Goal: Task Accomplishment & Management: Manage account settings

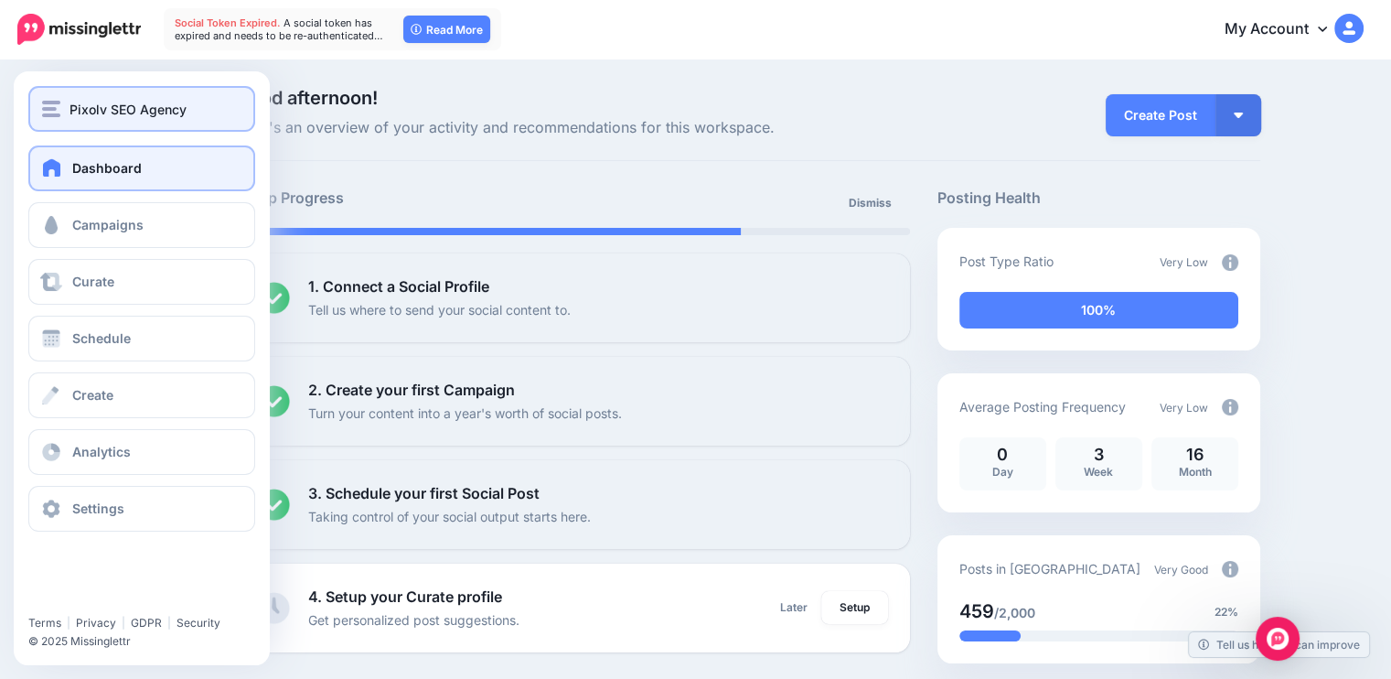
click at [111, 94] on button "Pixolv SEO Agency" at bounding box center [141, 109] width 227 height 46
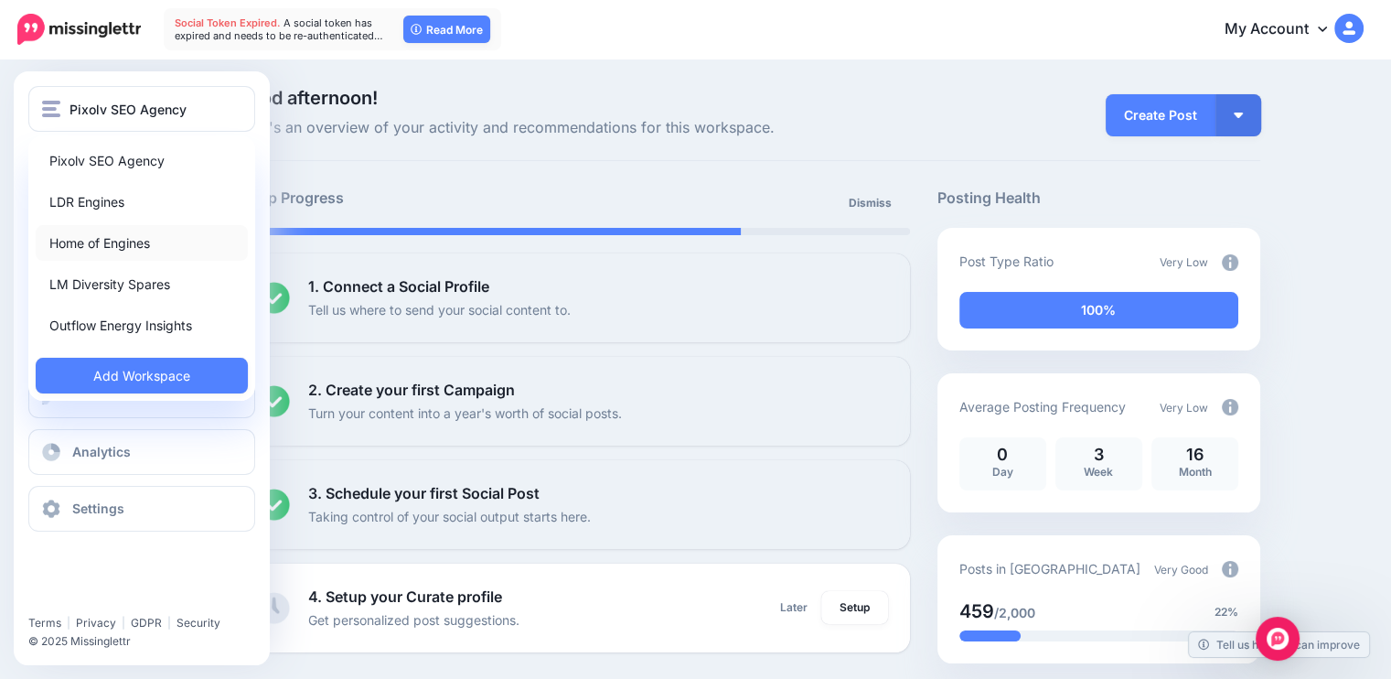
click at [124, 244] on link "Home of Engines" at bounding box center [142, 243] width 212 height 36
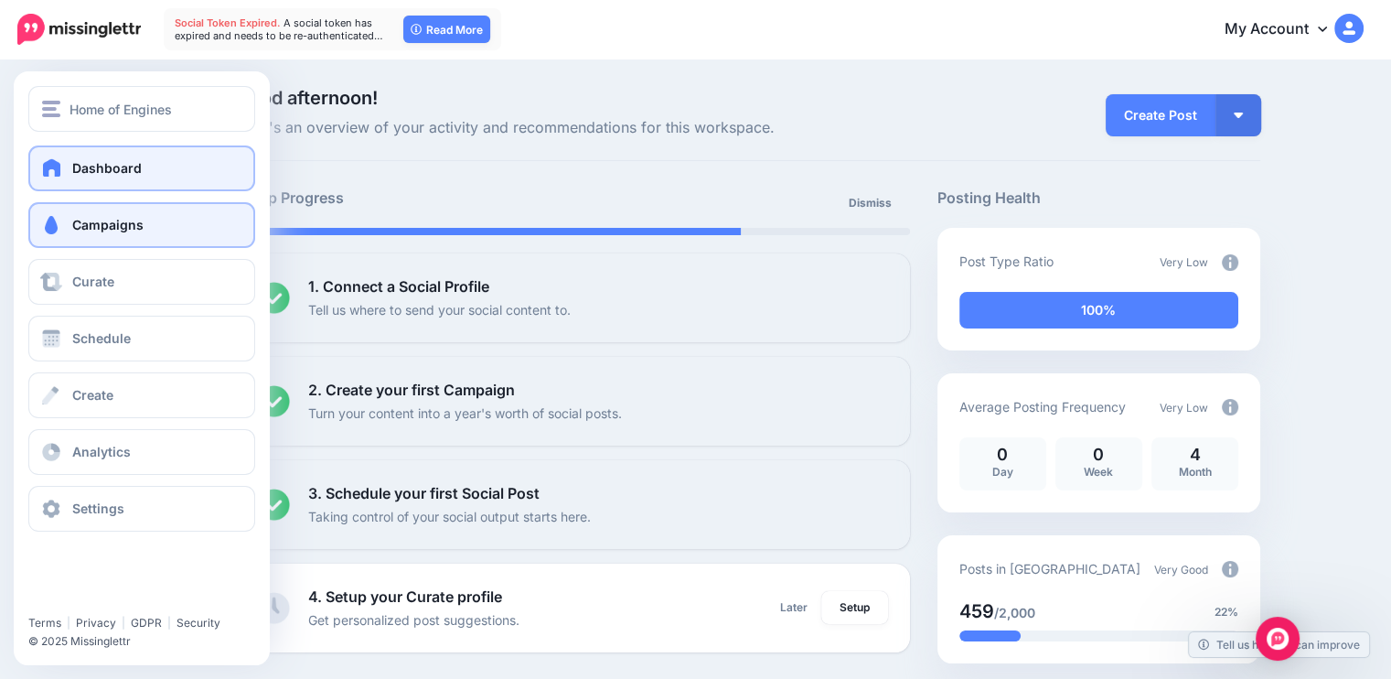
click at [75, 222] on span "Campaigns" at bounding box center [107, 225] width 71 height 16
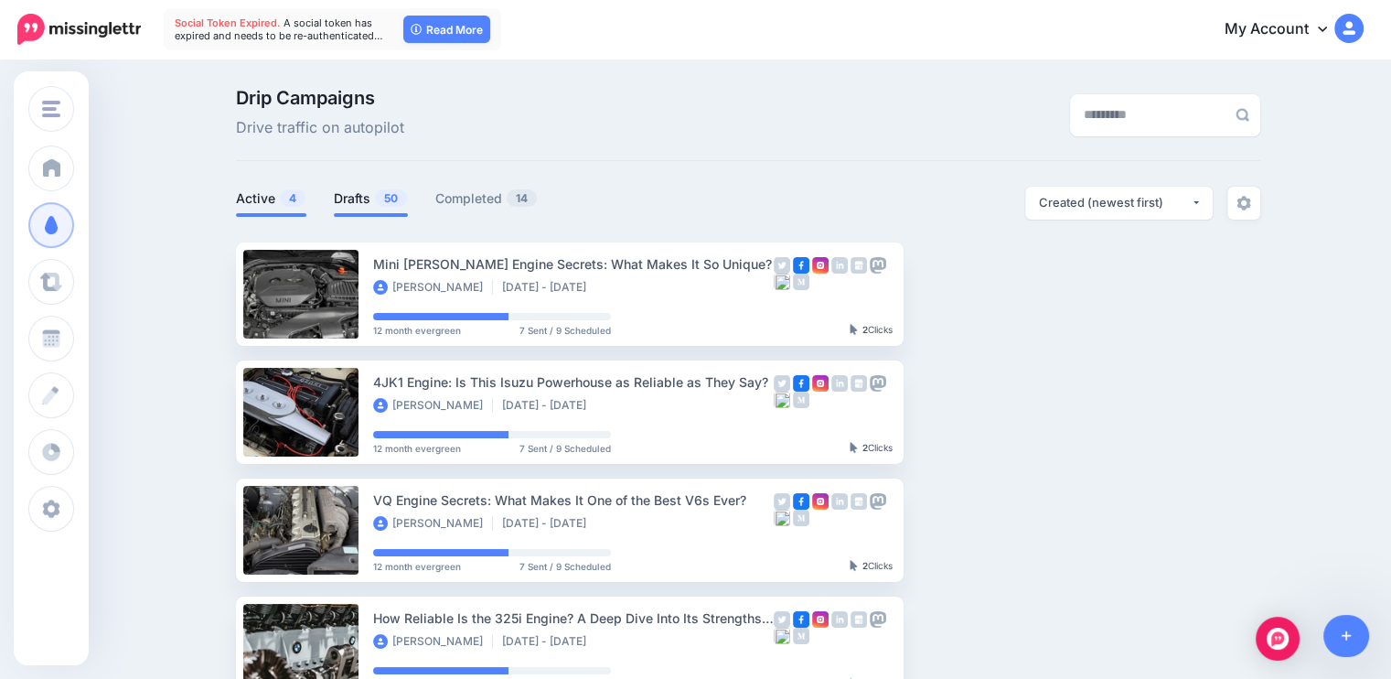
click at [359, 198] on link "Drafts 50" at bounding box center [371, 199] width 74 height 22
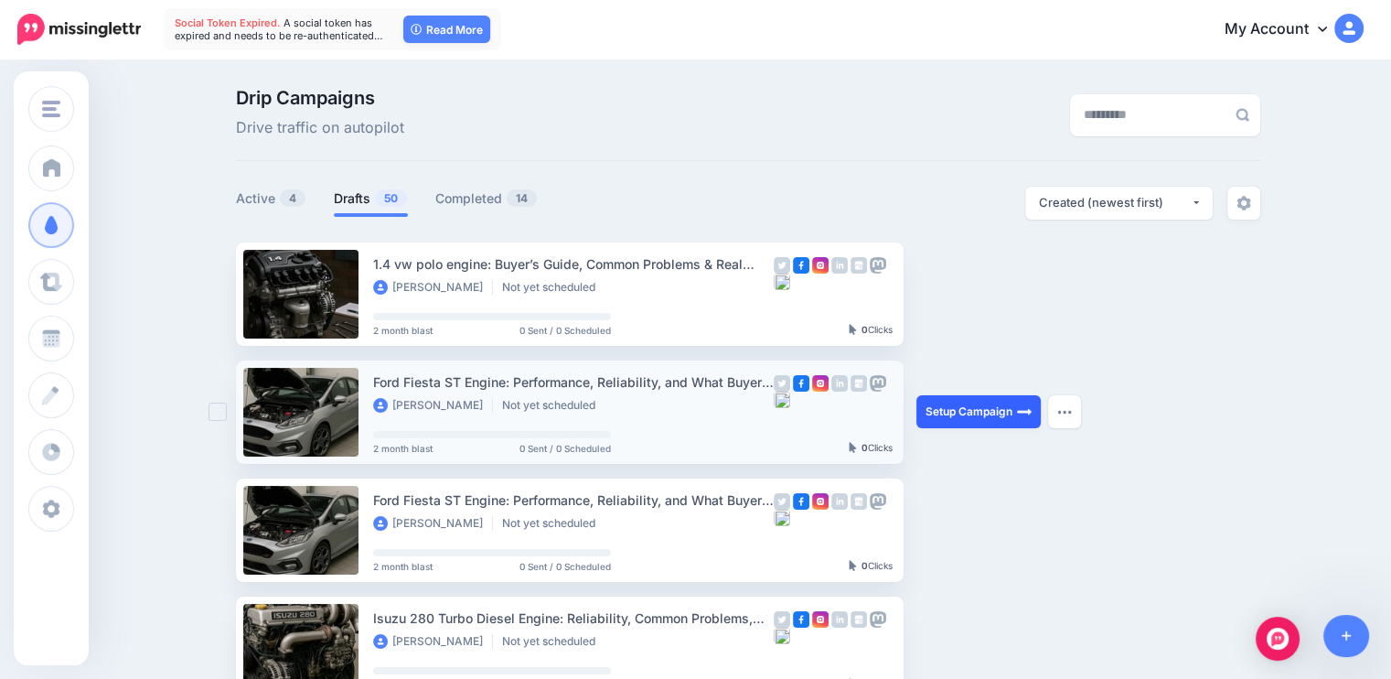
click at [971, 403] on link "Setup Campaign" at bounding box center [979, 411] width 124 height 33
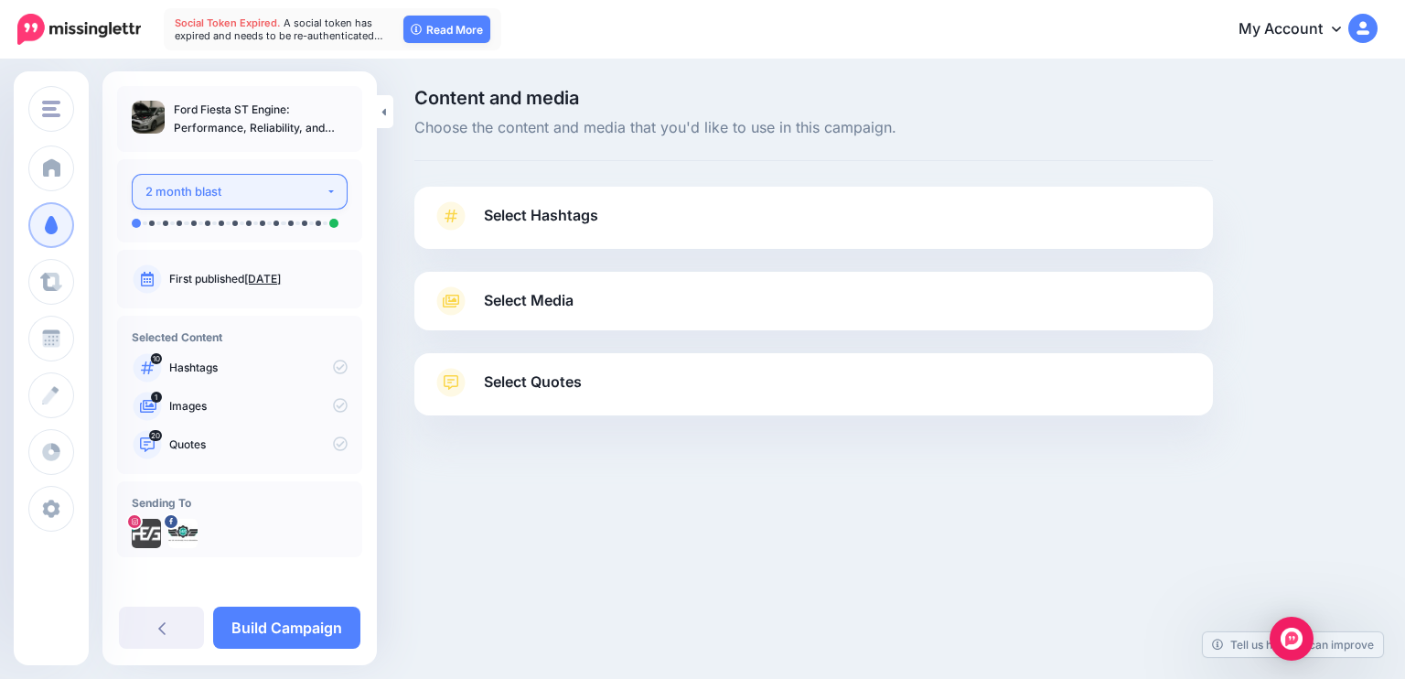
click at [257, 197] on div "2 month blast" at bounding box center [235, 191] width 180 height 21
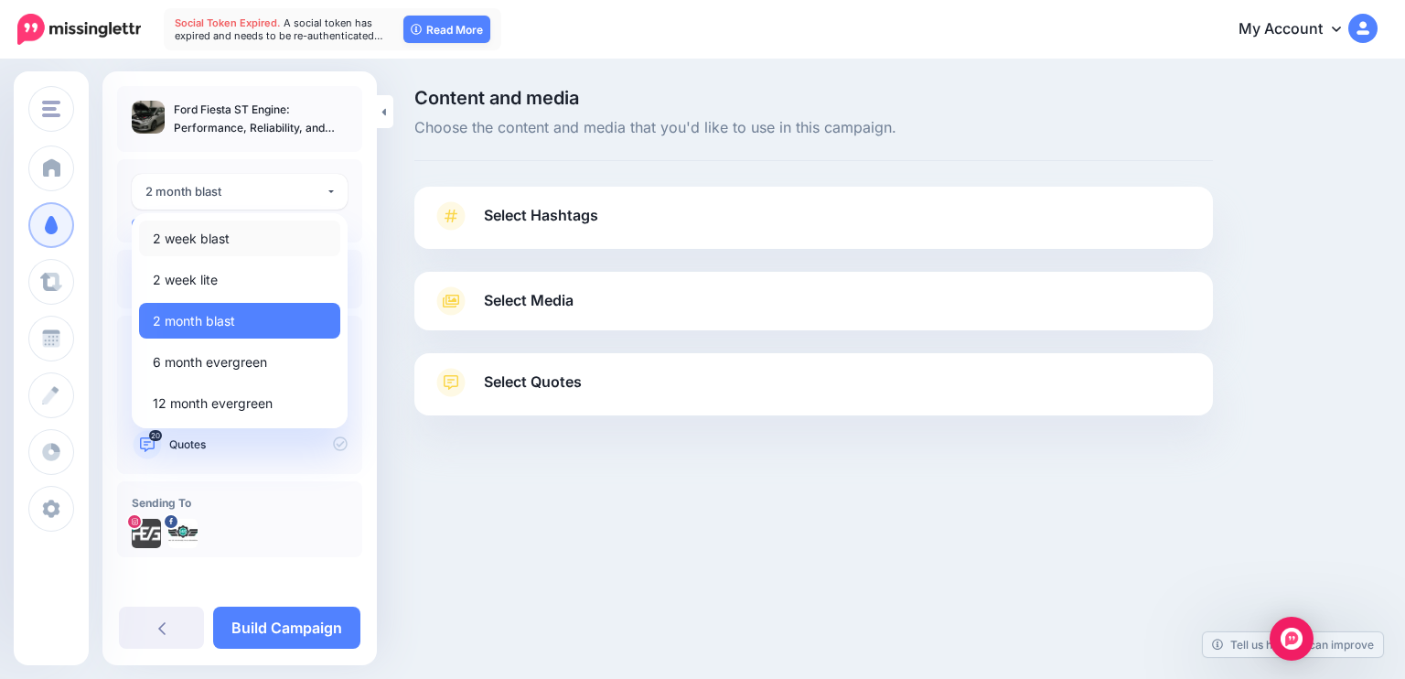
click at [220, 241] on span "2 week blast" at bounding box center [191, 239] width 77 height 22
select select "******"
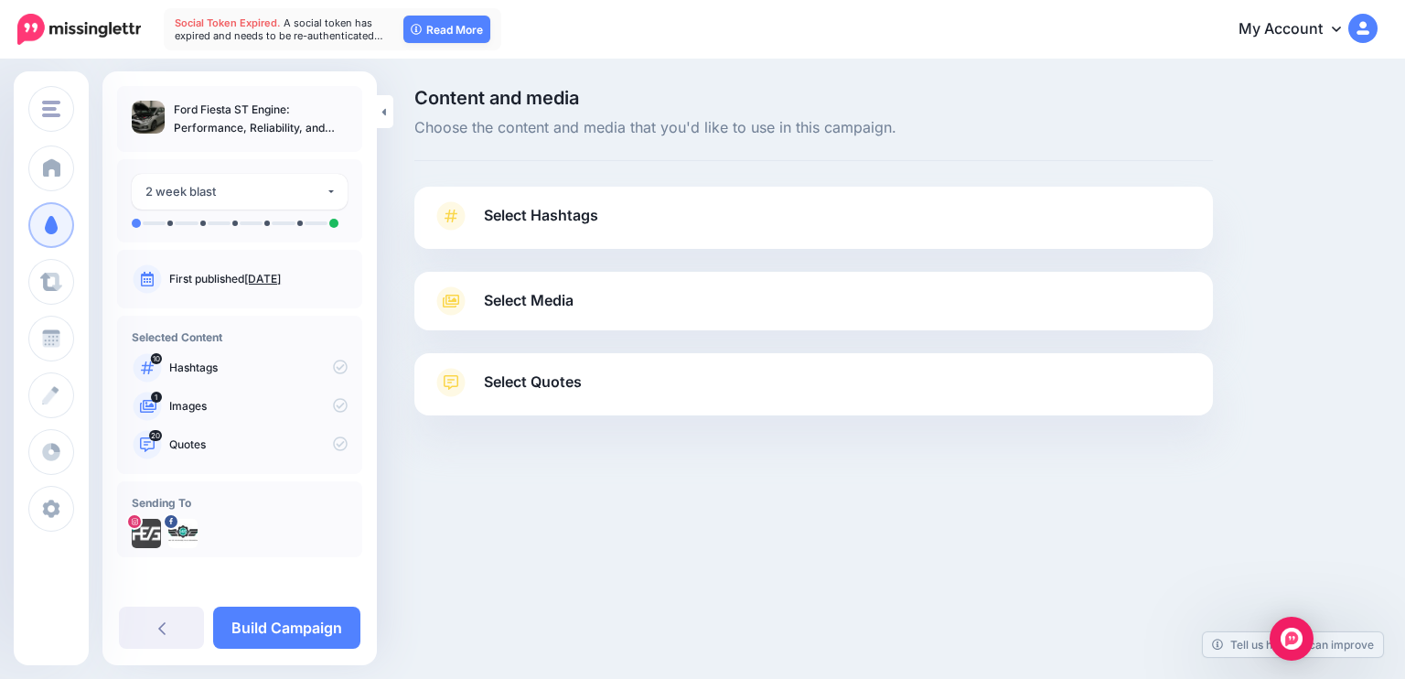
click at [580, 212] on span "Select Hashtags" at bounding box center [541, 215] width 114 height 25
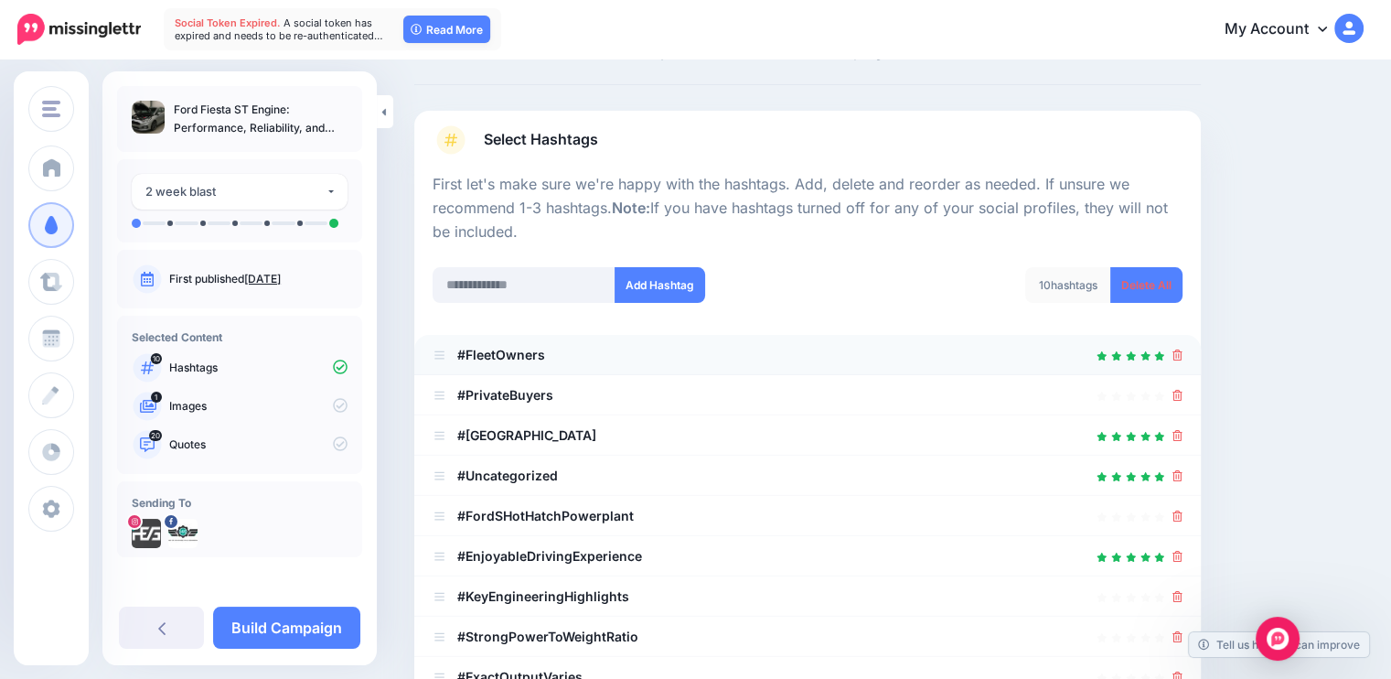
scroll to position [113, 0]
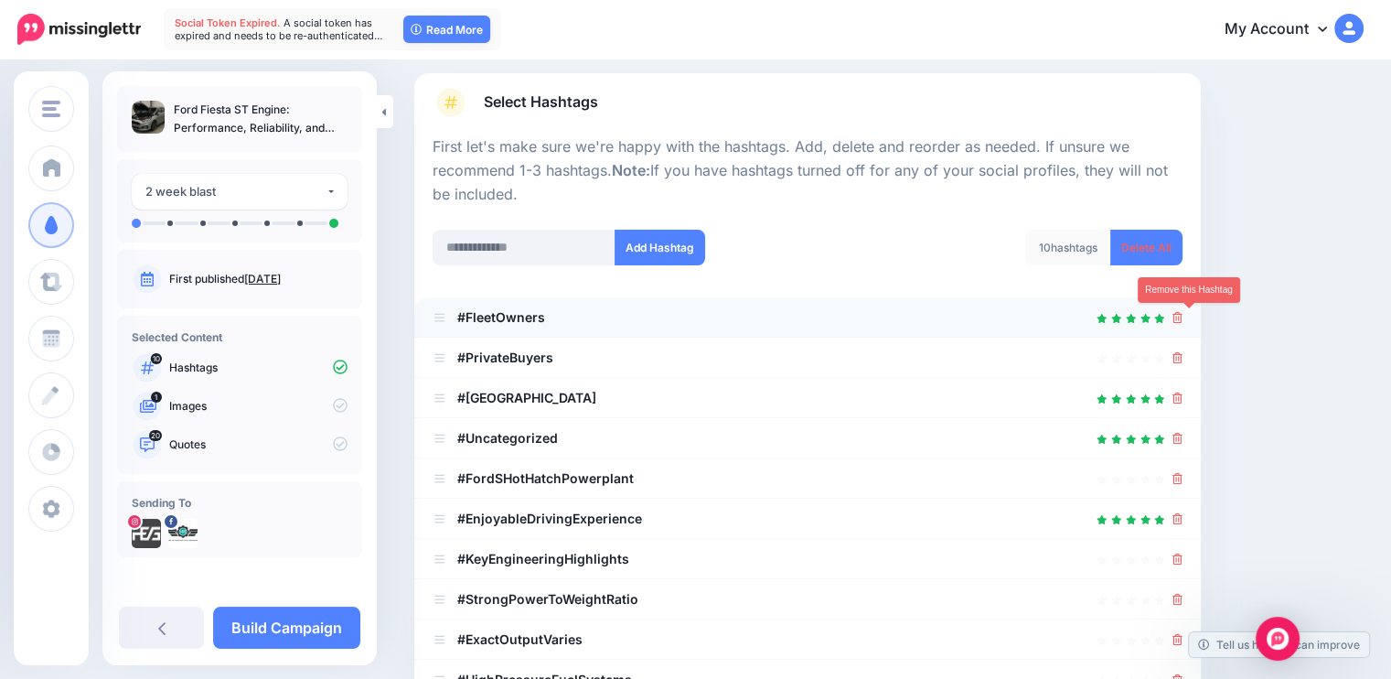
click at [1183, 317] on icon at bounding box center [1178, 317] width 10 height 11
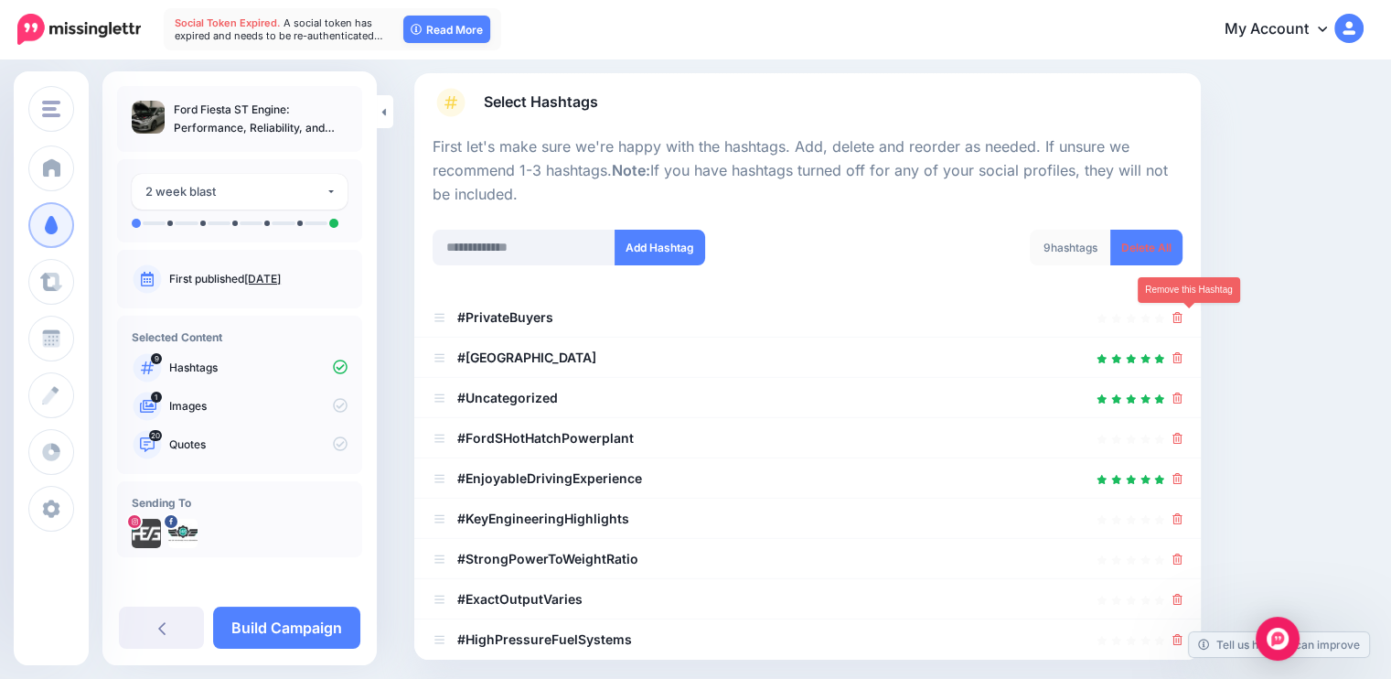
click at [1183, 317] on icon at bounding box center [1178, 317] width 10 height 11
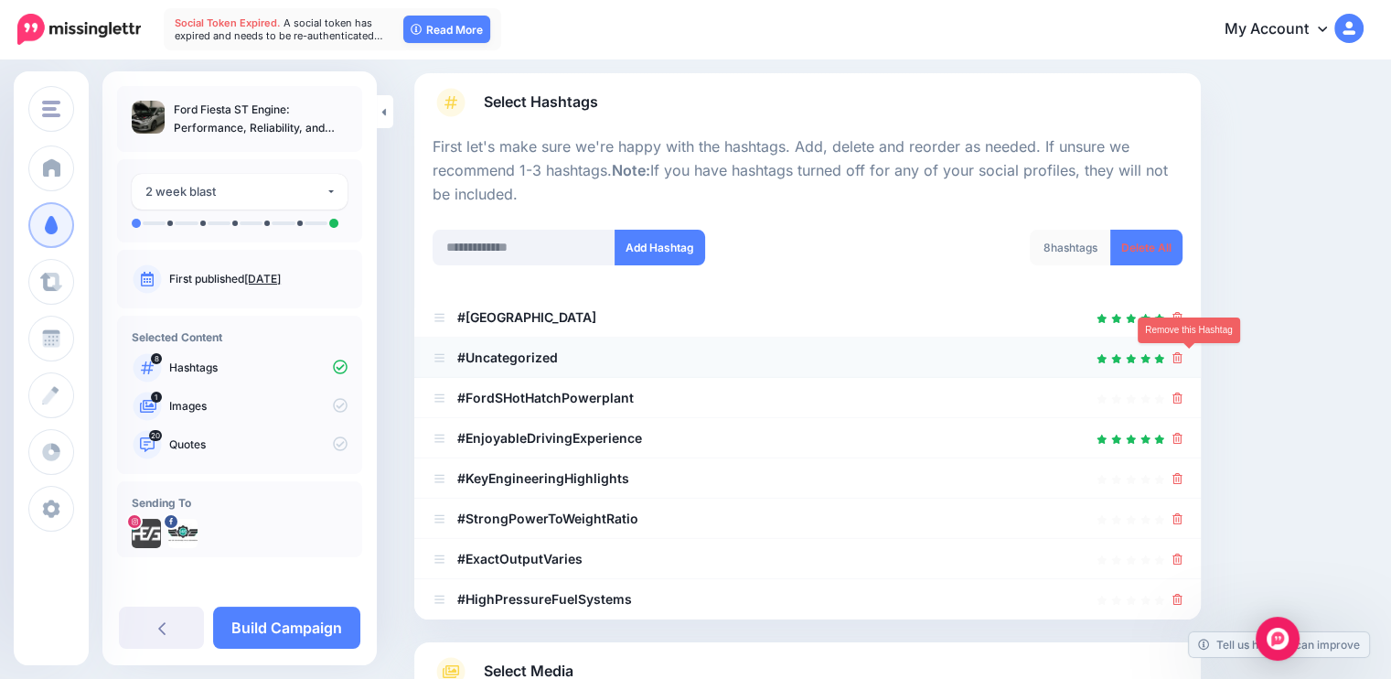
click at [1183, 355] on icon at bounding box center [1178, 357] width 10 height 11
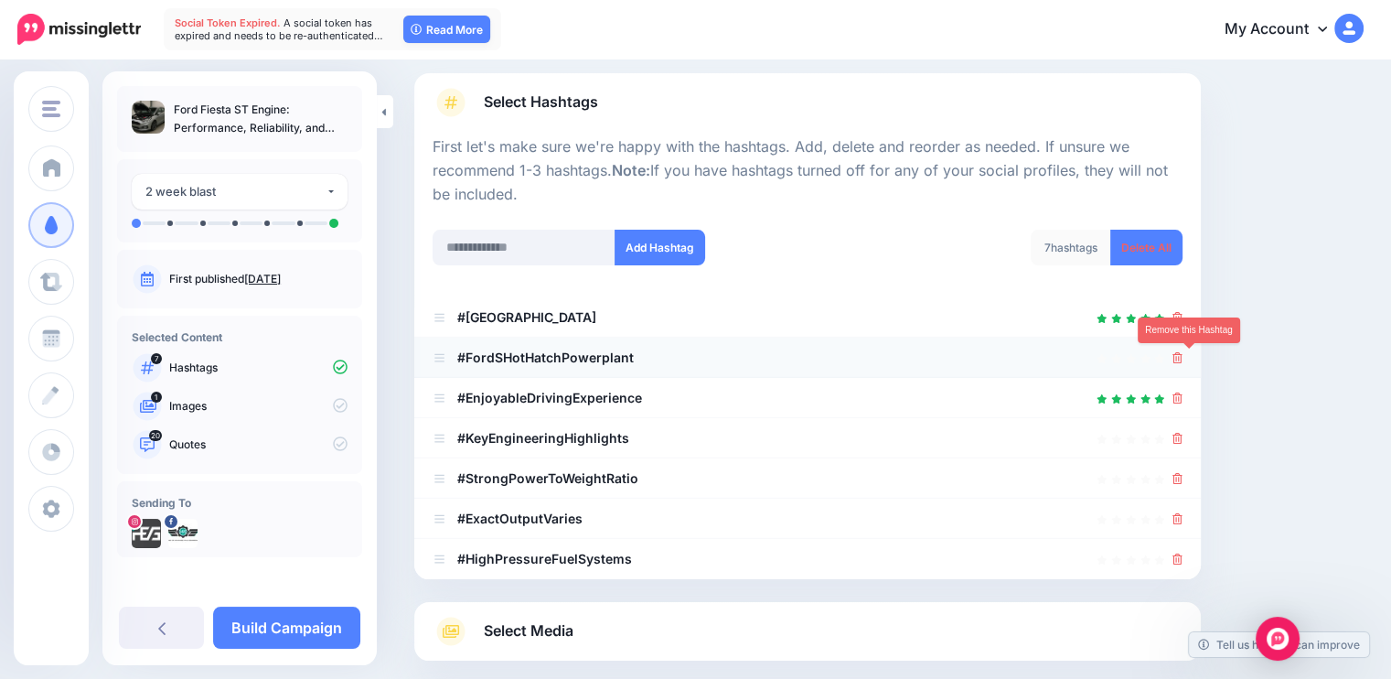
click at [1183, 361] on icon at bounding box center [1178, 357] width 10 height 11
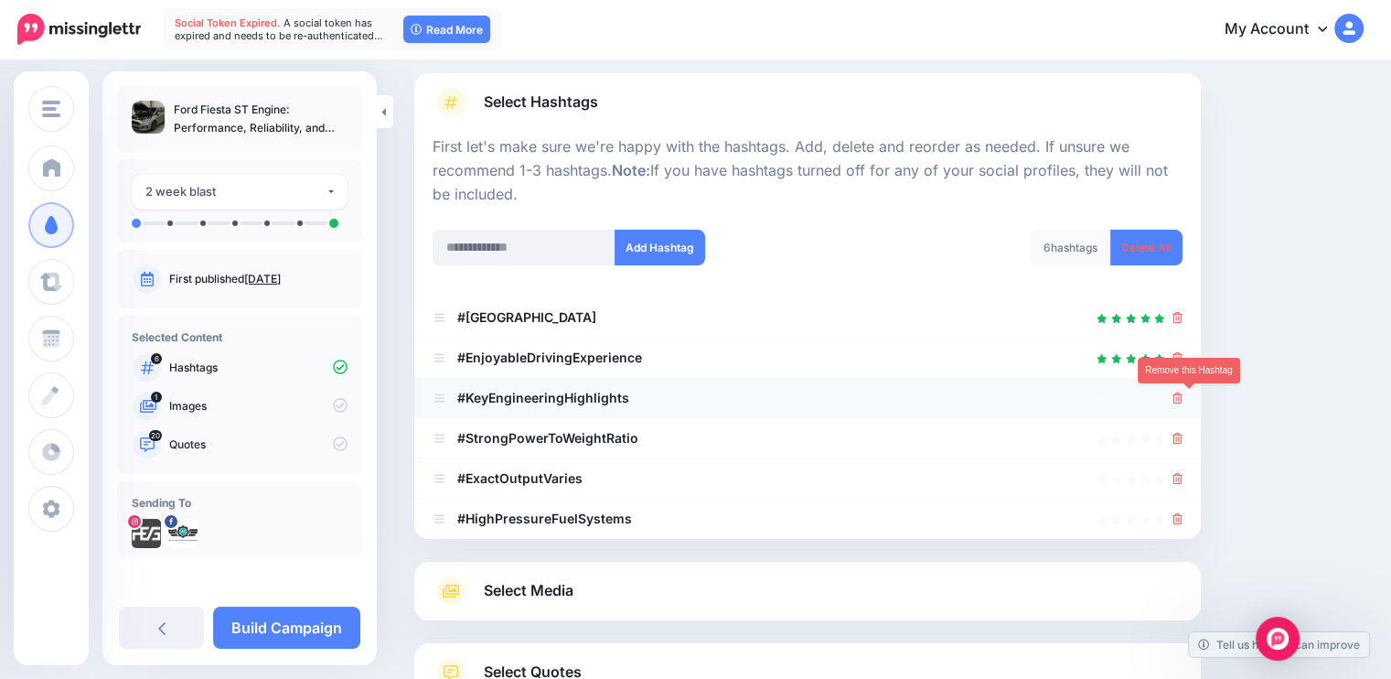
click at [1183, 399] on icon at bounding box center [1178, 397] width 10 height 11
click at [1183, 399] on link at bounding box center [1173, 398] width 20 height 16
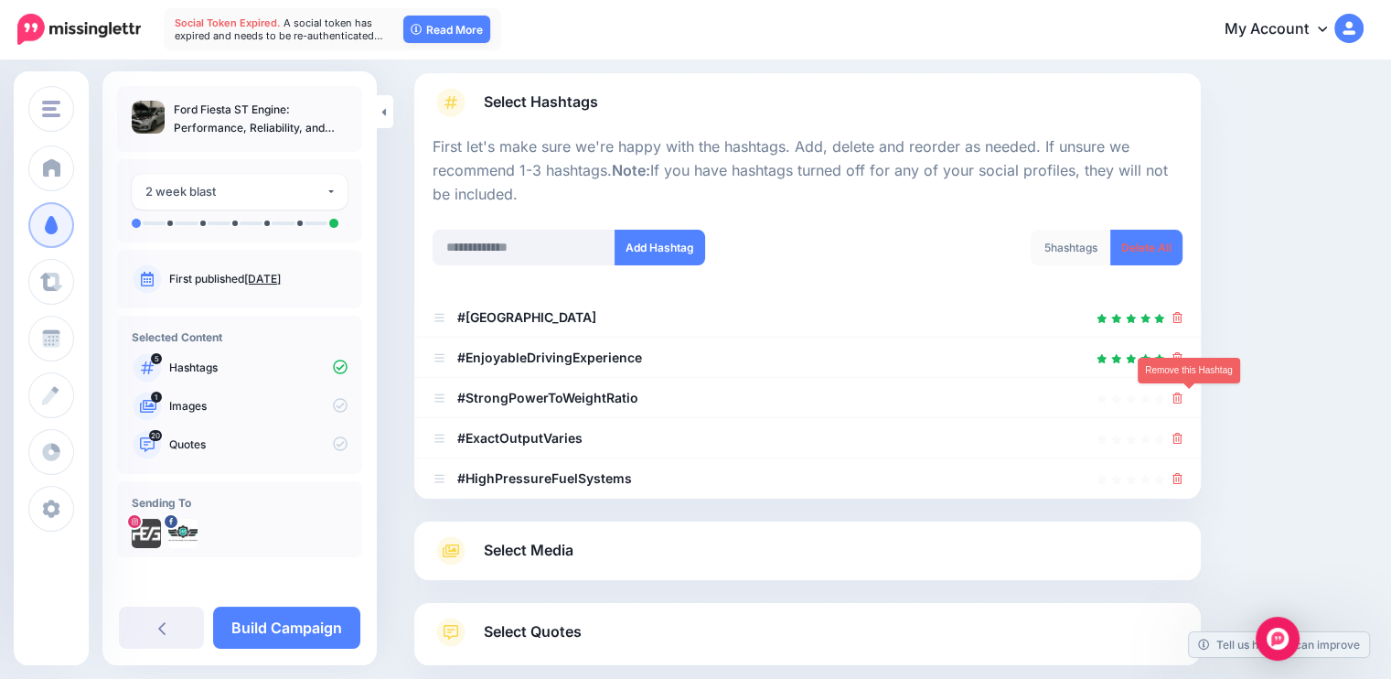
click at [1183, 399] on icon at bounding box center [1178, 397] width 10 height 11
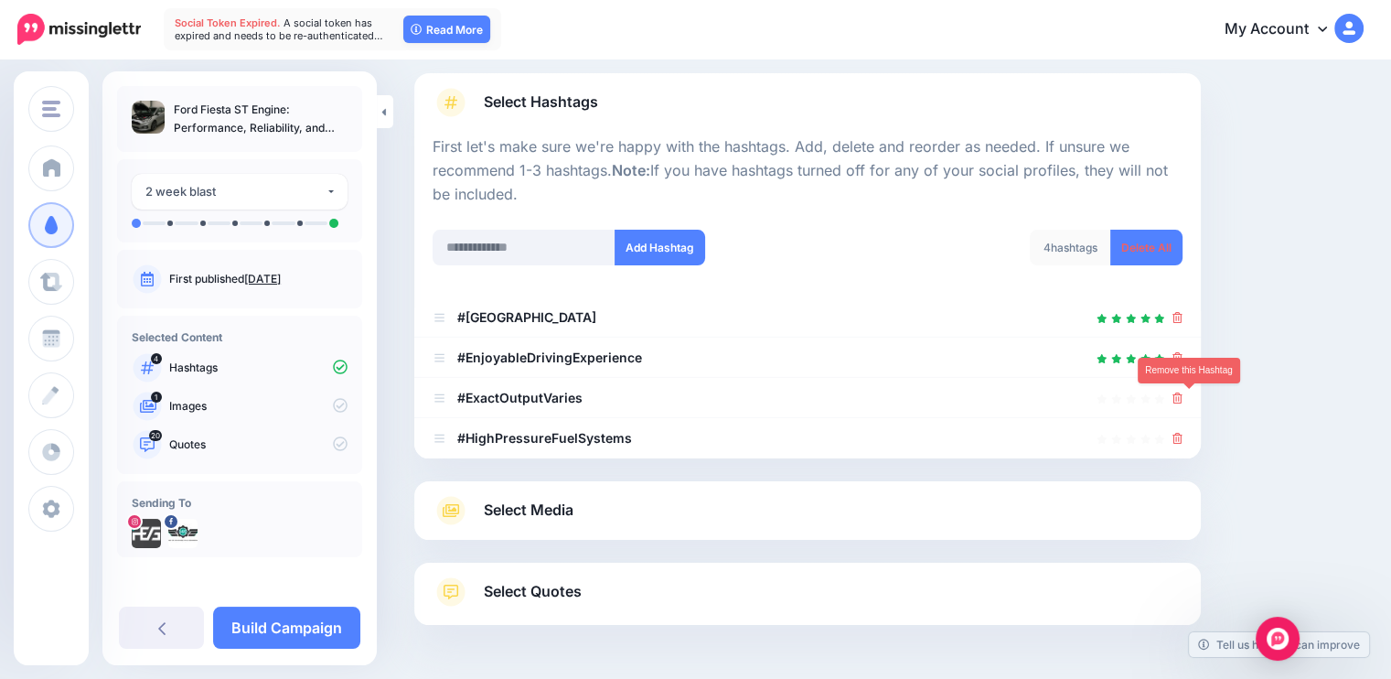
click at [1183, 399] on icon at bounding box center [1178, 397] width 10 height 11
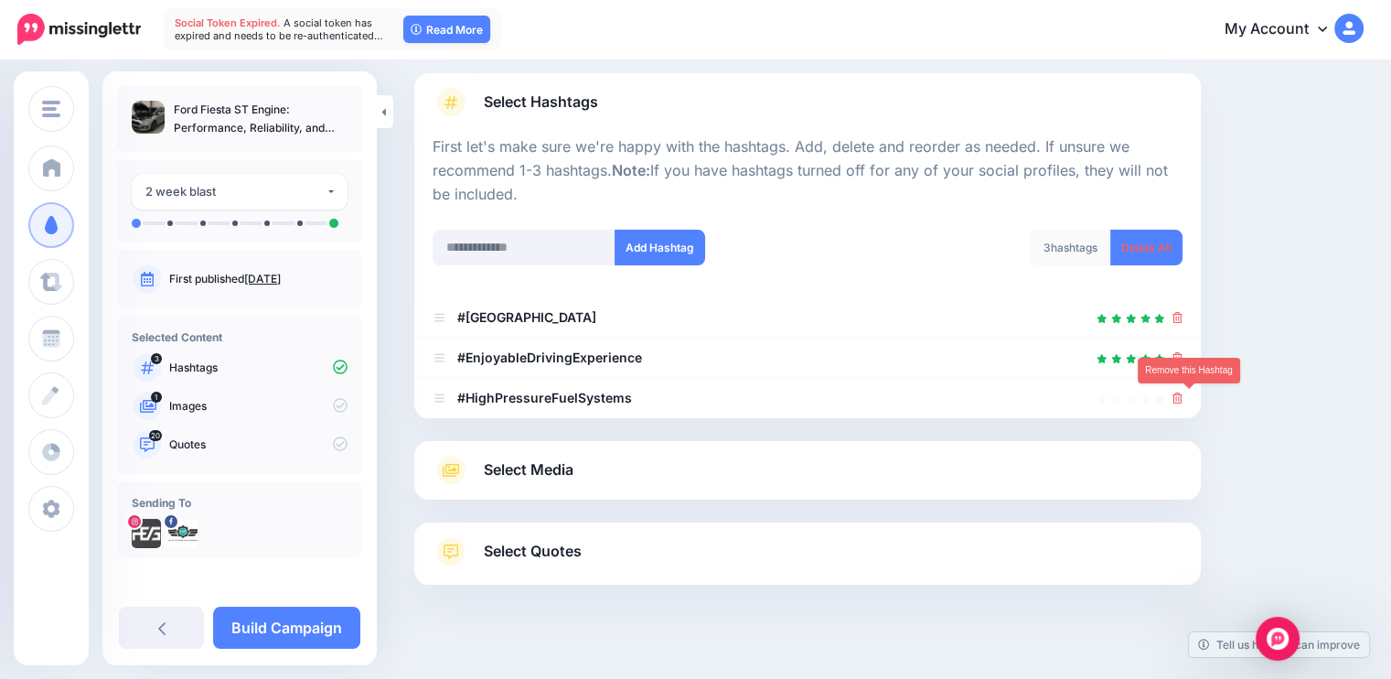
click at [1183, 399] on icon at bounding box center [1178, 397] width 10 height 11
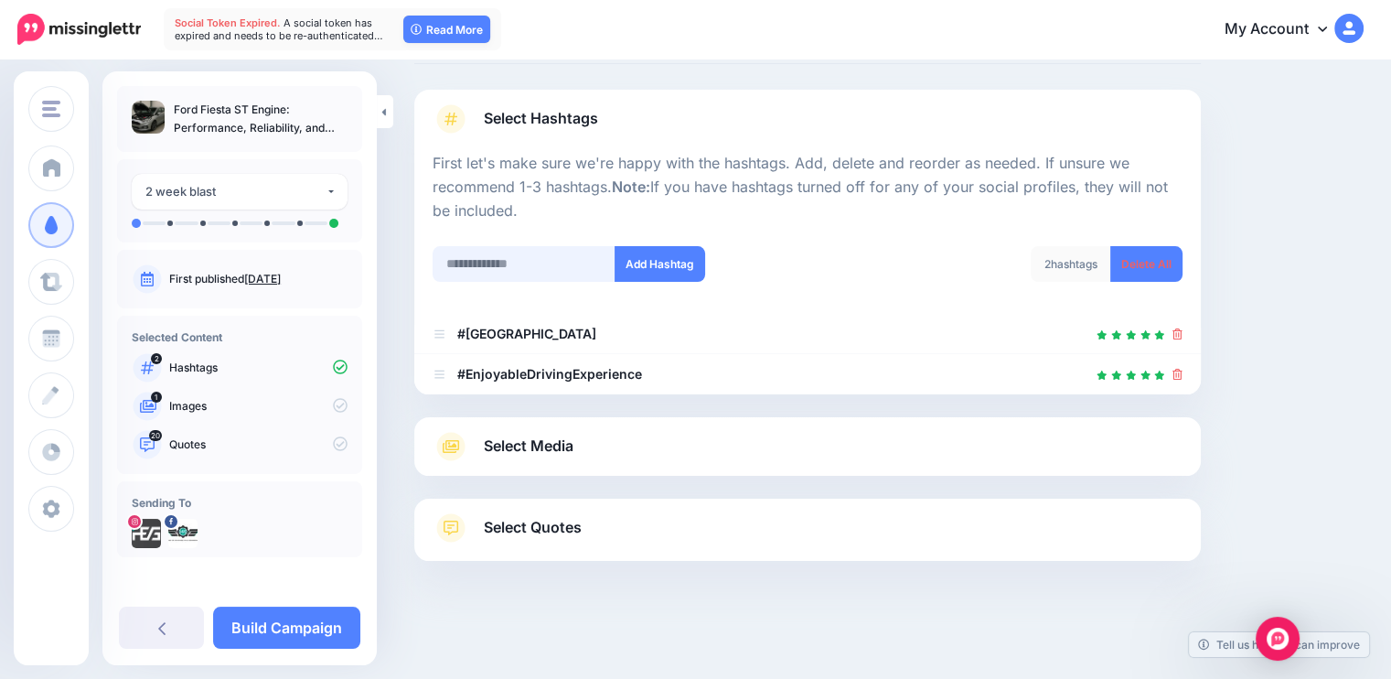
click at [545, 270] on input "text" at bounding box center [524, 264] width 183 height 36
type input "****"
click at [661, 255] on button "Add Hashtag" at bounding box center [660, 264] width 91 height 36
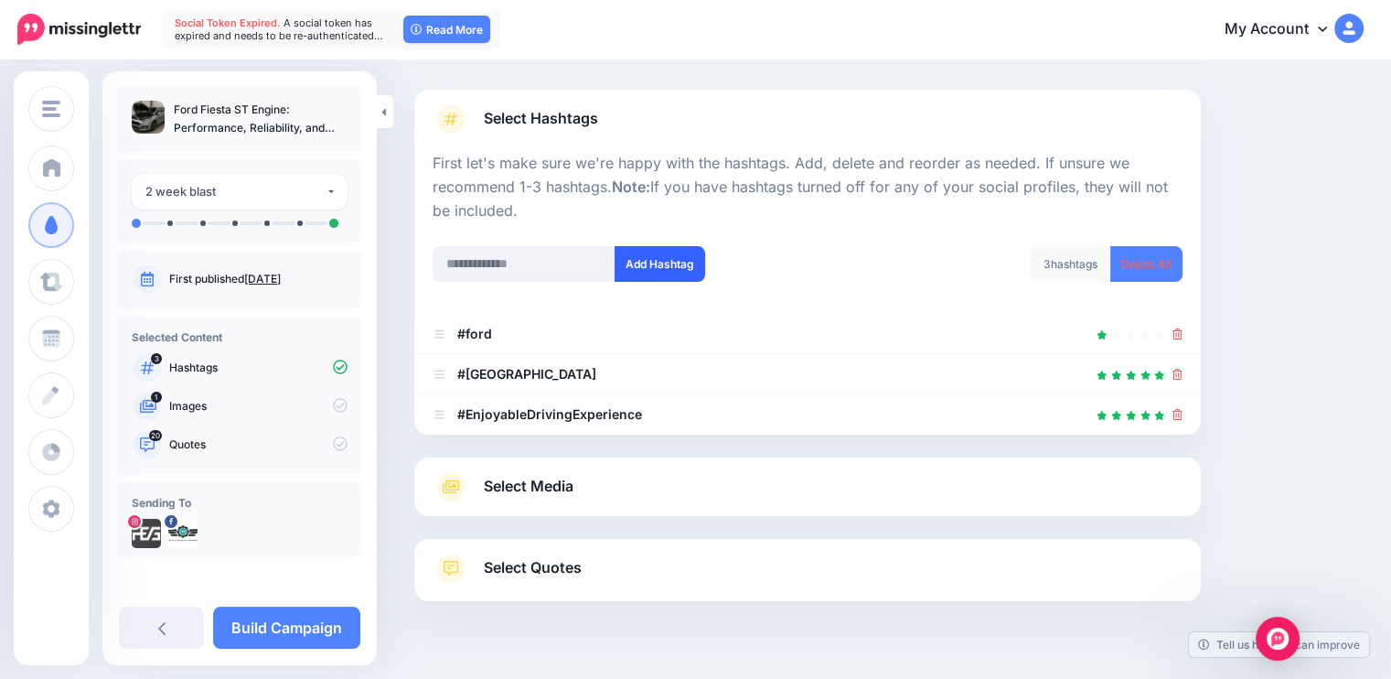
scroll to position [137, 0]
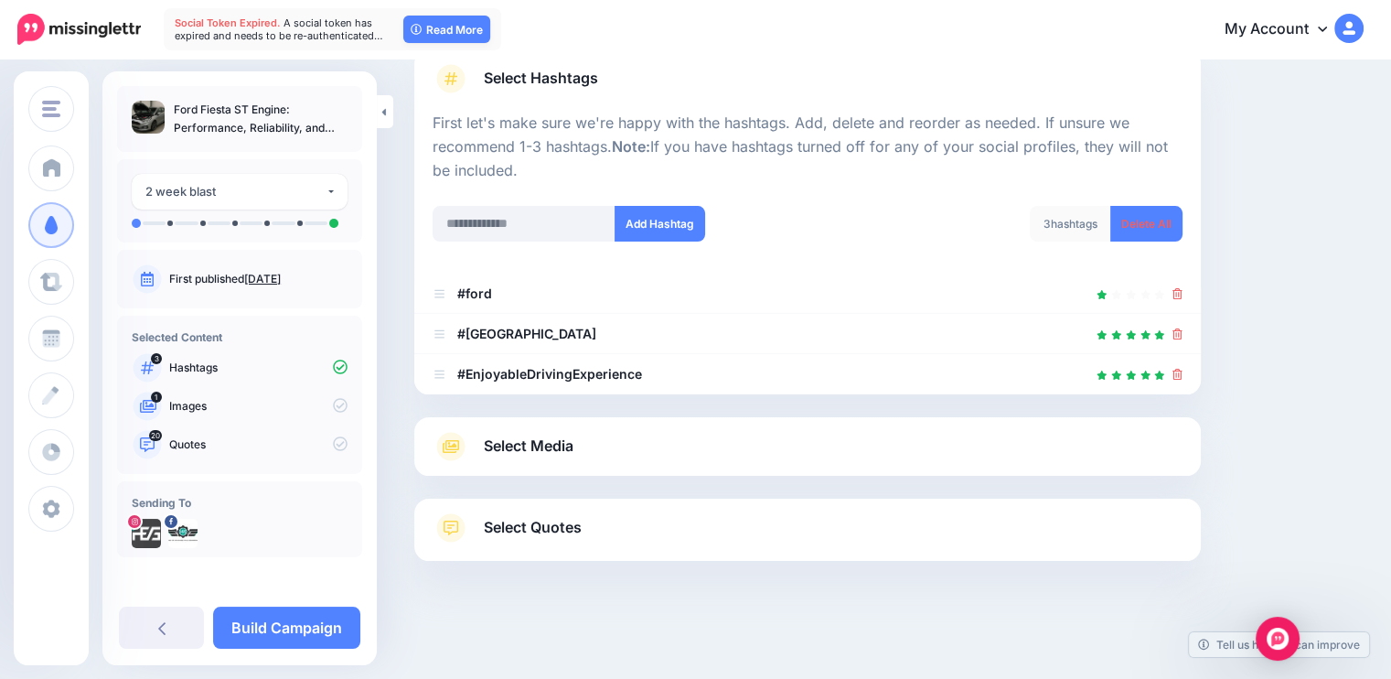
click at [618, 453] on link "Select Media" at bounding box center [808, 446] width 750 height 29
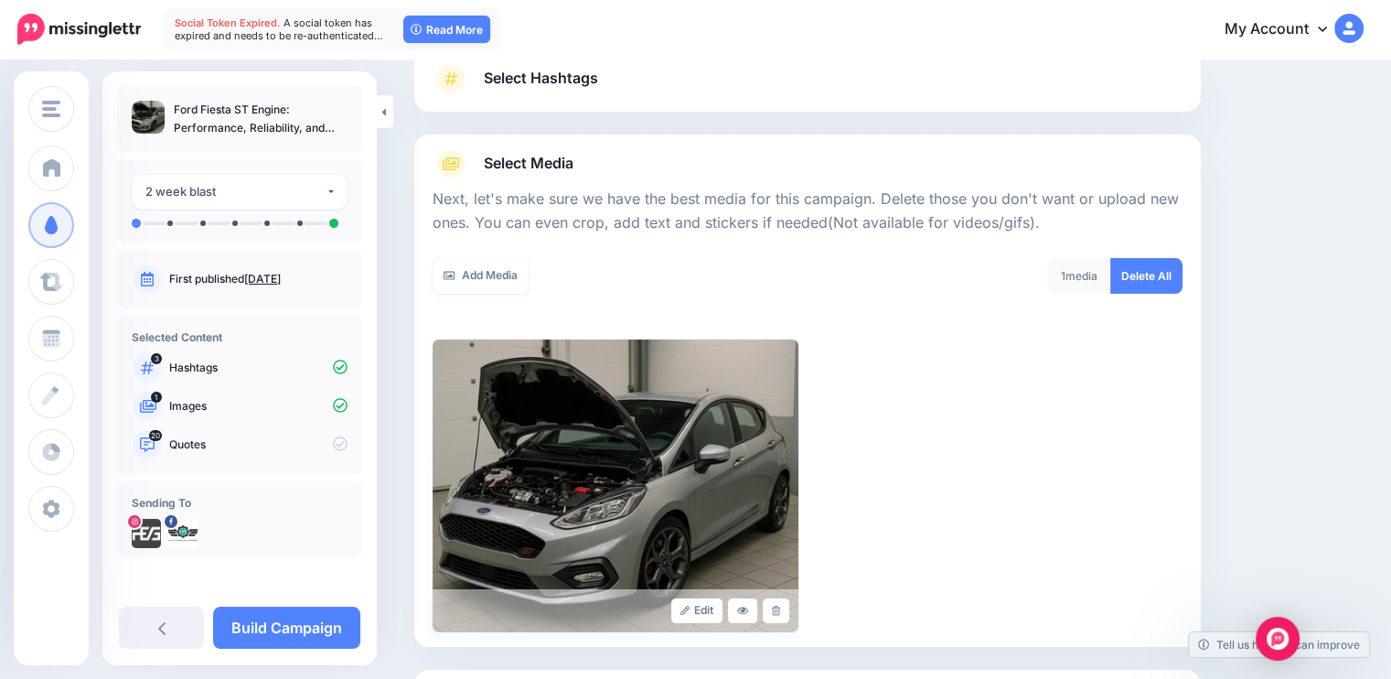
scroll to position [307, 0]
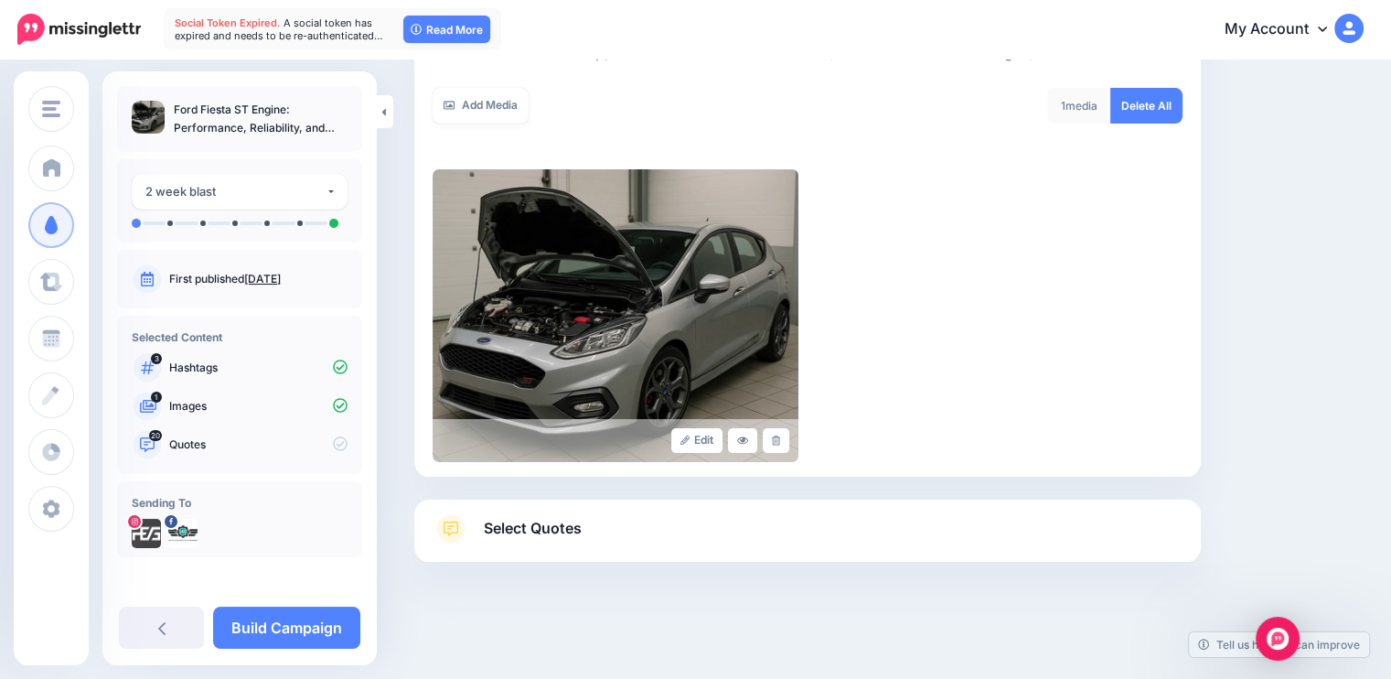
click at [498, 531] on span "Select Quotes" at bounding box center [533, 528] width 98 height 25
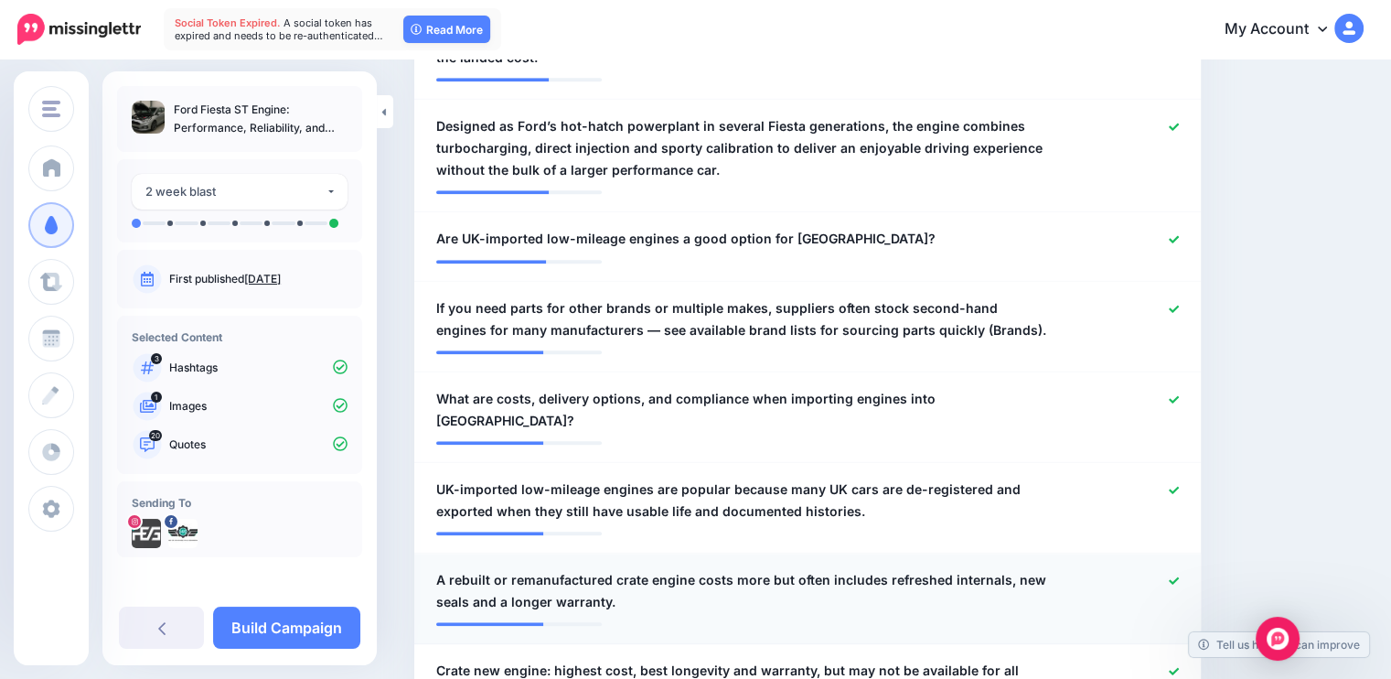
scroll to position [1928, 0]
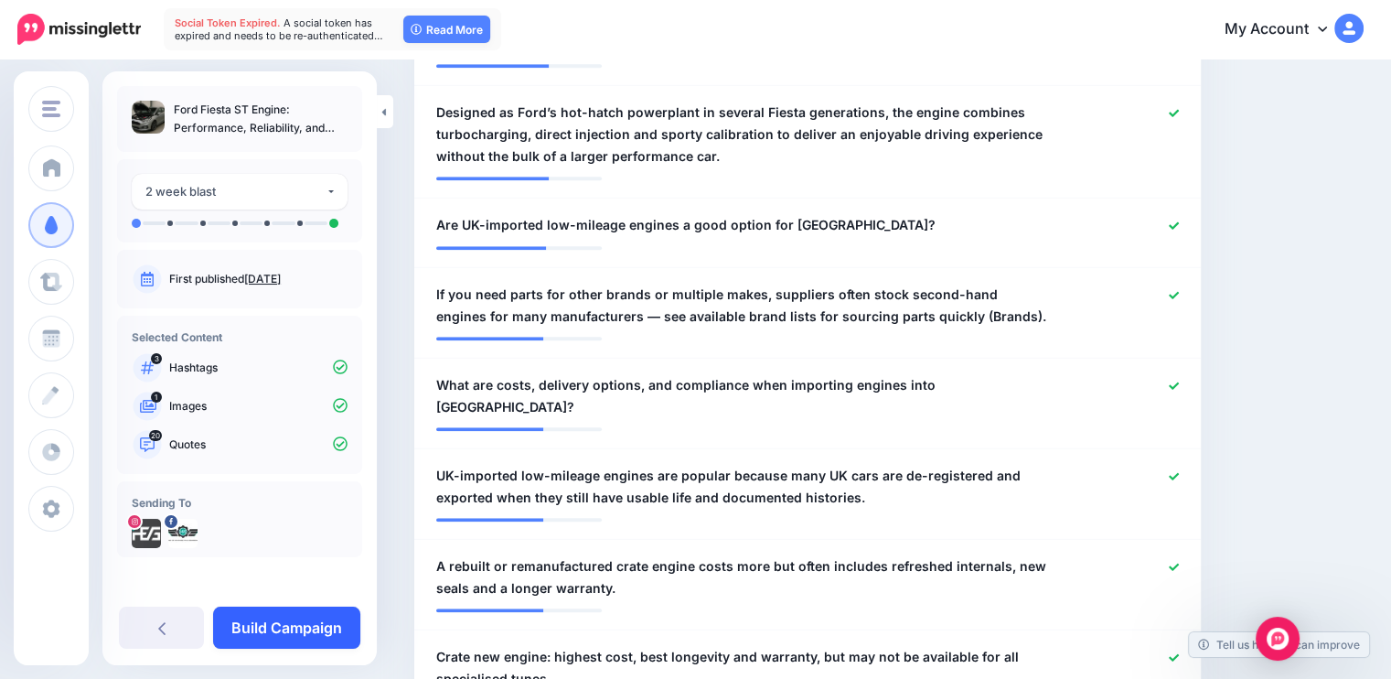
click at [286, 639] on link "Build Campaign" at bounding box center [286, 627] width 147 height 42
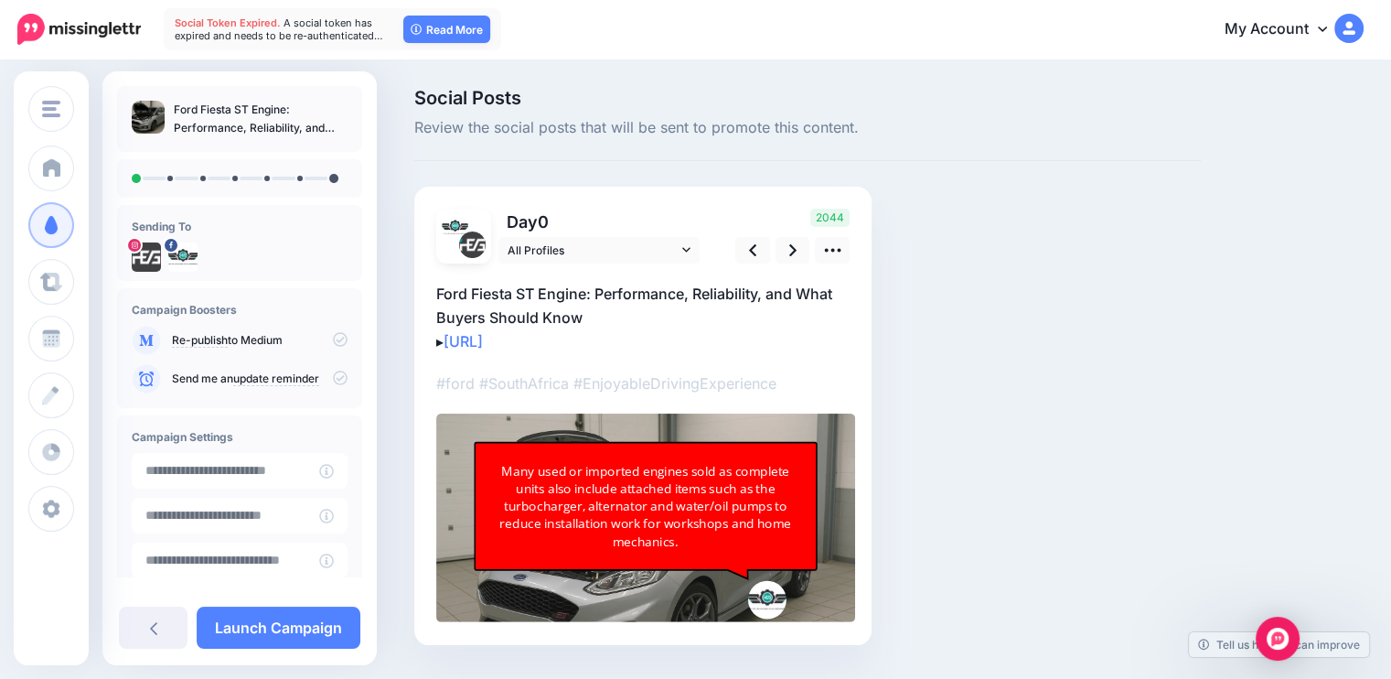
scroll to position [48, 0]
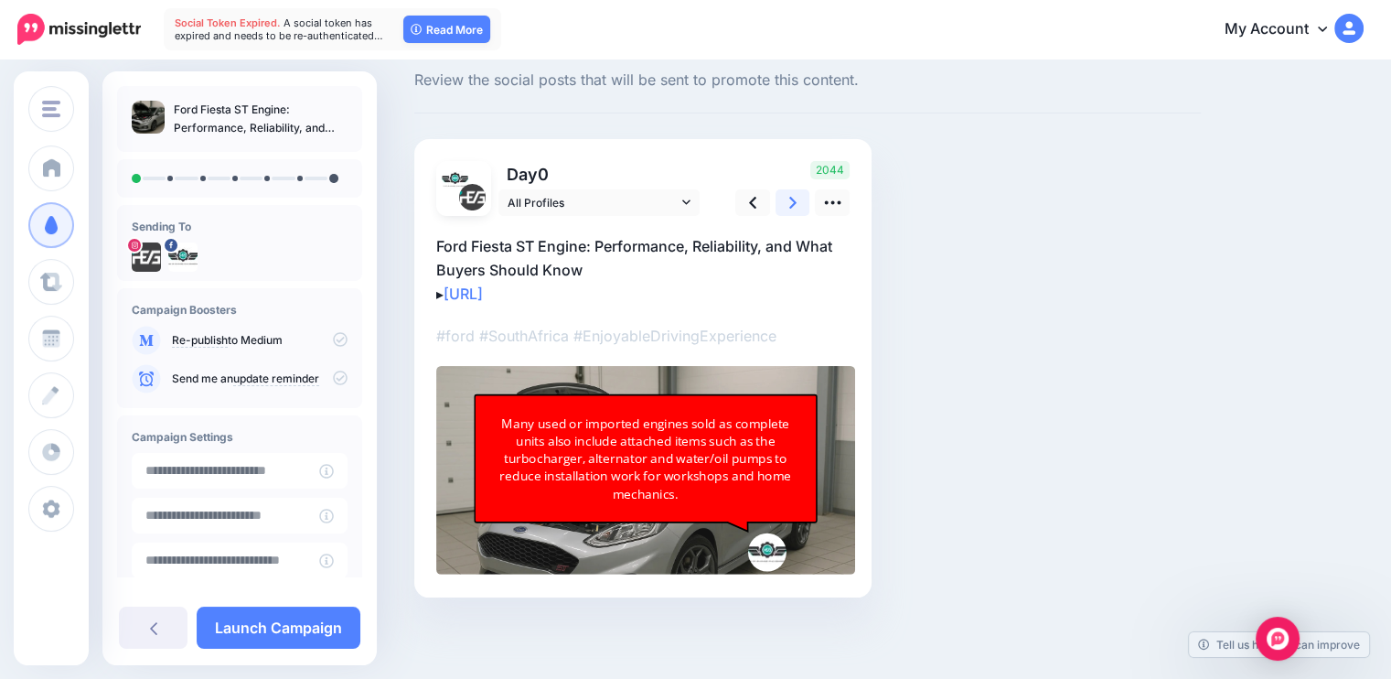
click at [788, 205] on link at bounding box center [793, 202] width 35 height 27
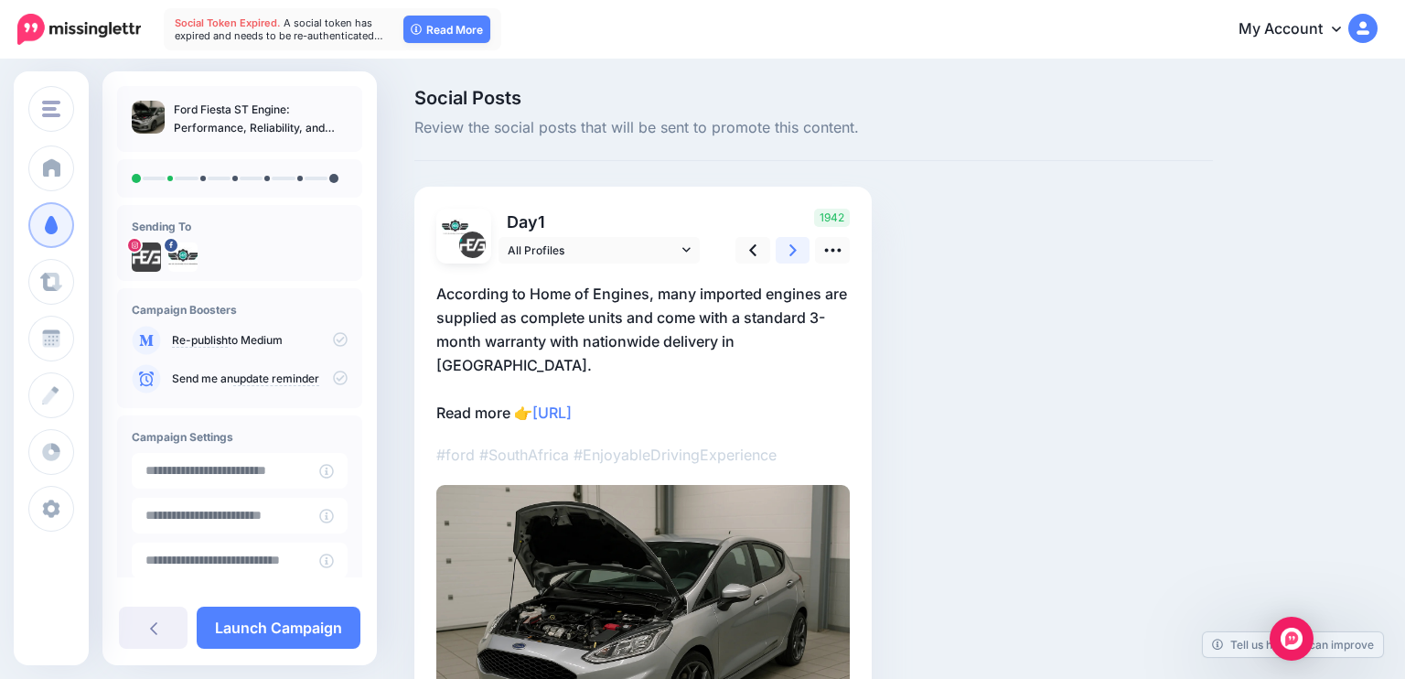
click at [788, 205] on div "Day 1 All Profiles HEG" at bounding box center [642, 484] width 457 height 595
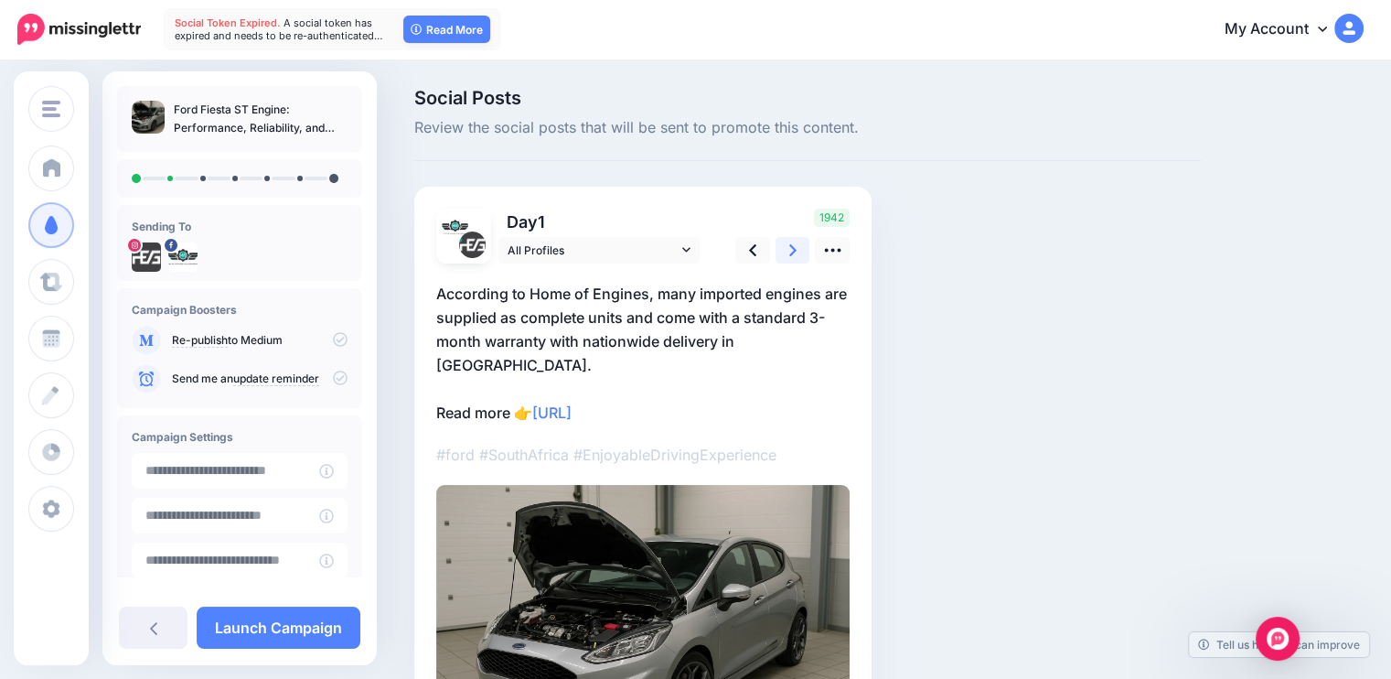
click at [795, 249] on icon at bounding box center [792, 250] width 7 height 12
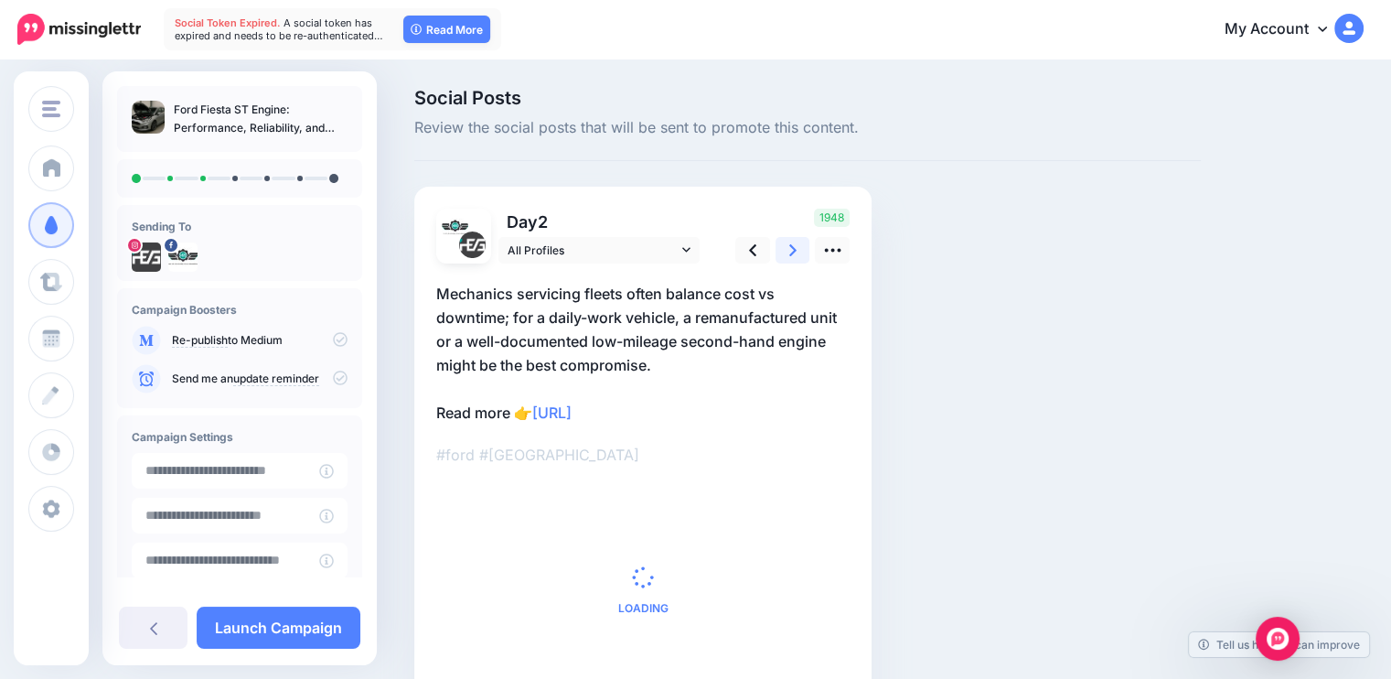
click at [795, 249] on icon at bounding box center [792, 250] width 7 height 12
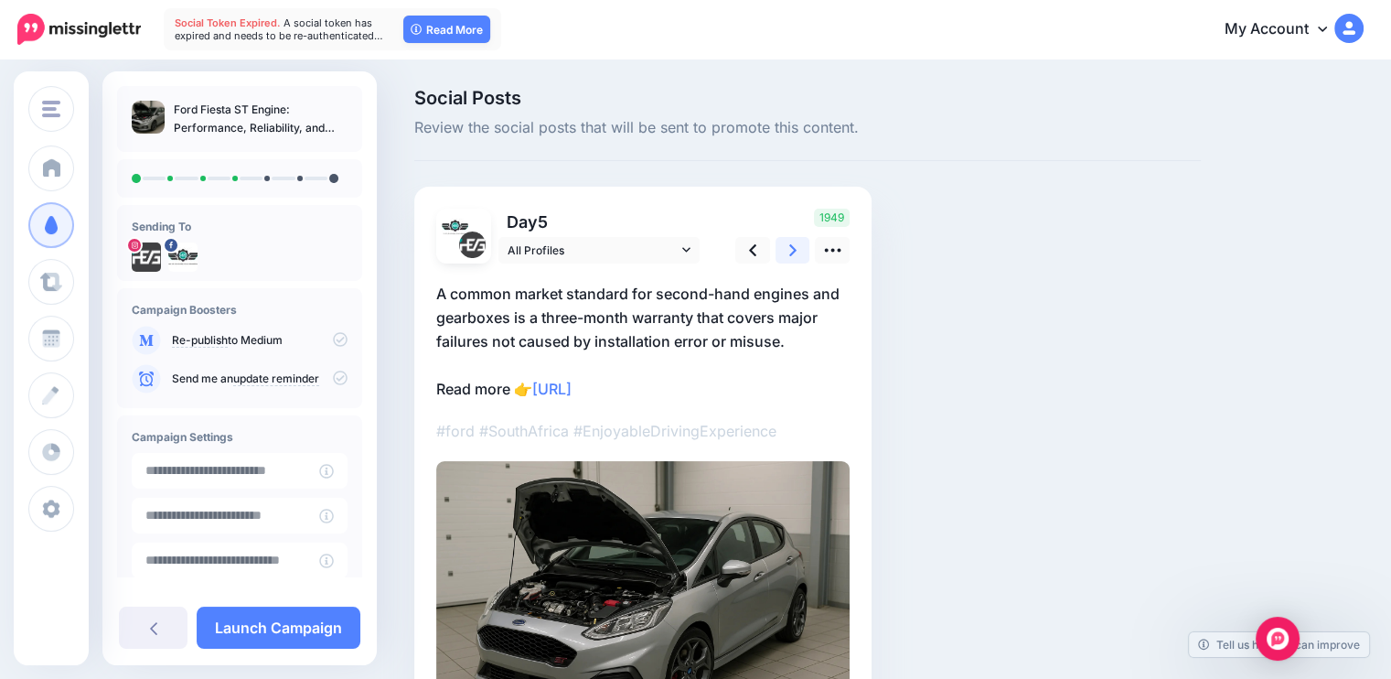
click at [795, 249] on icon at bounding box center [792, 250] width 7 height 12
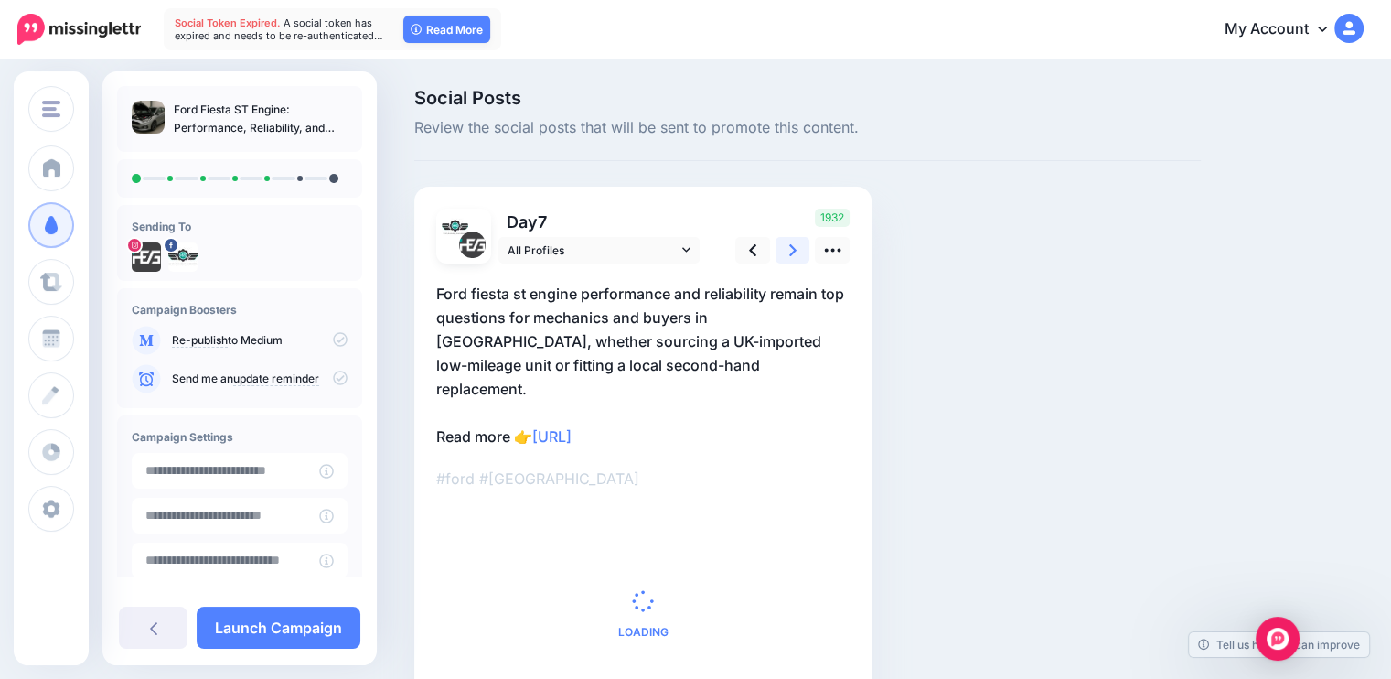
click at [795, 249] on icon at bounding box center [792, 250] width 7 height 12
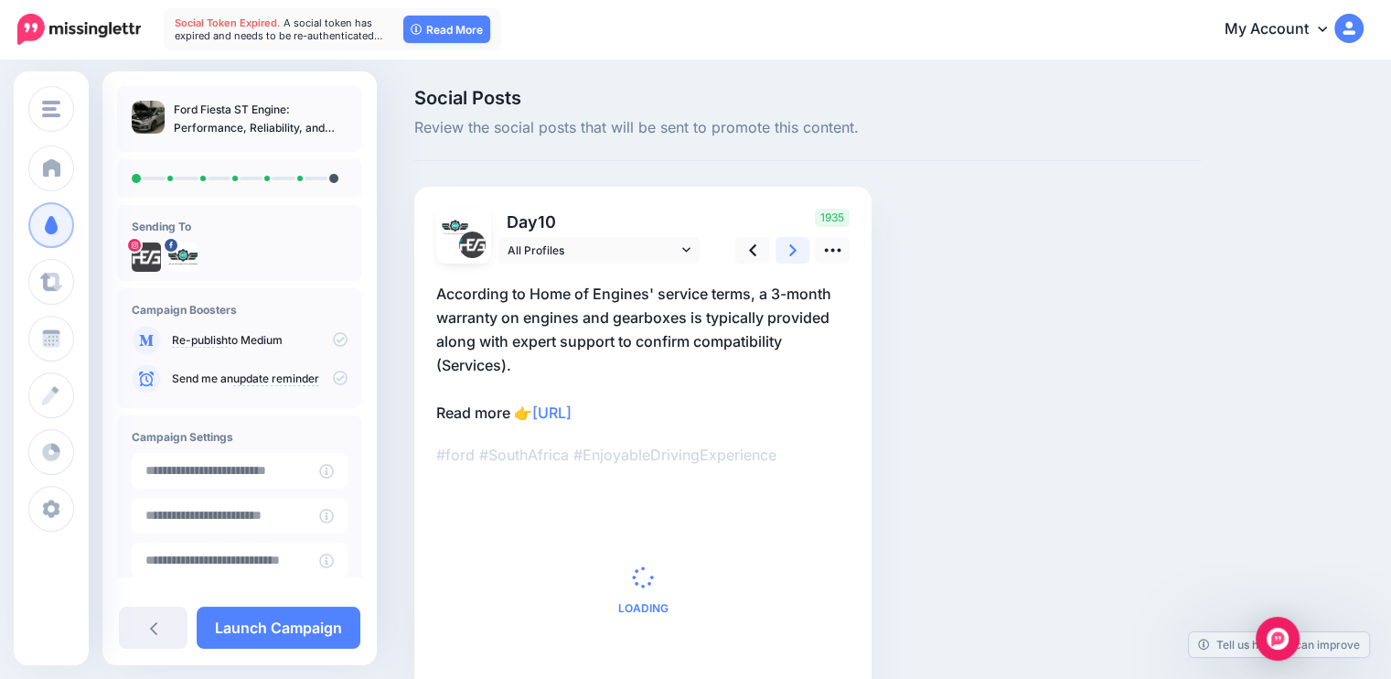
click at [795, 249] on icon at bounding box center [792, 250] width 7 height 12
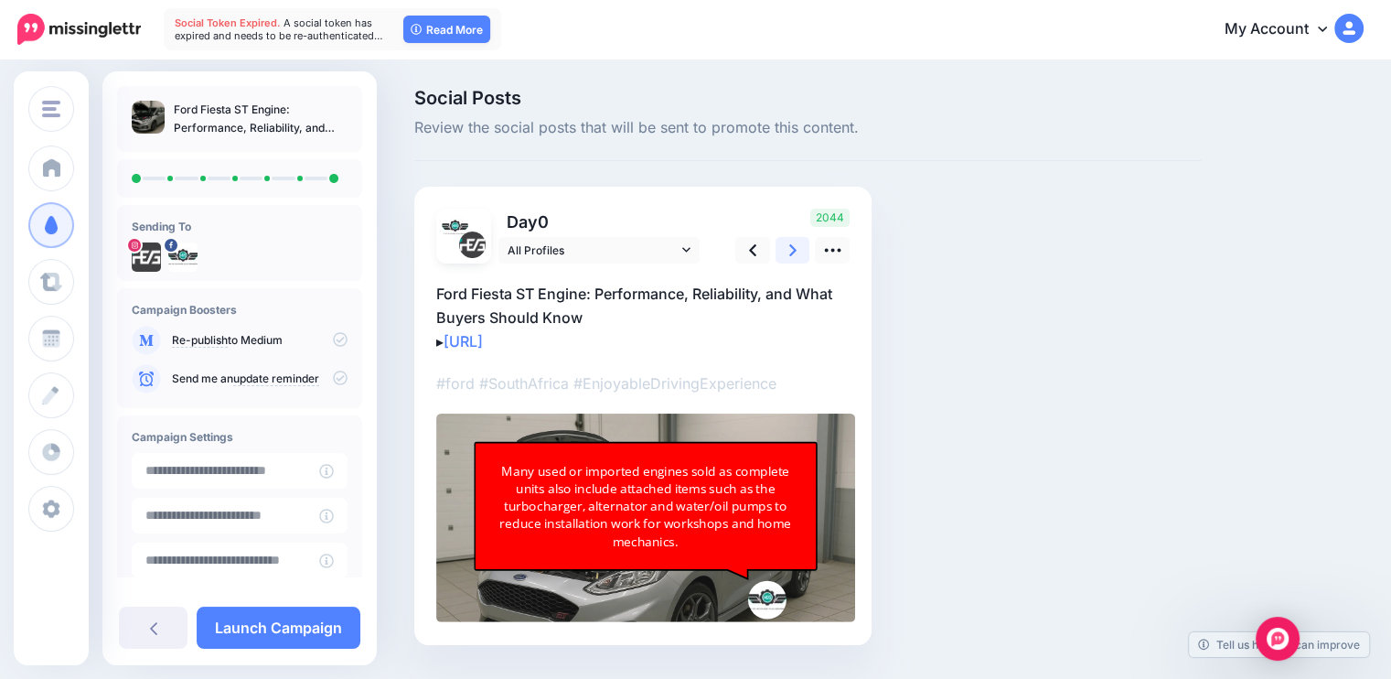
click at [795, 249] on icon at bounding box center [792, 250] width 7 height 12
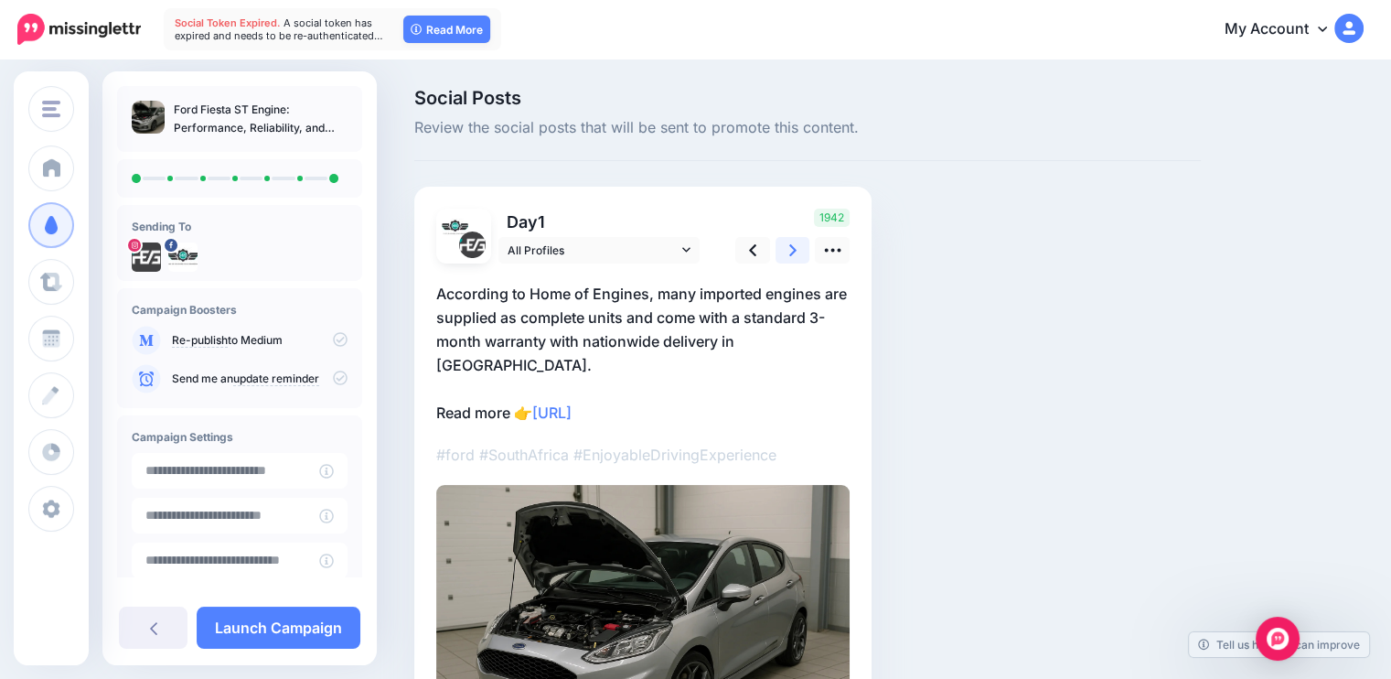
click at [795, 249] on icon at bounding box center [792, 250] width 7 height 12
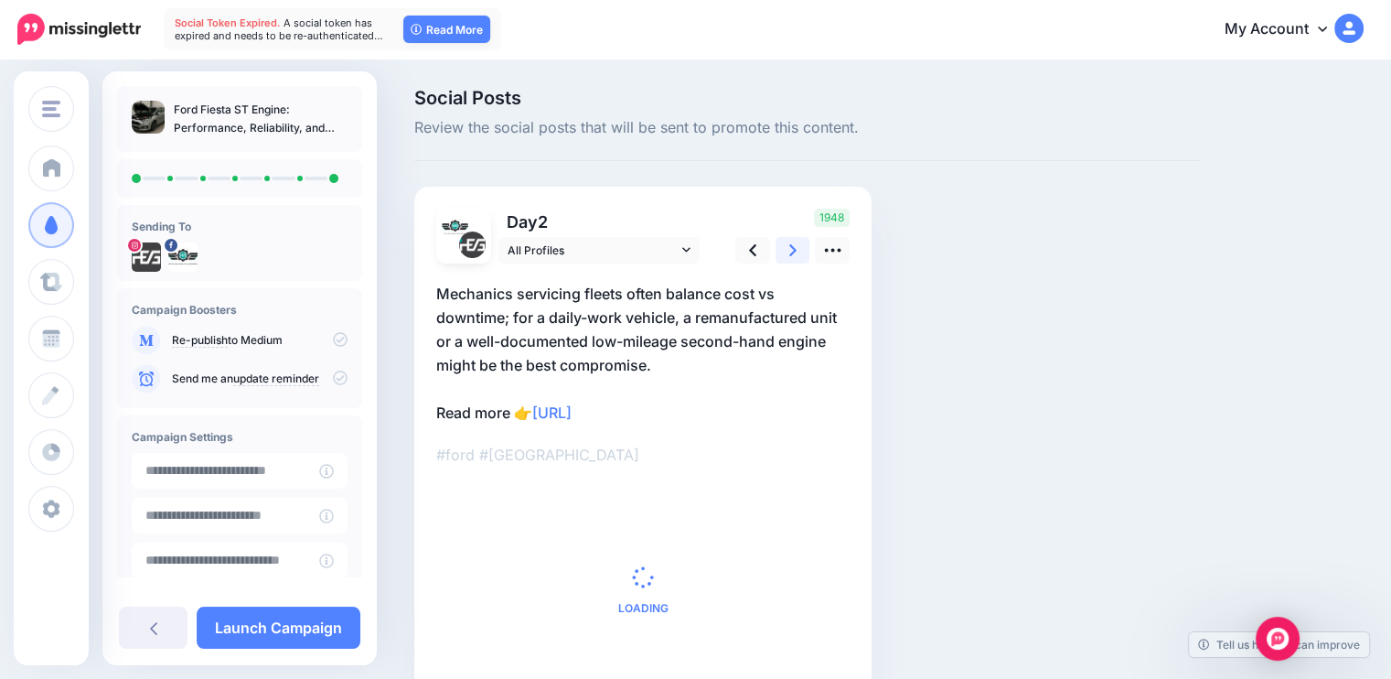
click at [795, 249] on icon at bounding box center [792, 250] width 7 height 12
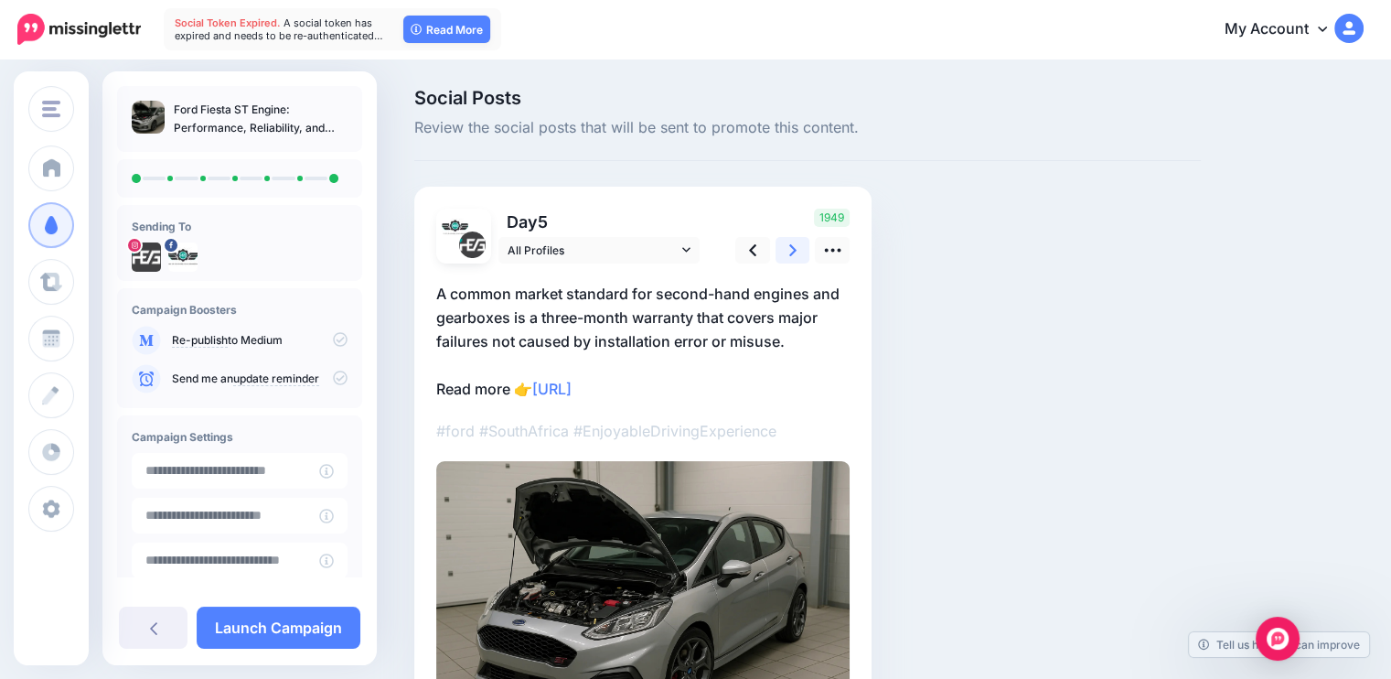
click at [795, 249] on icon at bounding box center [792, 250] width 7 height 12
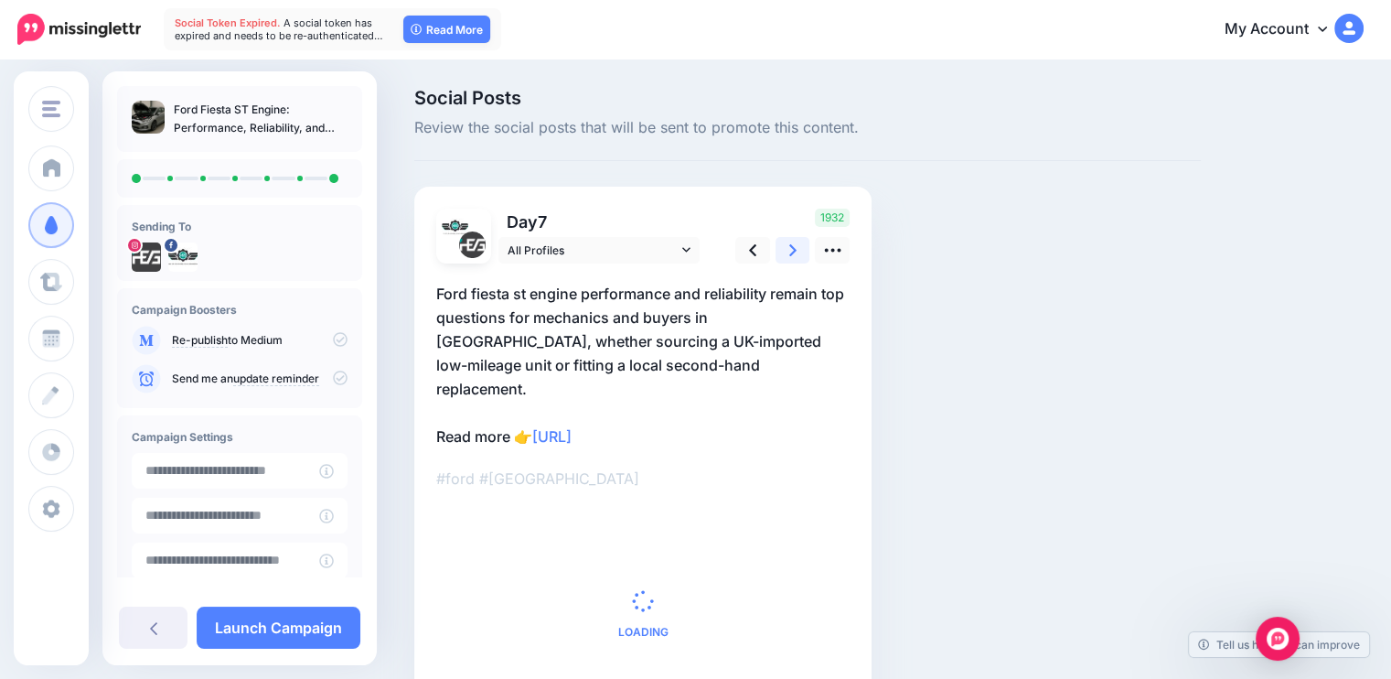
click at [795, 249] on icon at bounding box center [792, 250] width 7 height 12
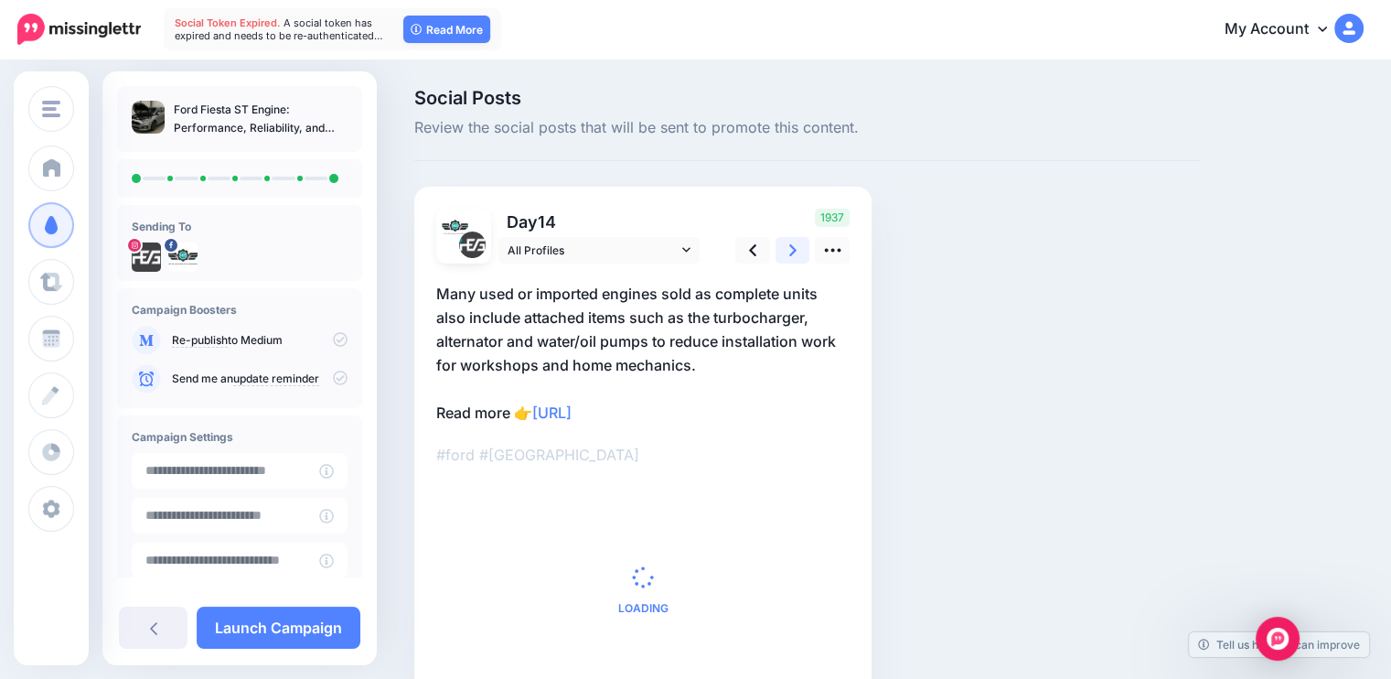
click at [795, 249] on icon at bounding box center [792, 250] width 7 height 12
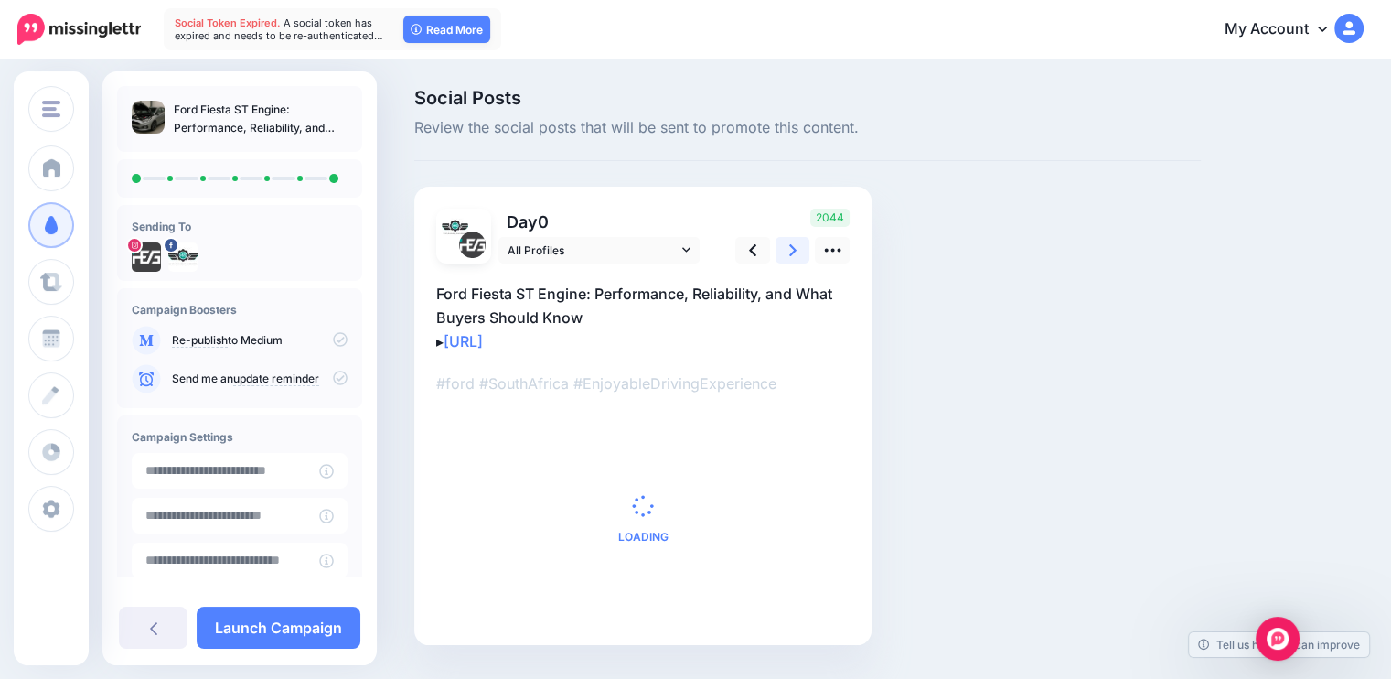
click at [795, 249] on icon at bounding box center [792, 250] width 7 height 12
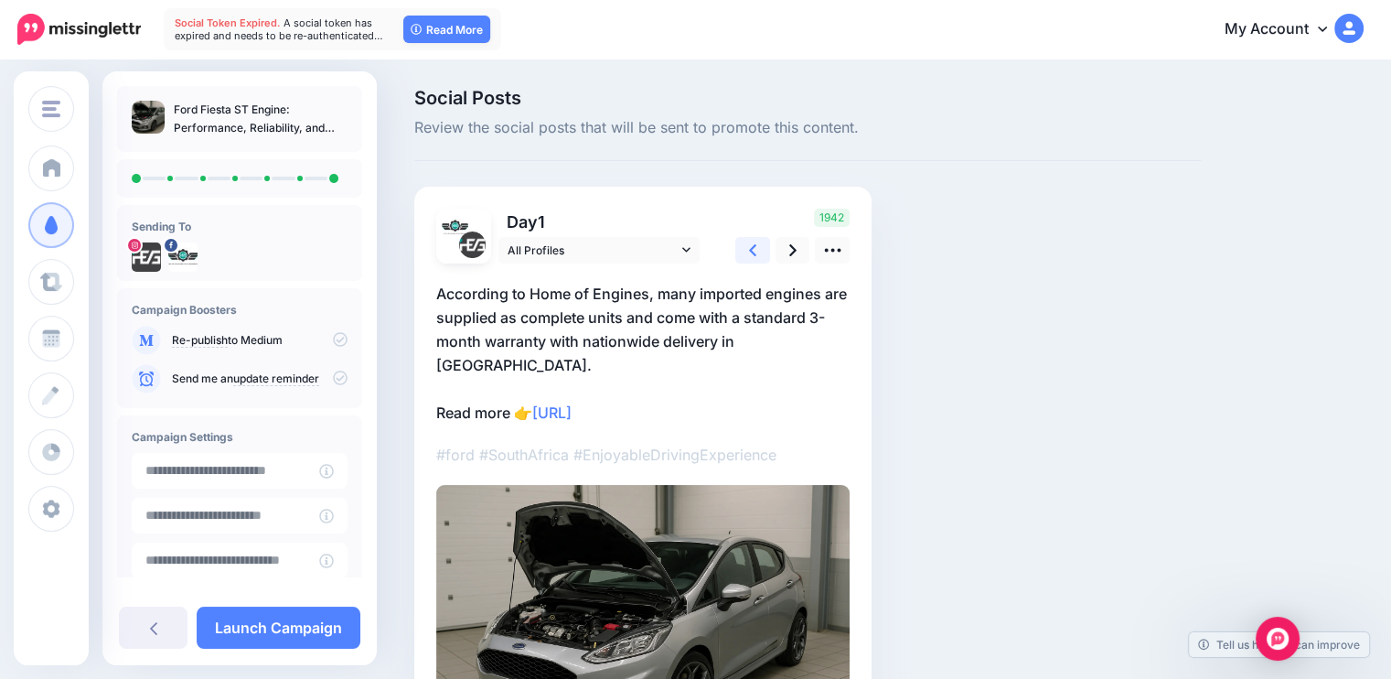
click at [751, 249] on icon at bounding box center [752, 250] width 7 height 12
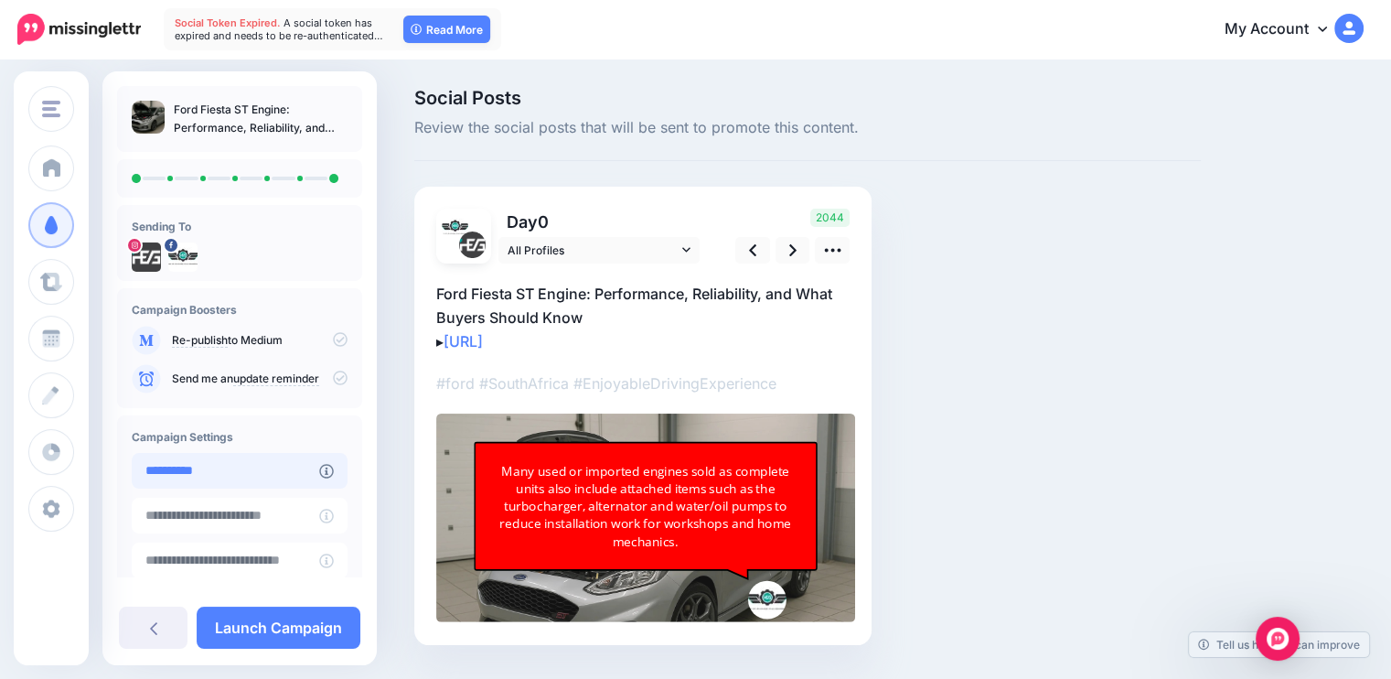
click at [273, 478] on input "**********" at bounding box center [226, 471] width 188 height 36
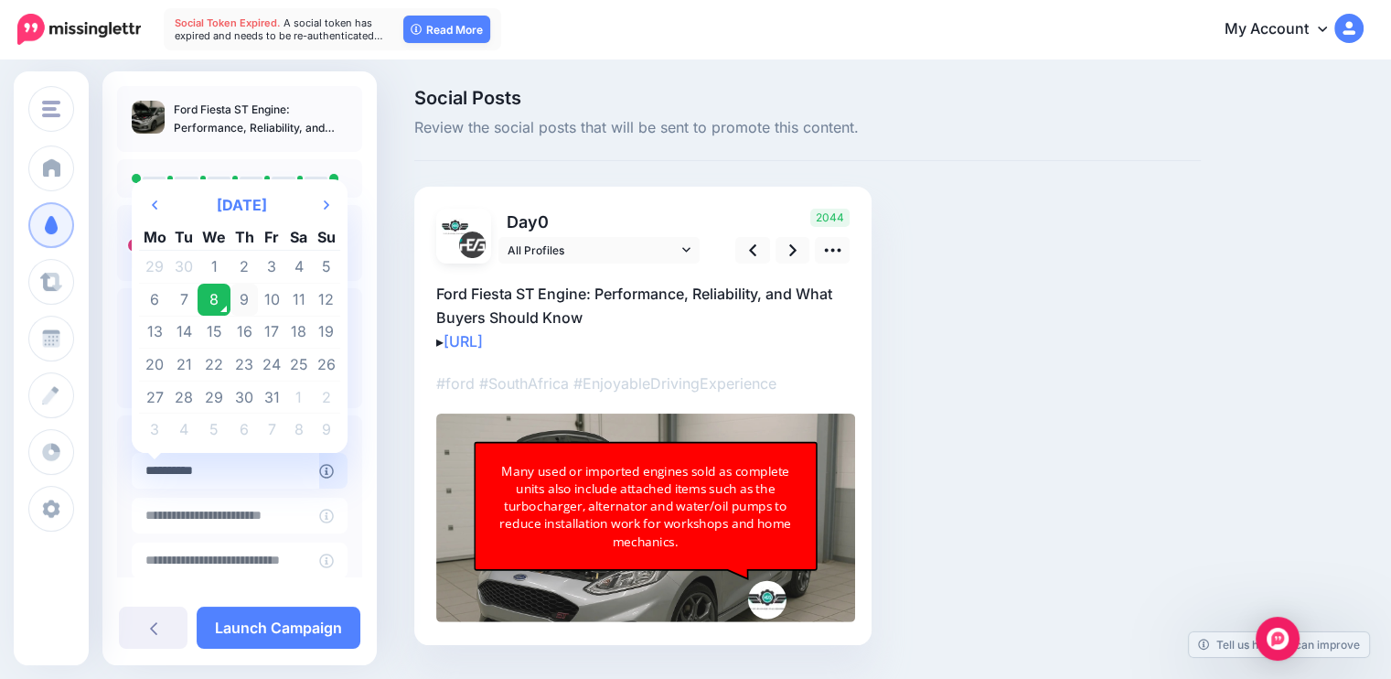
click at [233, 299] on td "9" at bounding box center [245, 300] width 28 height 33
type input "**********"
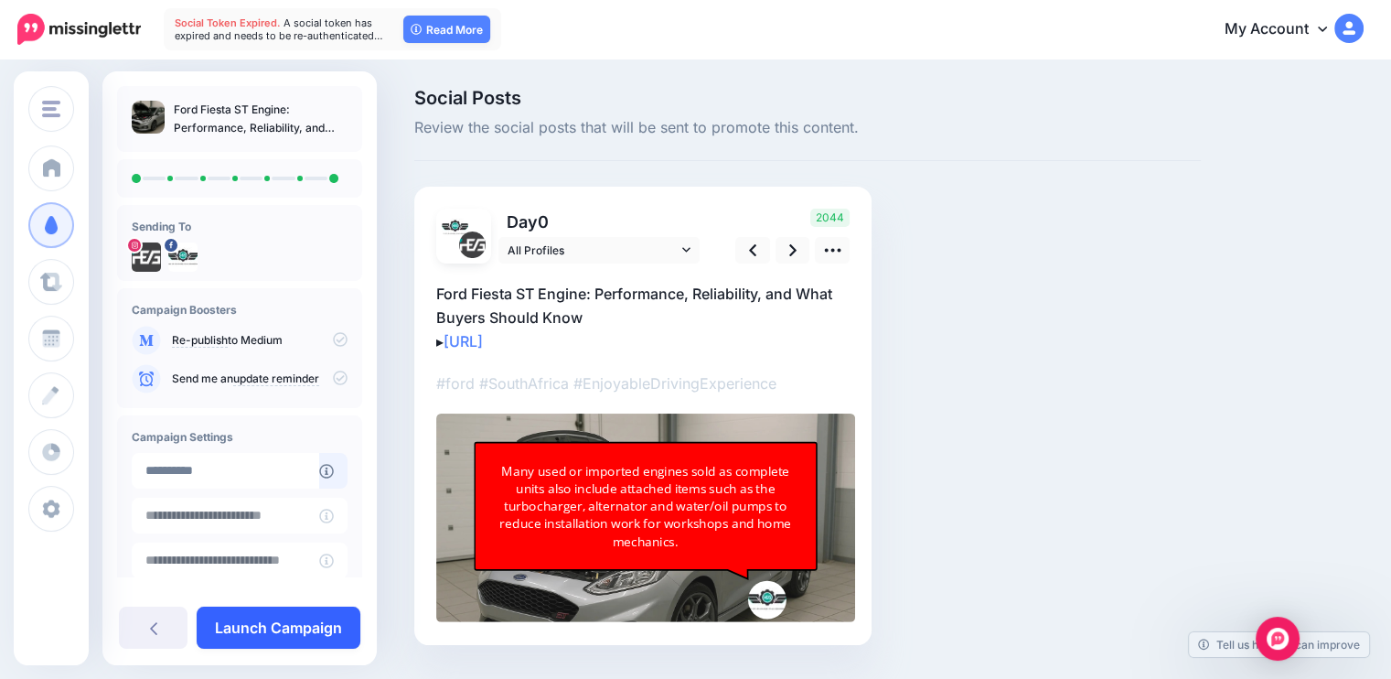
type input "**********"
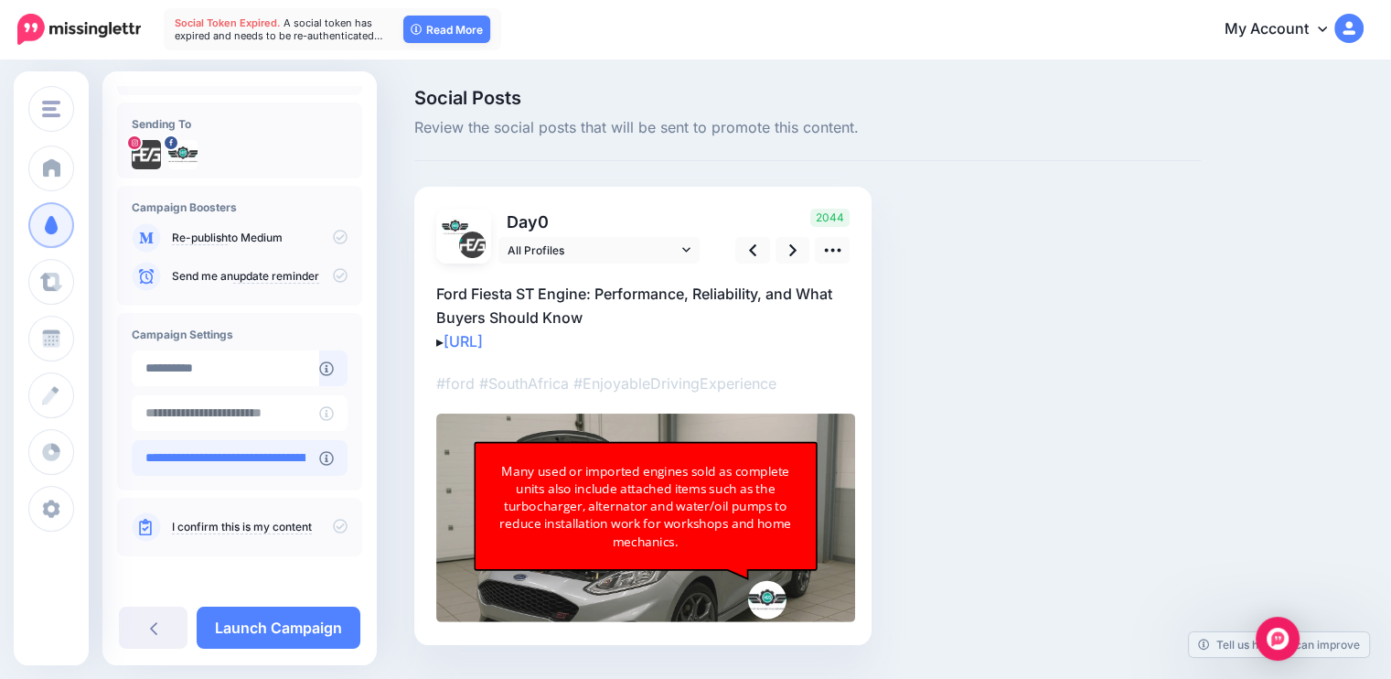
click at [316, 471] on input "**********" at bounding box center [226, 458] width 188 height 36
click at [311, 460] on input "**********" at bounding box center [226, 458] width 188 height 36
click at [333, 530] on icon at bounding box center [340, 526] width 15 height 15
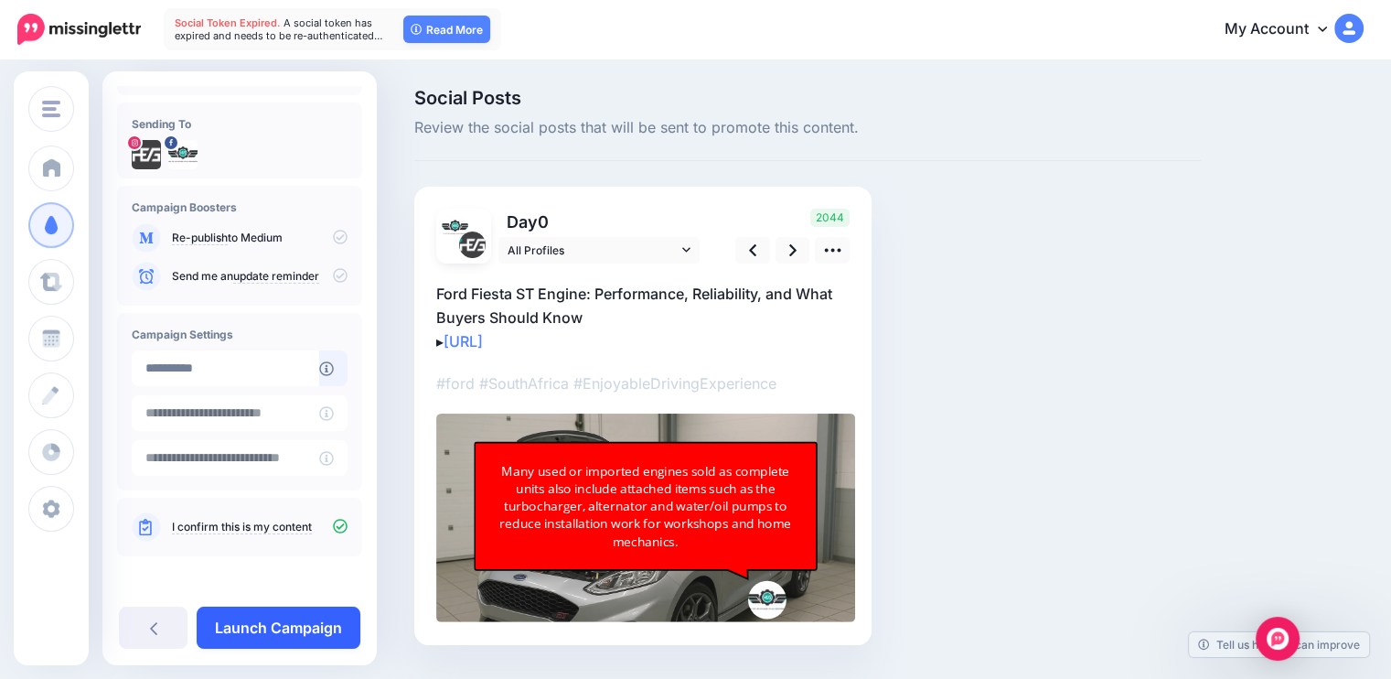
click at [292, 630] on link "Launch Campaign" at bounding box center [279, 627] width 164 height 42
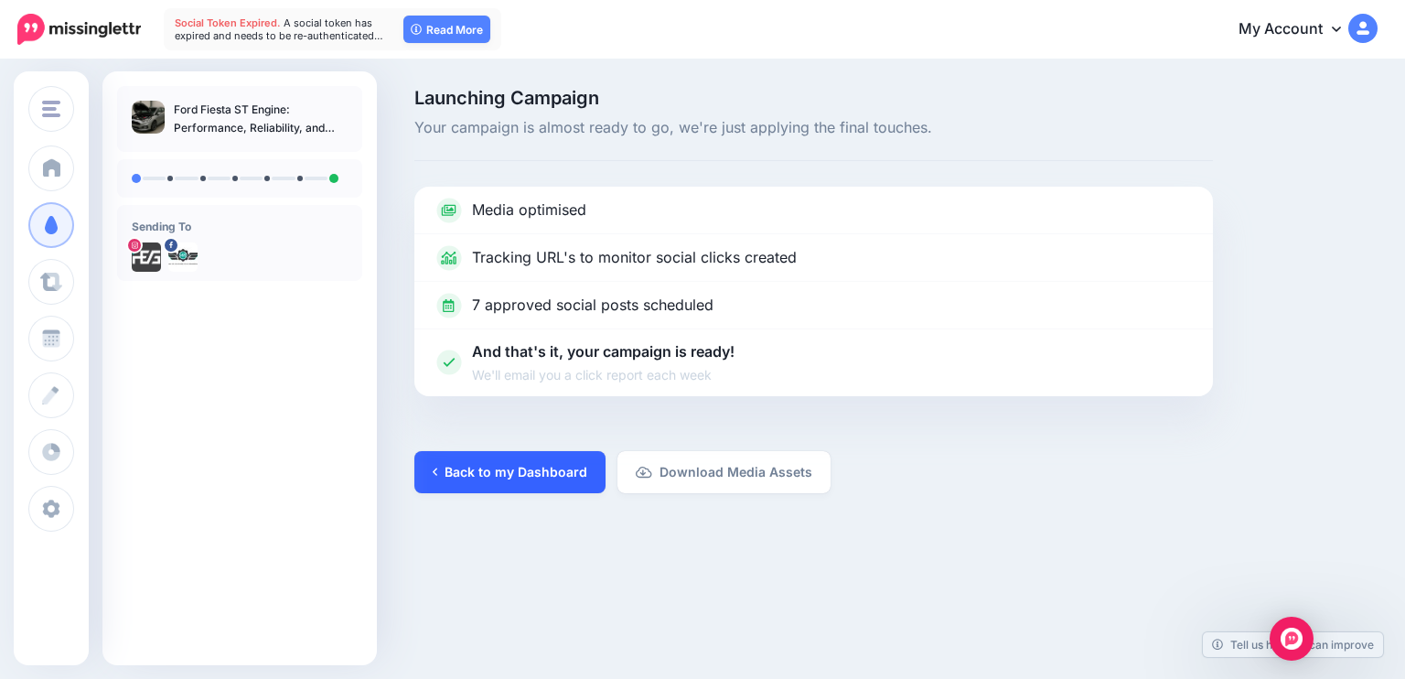
click at [563, 466] on link "Back to my Dashboard" at bounding box center [509, 472] width 191 height 42
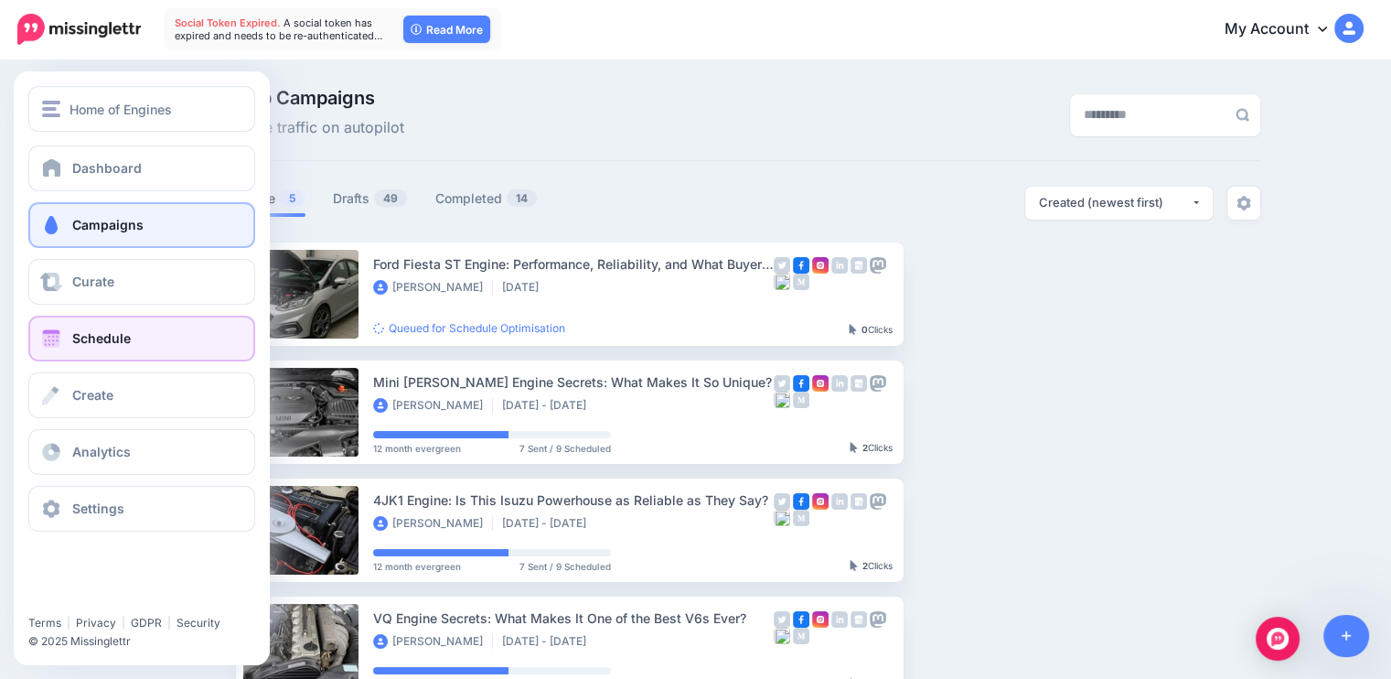
click at [80, 331] on span "Schedule" at bounding box center [101, 338] width 59 height 16
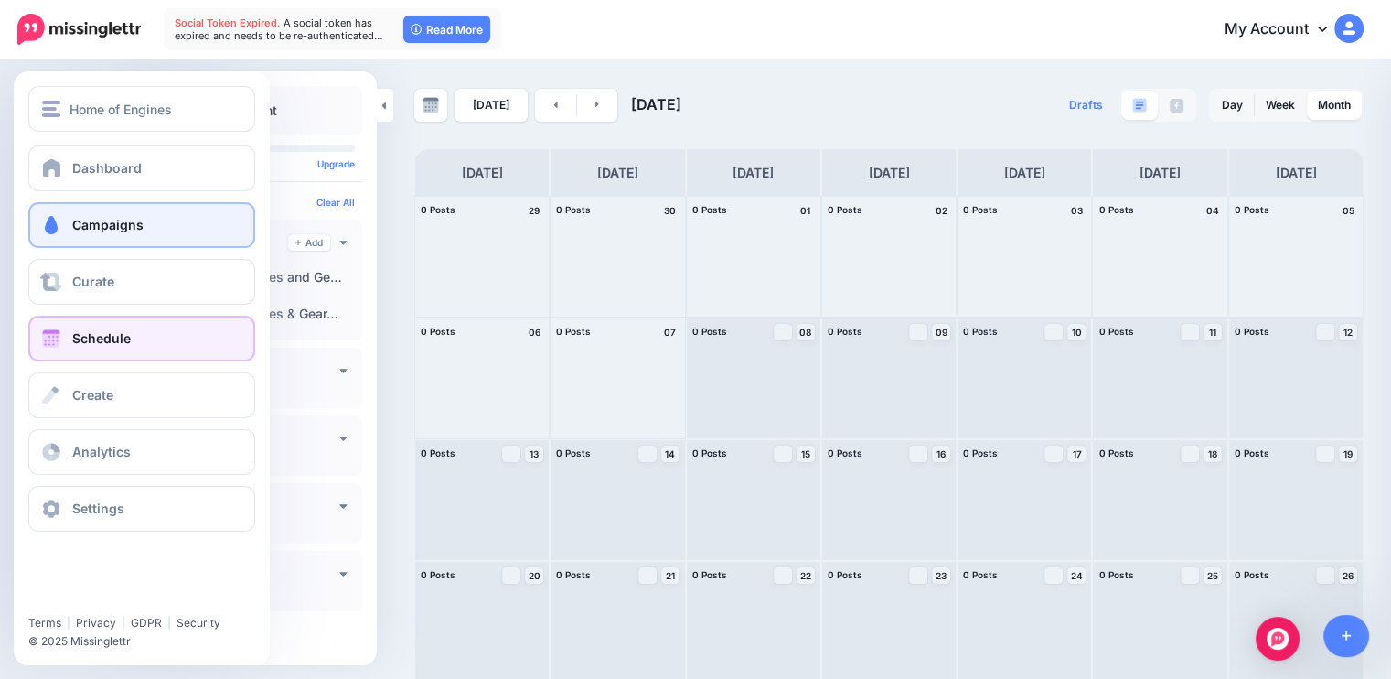
click at [91, 231] on span "Campaigns" at bounding box center [107, 225] width 71 height 16
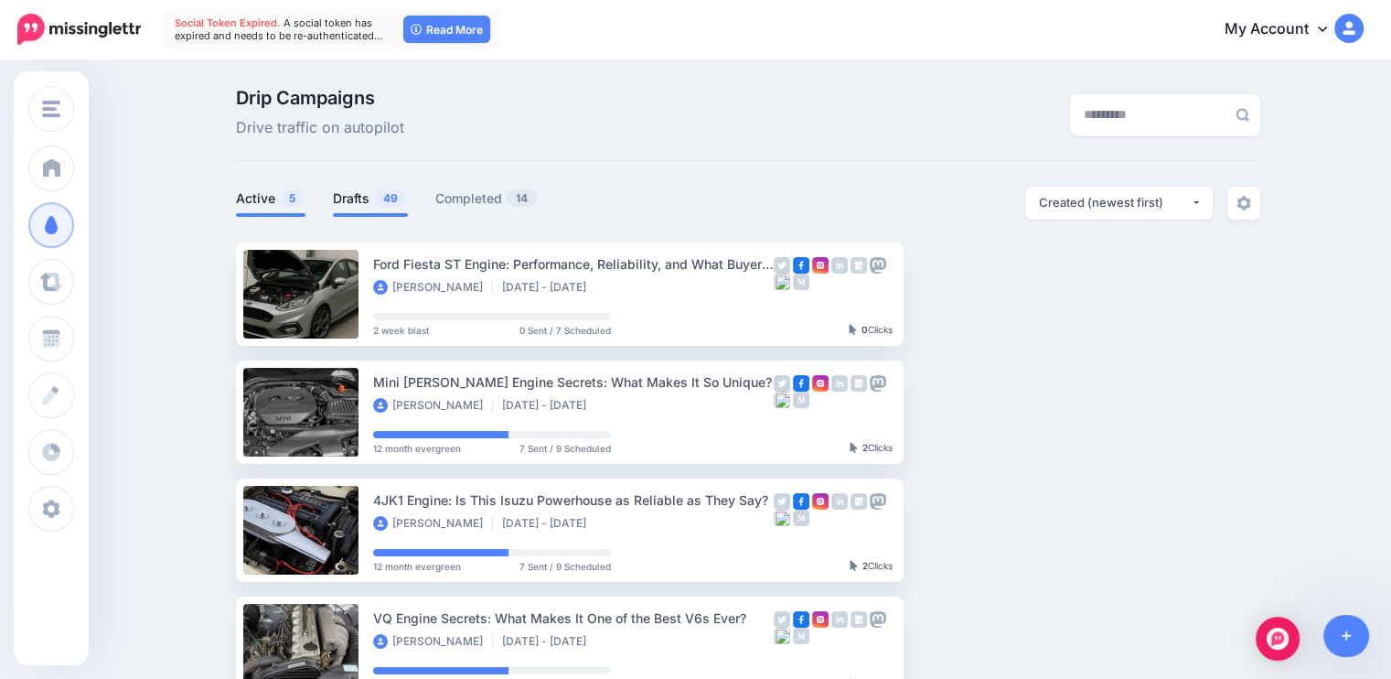
click at [353, 197] on link "Drafts 49" at bounding box center [370, 199] width 75 height 22
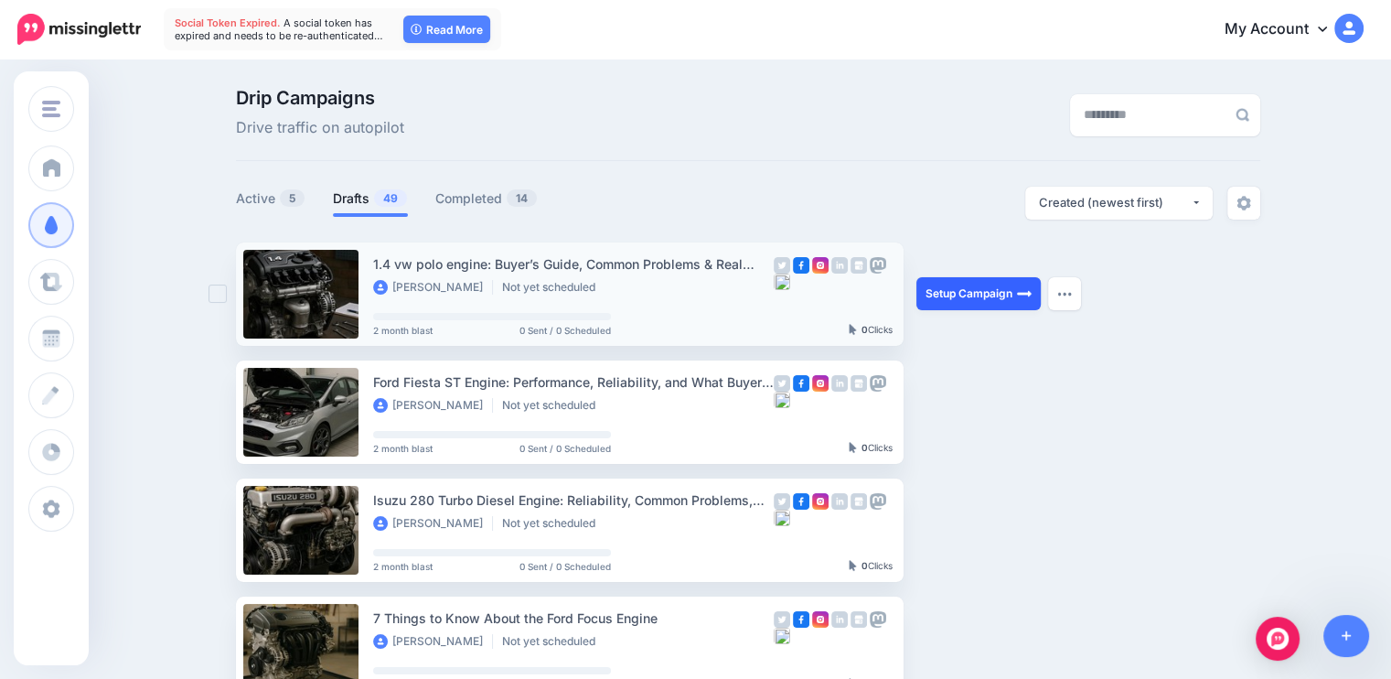
click at [950, 293] on link "Setup Campaign" at bounding box center [979, 293] width 124 height 33
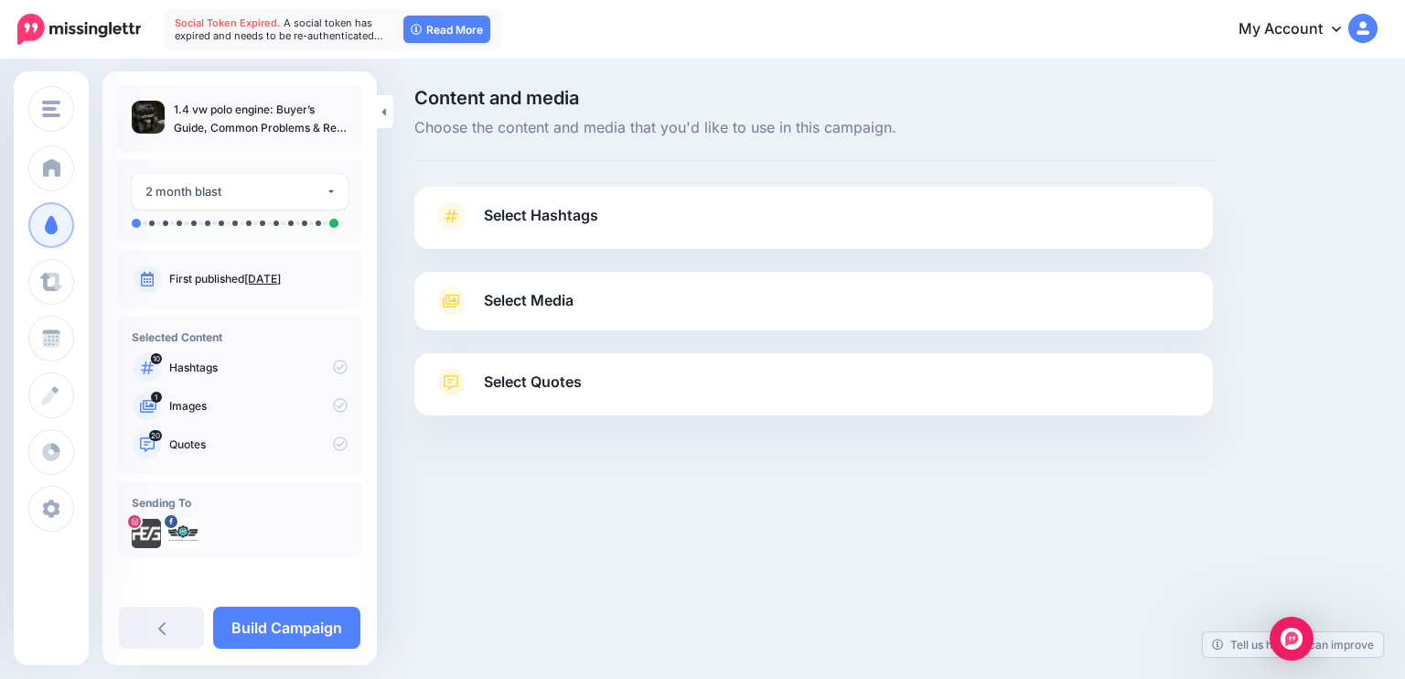
click at [565, 231] on link "Select Hashtags" at bounding box center [814, 225] width 762 height 48
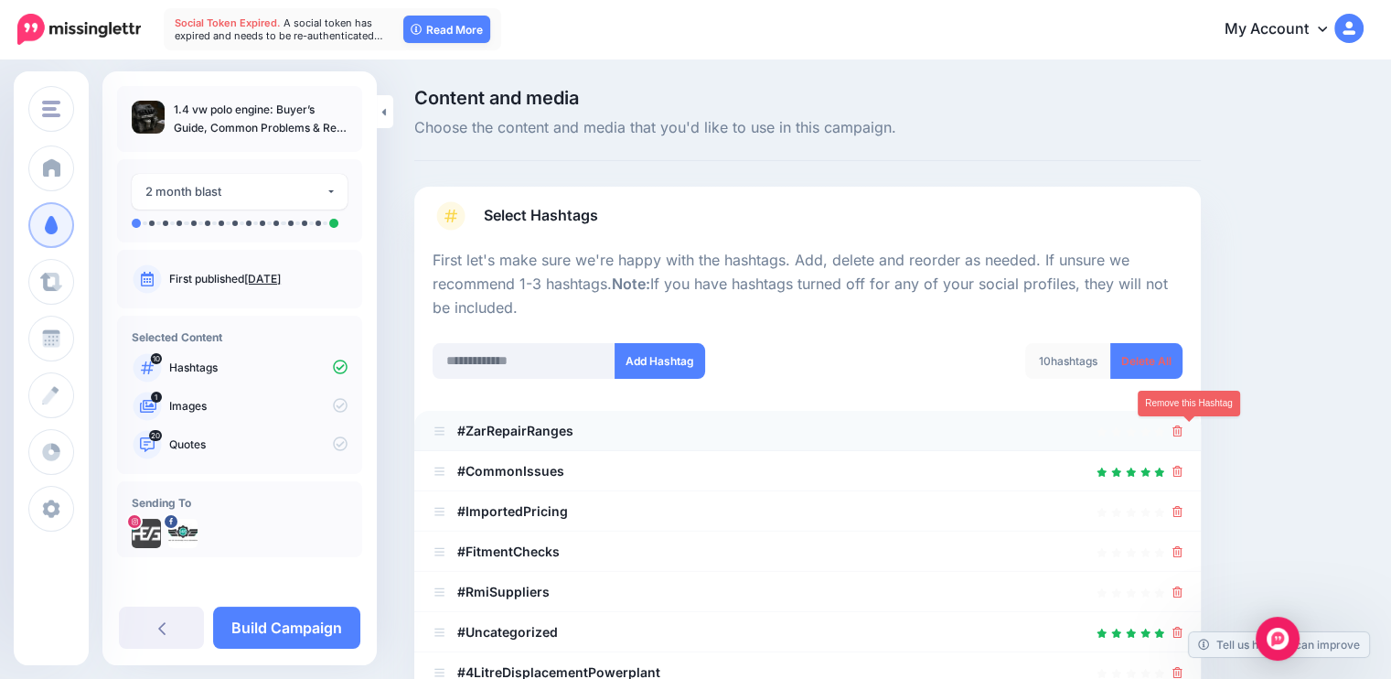
click at [1183, 434] on icon at bounding box center [1178, 430] width 10 height 11
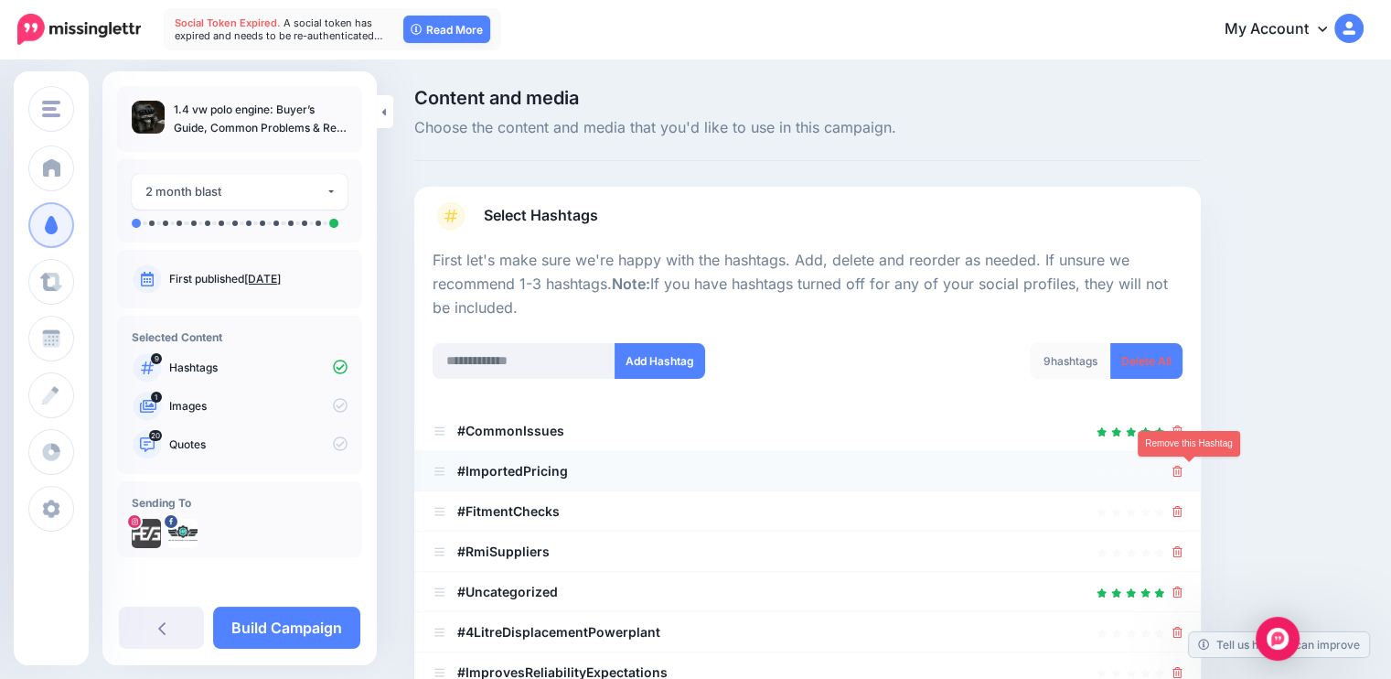
click at [1183, 470] on icon at bounding box center [1178, 471] width 10 height 11
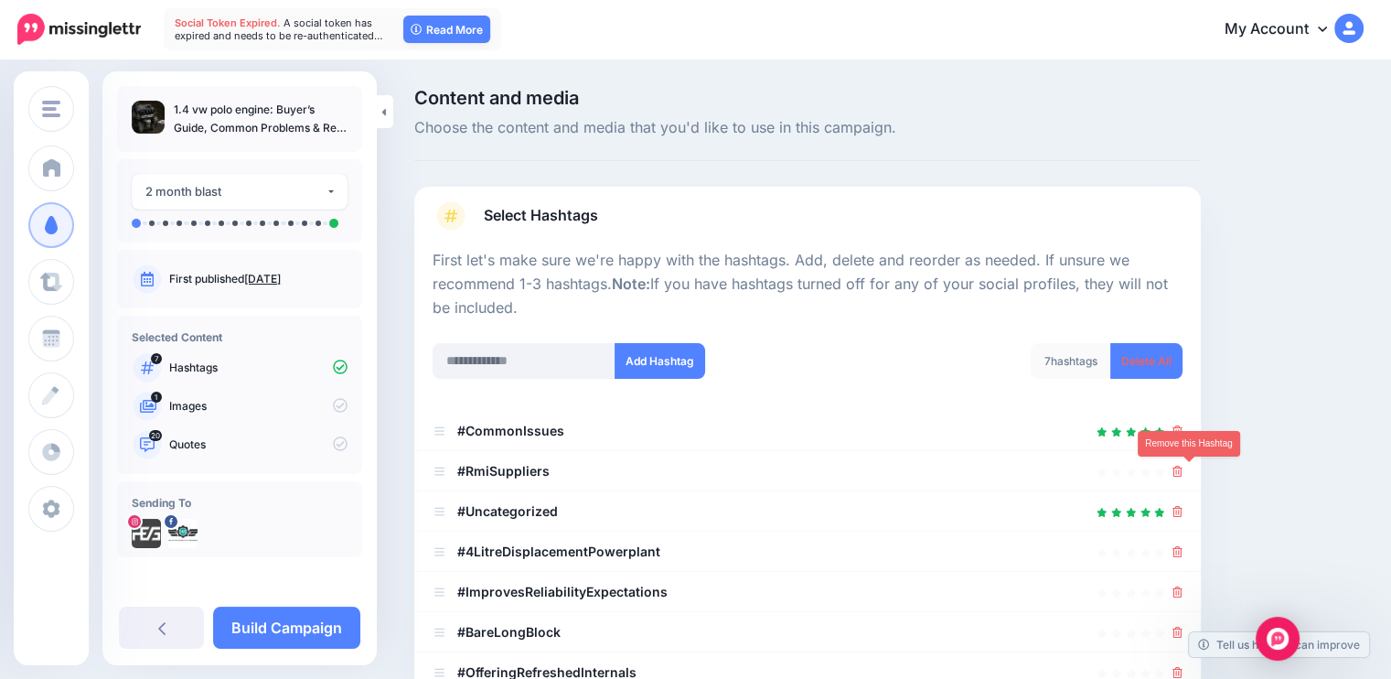
click at [1183, 470] on icon at bounding box center [1178, 471] width 10 height 11
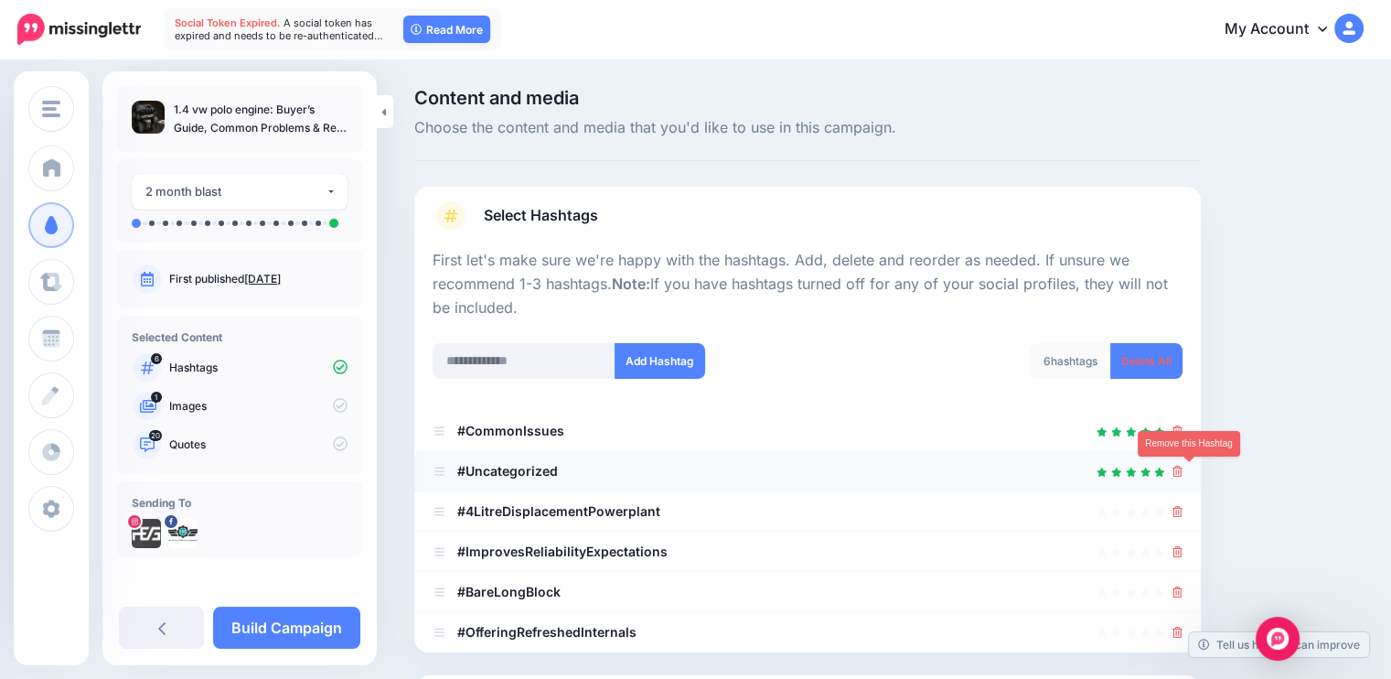
click at [1183, 473] on icon at bounding box center [1178, 471] width 10 height 11
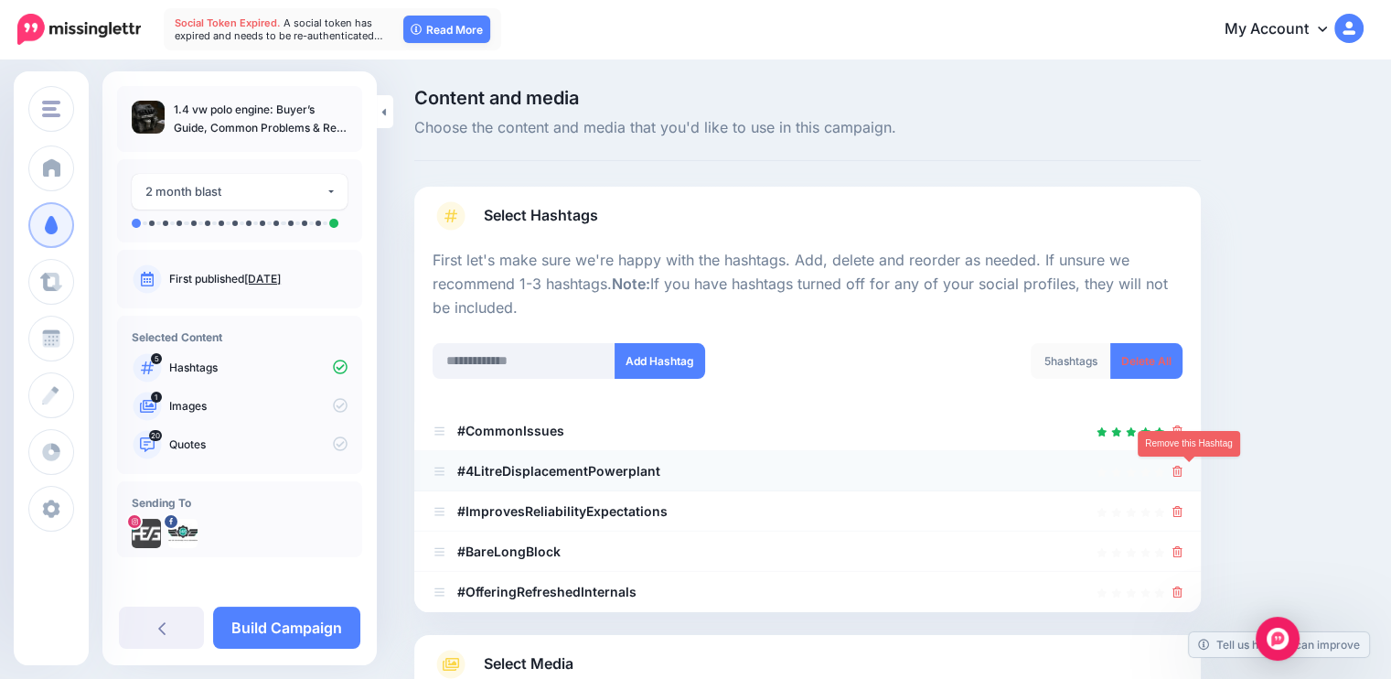
click at [1183, 476] on icon at bounding box center [1178, 471] width 10 height 11
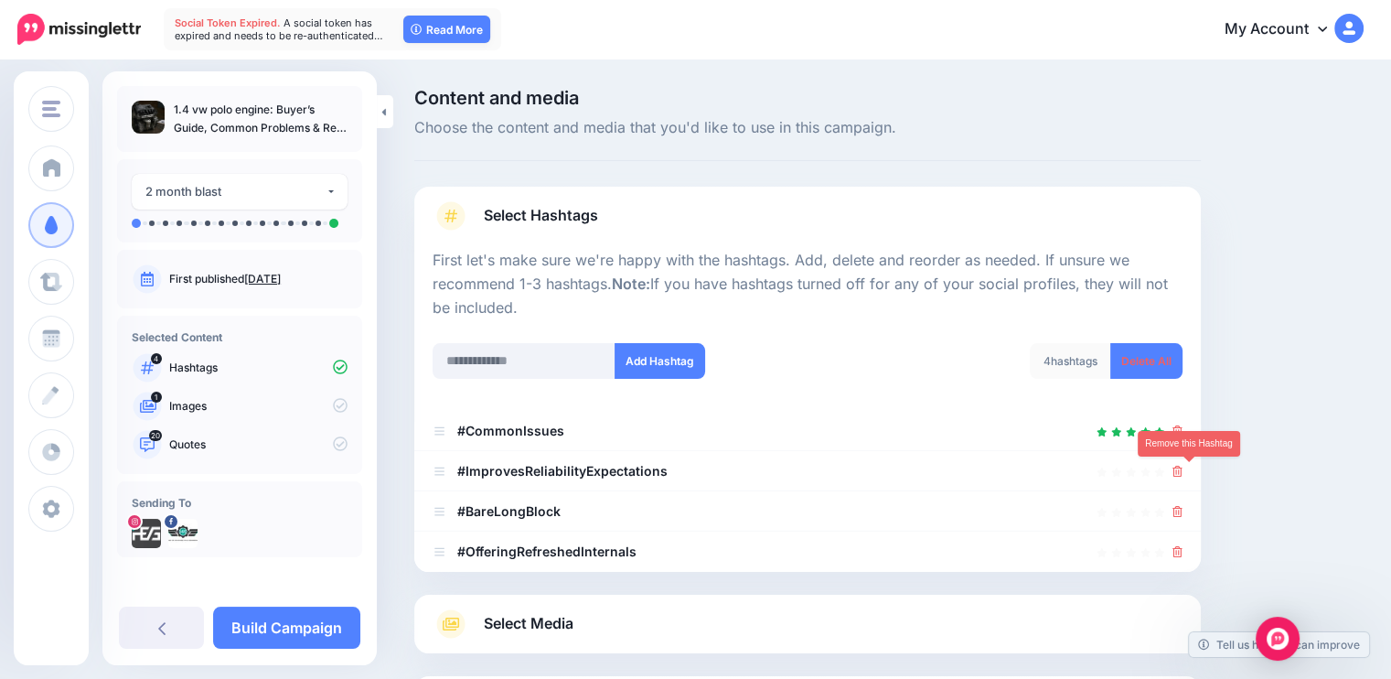
click at [1183, 476] on icon at bounding box center [1178, 471] width 10 height 11
click at [1183, 476] on link at bounding box center [1173, 471] width 20 height 16
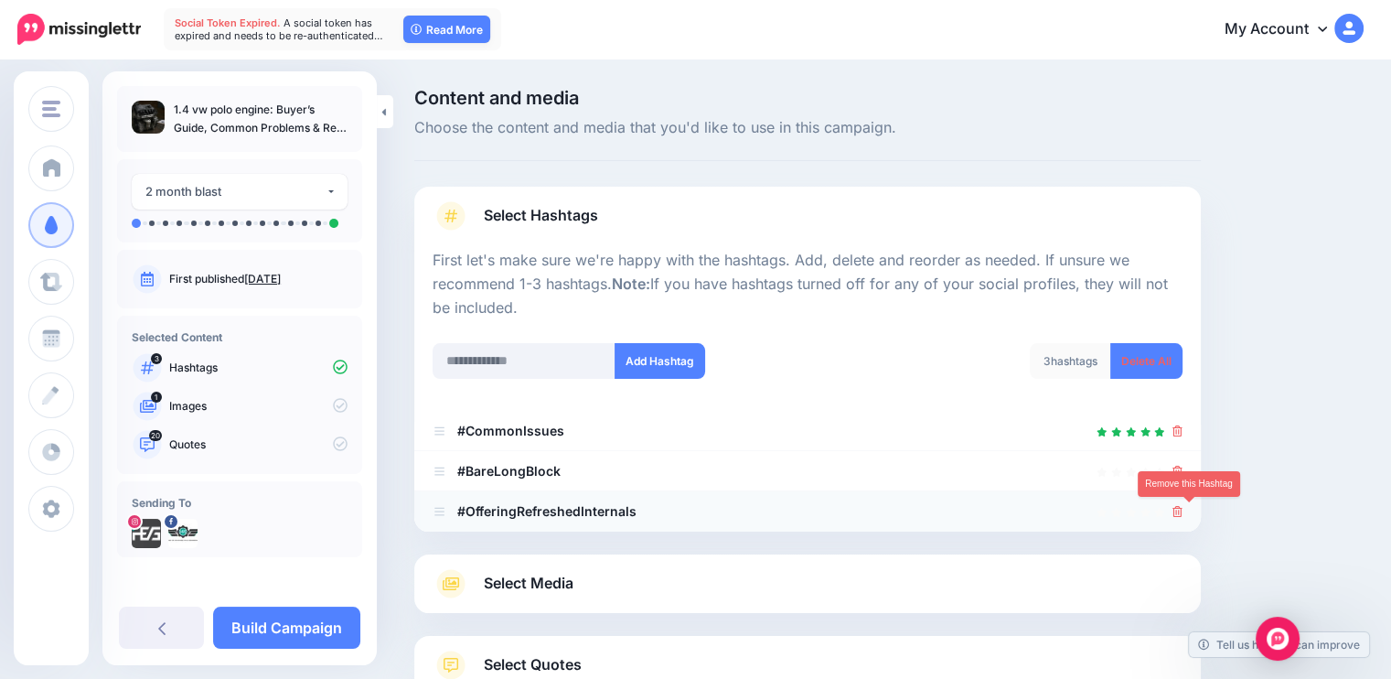
click at [1183, 508] on icon at bounding box center [1178, 511] width 10 height 11
click at [1183, 466] on icon at bounding box center [1178, 471] width 10 height 11
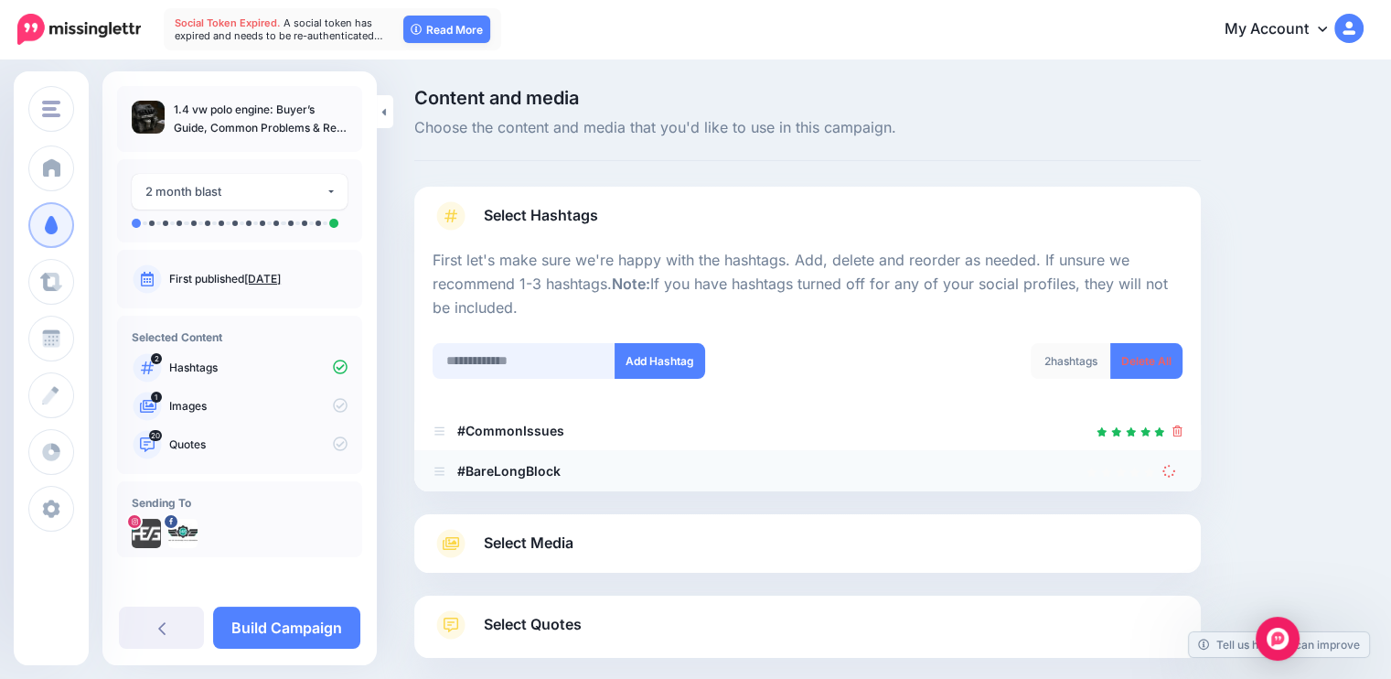
click at [523, 358] on input "text" at bounding box center [524, 361] width 183 height 36
type input "**********"
click at [670, 372] on button "Add Hashtag" at bounding box center [660, 361] width 91 height 36
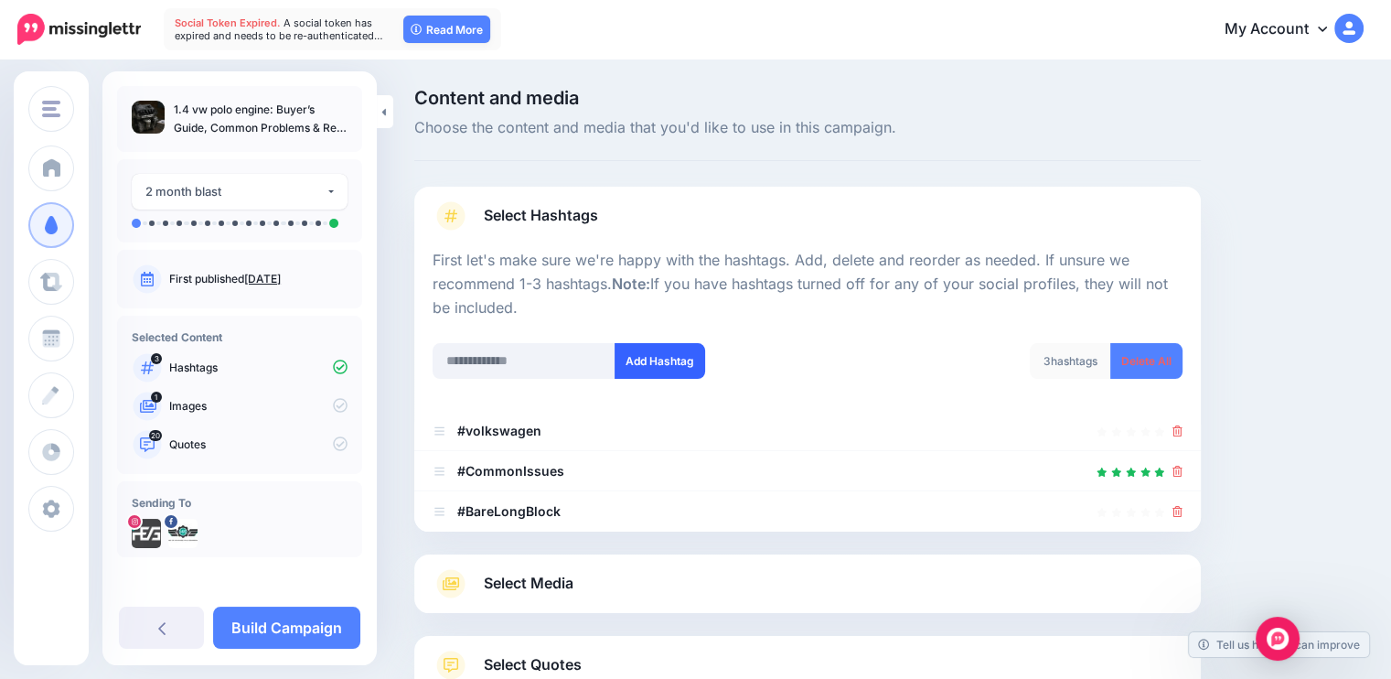
scroll to position [137, 0]
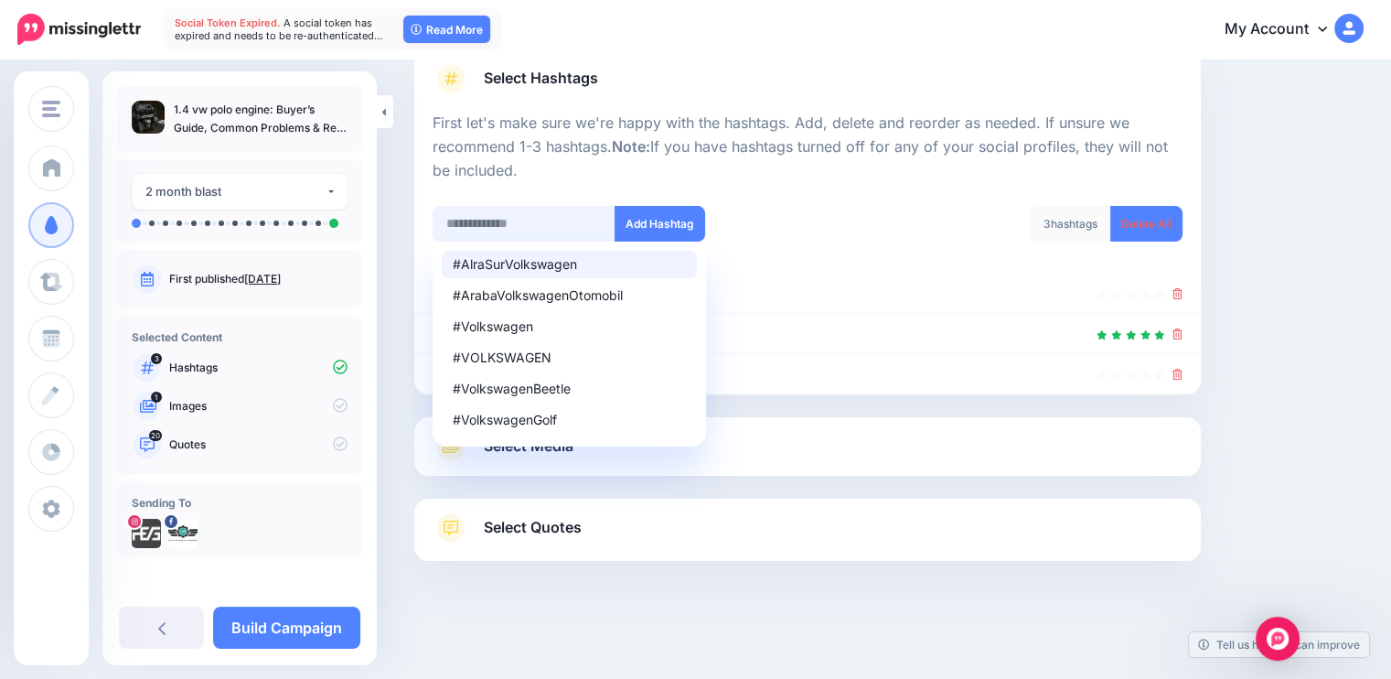
click at [518, 222] on input "text" at bounding box center [524, 224] width 183 height 36
type input "****"
click at [630, 220] on button "Add Hashtag" at bounding box center [660, 224] width 91 height 36
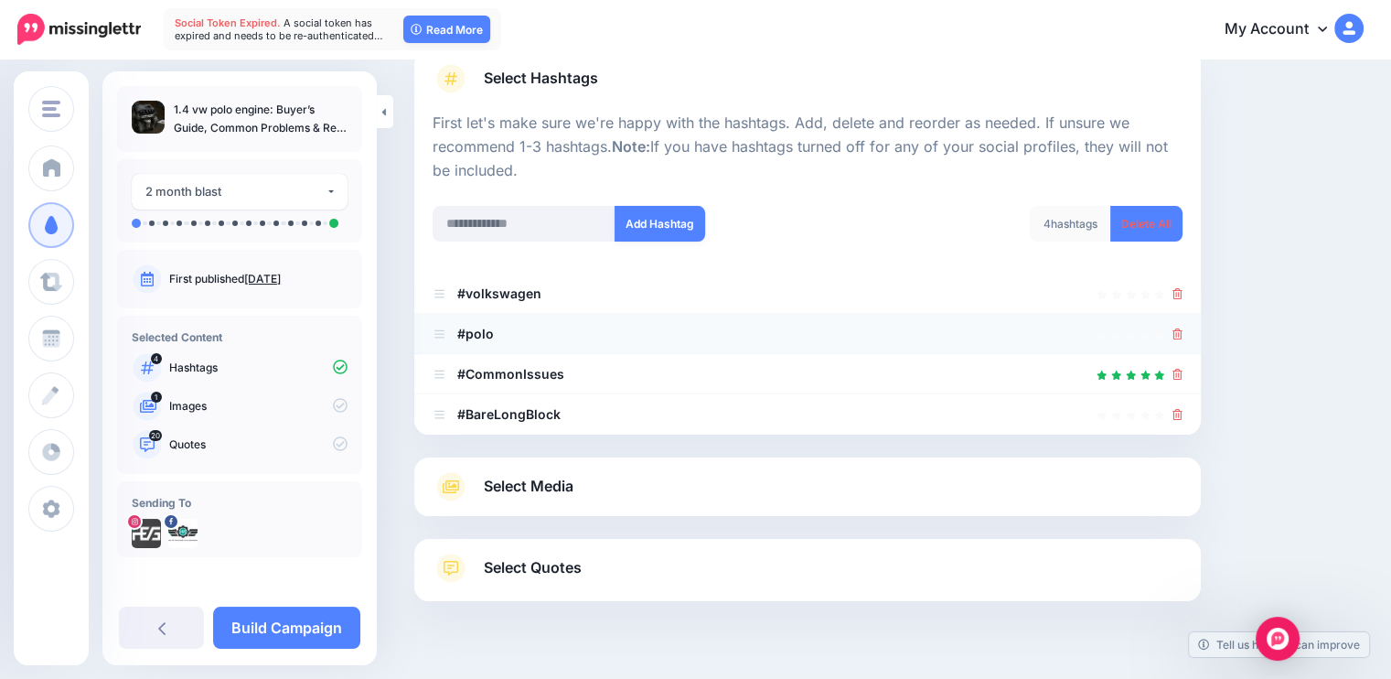
scroll to position [177, 0]
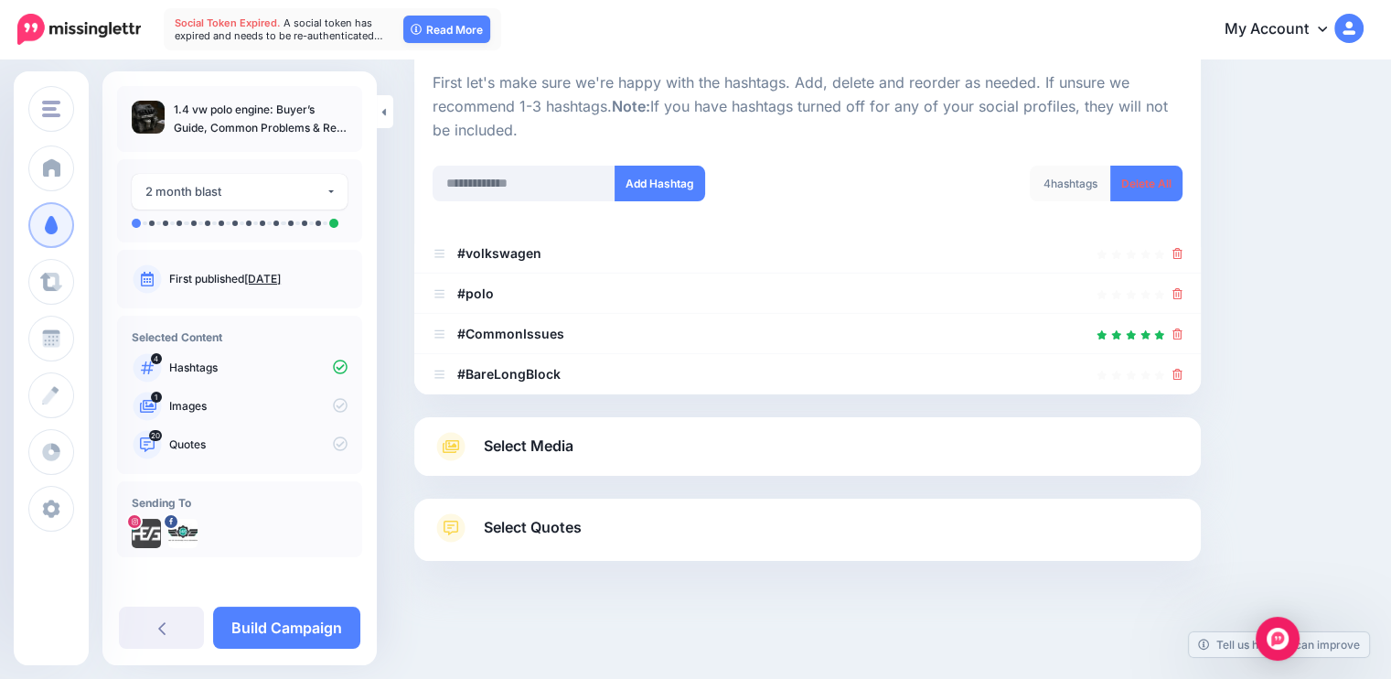
click at [588, 445] on link "Select Media" at bounding box center [808, 446] width 750 height 29
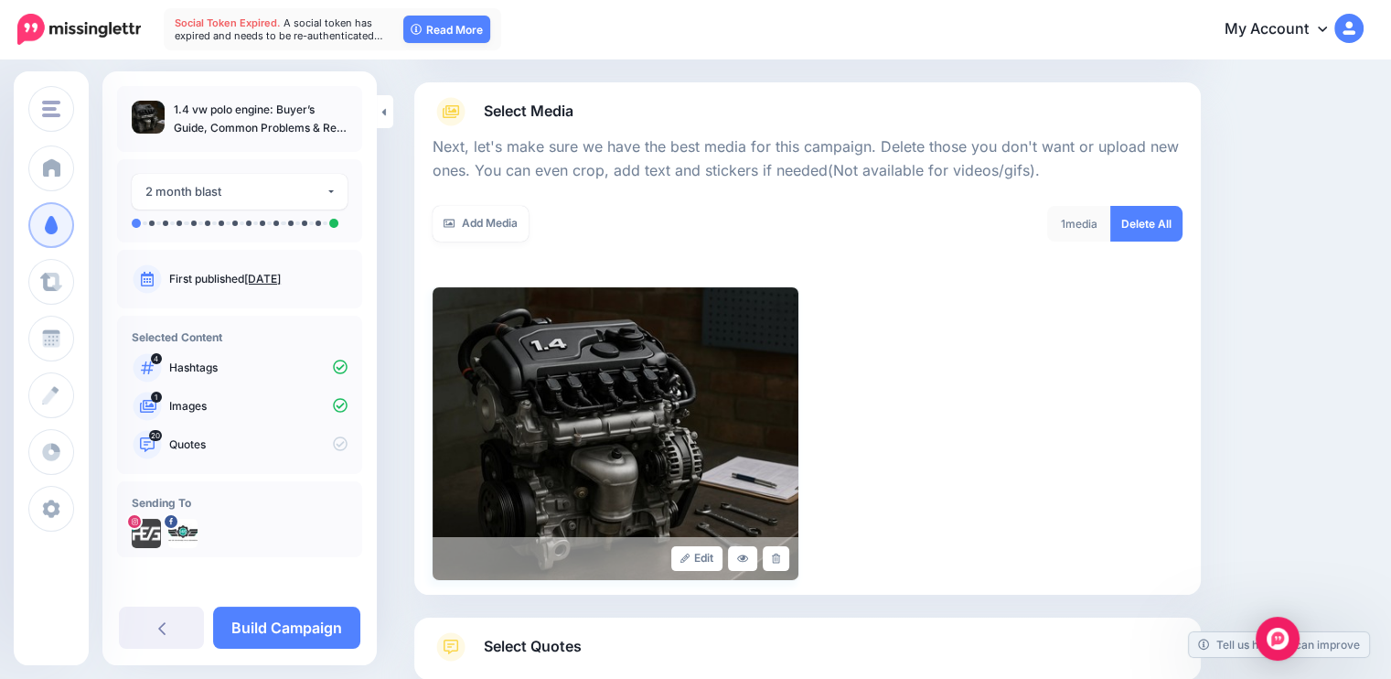
scroll to position [173, 0]
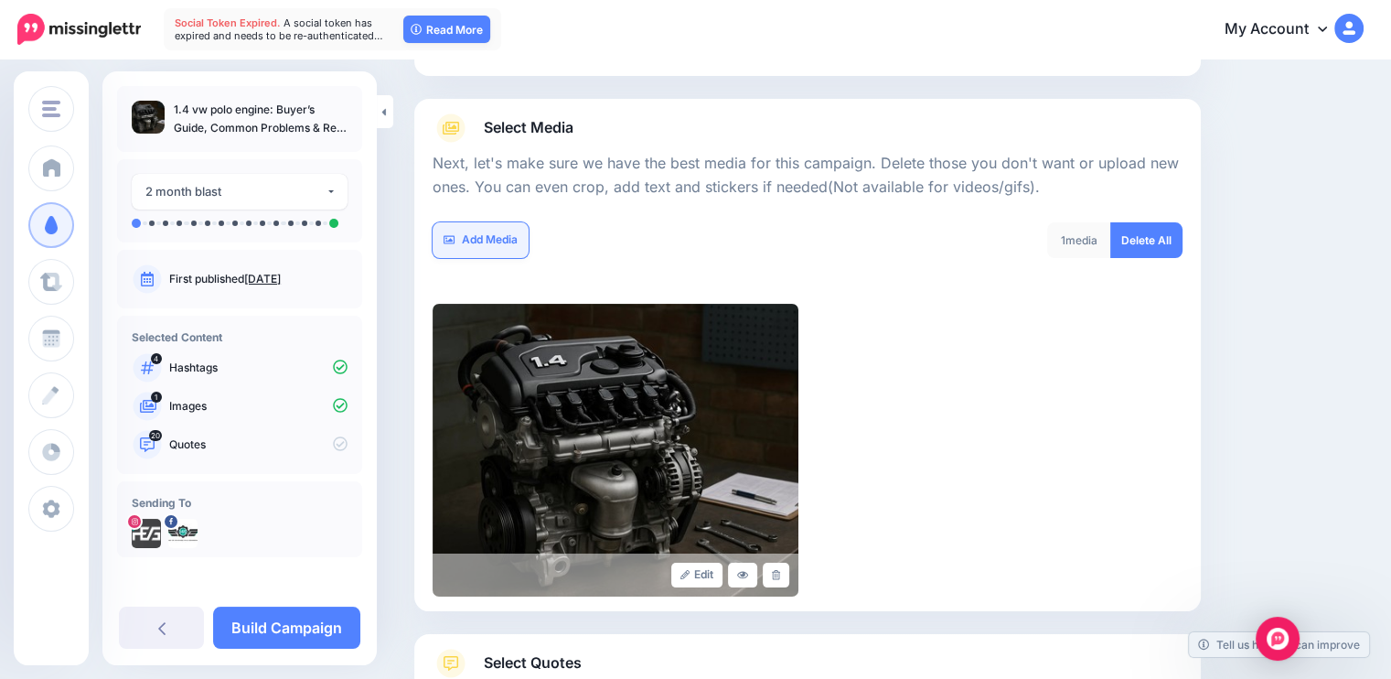
click at [480, 244] on link "Add Media" at bounding box center [481, 240] width 96 height 36
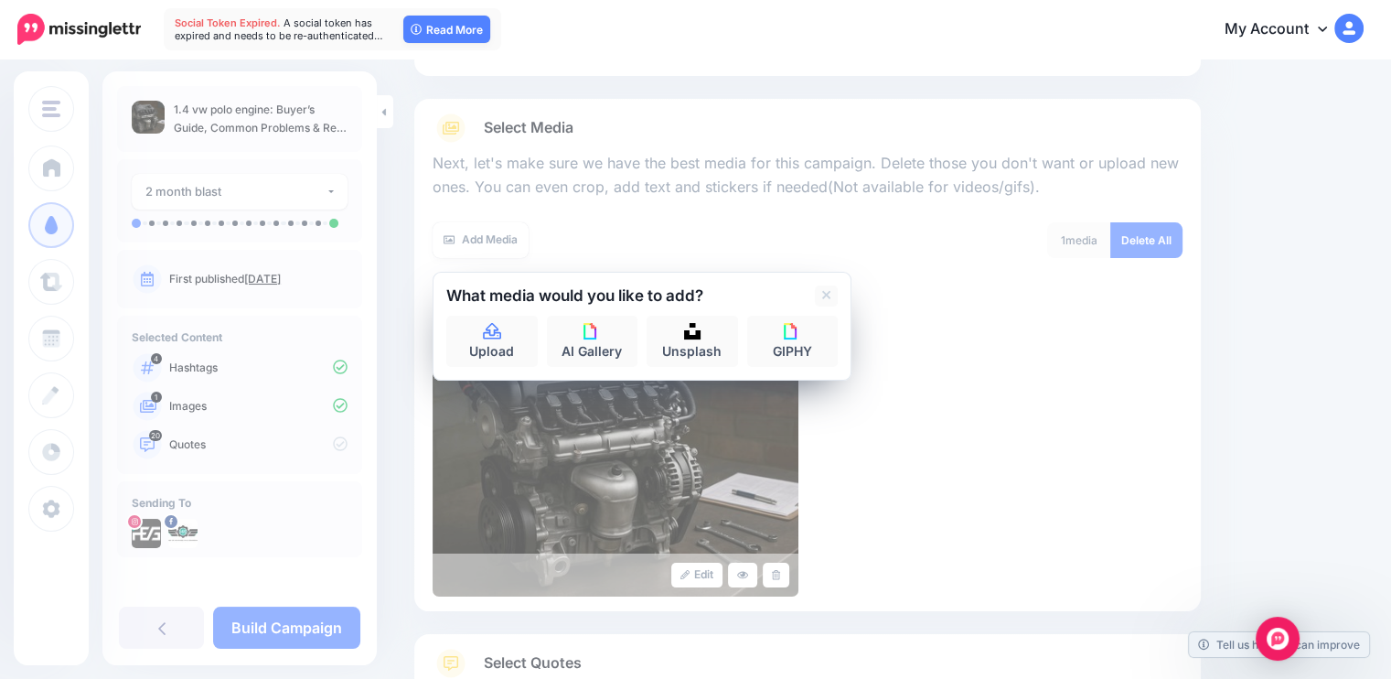
click at [938, 369] on div "Edit" at bounding box center [808, 450] width 750 height 293
click at [974, 336] on div "Edit" at bounding box center [808, 450] width 750 height 293
click at [825, 288] on icon at bounding box center [826, 295] width 9 height 15
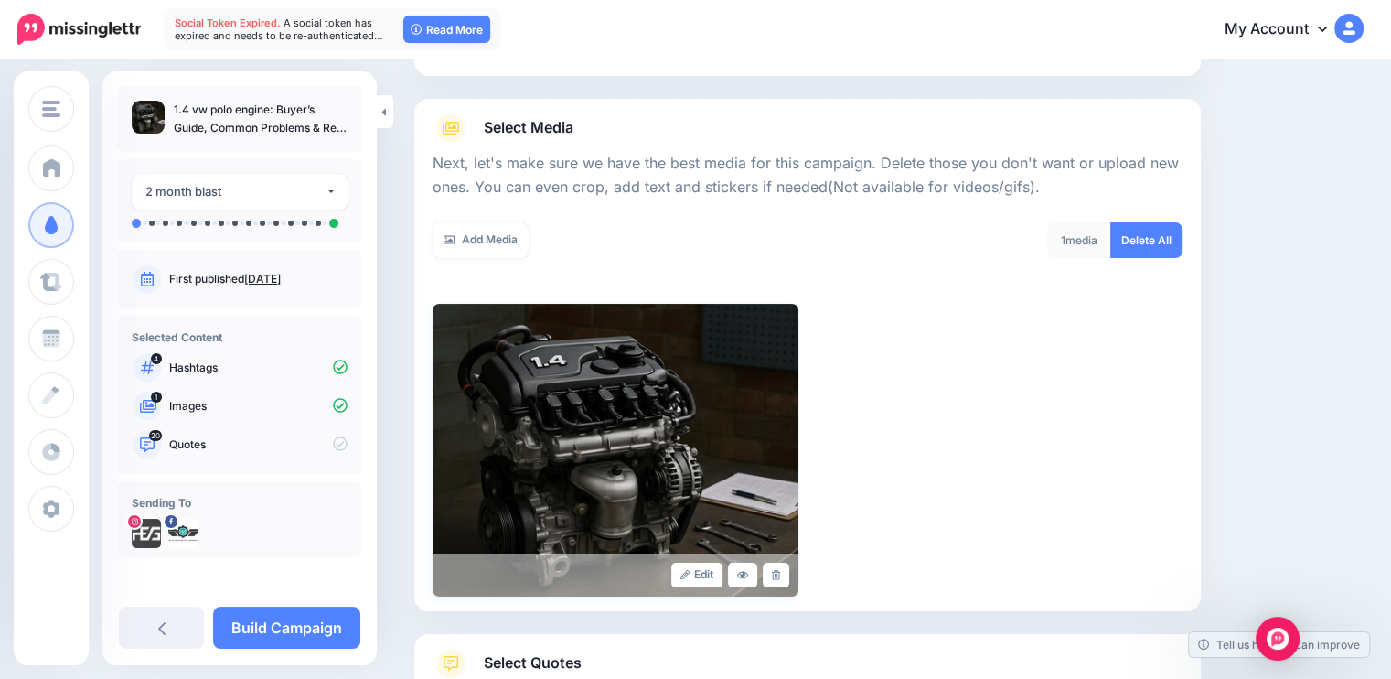
scroll to position [307, 0]
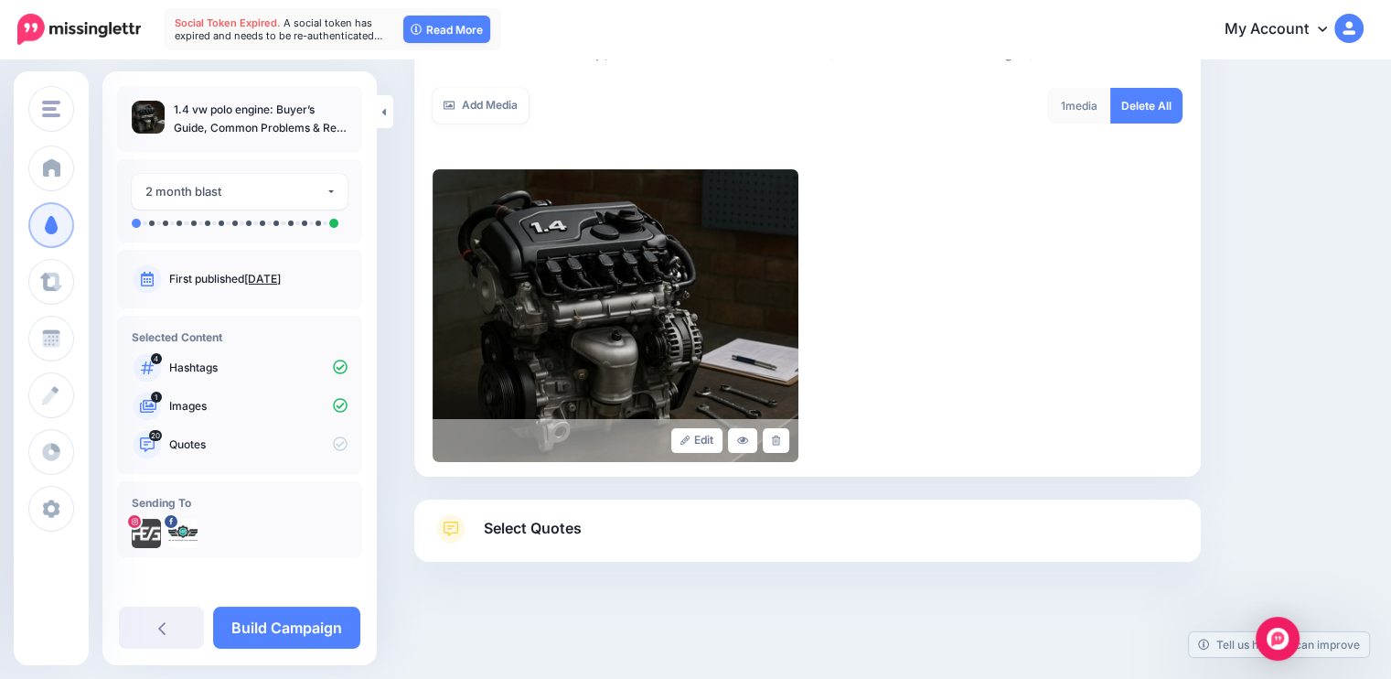
click at [541, 536] on span "Select Quotes" at bounding box center [533, 528] width 98 height 25
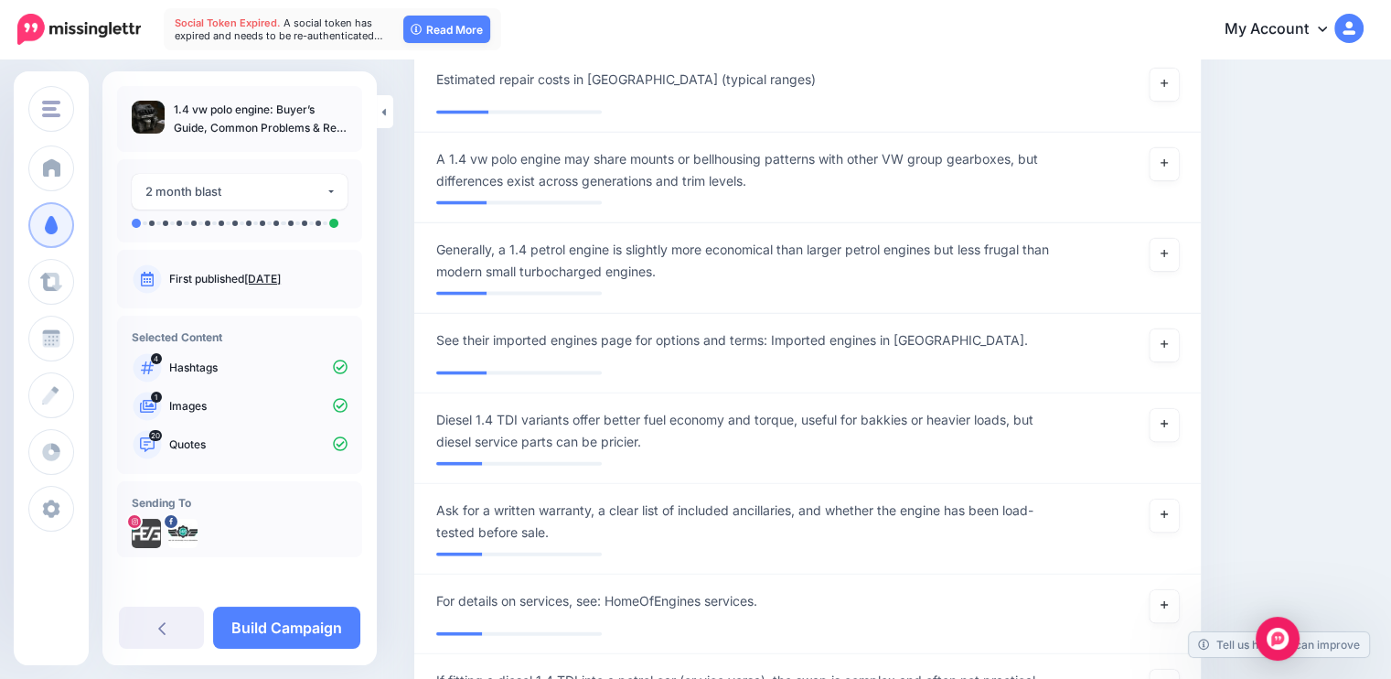
scroll to position [3996, 0]
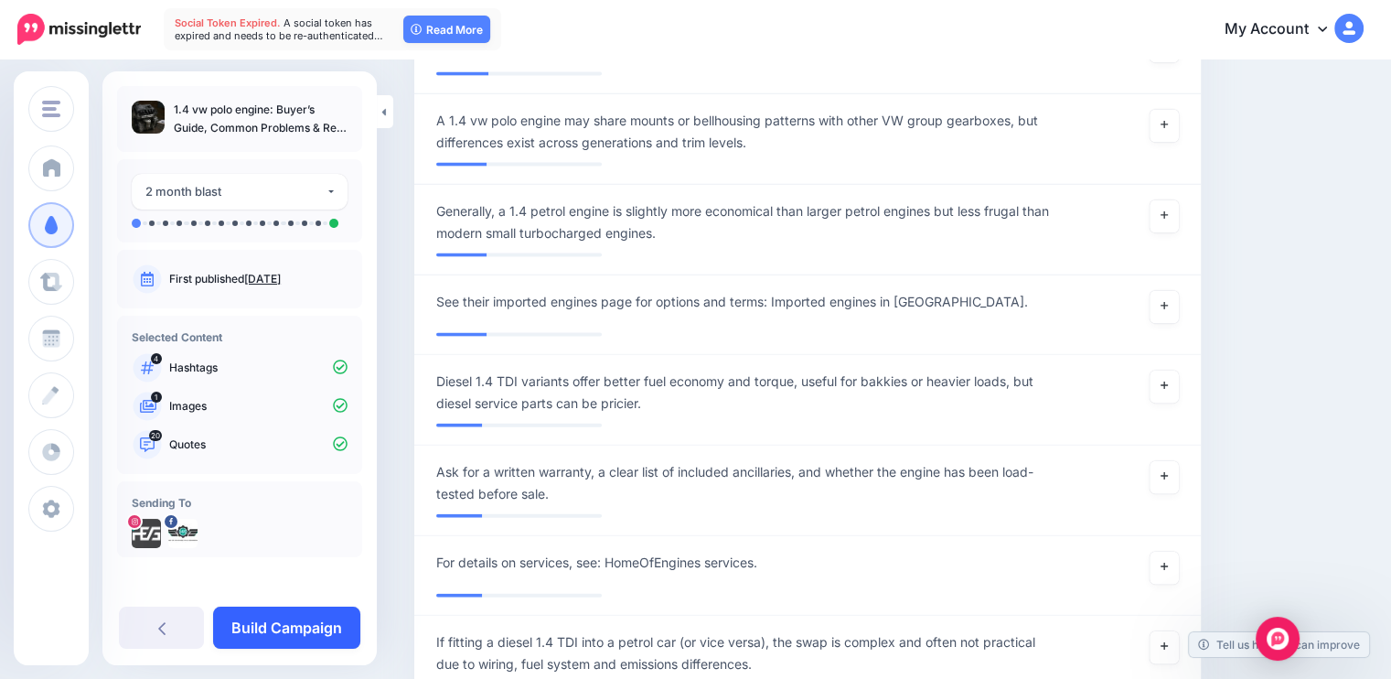
click at [272, 627] on link "Build Campaign" at bounding box center [286, 627] width 147 height 42
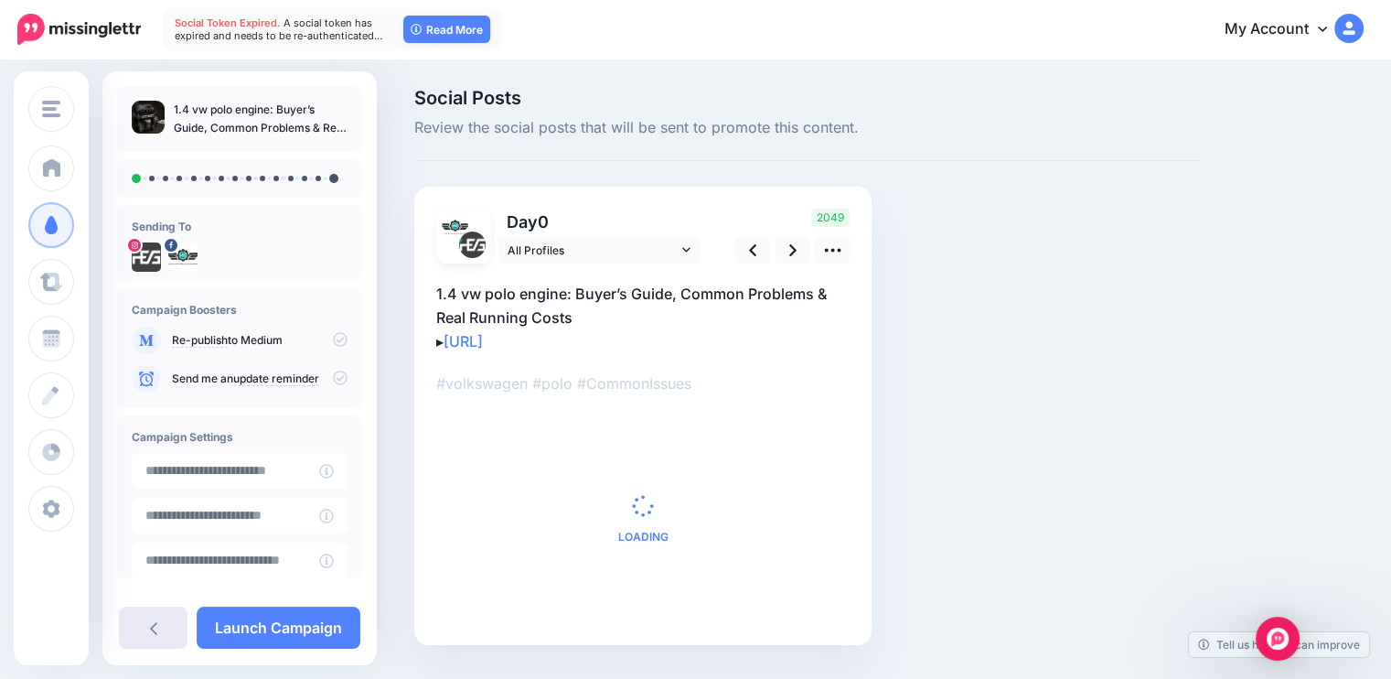
click at [159, 628] on link at bounding box center [153, 627] width 69 height 42
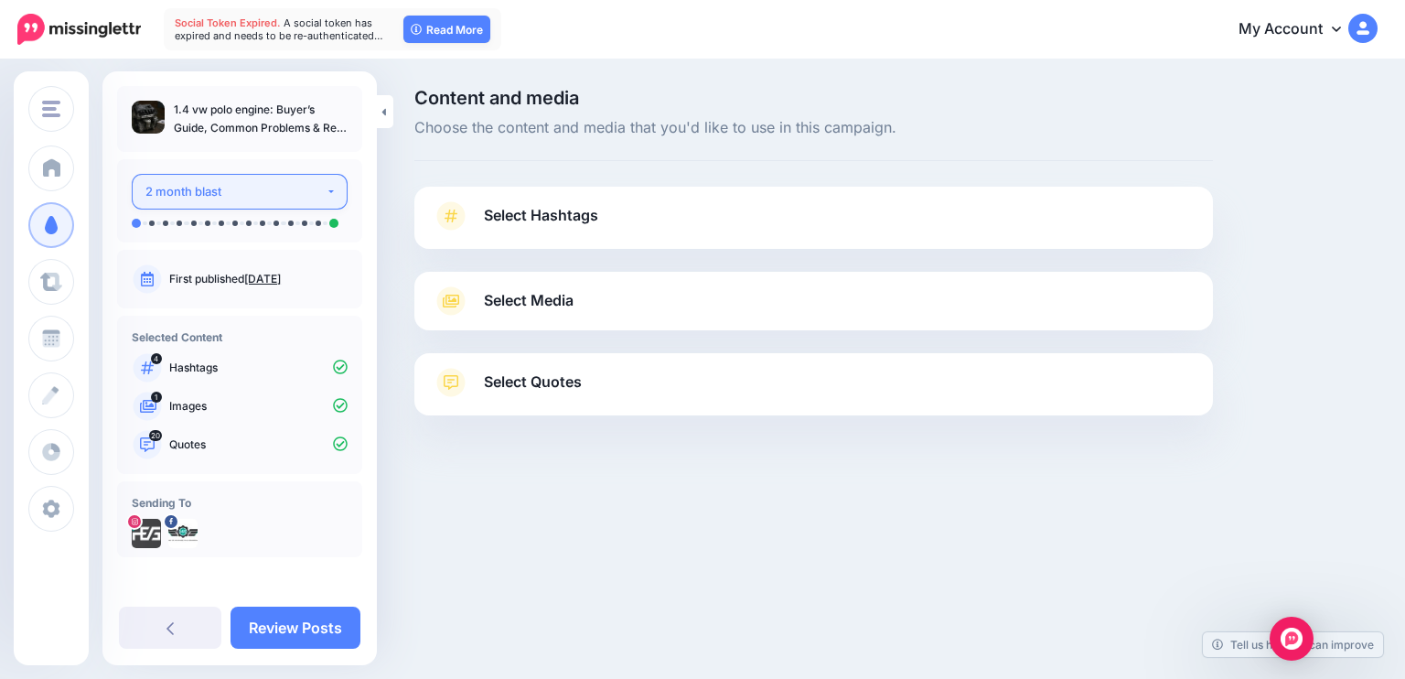
click at [277, 189] on div "2 month blast" at bounding box center [235, 191] width 180 height 21
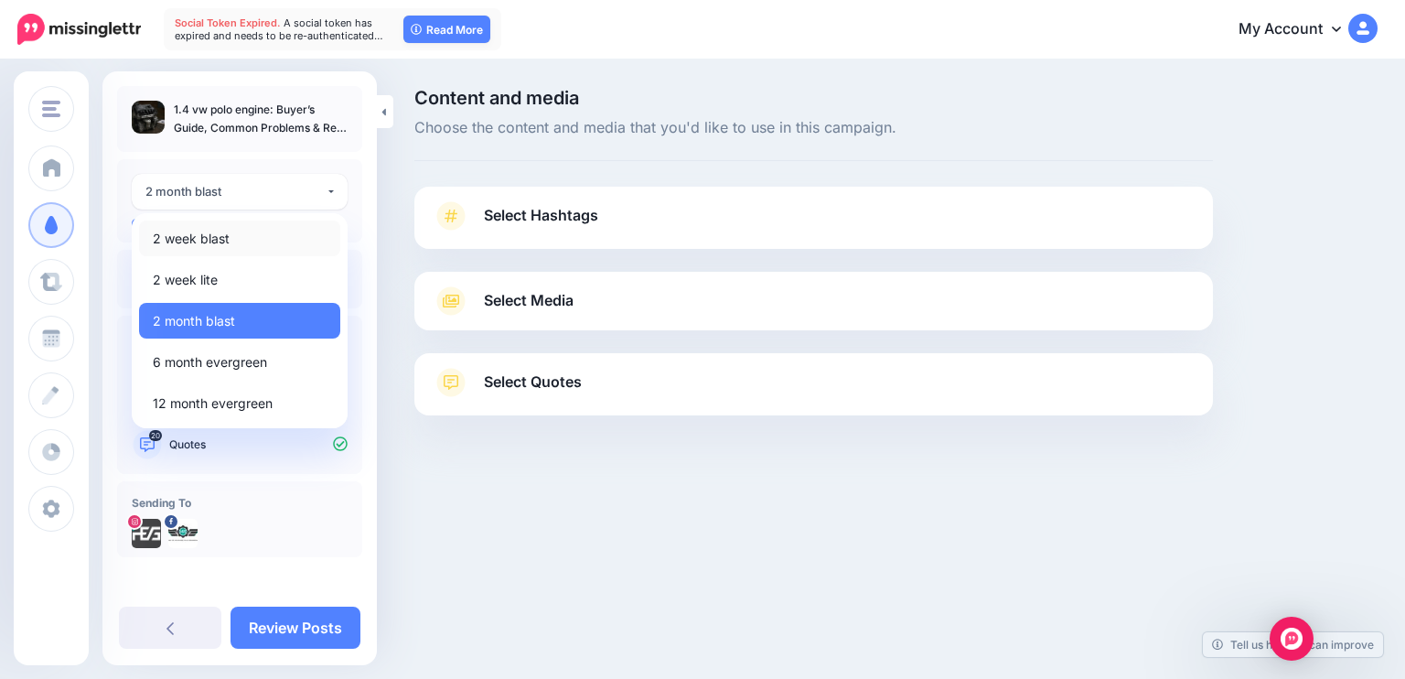
click at [232, 241] on link "2 week blast" at bounding box center [239, 238] width 201 height 36
select select "******"
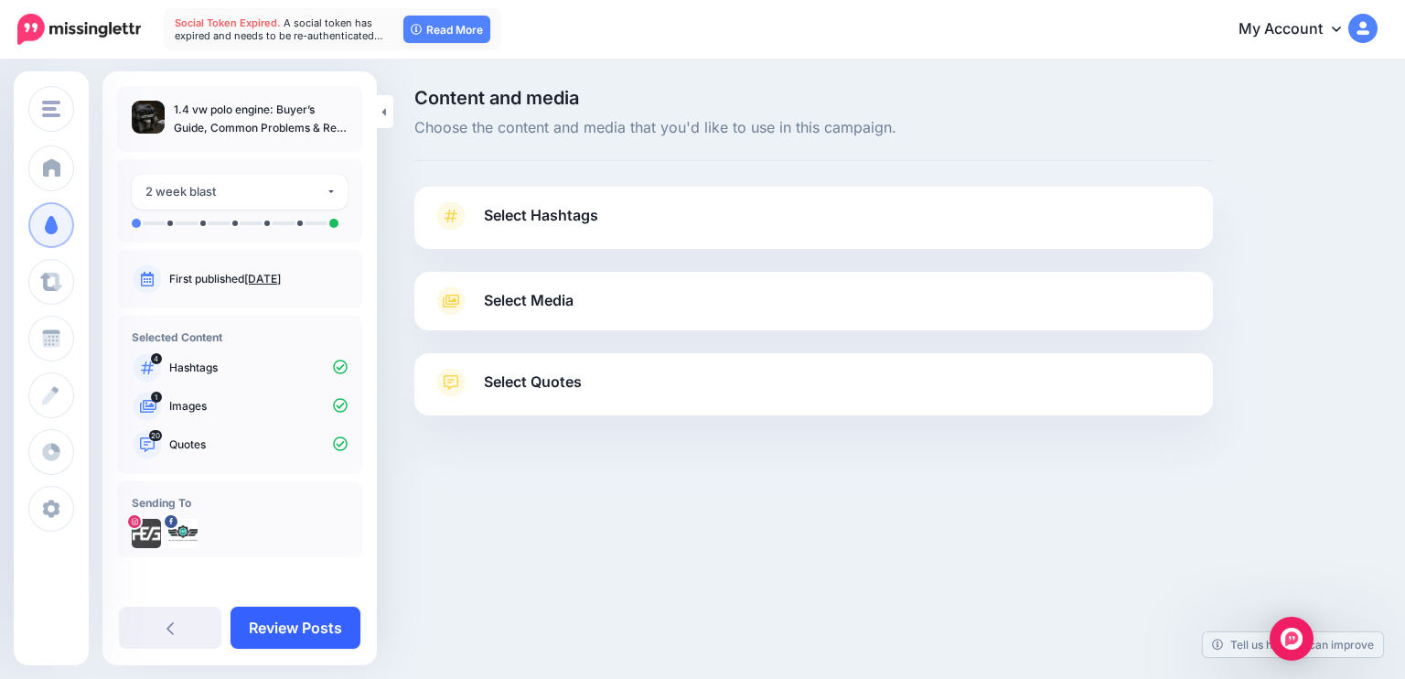
click at [301, 617] on link "Review Posts" at bounding box center [296, 627] width 130 height 42
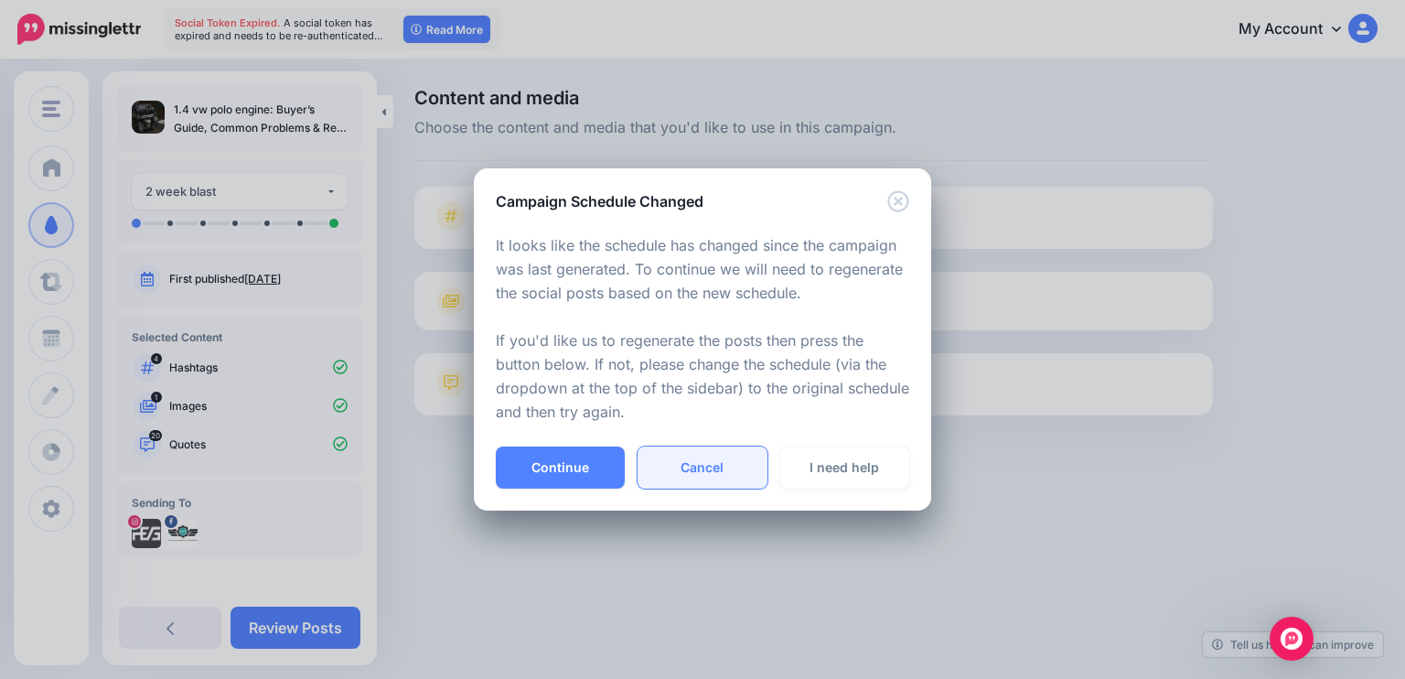
click at [689, 470] on link "Cancel" at bounding box center [702, 467] width 129 height 42
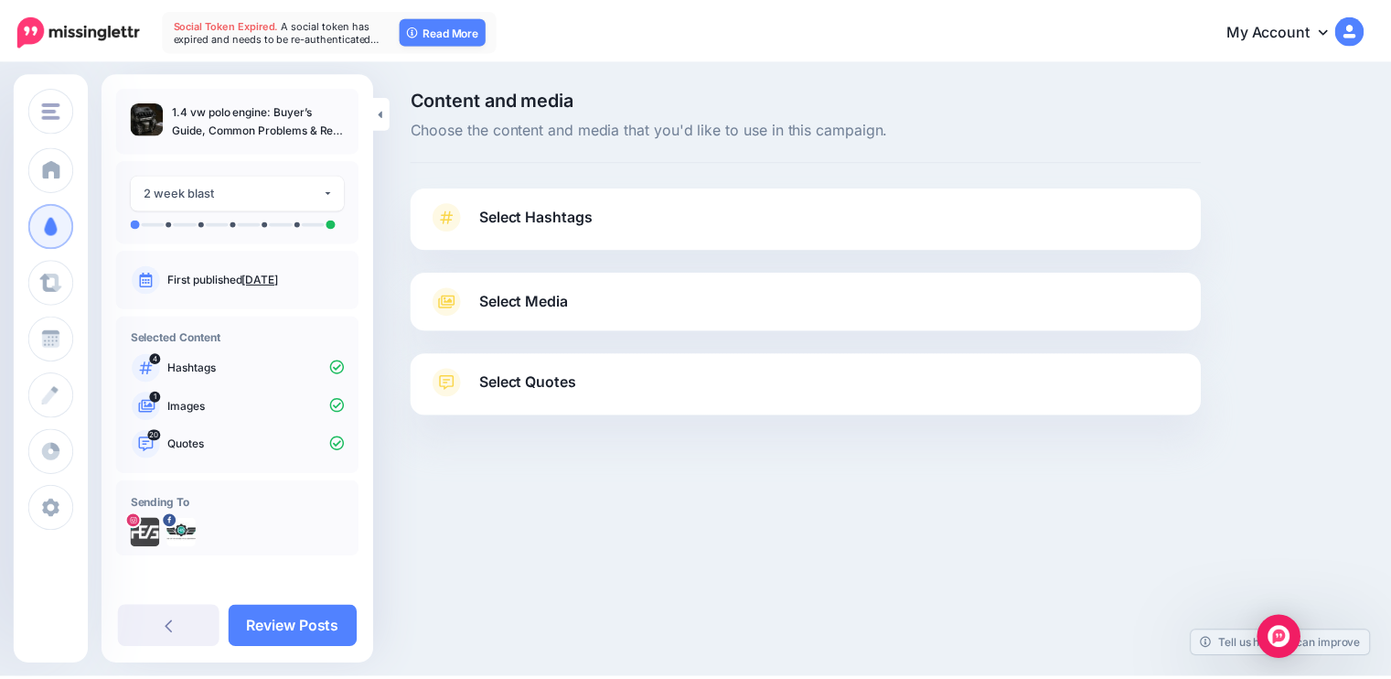
scroll to position [1, 0]
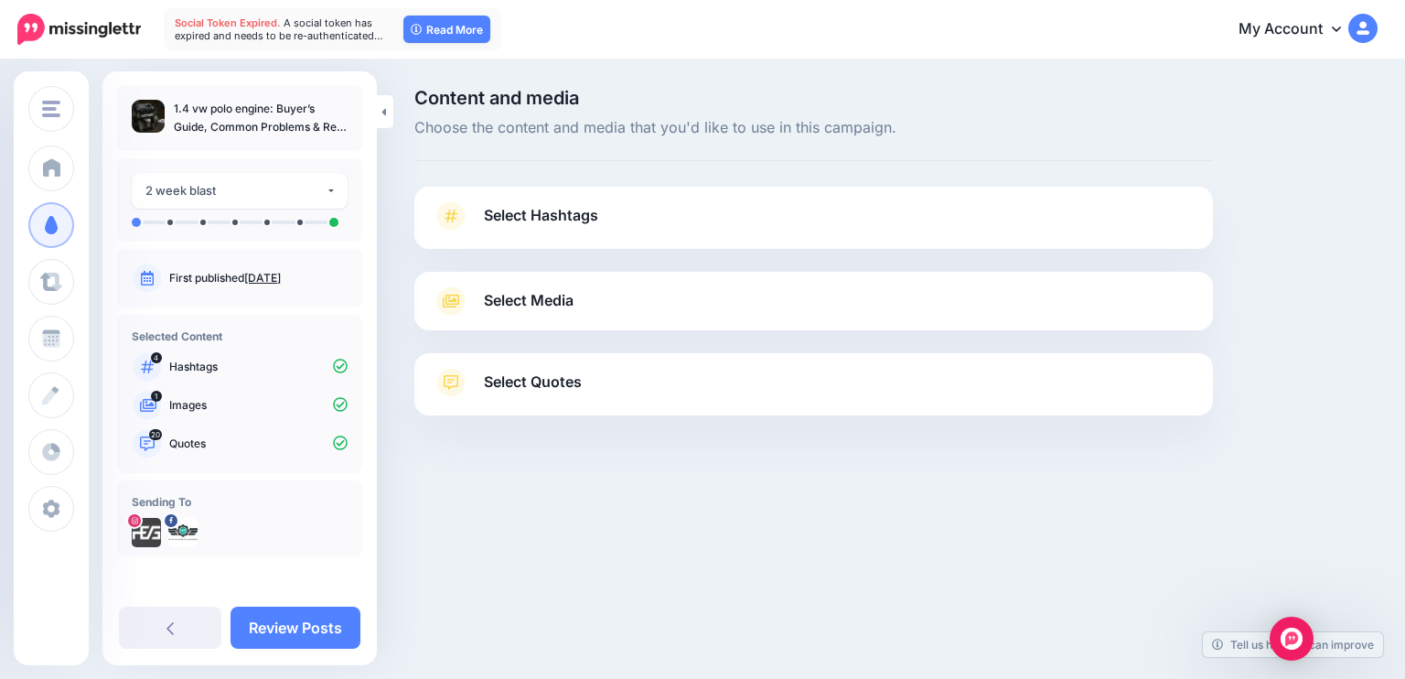
click at [561, 249] on div at bounding box center [813, 260] width 799 height 23
click at [569, 205] on span "Select Hashtags" at bounding box center [541, 215] width 114 height 25
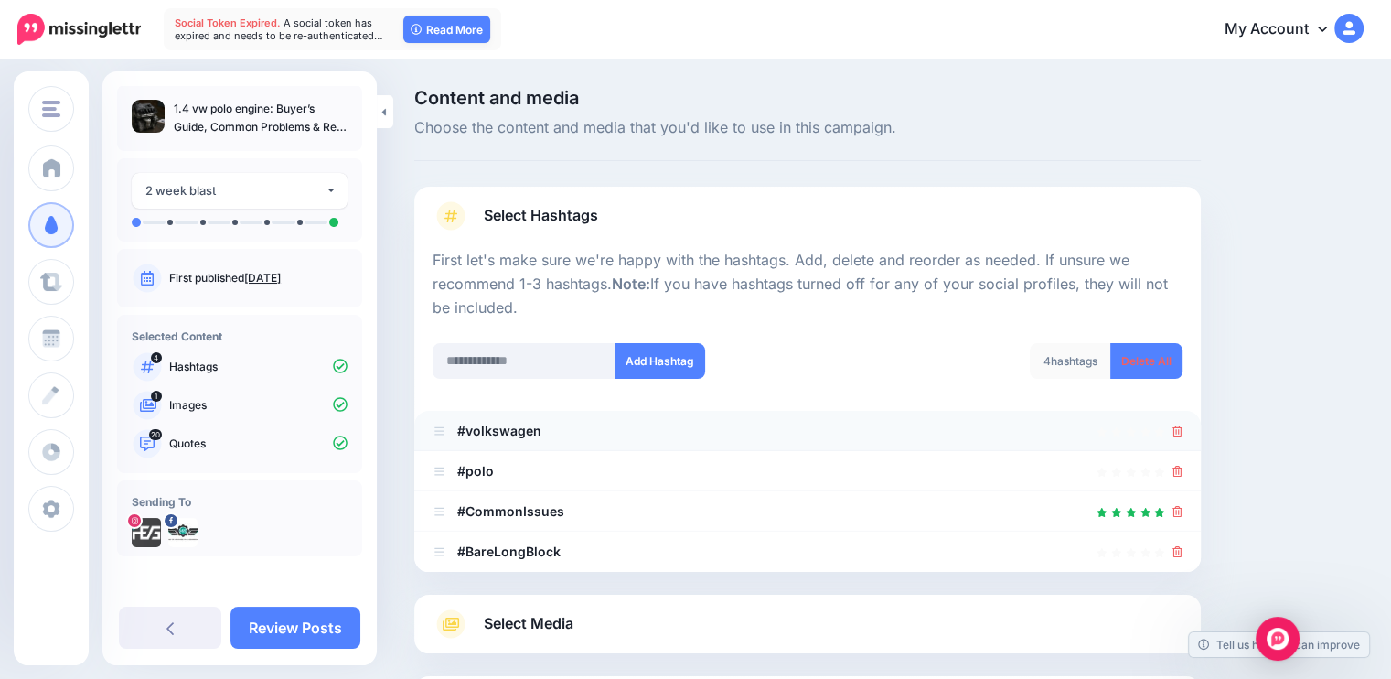
scroll to position [177, 0]
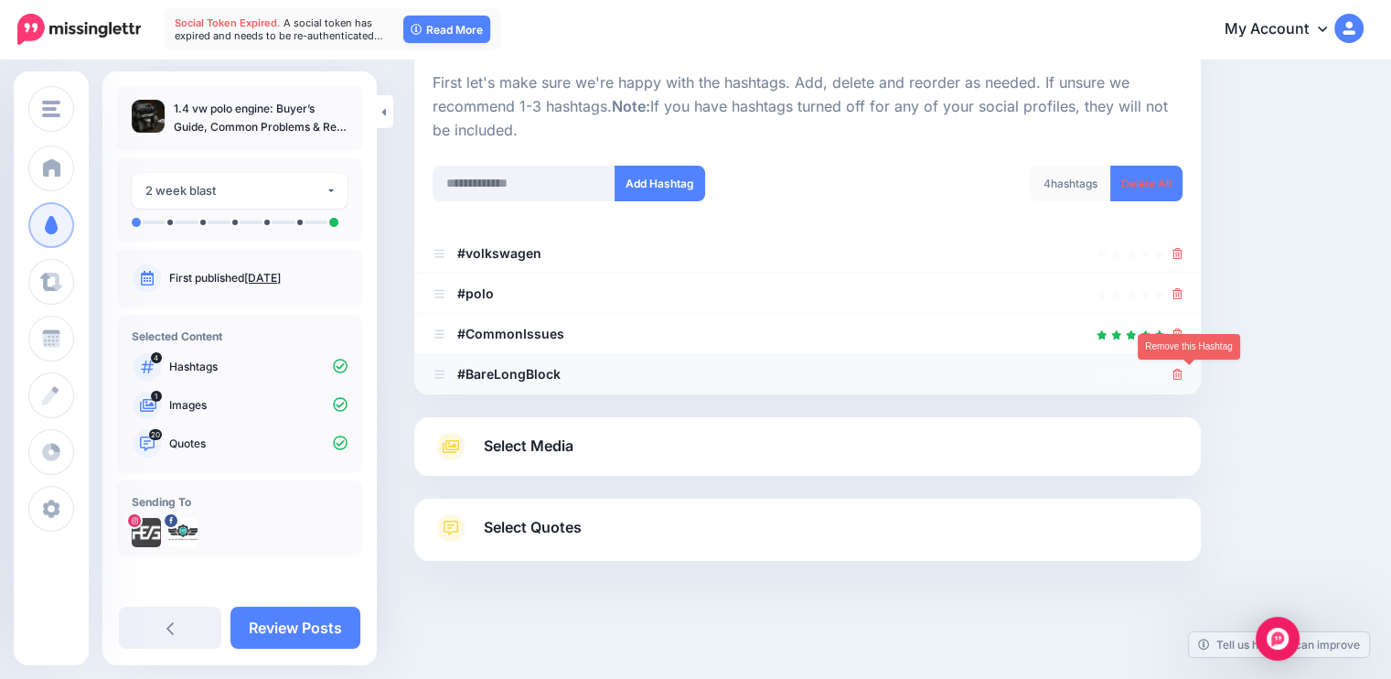
click at [1183, 372] on icon at bounding box center [1178, 374] width 10 height 11
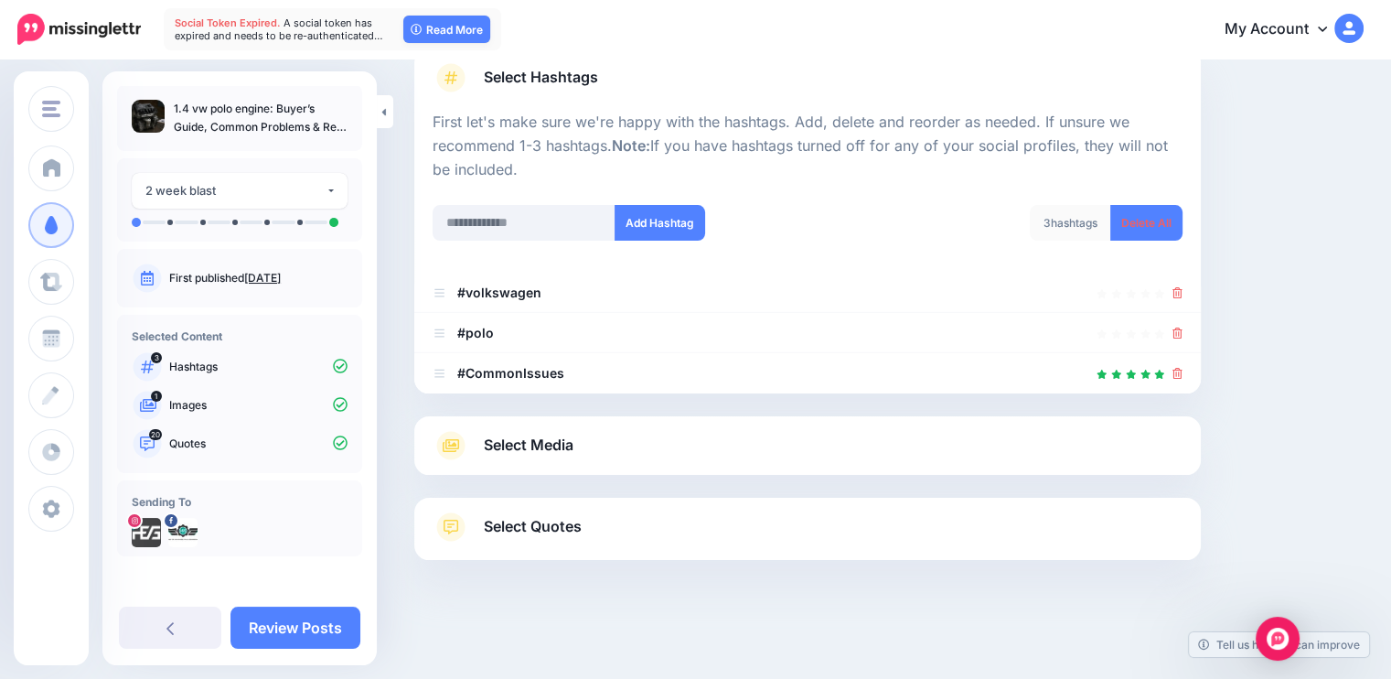
scroll to position [137, 0]
click at [574, 457] on link "Select Media" at bounding box center [808, 446] width 750 height 29
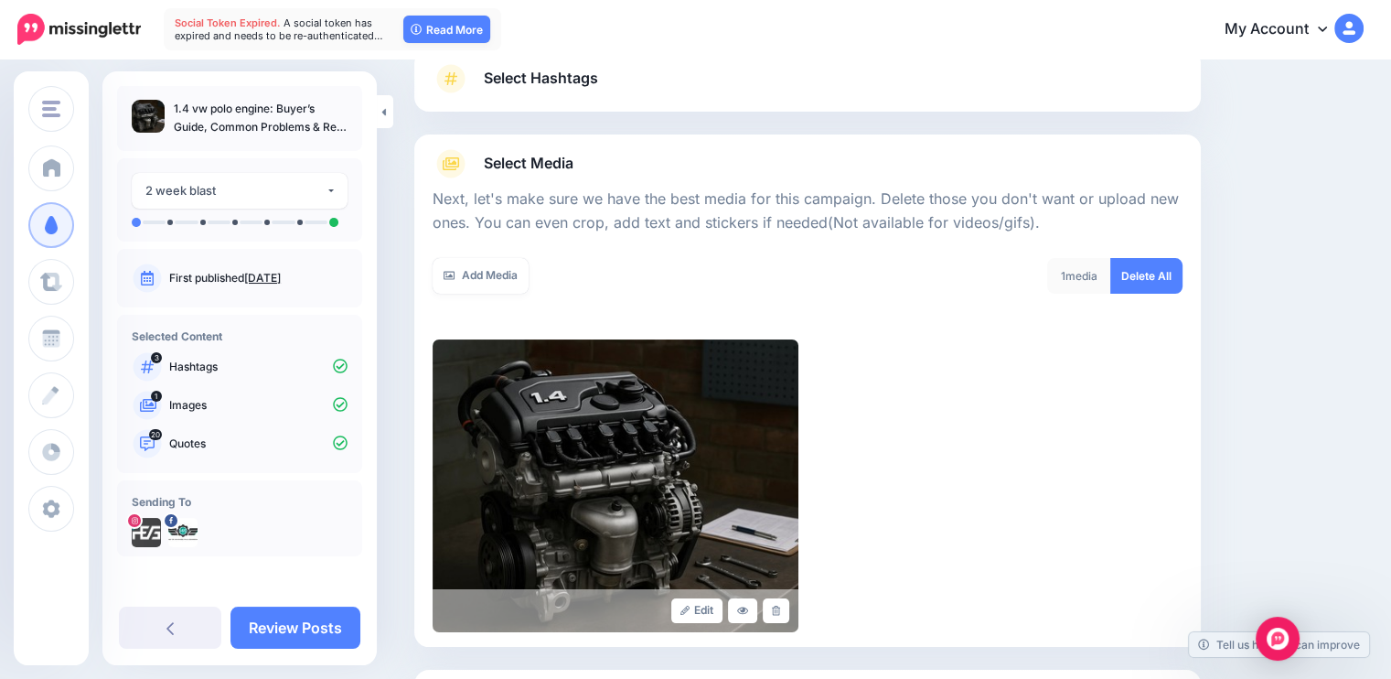
scroll to position [307, 0]
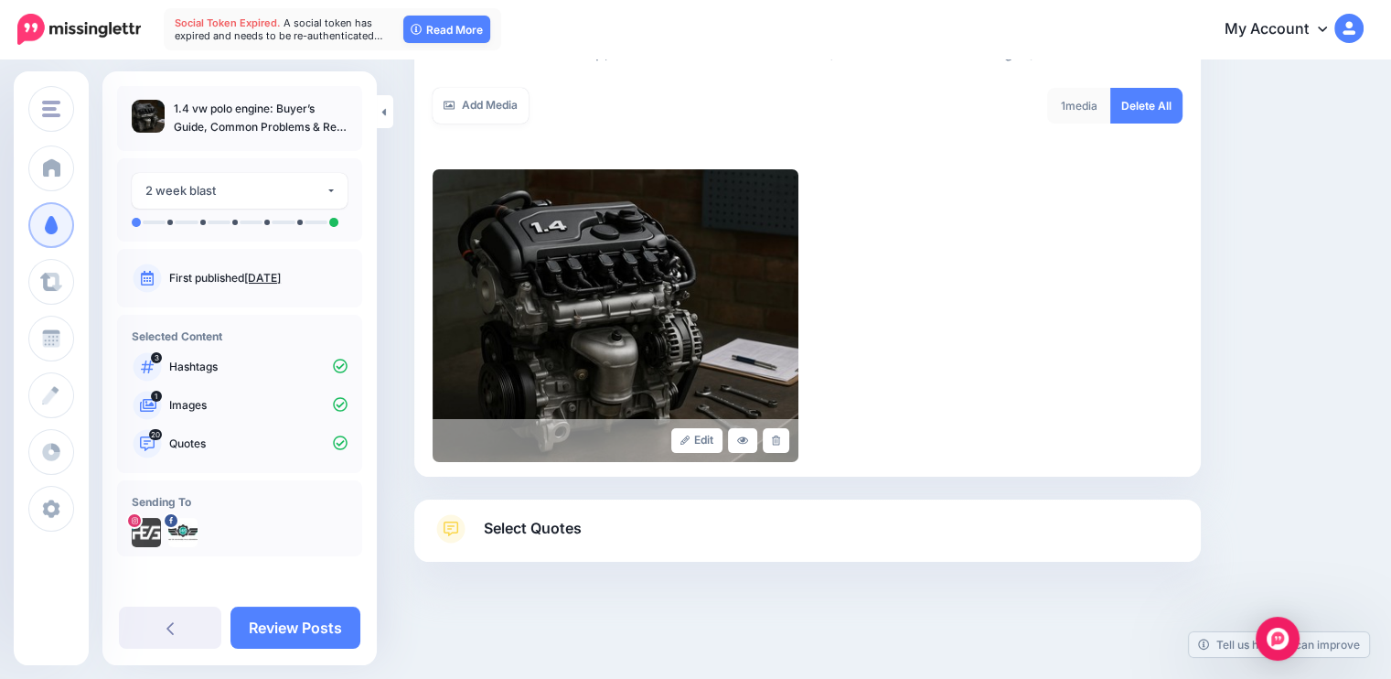
click at [551, 550] on link "Select Quotes" at bounding box center [808, 538] width 750 height 48
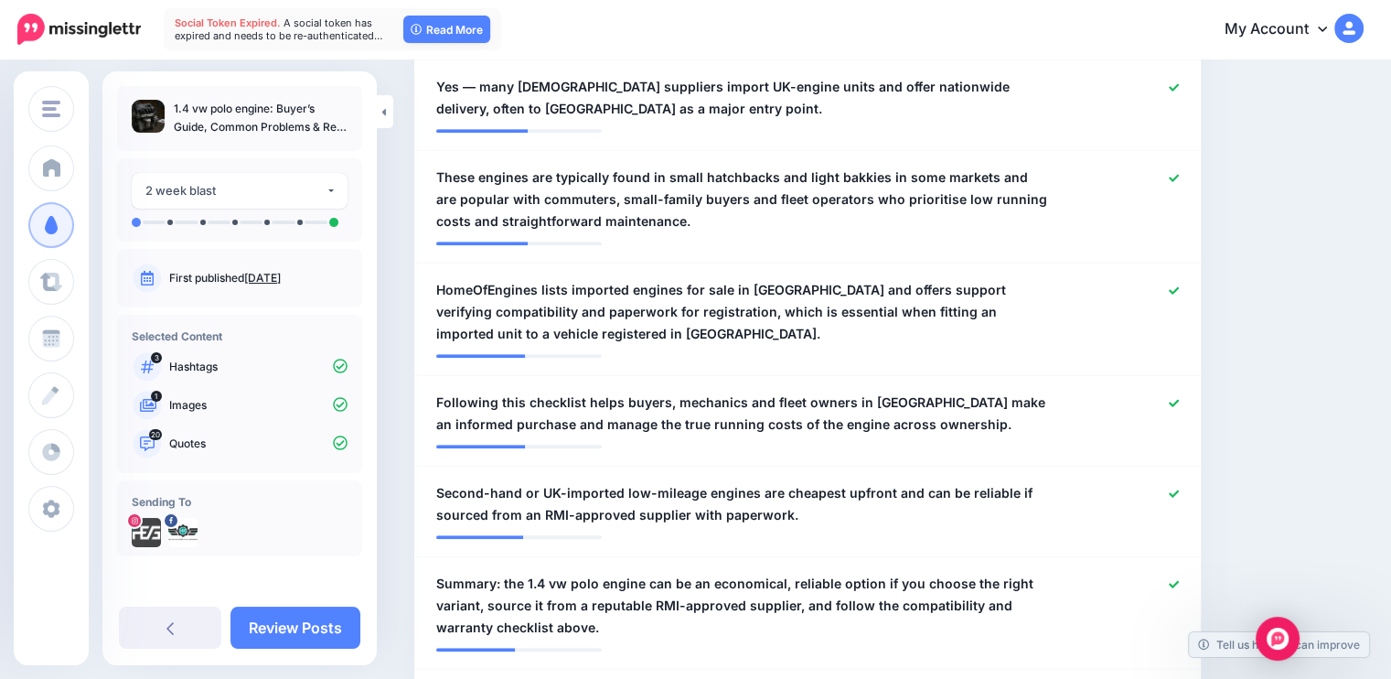
scroll to position [1545, 0]
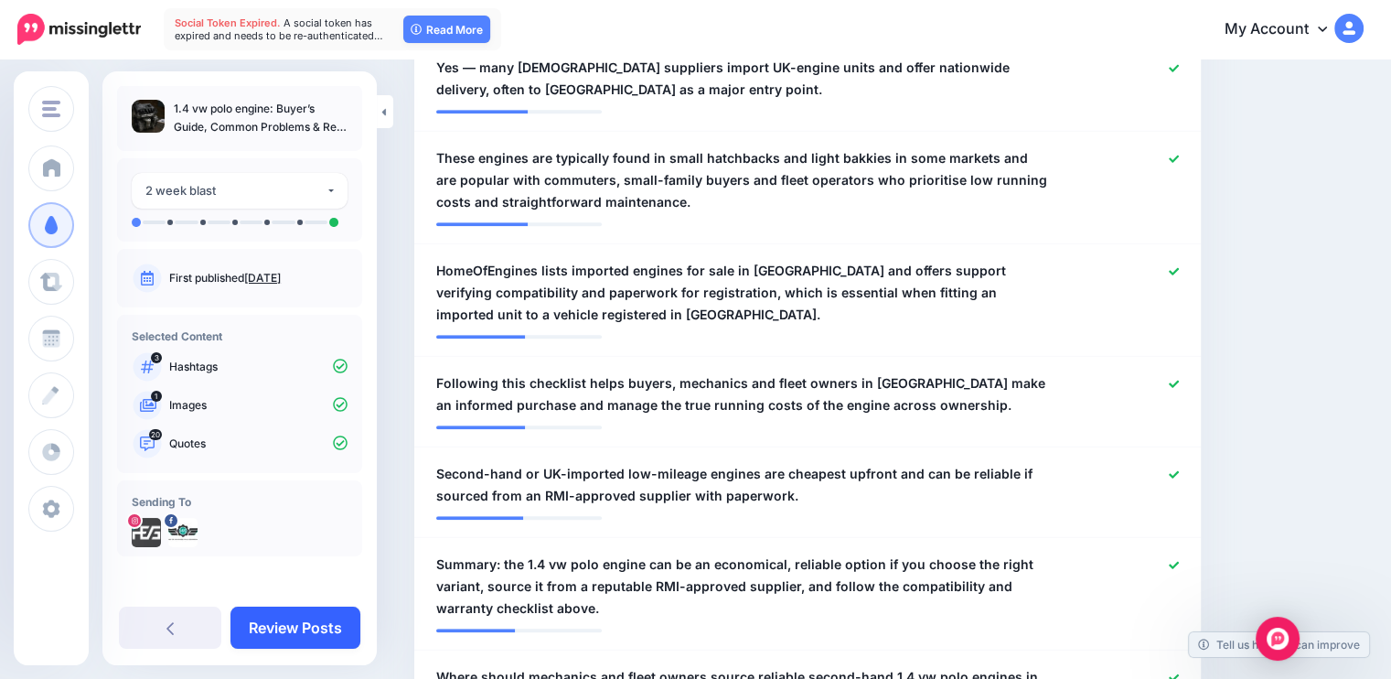
click at [283, 642] on link "Review Posts" at bounding box center [296, 627] width 130 height 42
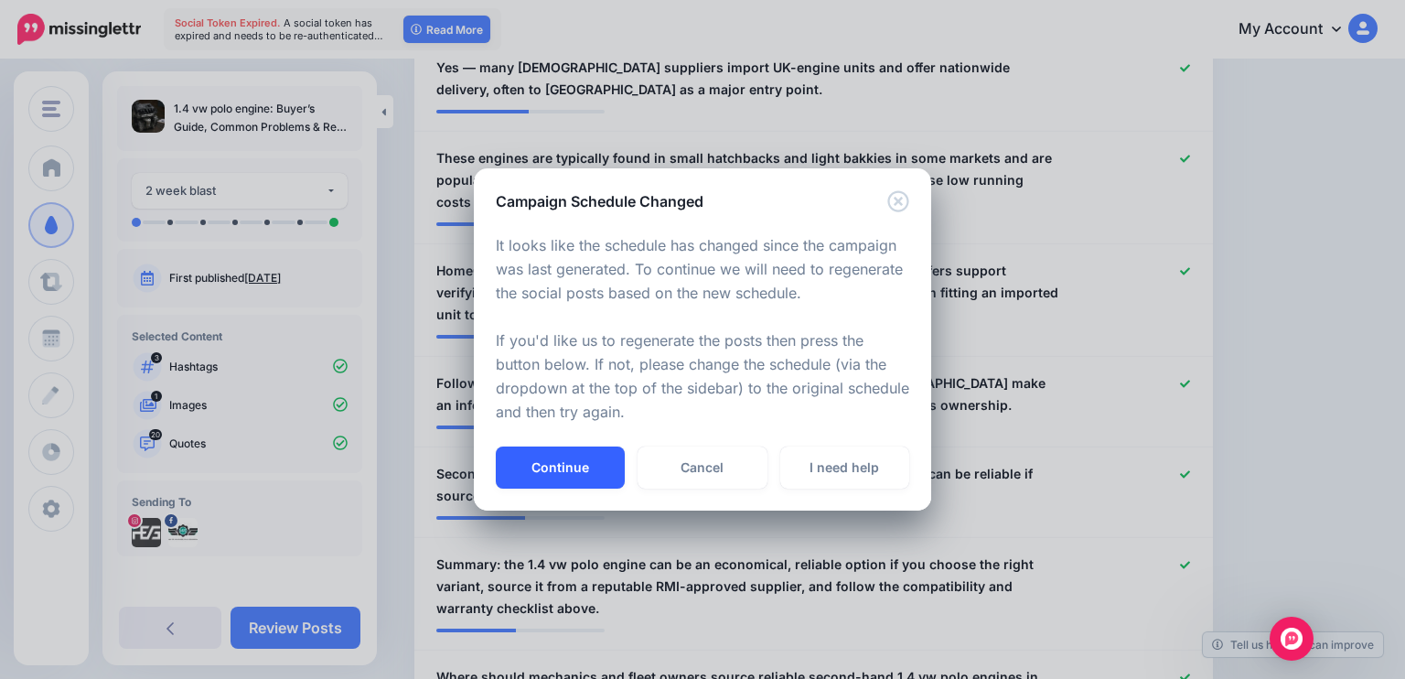
click at [567, 462] on button "Continue" at bounding box center [560, 467] width 129 height 42
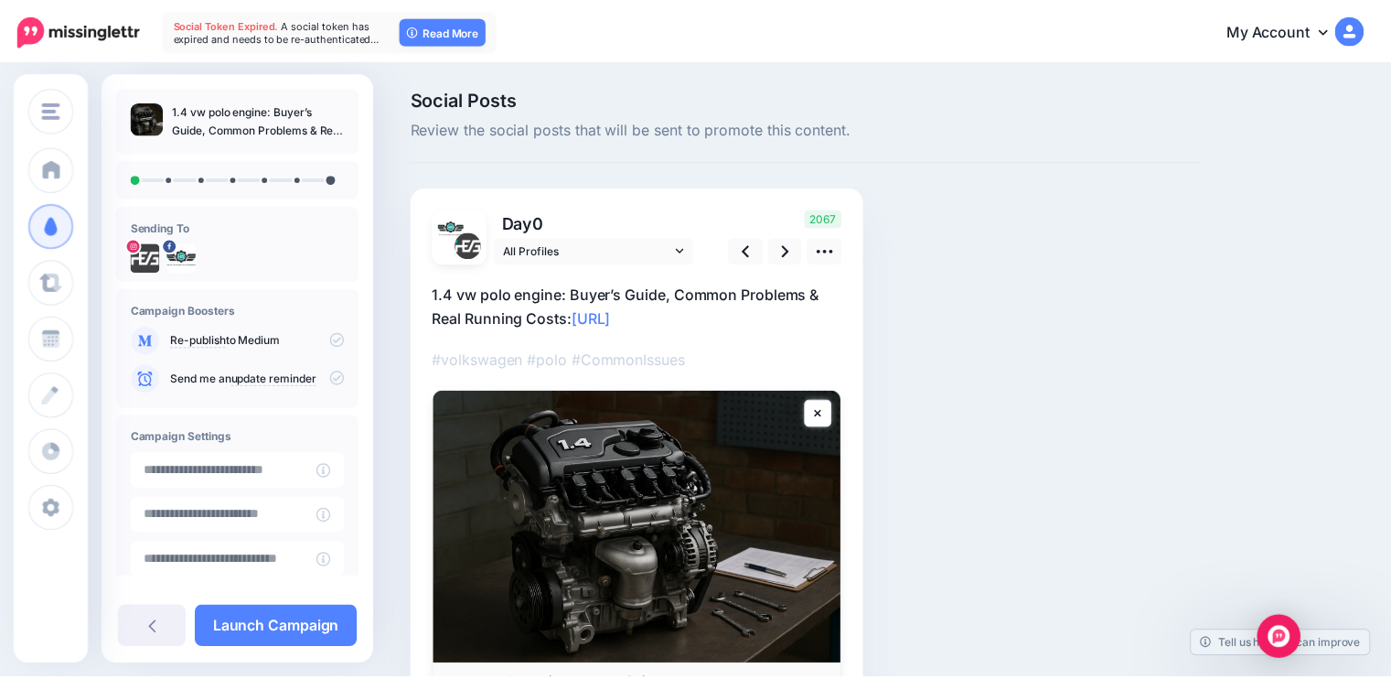
scroll to position [102, 0]
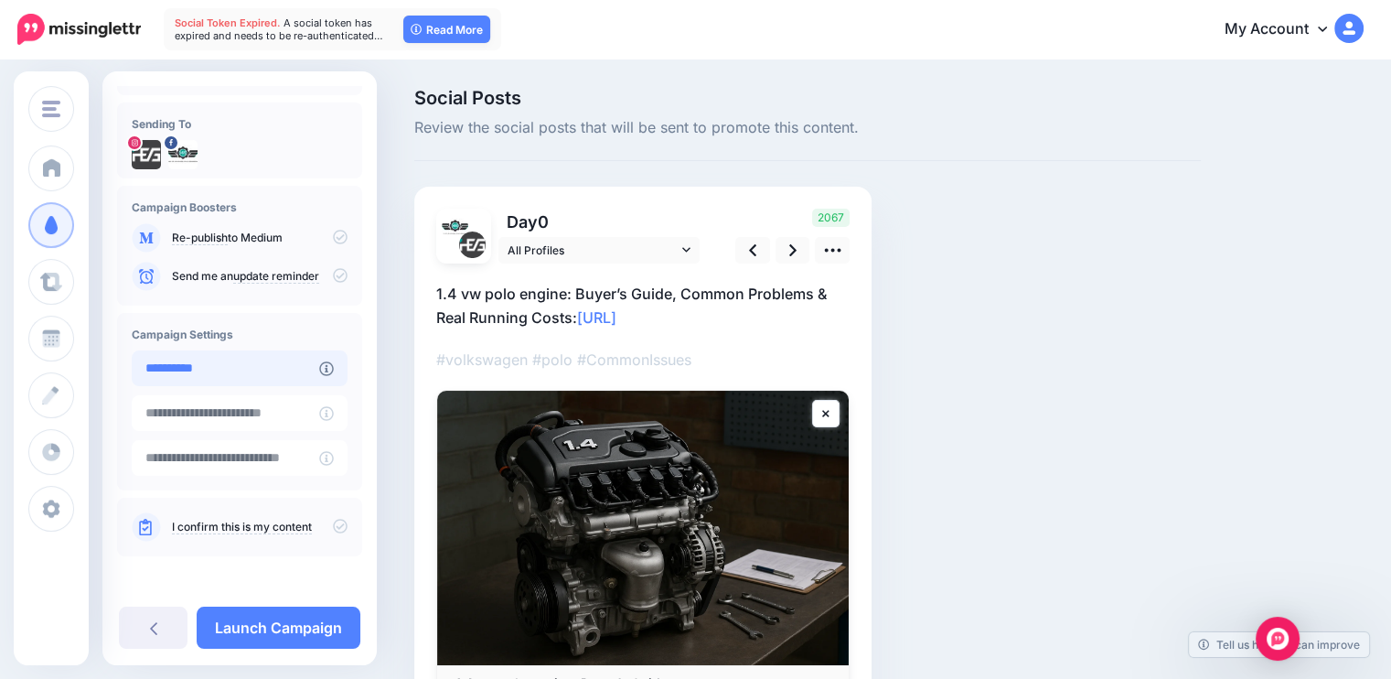
click at [256, 372] on input "**********" at bounding box center [226, 368] width 188 height 36
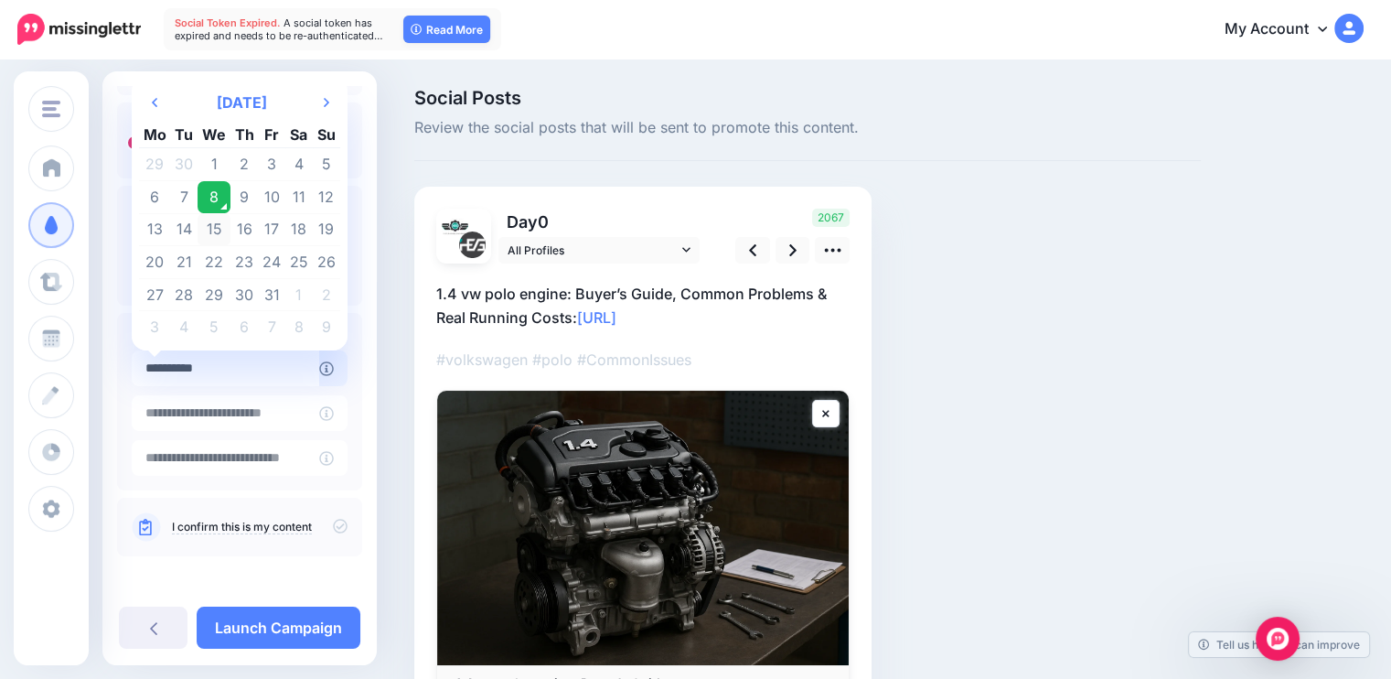
click at [215, 233] on td "15" at bounding box center [214, 229] width 33 height 33
type input "**********"
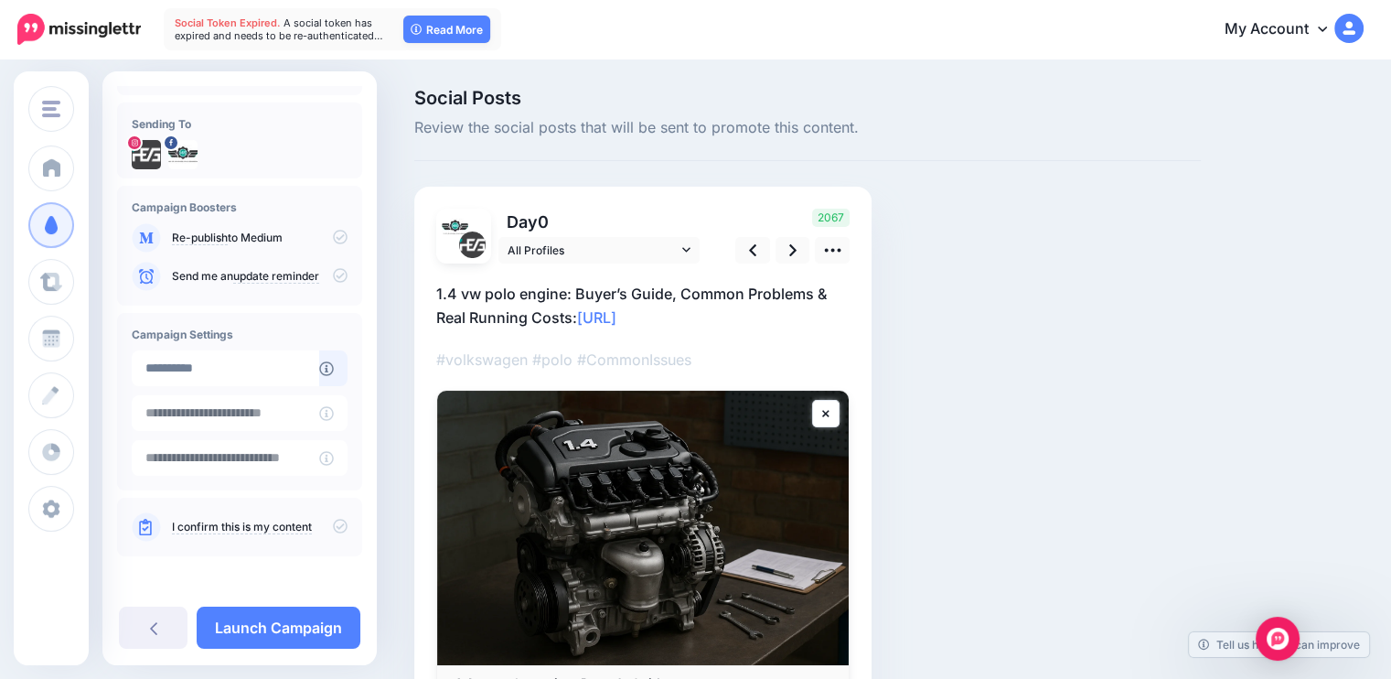
click at [296, 533] on link "I confirm this is my content" at bounding box center [242, 527] width 140 height 15
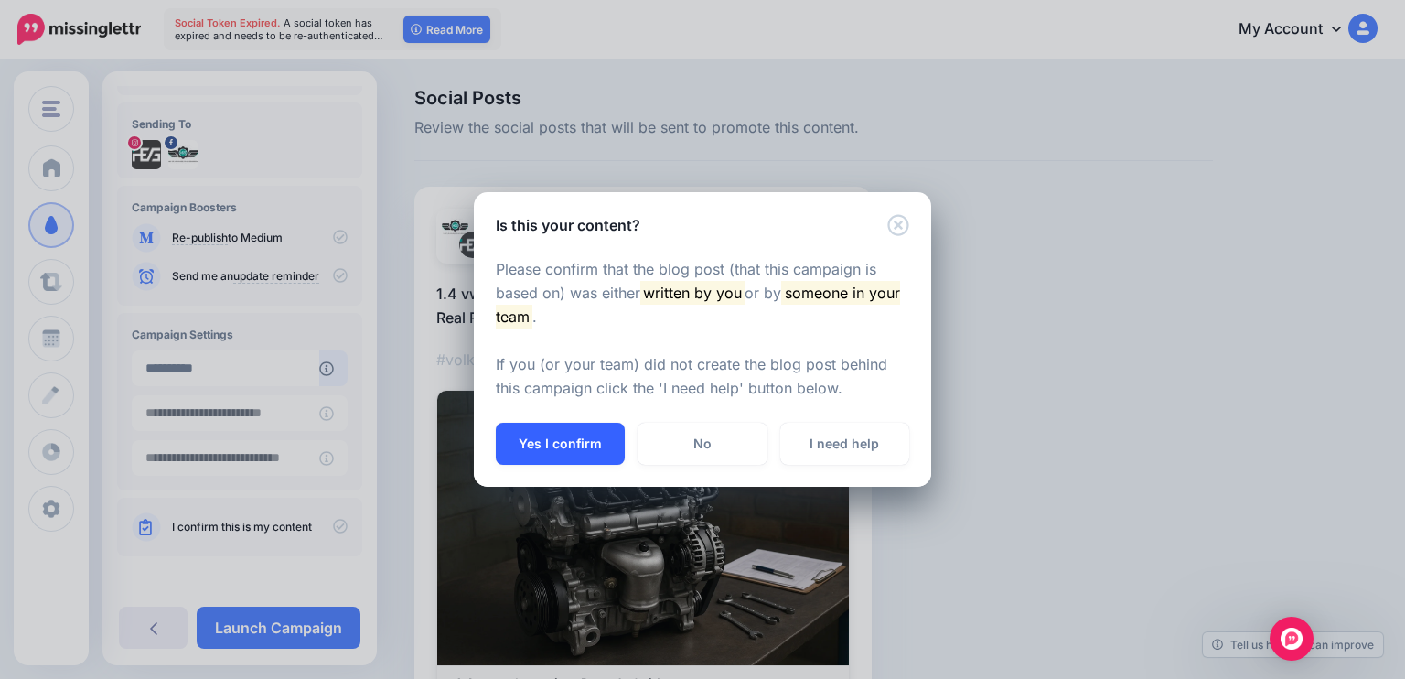
click at [593, 441] on button "Yes I confirm" at bounding box center [560, 444] width 129 height 42
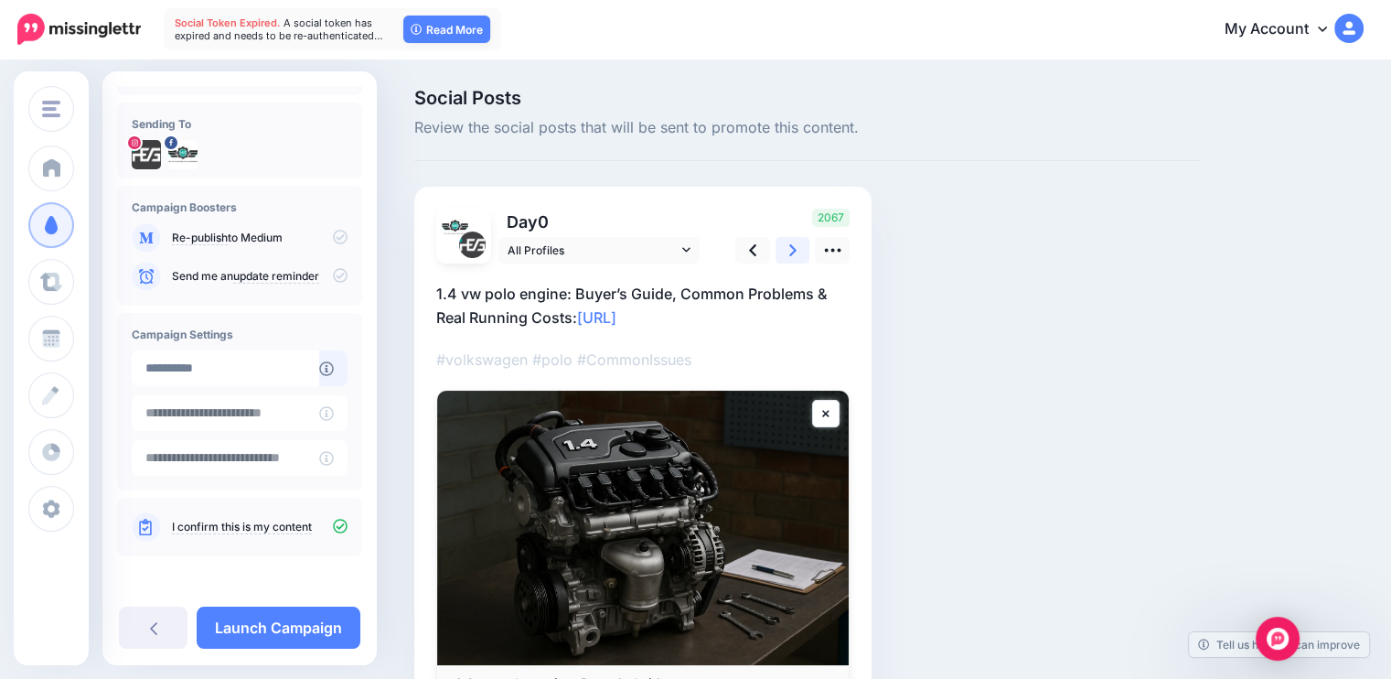
click at [787, 255] on link at bounding box center [793, 250] width 35 height 27
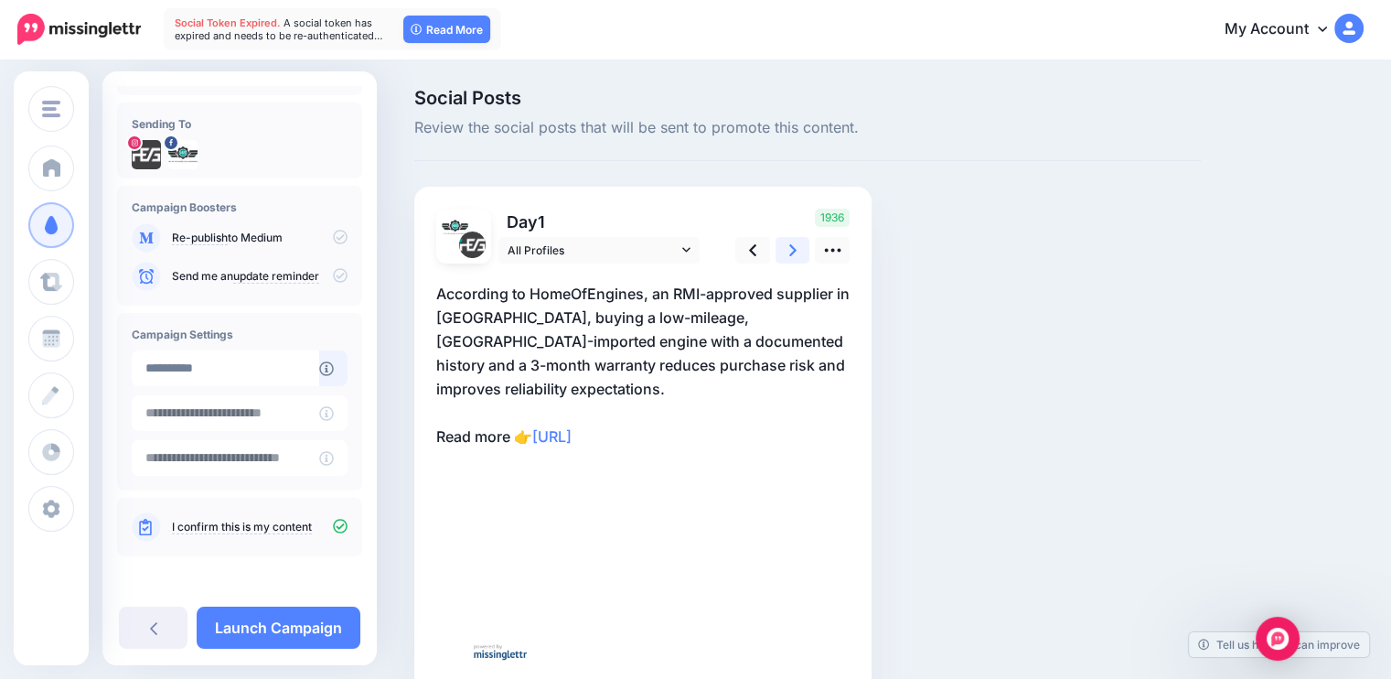
click at [787, 255] on link at bounding box center [793, 250] width 35 height 27
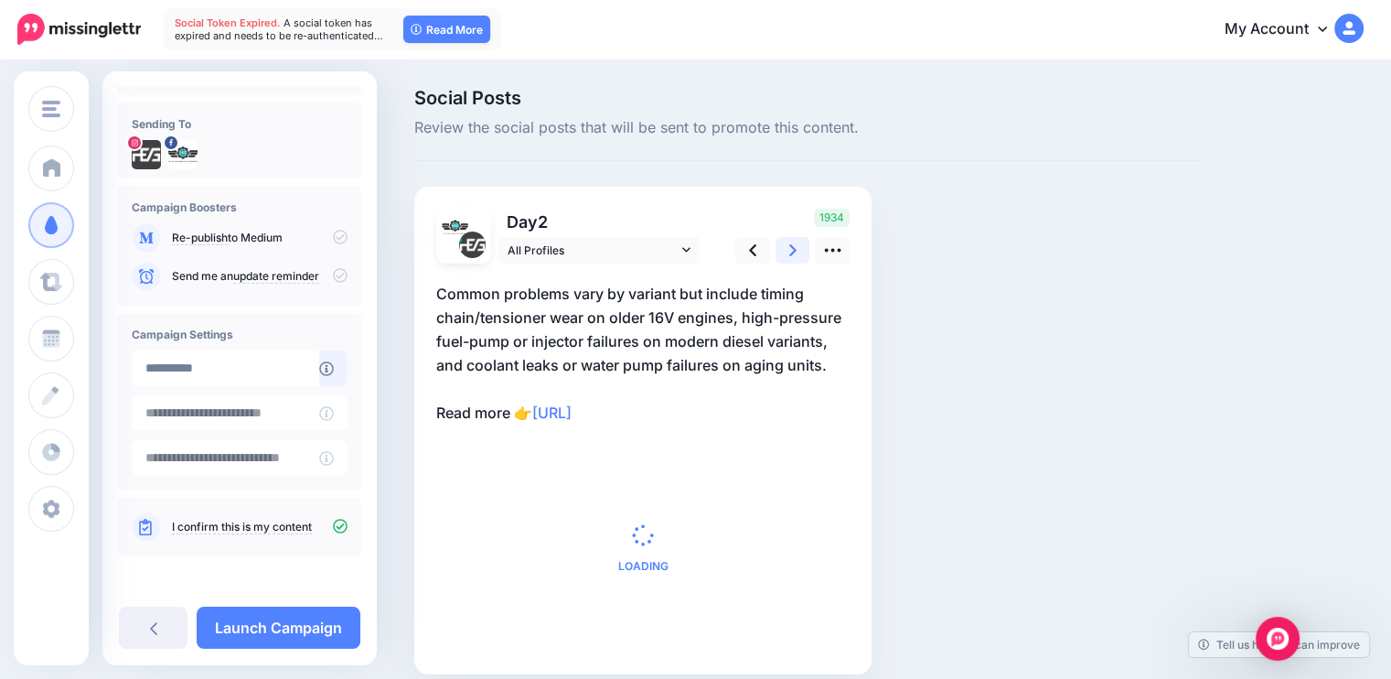
click at [787, 255] on link at bounding box center [793, 250] width 35 height 27
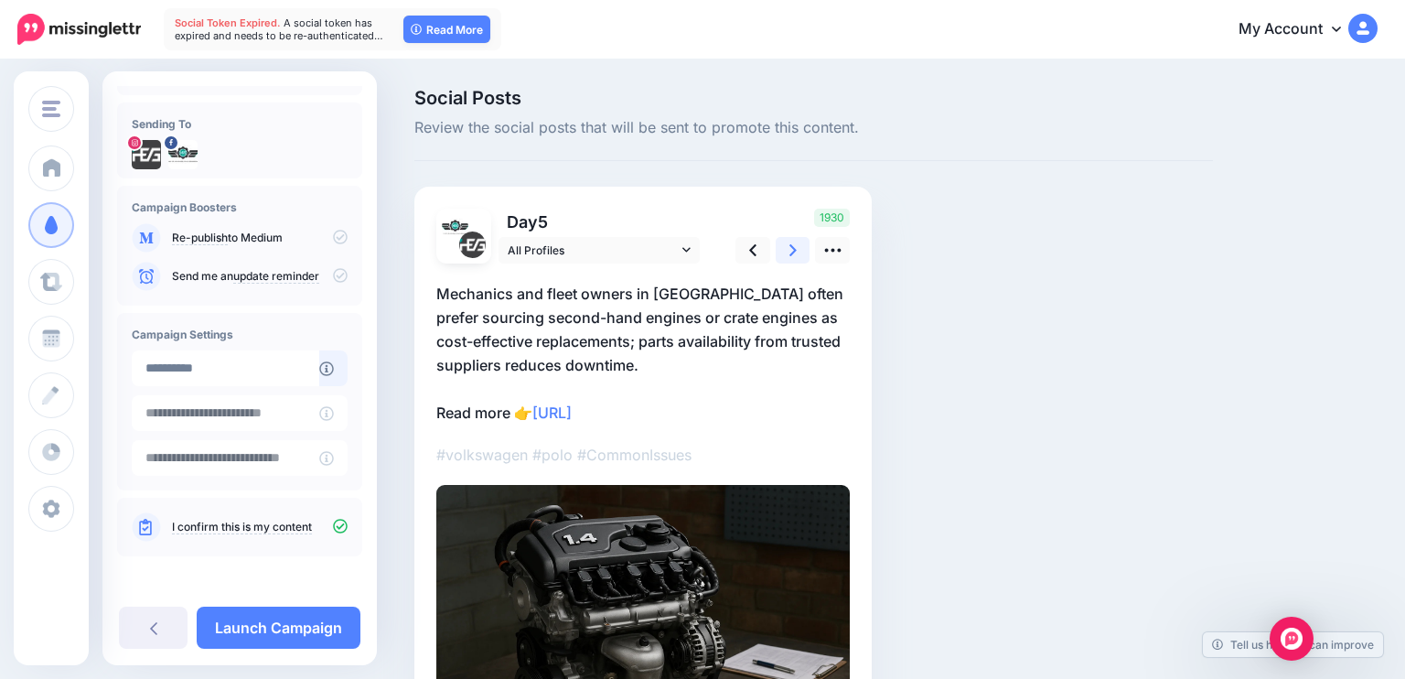
click at [787, 255] on link at bounding box center [793, 250] width 35 height 27
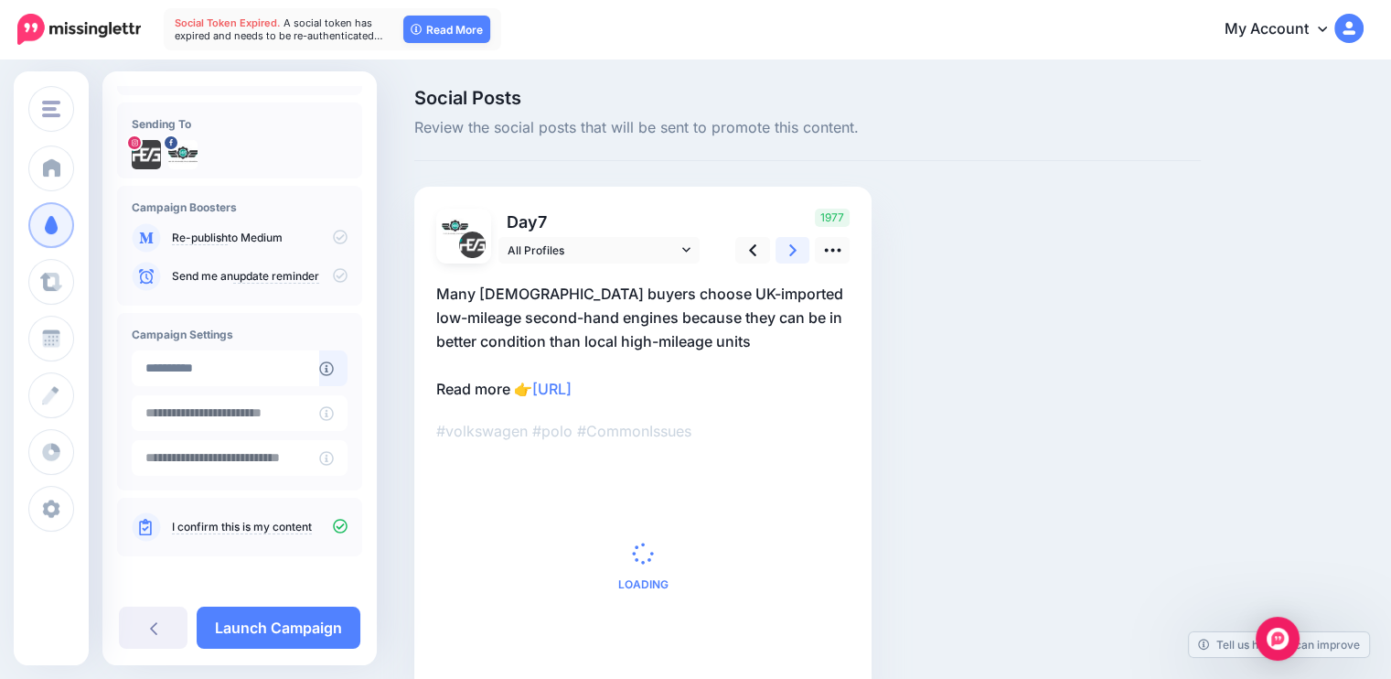
click at [787, 255] on link at bounding box center [793, 250] width 35 height 27
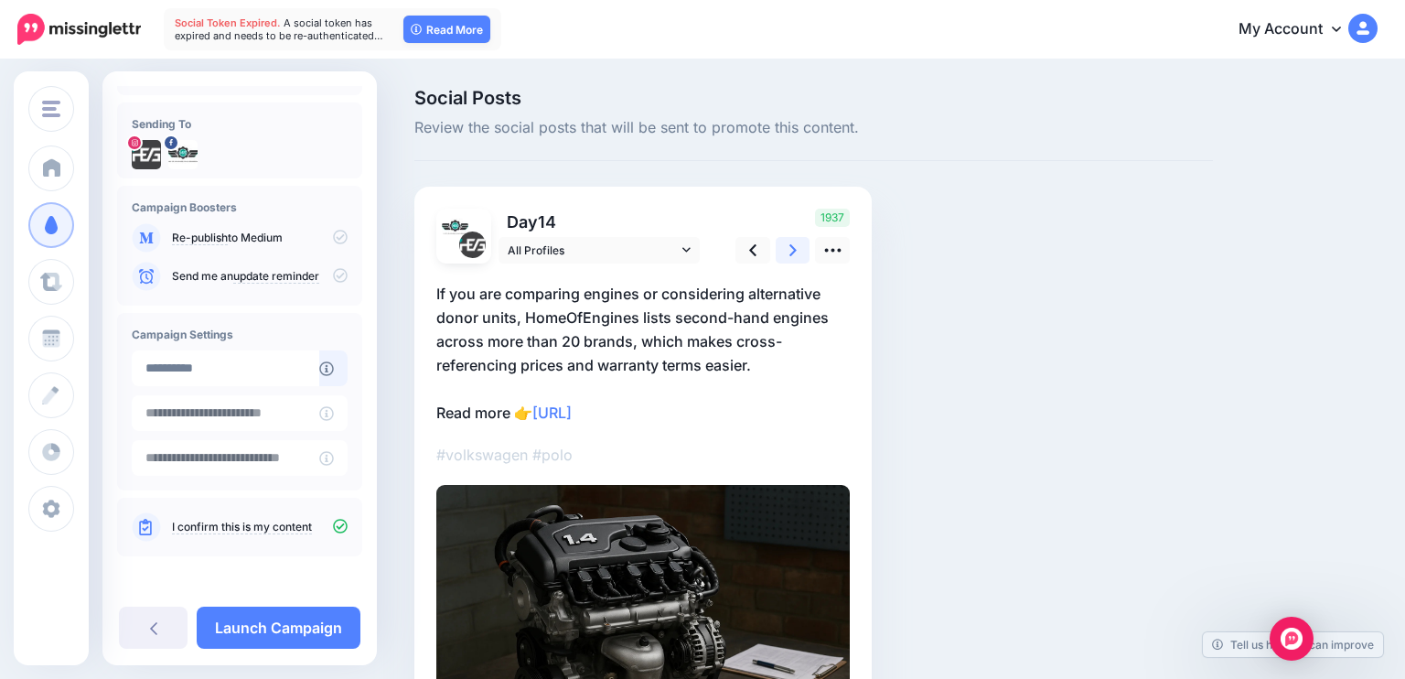
click at [787, 255] on link at bounding box center [793, 250] width 35 height 27
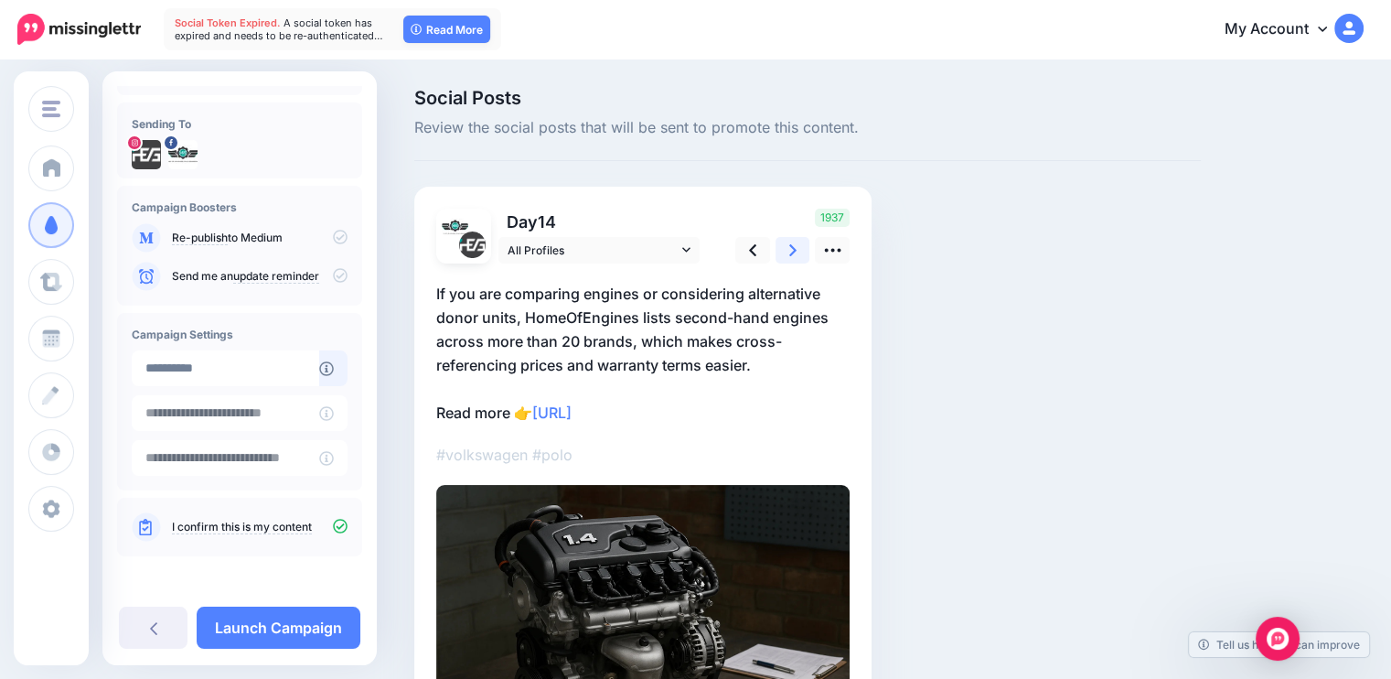
click at [787, 255] on link at bounding box center [793, 250] width 35 height 27
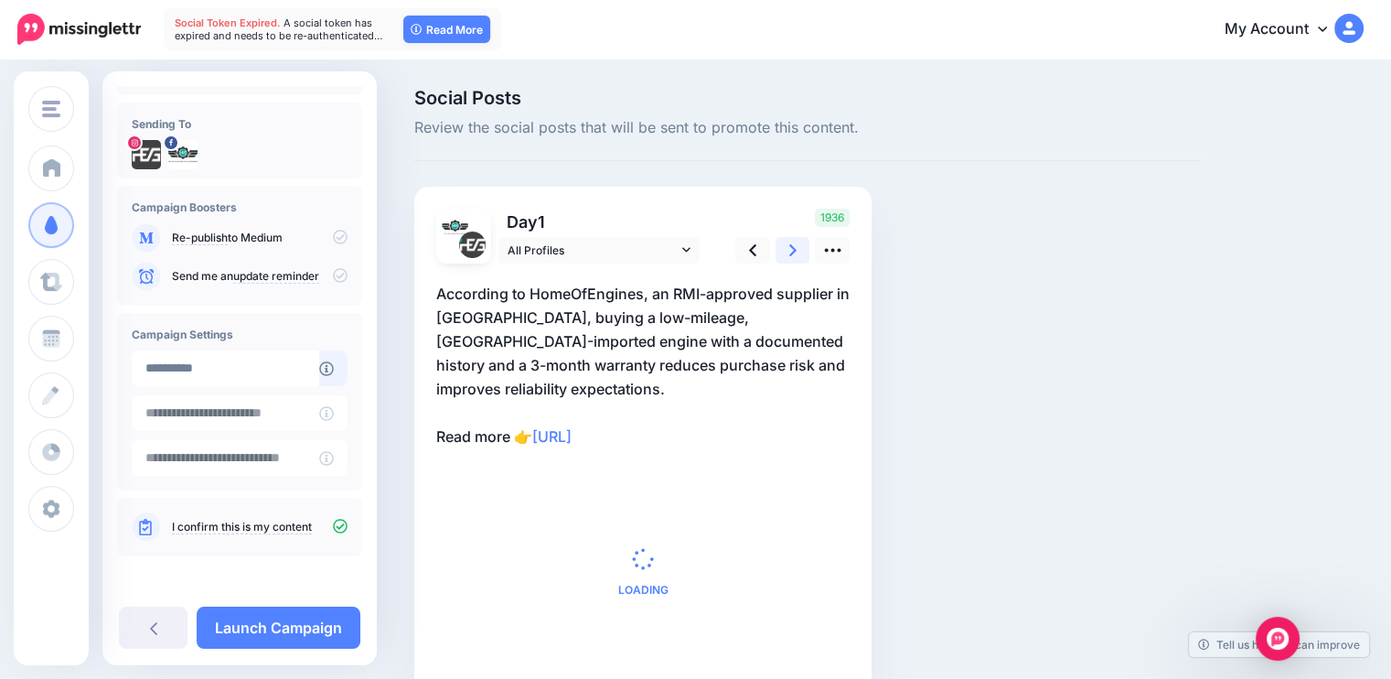
click at [787, 255] on link at bounding box center [793, 250] width 35 height 27
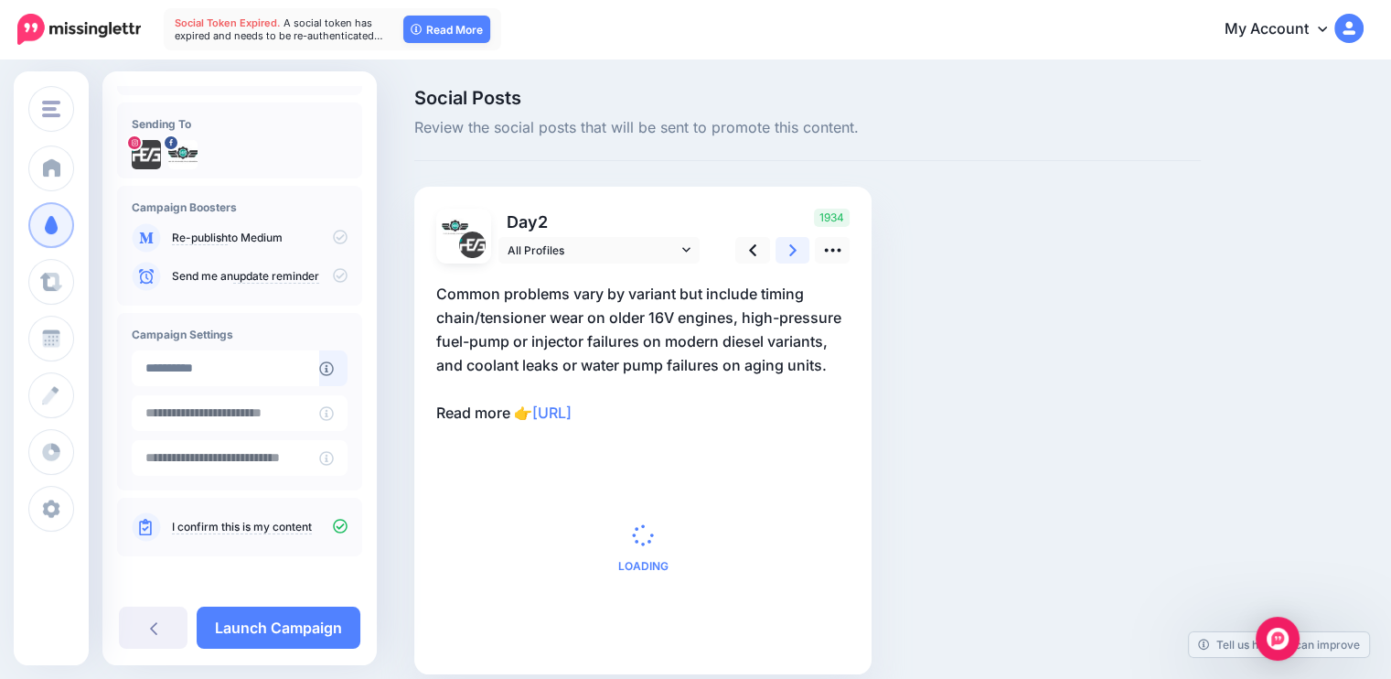
click at [787, 255] on link at bounding box center [793, 250] width 35 height 27
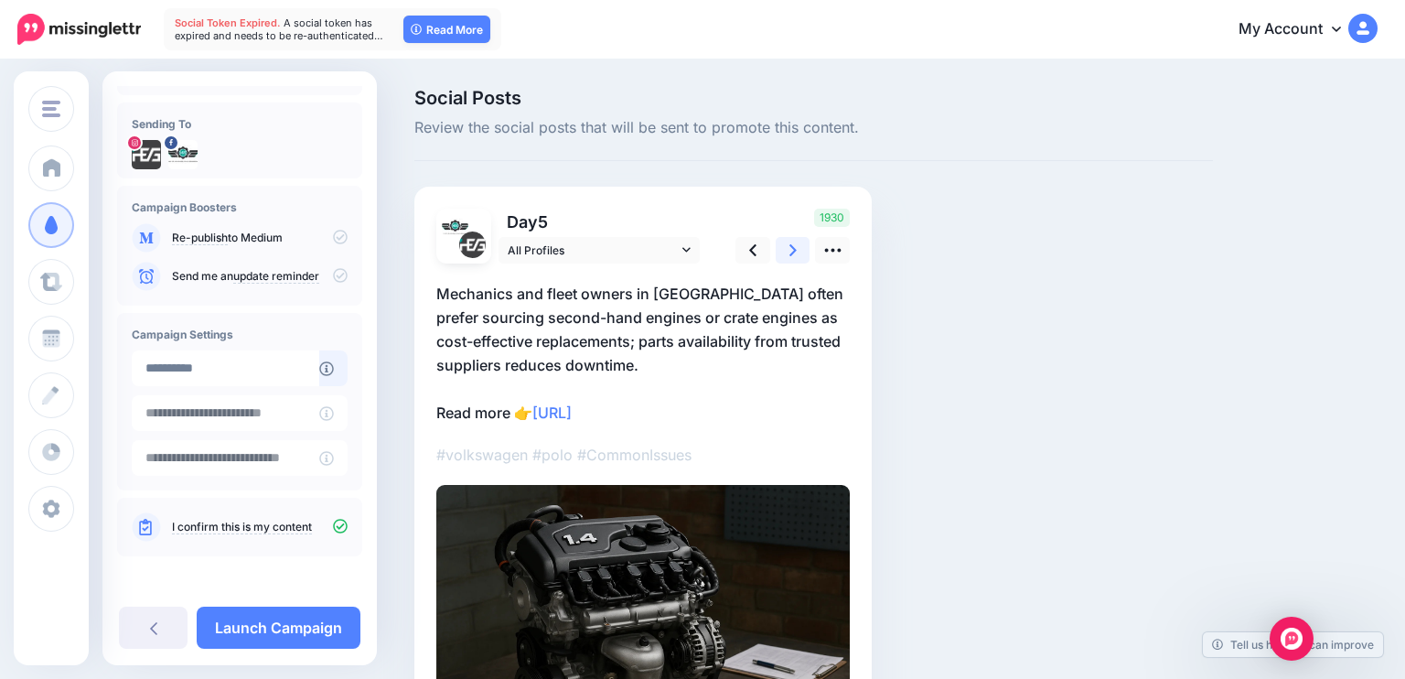
click at [787, 255] on link at bounding box center [793, 250] width 35 height 27
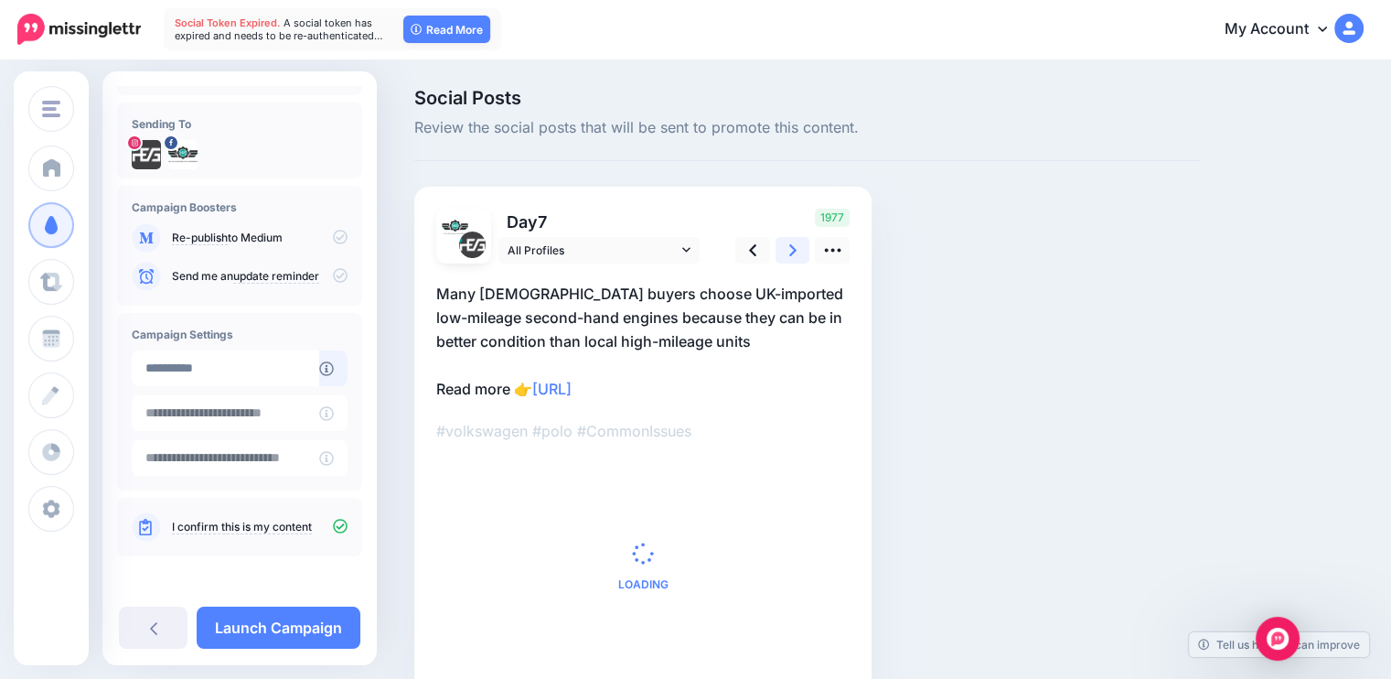
click at [787, 255] on link at bounding box center [793, 250] width 35 height 27
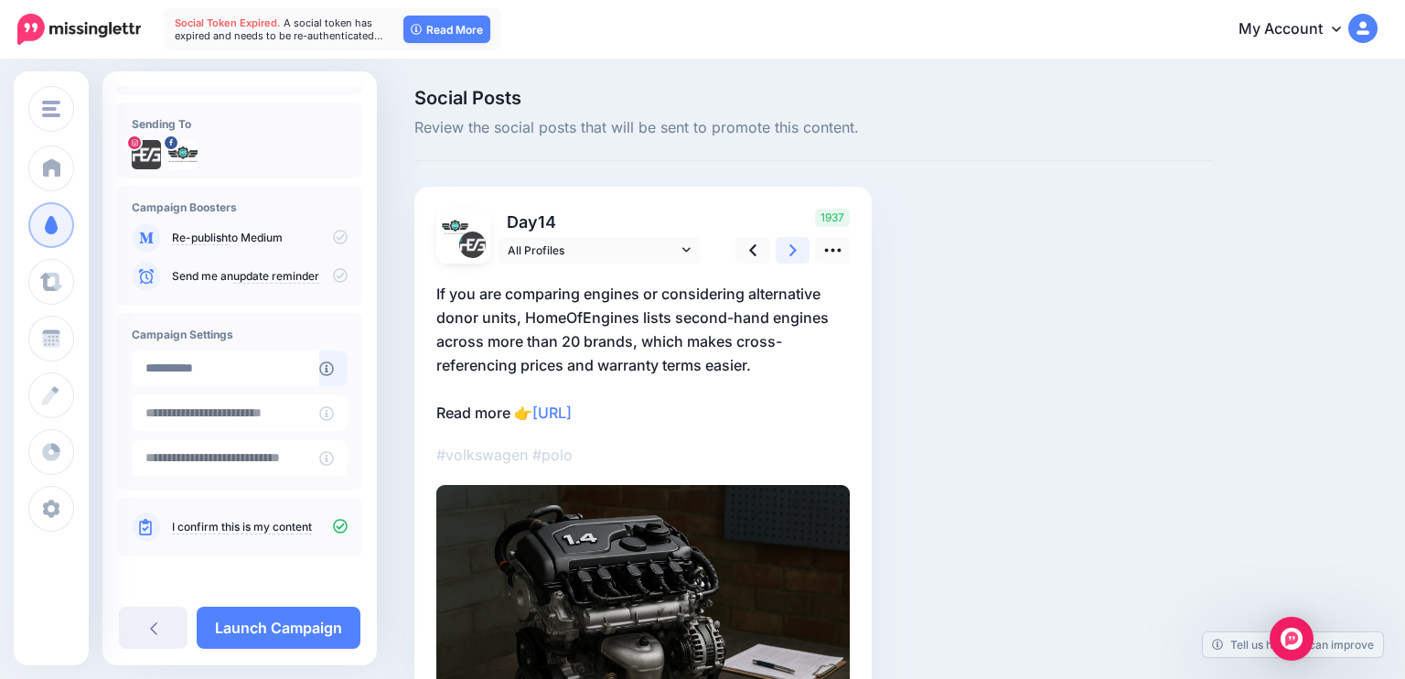
click at [787, 255] on link at bounding box center [793, 250] width 35 height 27
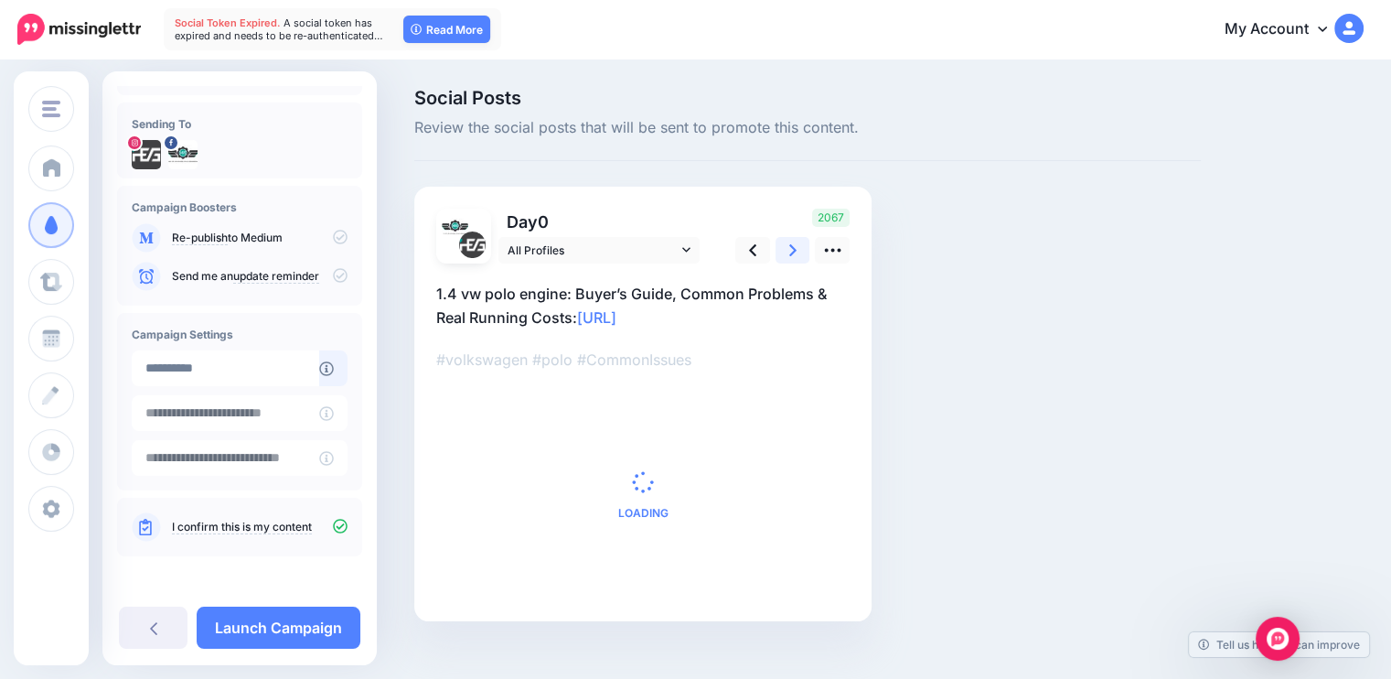
click at [787, 255] on link at bounding box center [793, 250] width 35 height 27
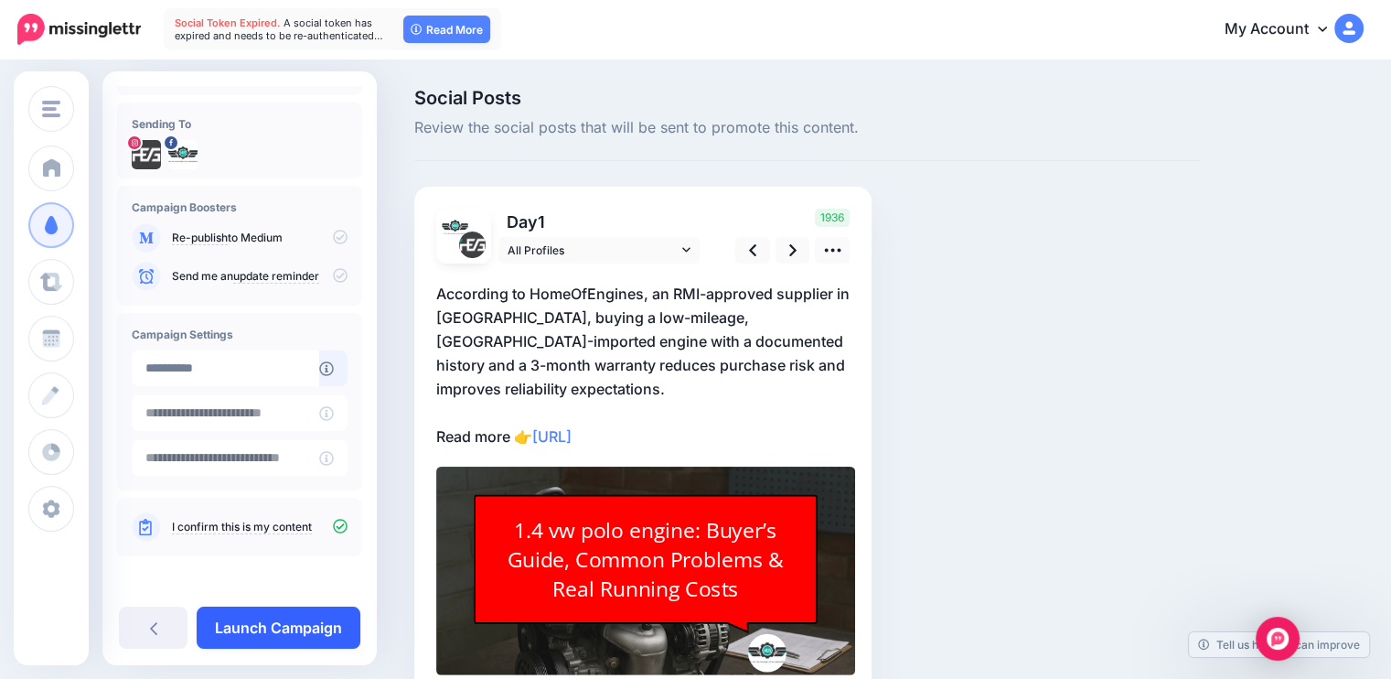
click at [298, 620] on link "Launch Campaign" at bounding box center [279, 627] width 164 height 42
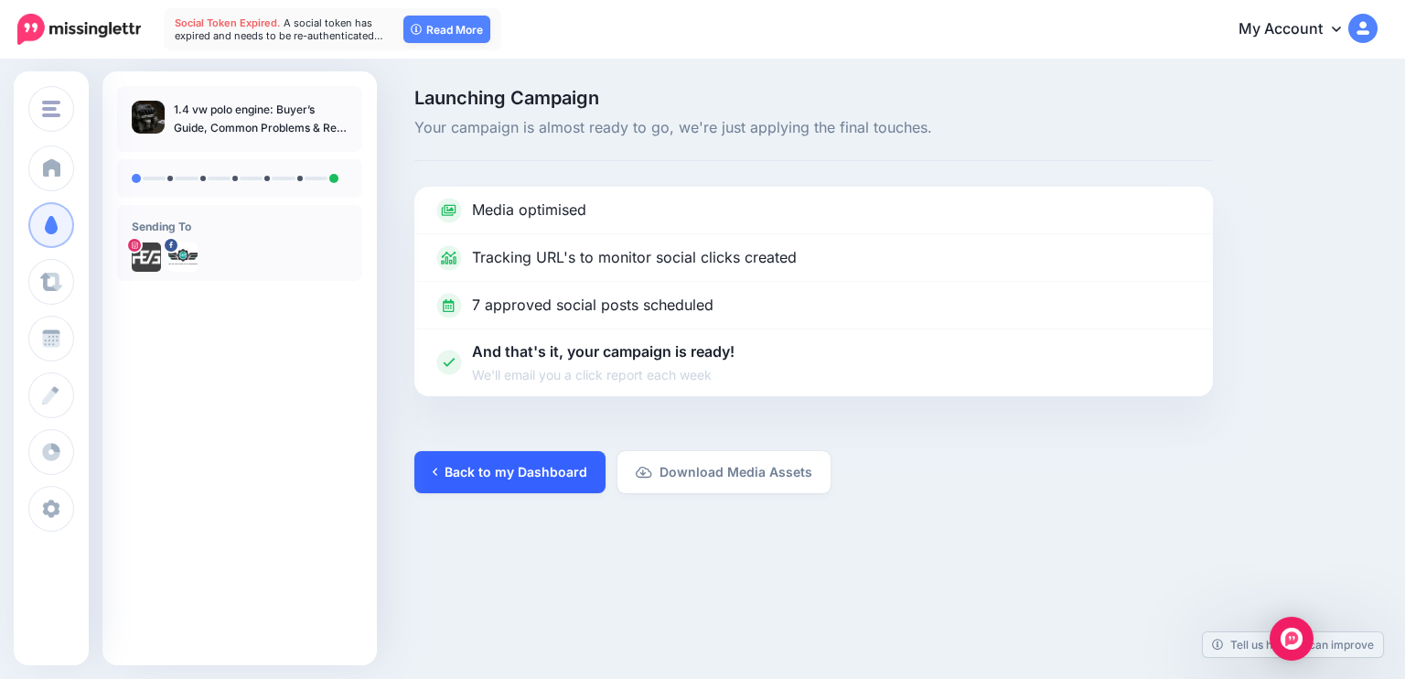
click at [525, 475] on link "Back to my Dashboard" at bounding box center [509, 472] width 191 height 42
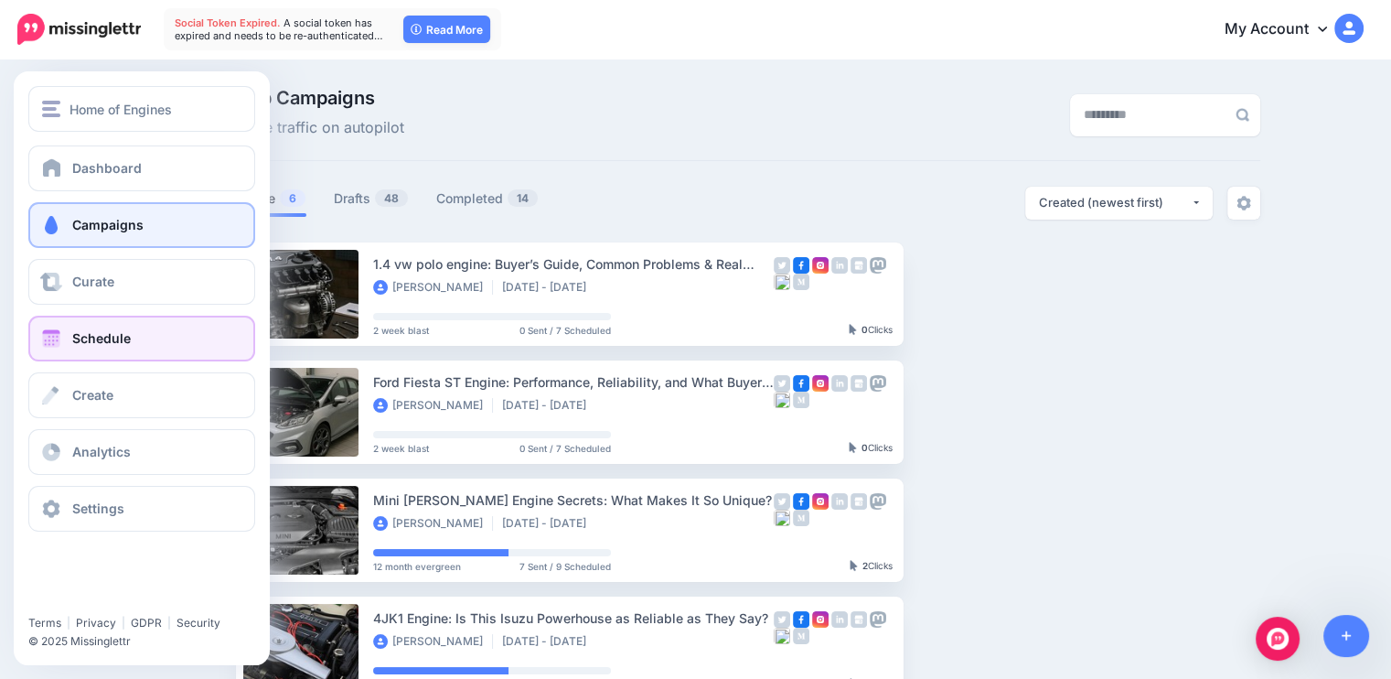
click at [127, 336] on span "Schedule" at bounding box center [101, 338] width 59 height 16
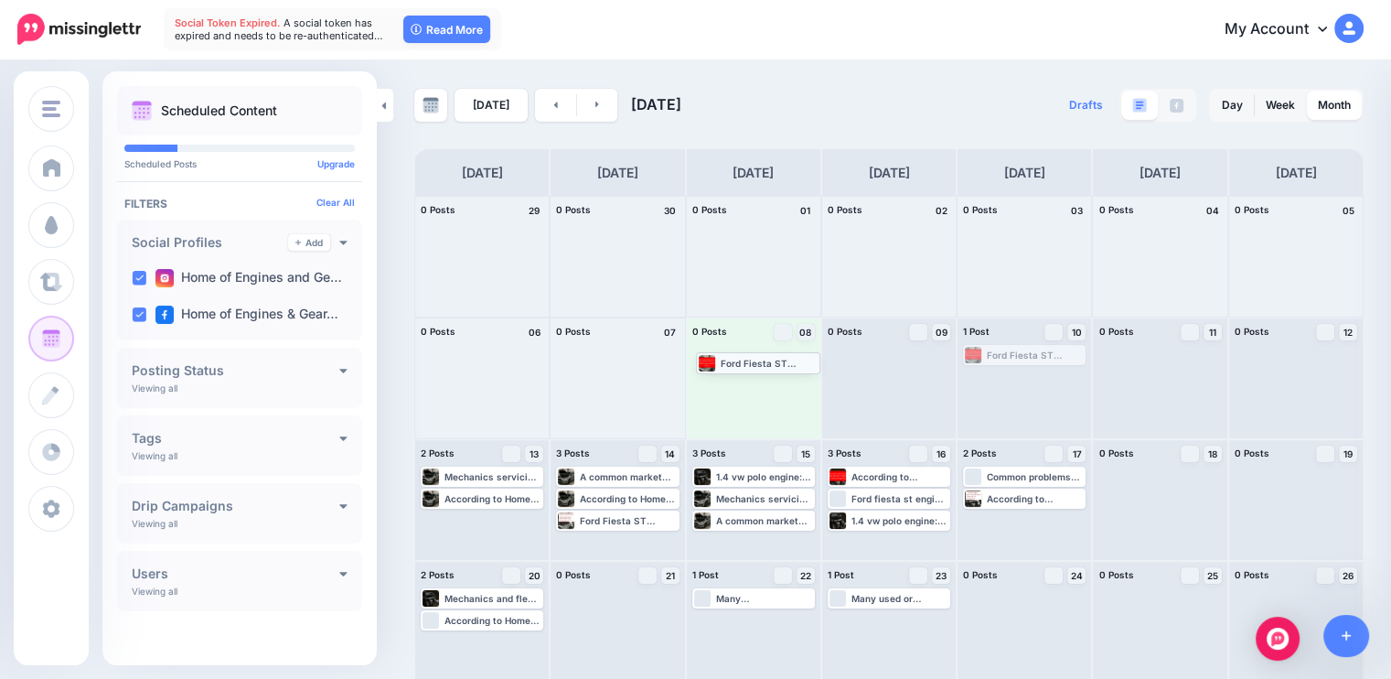
drag, startPoint x: 1057, startPoint y: 356, endPoint x: 782, endPoint y: 363, distance: 275.4
drag, startPoint x: 769, startPoint y: 478, endPoint x: 755, endPoint y: 380, distance: 99.9
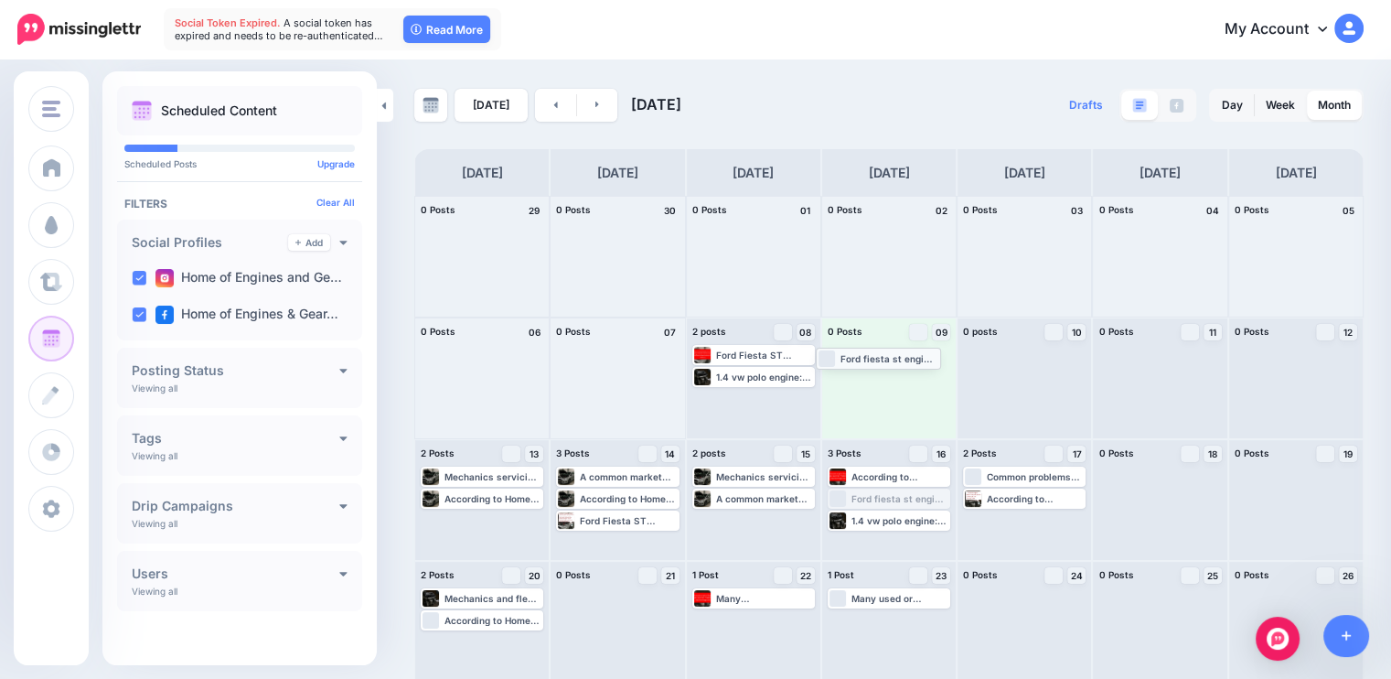
drag, startPoint x: 883, startPoint y: 493, endPoint x: 865, endPoint y: 352, distance: 141.9
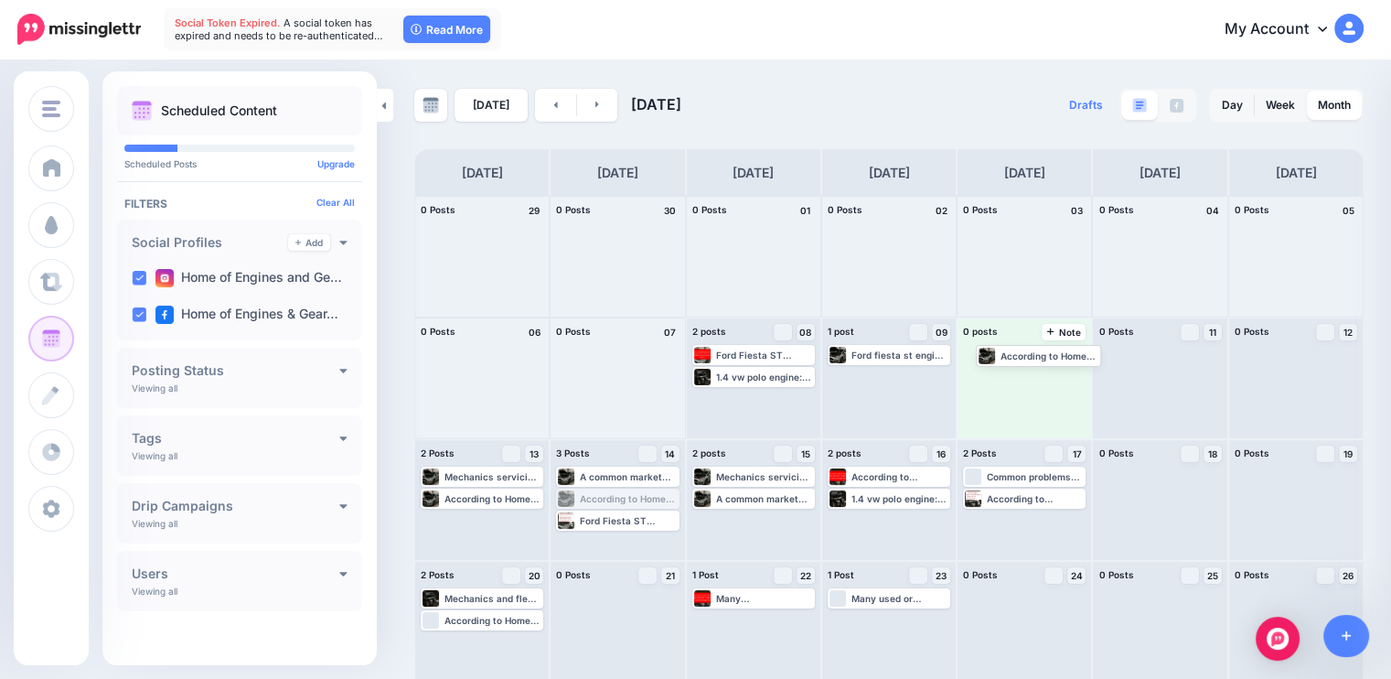
drag, startPoint x: 613, startPoint y: 499, endPoint x: 1032, endPoint y: 354, distance: 443.2
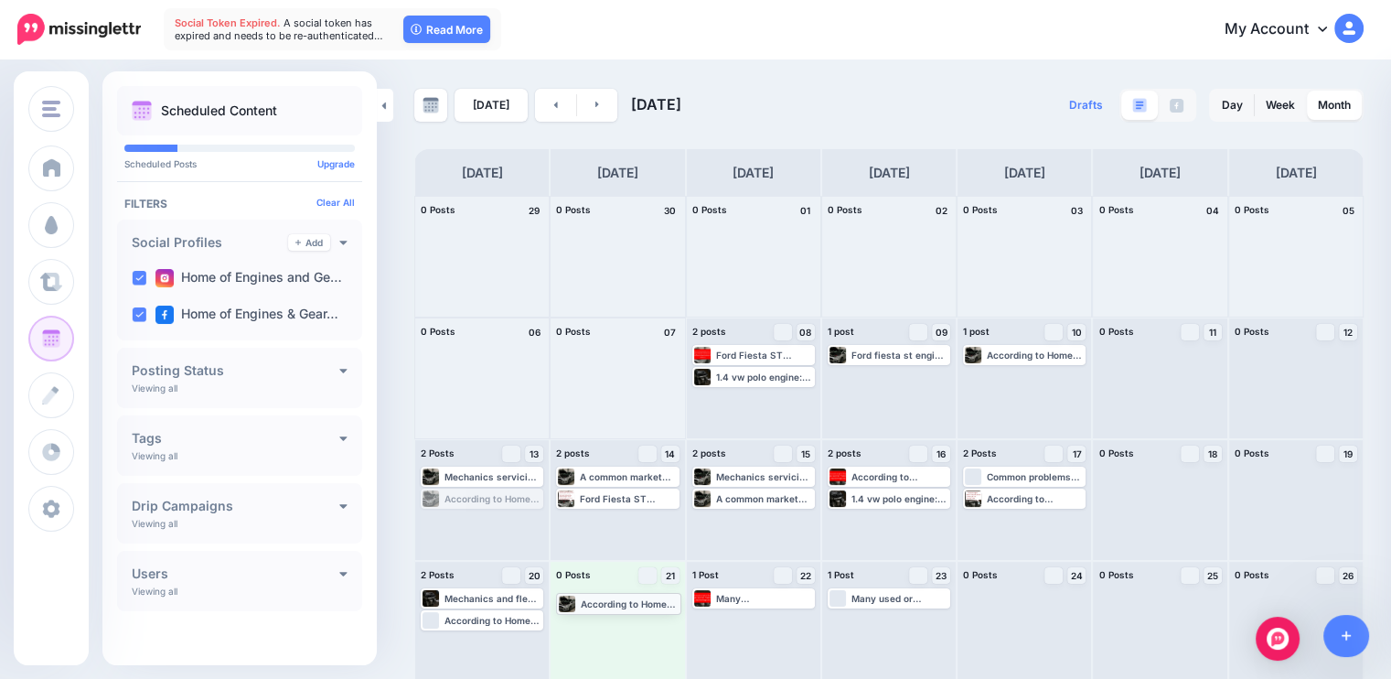
drag, startPoint x: 474, startPoint y: 501, endPoint x: 609, endPoint y: 606, distance: 170.9
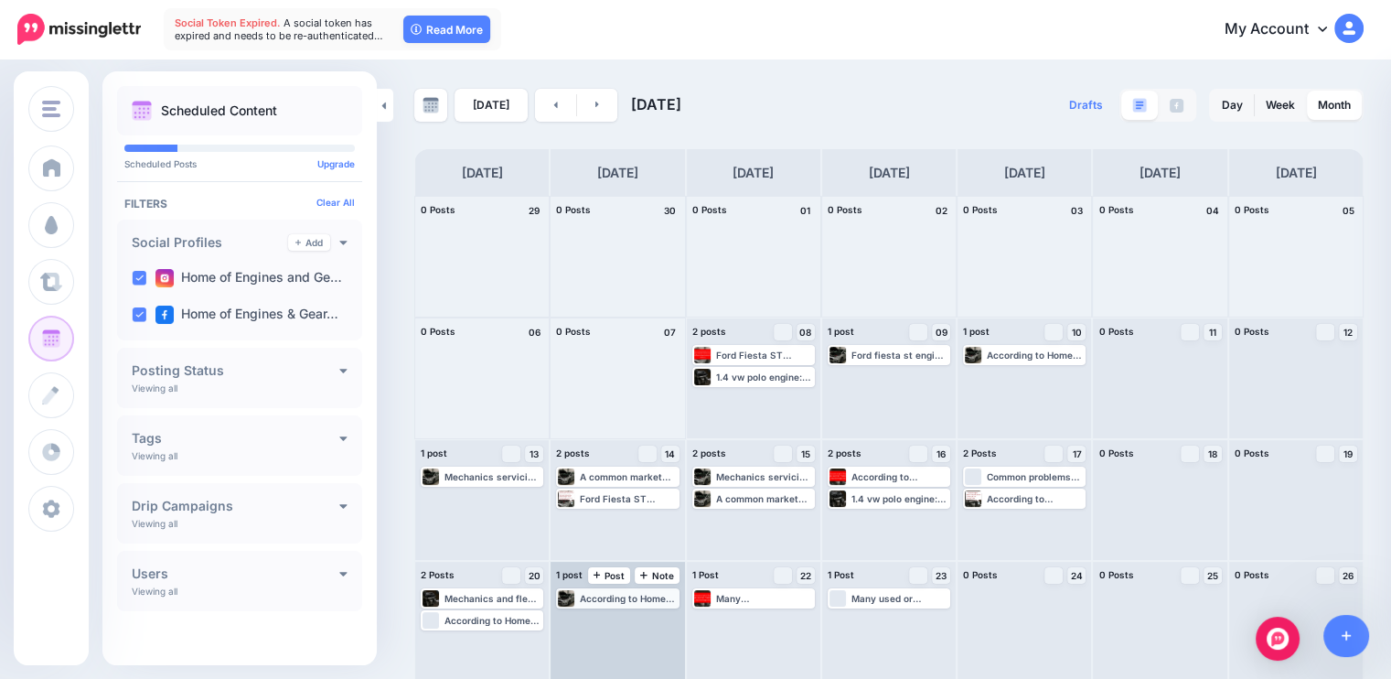
click at [621, 603] on div "According to Home of Engines, many imported engines are supplied as complete un…" at bounding box center [617, 598] width 119 height 16
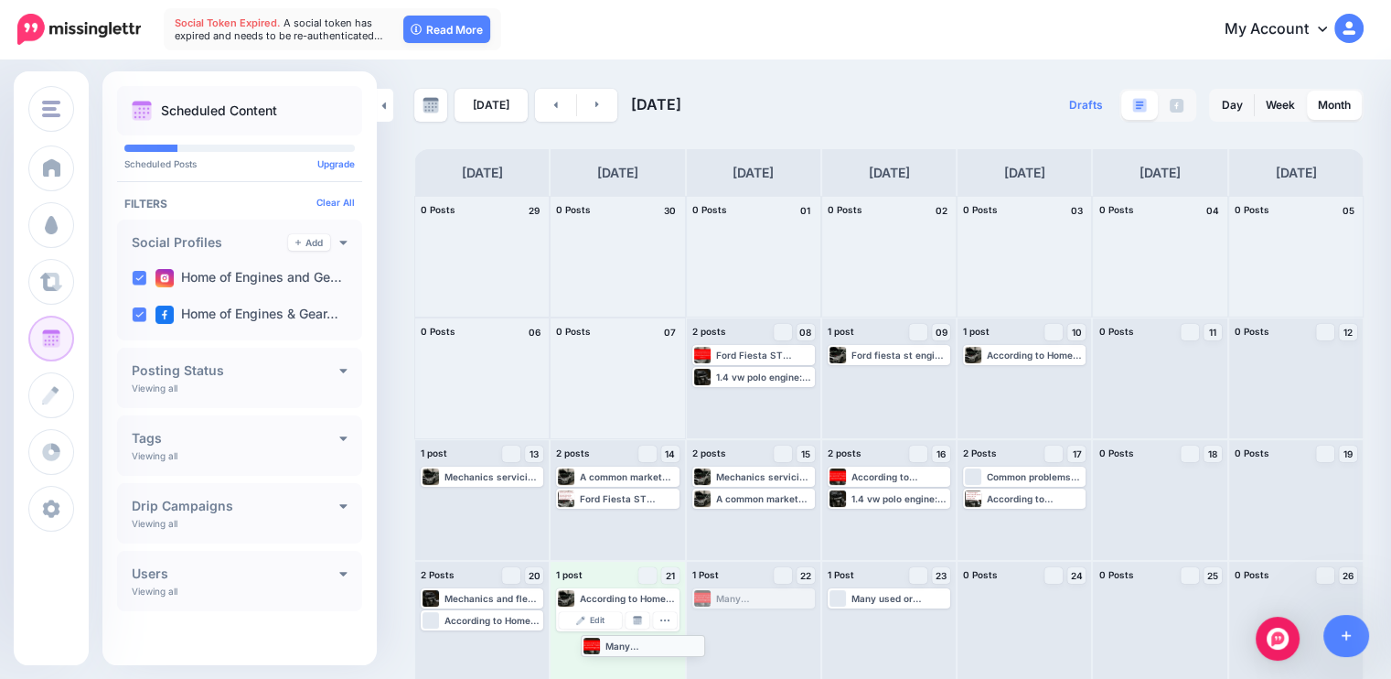
drag, startPoint x: 771, startPoint y: 598, endPoint x: 656, endPoint y: 645, distance: 124.3
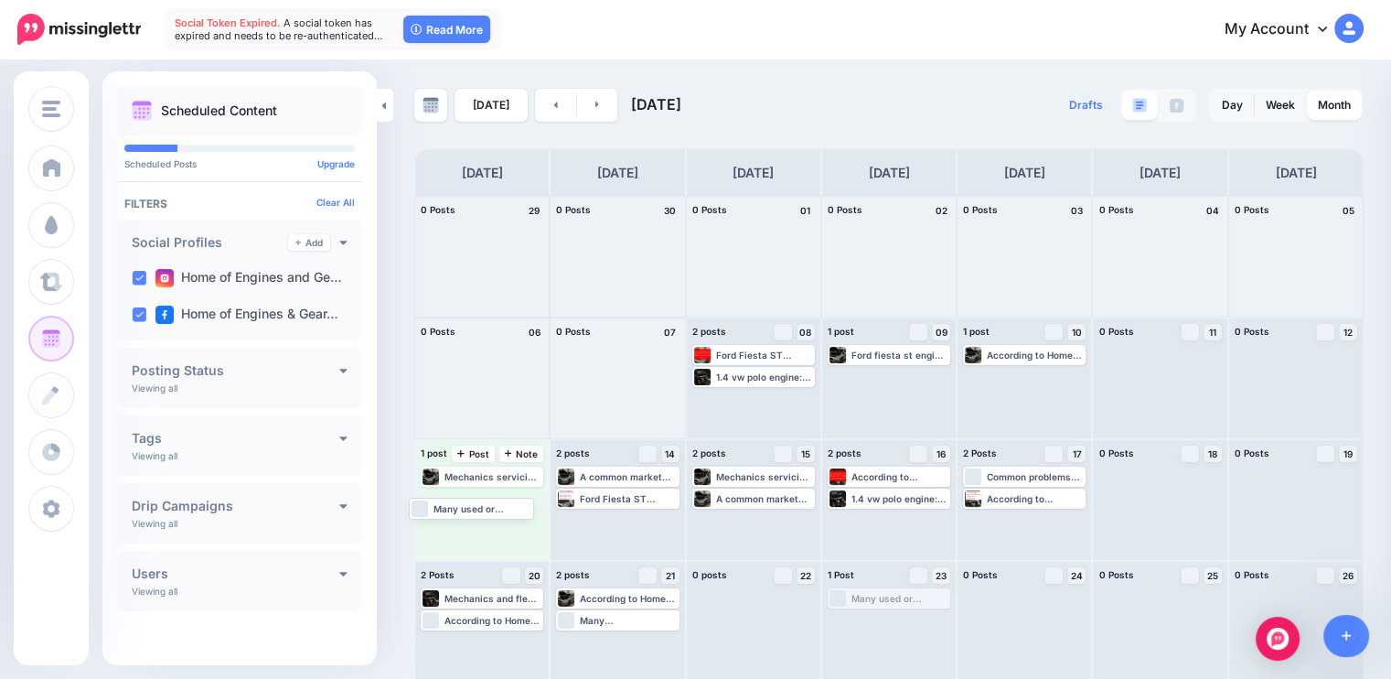
drag, startPoint x: 887, startPoint y: 598, endPoint x: 465, endPoint y: 509, distance: 432.0
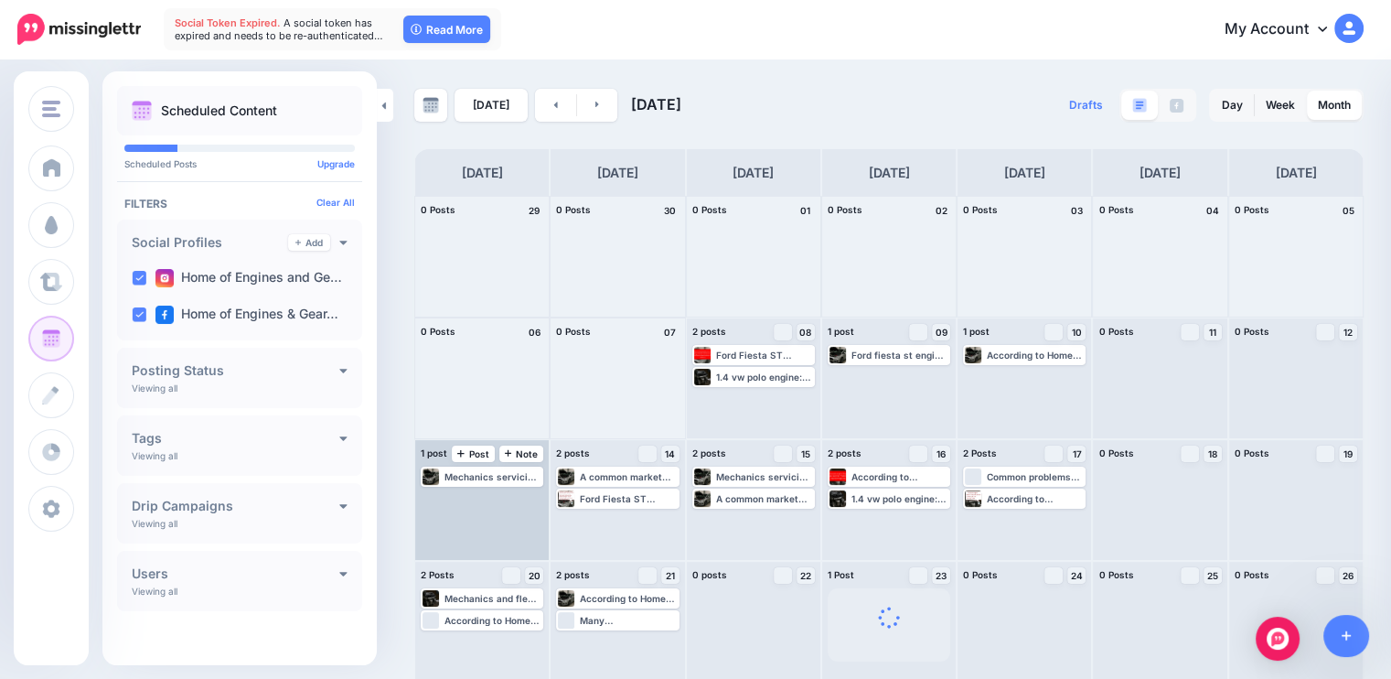
click at [495, 505] on div "Mechanics servicing fleets often balance cost vs downtime; for a daily-work veh…" at bounding box center [482, 500] width 134 height 120
click at [494, 472] on div "Many used or imported engines sold as complete units also include attached item…" at bounding box center [493, 476] width 97 height 11
click at [488, 478] on div "Many used or imported engines sold as complete units also include attached item…" at bounding box center [493, 476] width 97 height 11
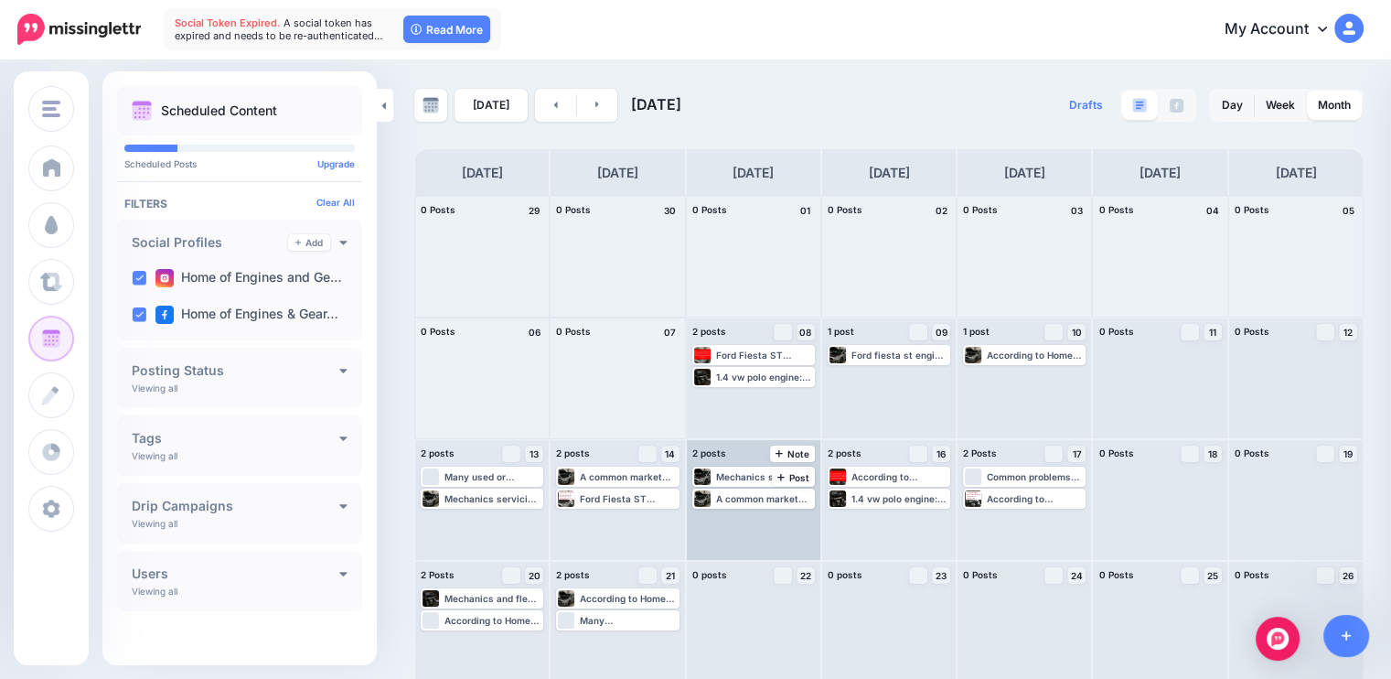
drag, startPoint x: 805, startPoint y: 521, endPoint x: 779, endPoint y: 529, distance: 26.6
click at [779, 529] on div "Mechanics servicing fleets often balance cost vs downtime; for a daily-work veh…" at bounding box center [754, 500] width 134 height 120
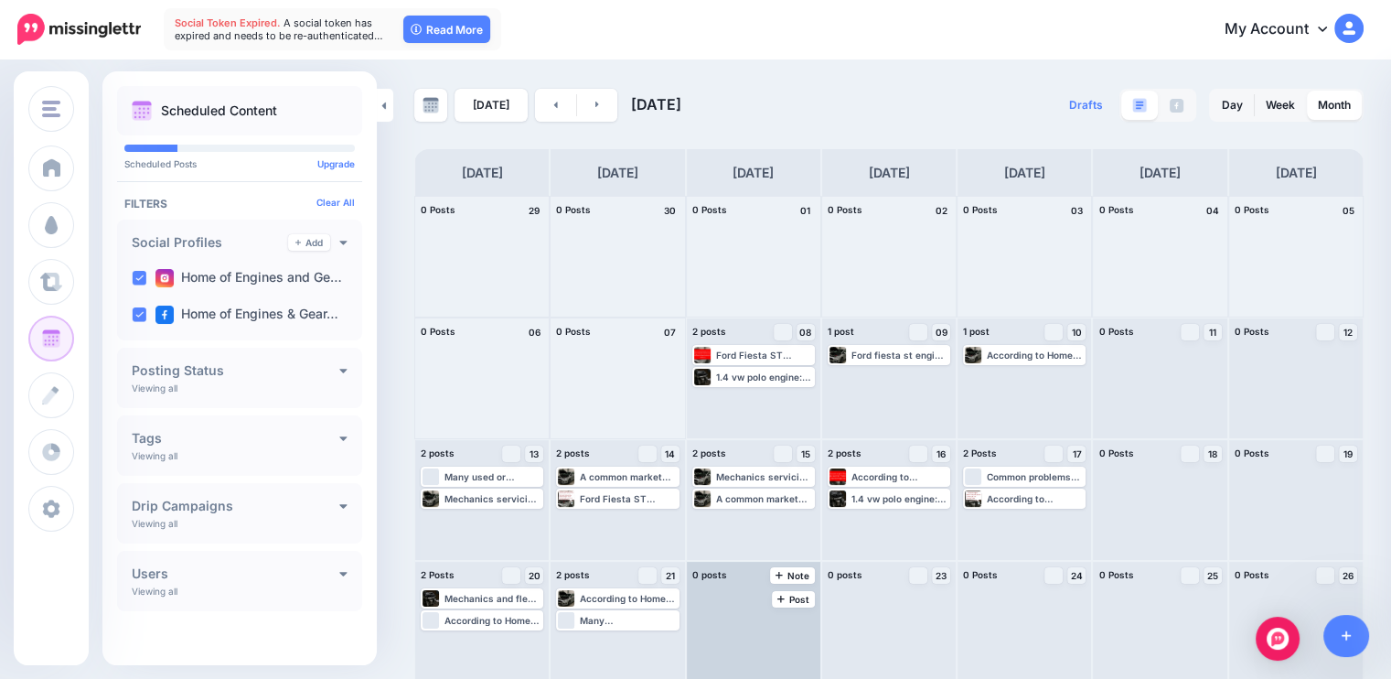
click at [754, 595] on div at bounding box center [754, 622] width 134 height 120
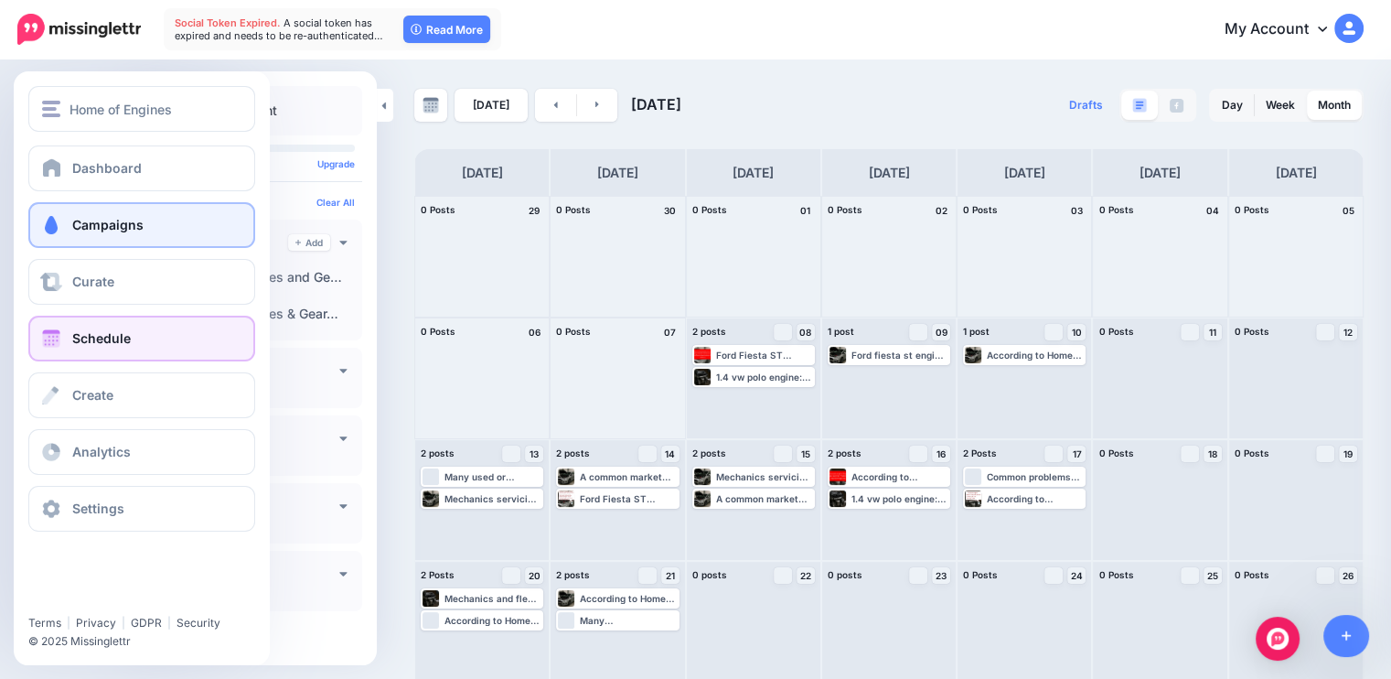
click at [102, 222] on span "Campaigns" at bounding box center [107, 225] width 71 height 16
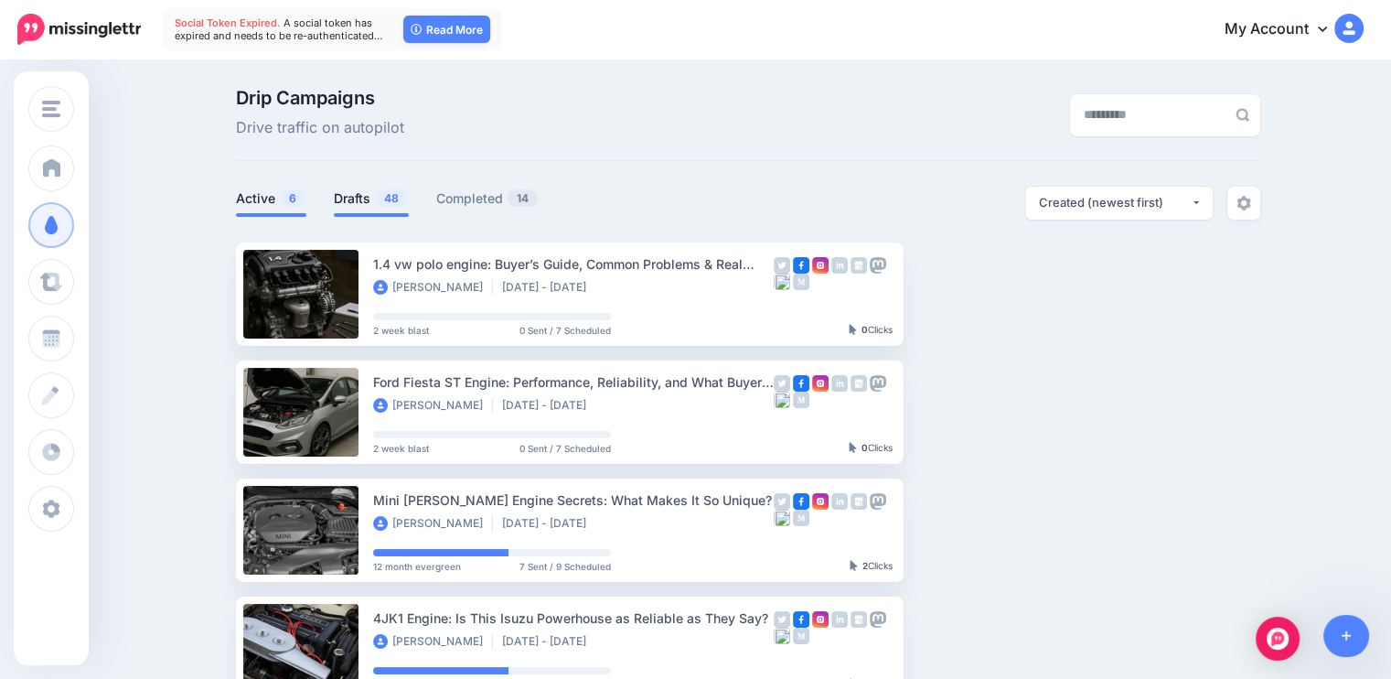
click at [359, 193] on link "Drafts 48" at bounding box center [371, 199] width 75 height 22
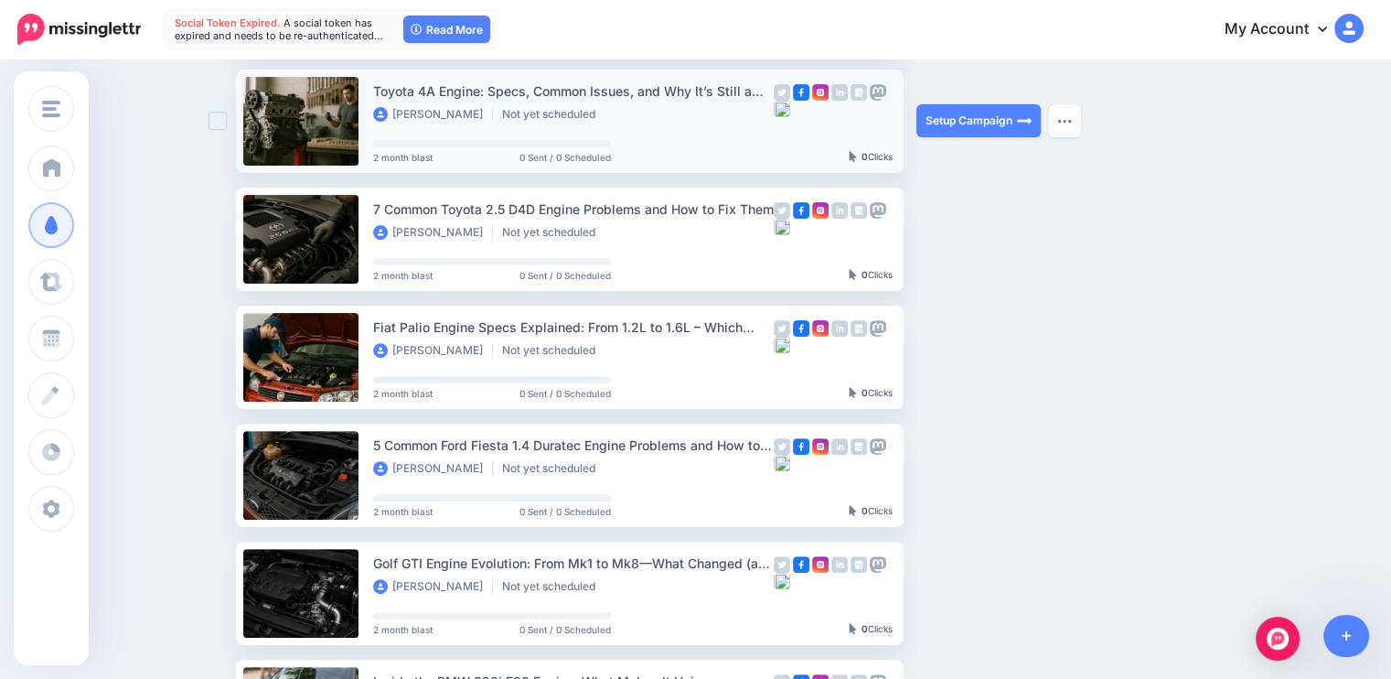
scroll to position [529, 0]
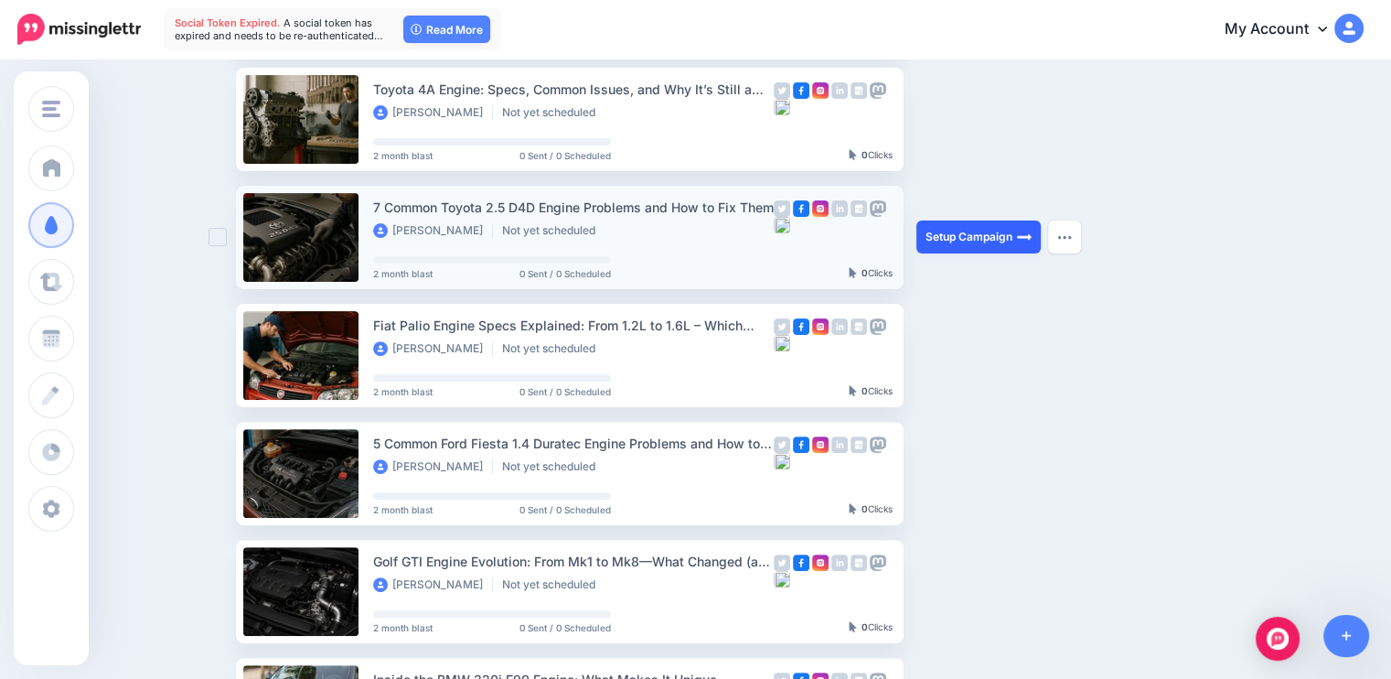
click at [983, 237] on link "Setup Campaign" at bounding box center [979, 236] width 124 height 33
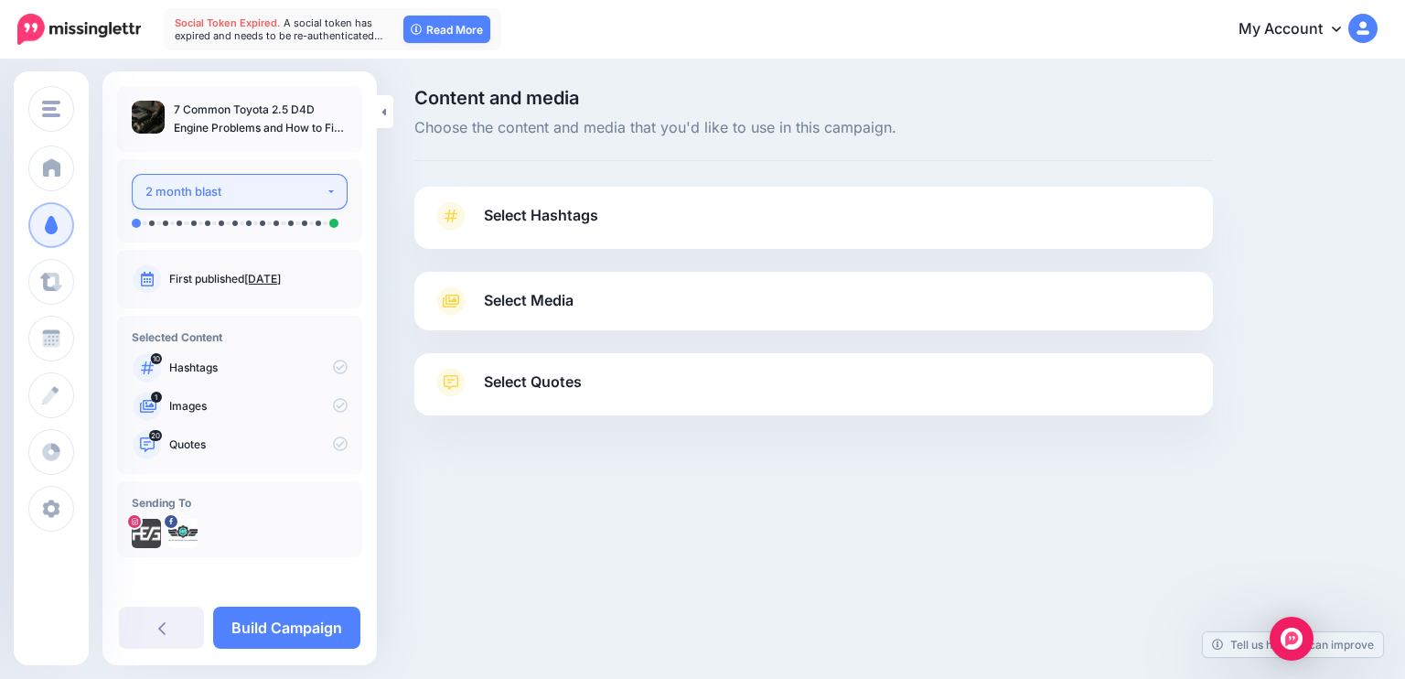
click at [274, 193] on div "2 month blast" at bounding box center [235, 191] width 180 height 21
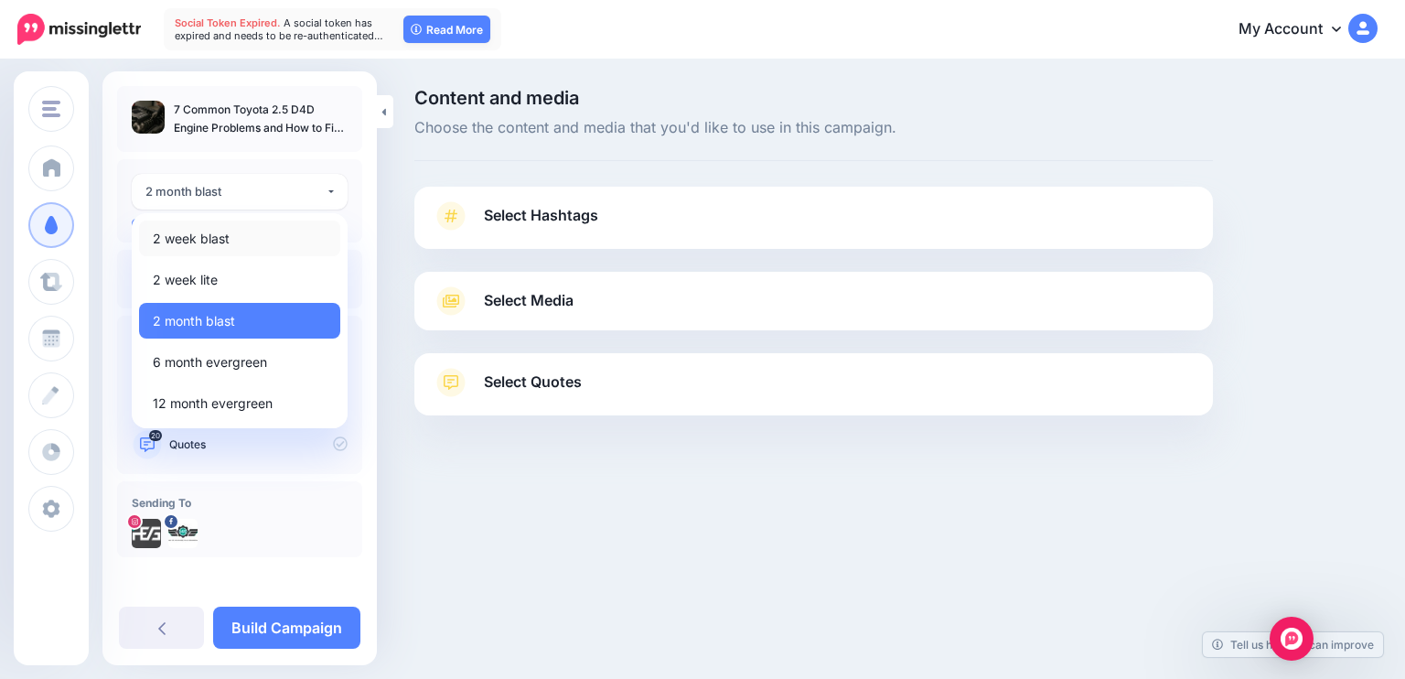
click at [235, 237] on link "2 week blast" at bounding box center [239, 238] width 201 height 36
select select "******"
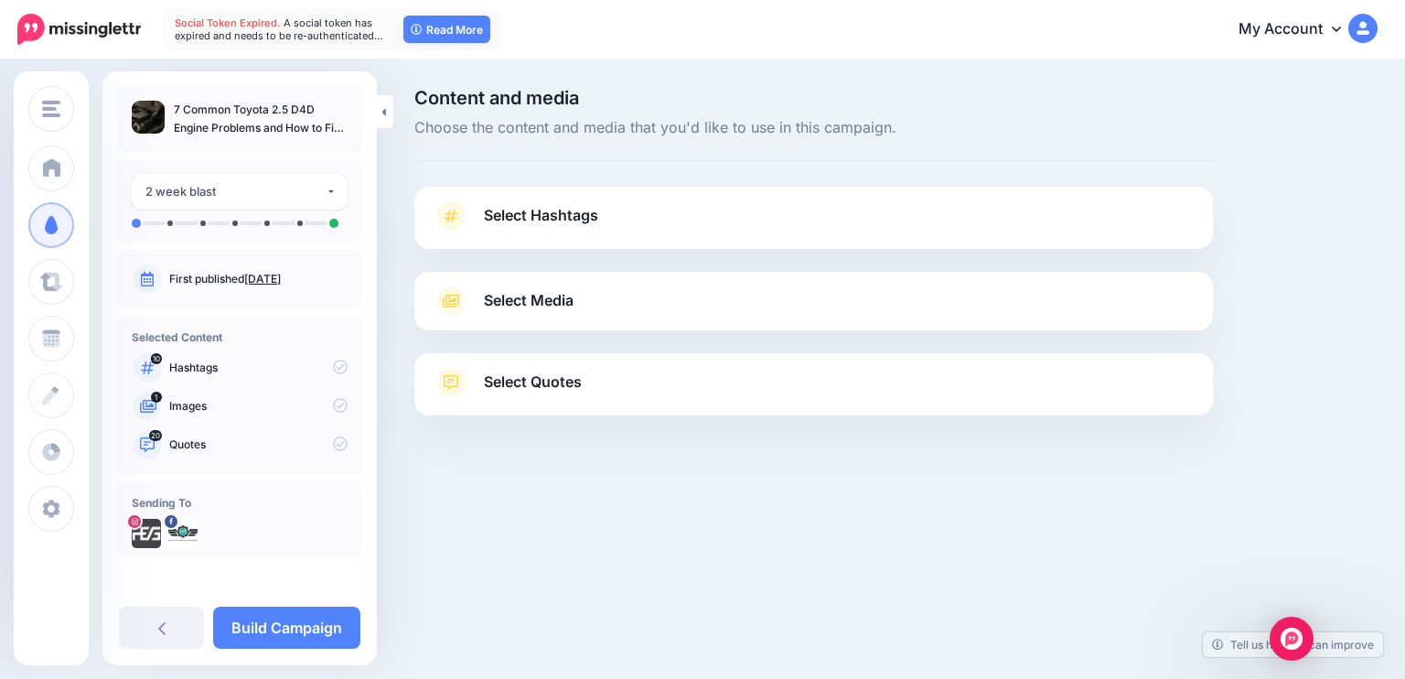
click at [576, 231] on link "Select Hashtags" at bounding box center [814, 225] width 762 height 48
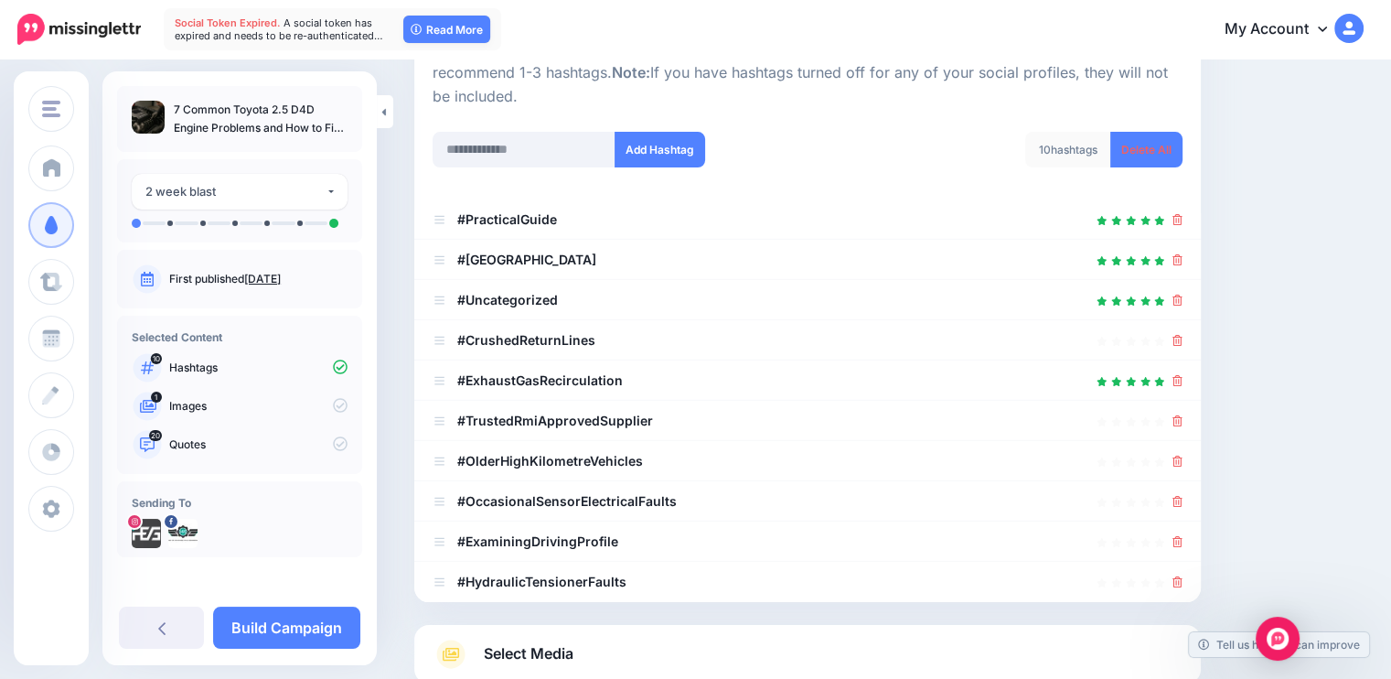
scroll to position [212, 0]
click at [1183, 295] on icon at bounding box center [1178, 299] width 10 height 11
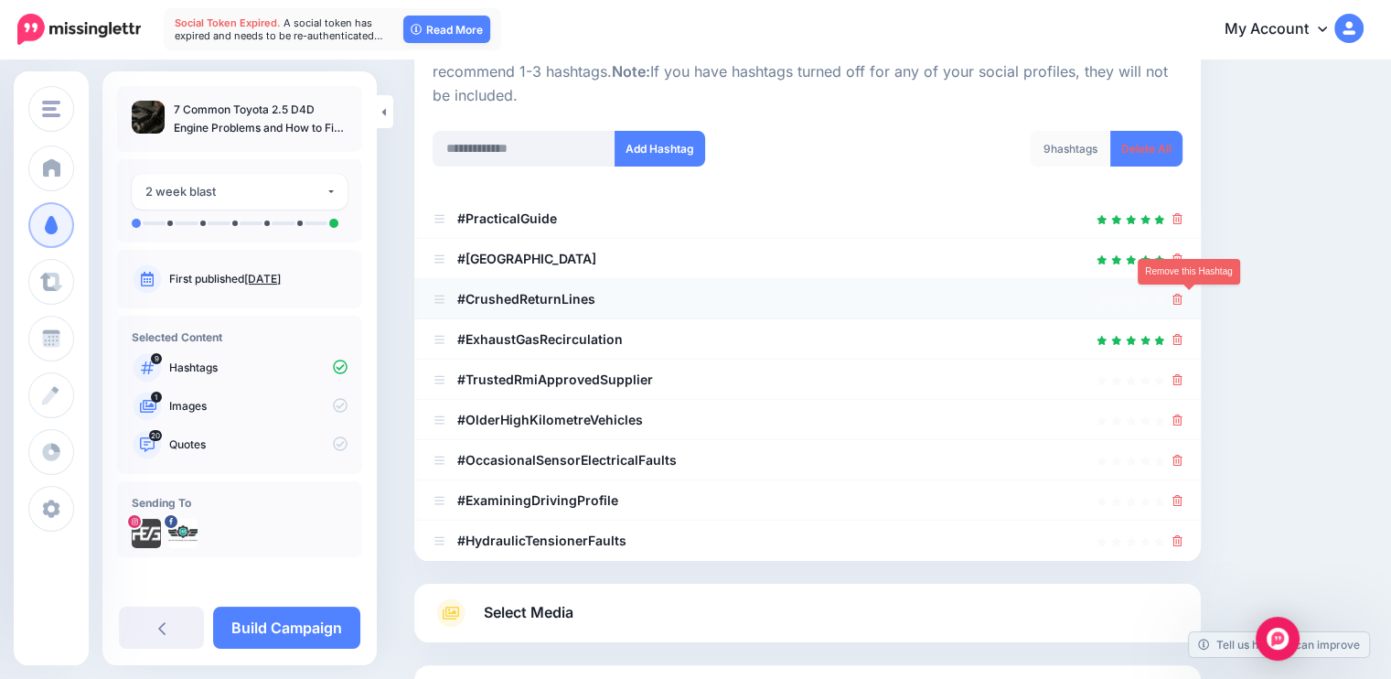
click at [1183, 298] on icon at bounding box center [1178, 299] width 10 height 11
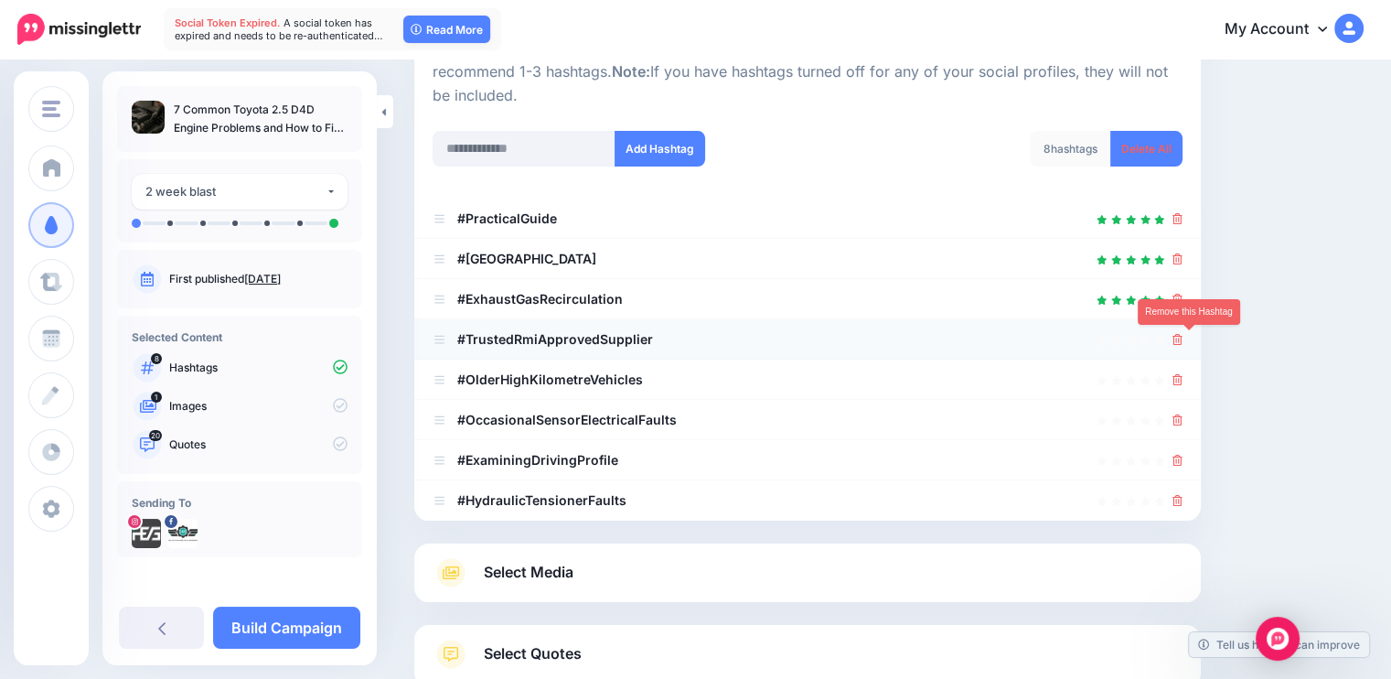
click at [1183, 338] on icon at bounding box center [1178, 339] width 10 height 11
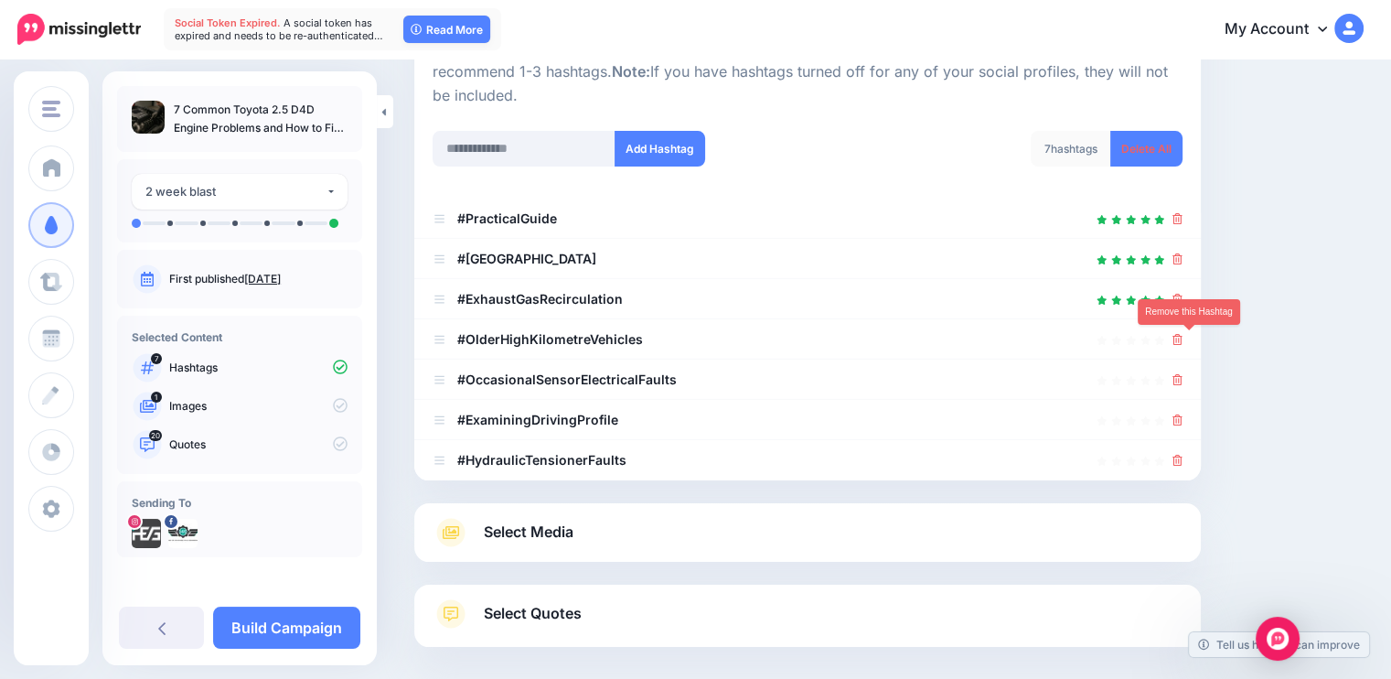
click at [1183, 338] on icon at bounding box center [1178, 339] width 10 height 11
click at [1183, 338] on link at bounding box center [1173, 339] width 20 height 16
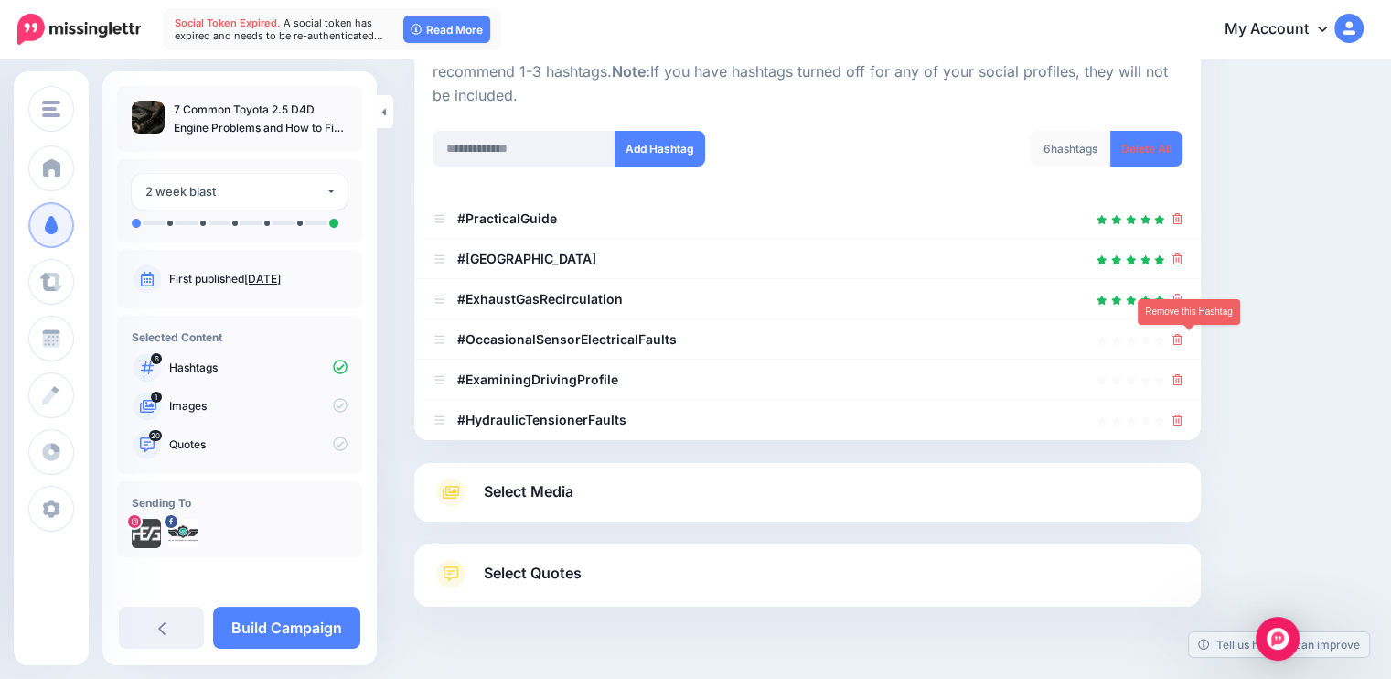
click at [1183, 338] on icon at bounding box center [1178, 339] width 10 height 11
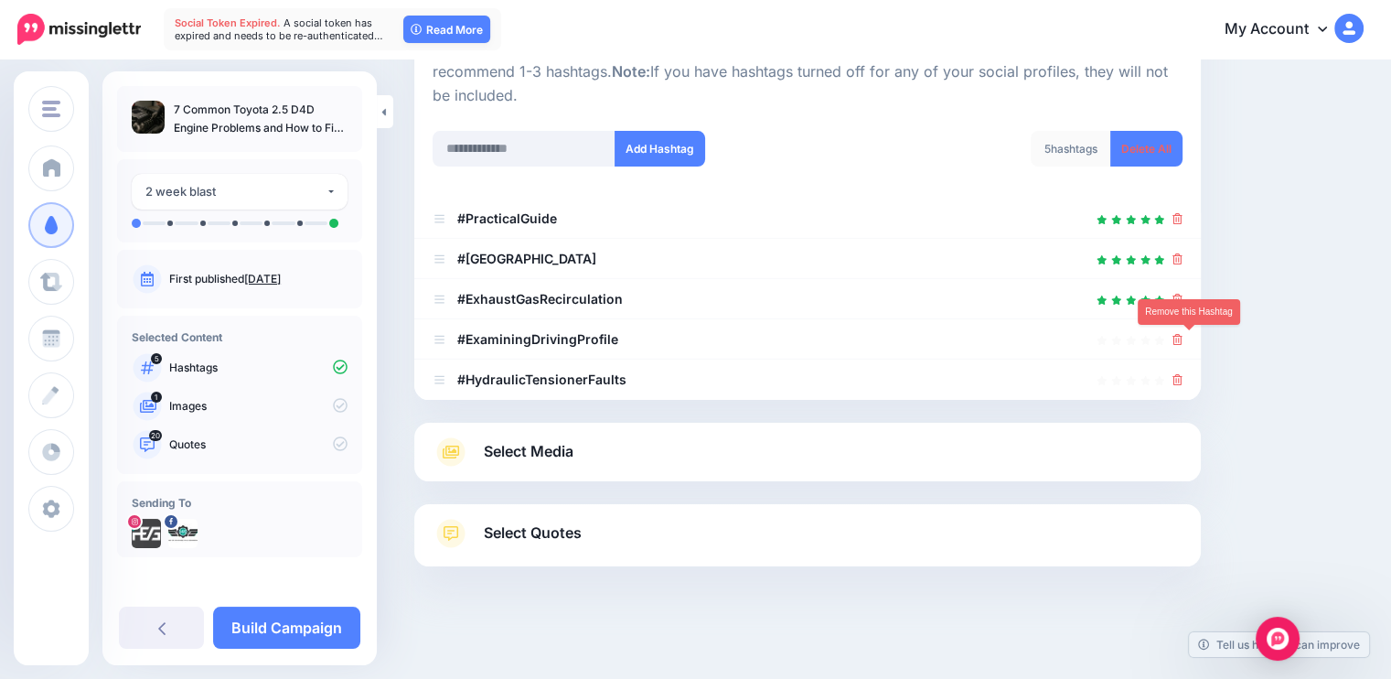
click at [1183, 338] on icon at bounding box center [1178, 339] width 10 height 11
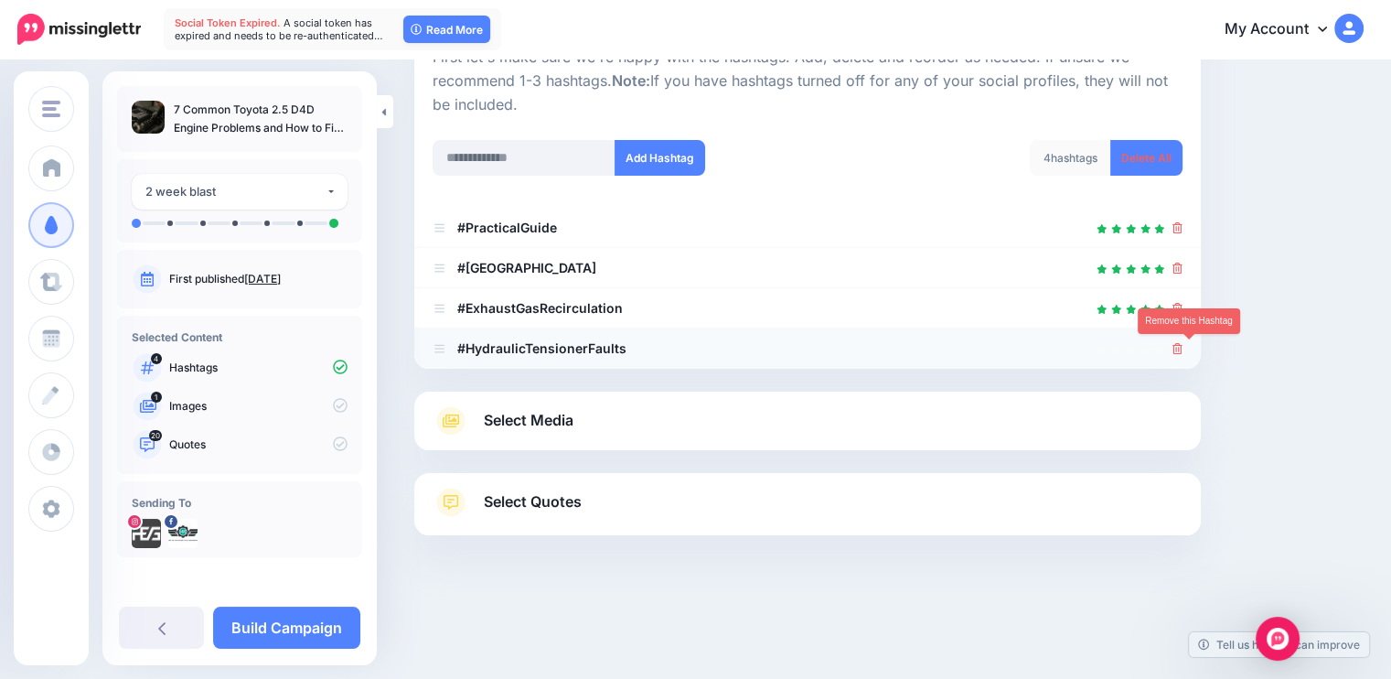
click at [1183, 347] on icon at bounding box center [1178, 348] width 10 height 11
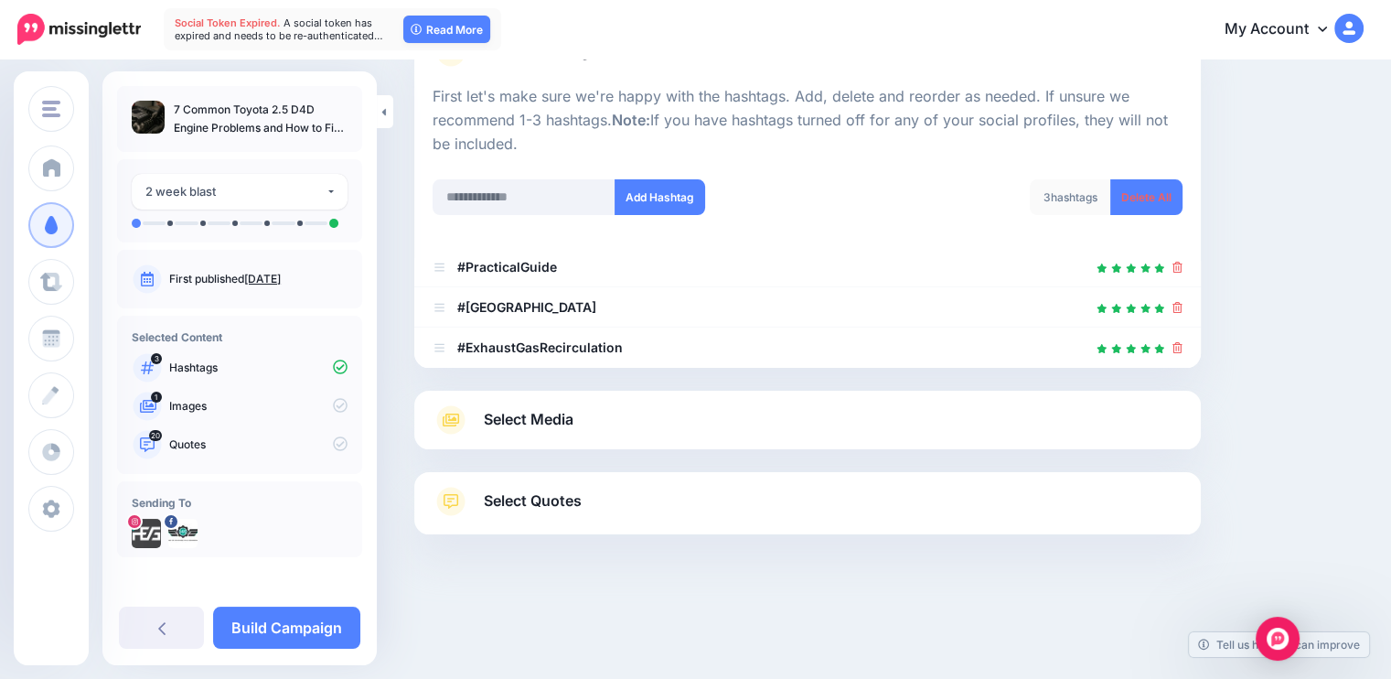
scroll to position [163, 0]
click at [500, 211] on input "text" at bounding box center [524, 198] width 183 height 36
type input "******"
click at [683, 205] on button "Add Hashtag" at bounding box center [660, 198] width 91 height 36
click at [531, 193] on input "text" at bounding box center [524, 198] width 183 height 36
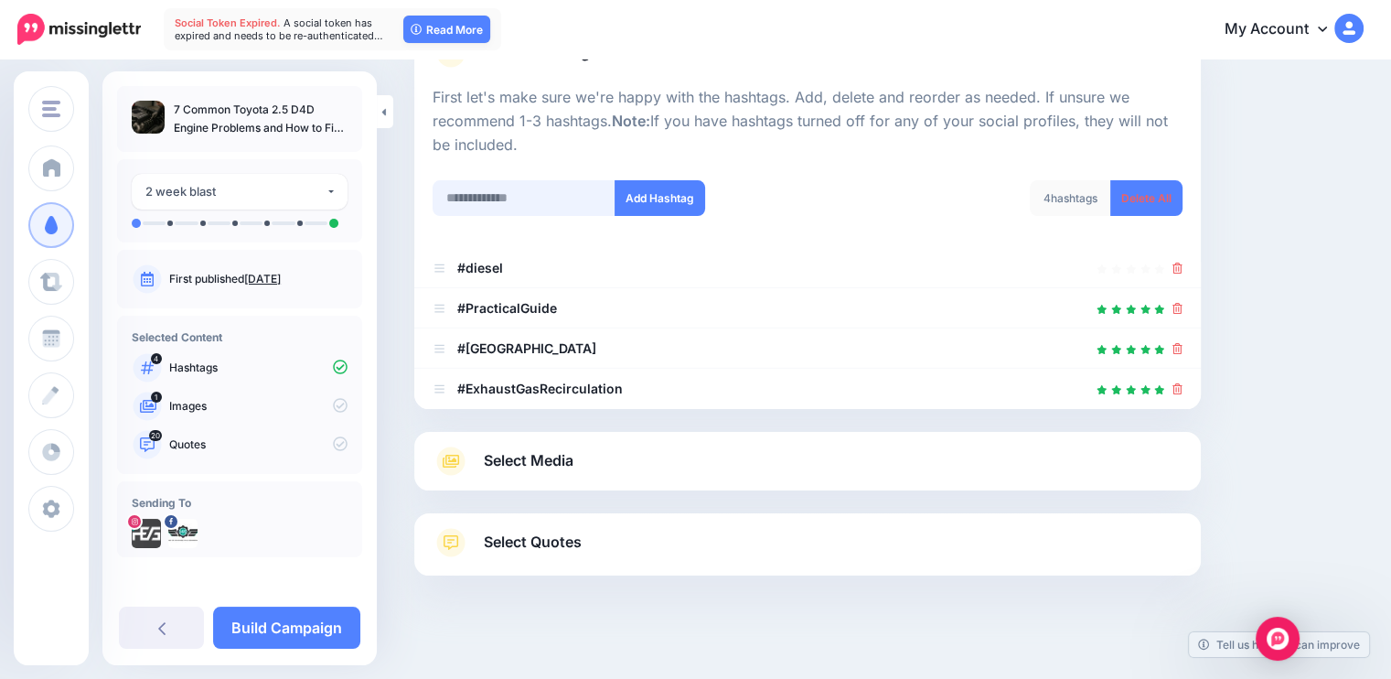
scroll to position [203, 0]
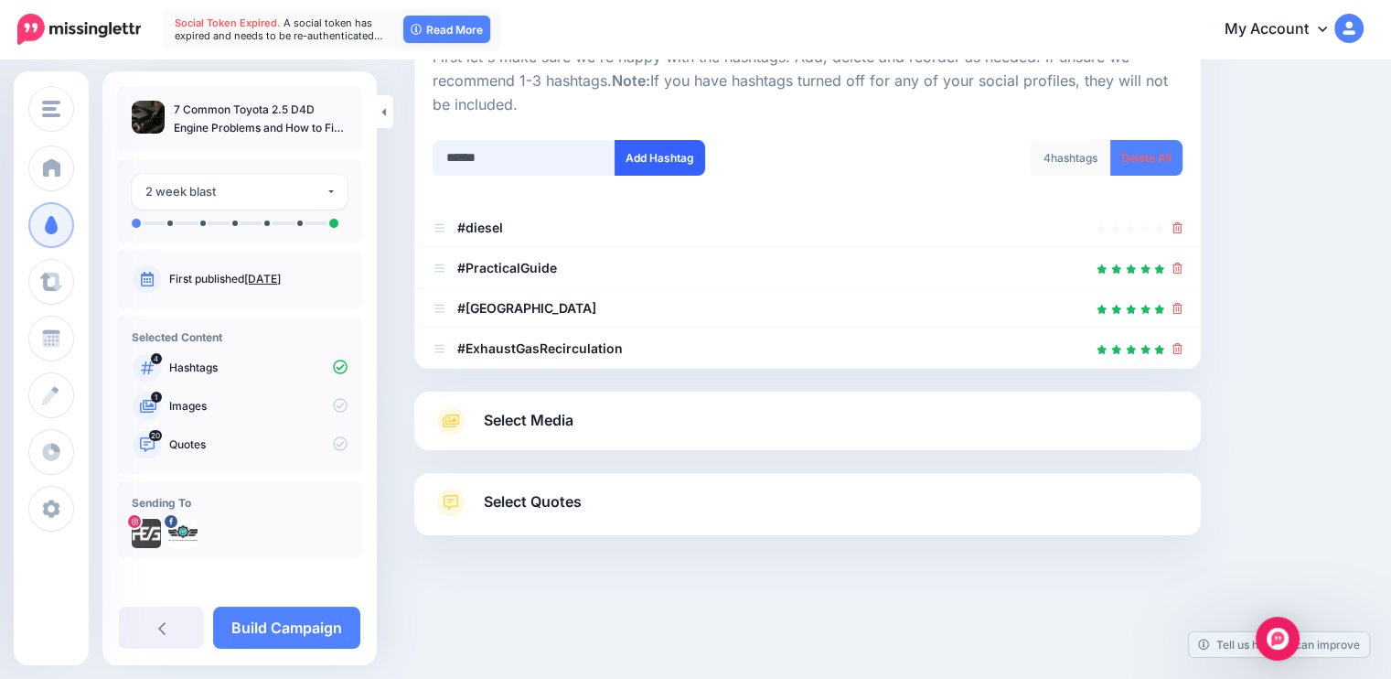
type input "******"
click at [655, 173] on button "Add Hashtag" at bounding box center [660, 158] width 91 height 36
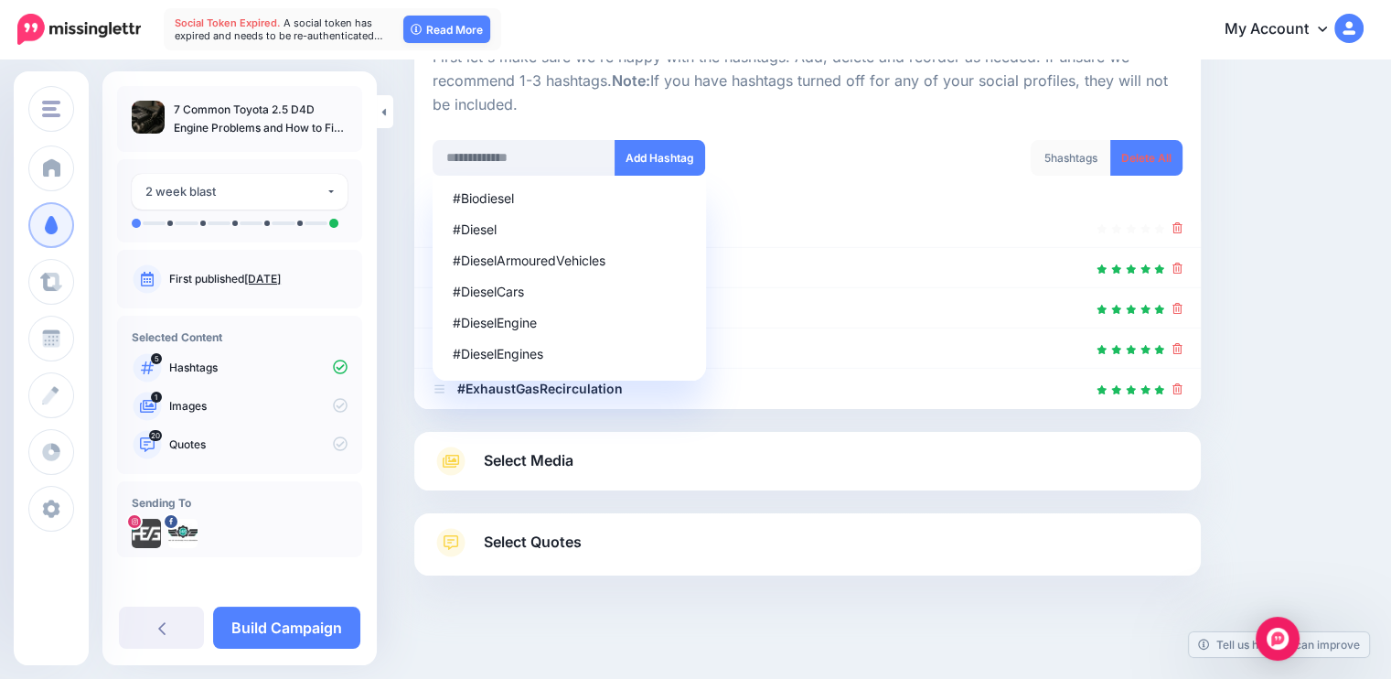
scroll to position [243, 0]
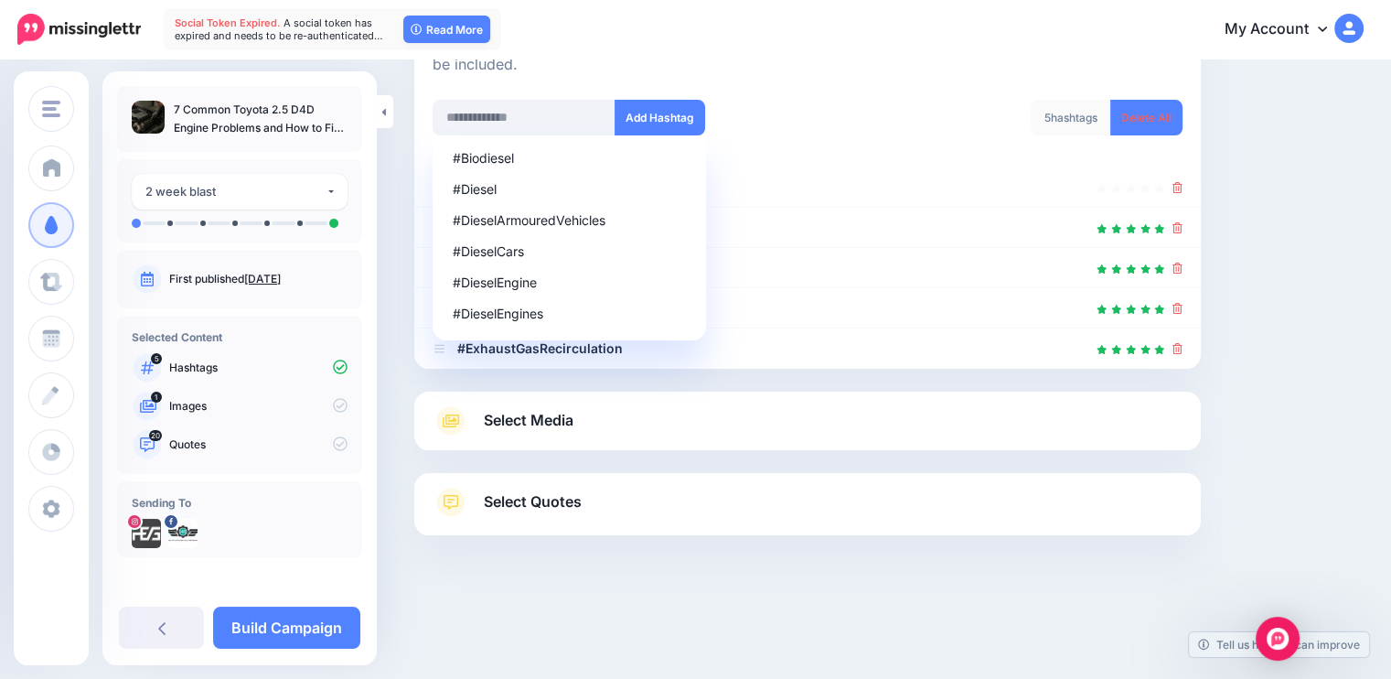
click at [773, 151] on div "#Biodiesel #Diesel #DieselArmouredVehicles #DieselCars #DieselEngine #DieselEng…" at bounding box center [613, 129] width 389 height 59
click at [563, 113] on input "text" at bounding box center [524, 118] width 183 height 36
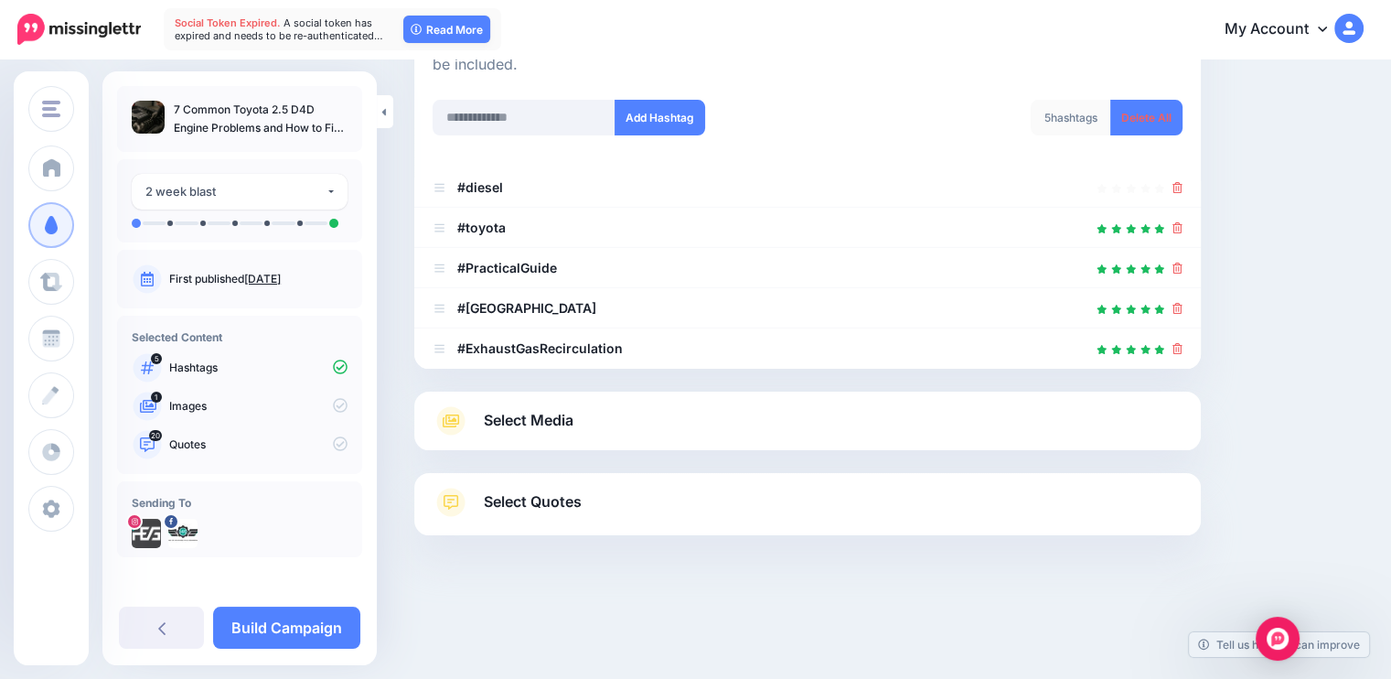
click at [541, 424] on span "Select Media" at bounding box center [529, 420] width 90 height 25
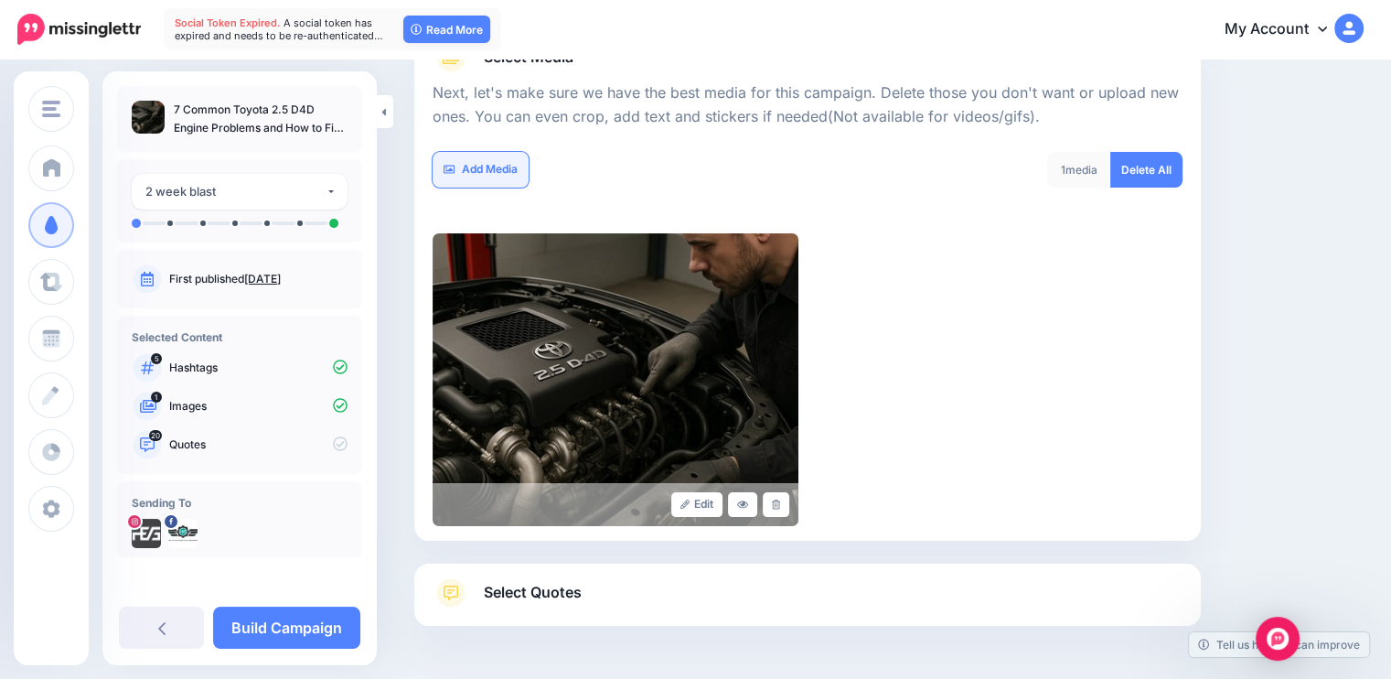
click at [471, 171] on link "Add Media" at bounding box center [481, 170] width 96 height 36
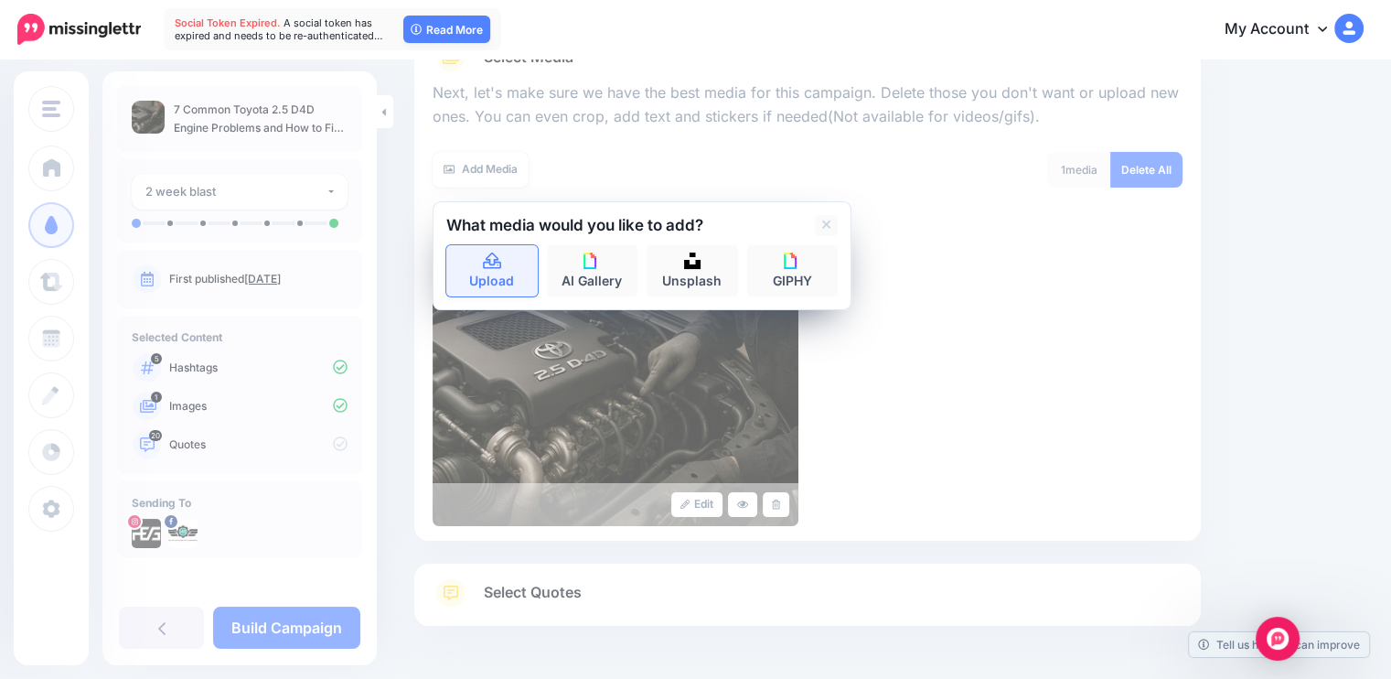
click at [484, 274] on link "Upload" at bounding box center [491, 270] width 91 height 51
click at [584, 279] on link "AI Gallery" at bounding box center [592, 270] width 91 height 51
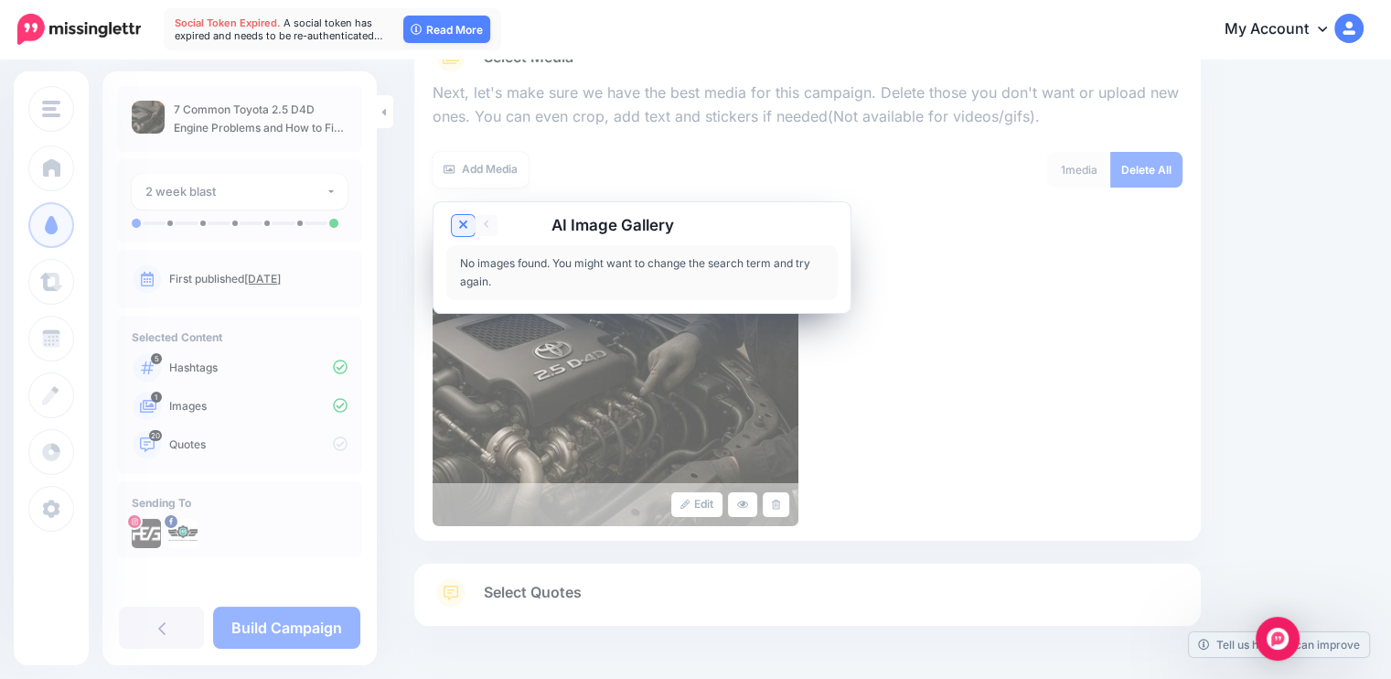
click at [456, 221] on link at bounding box center [463, 225] width 23 height 21
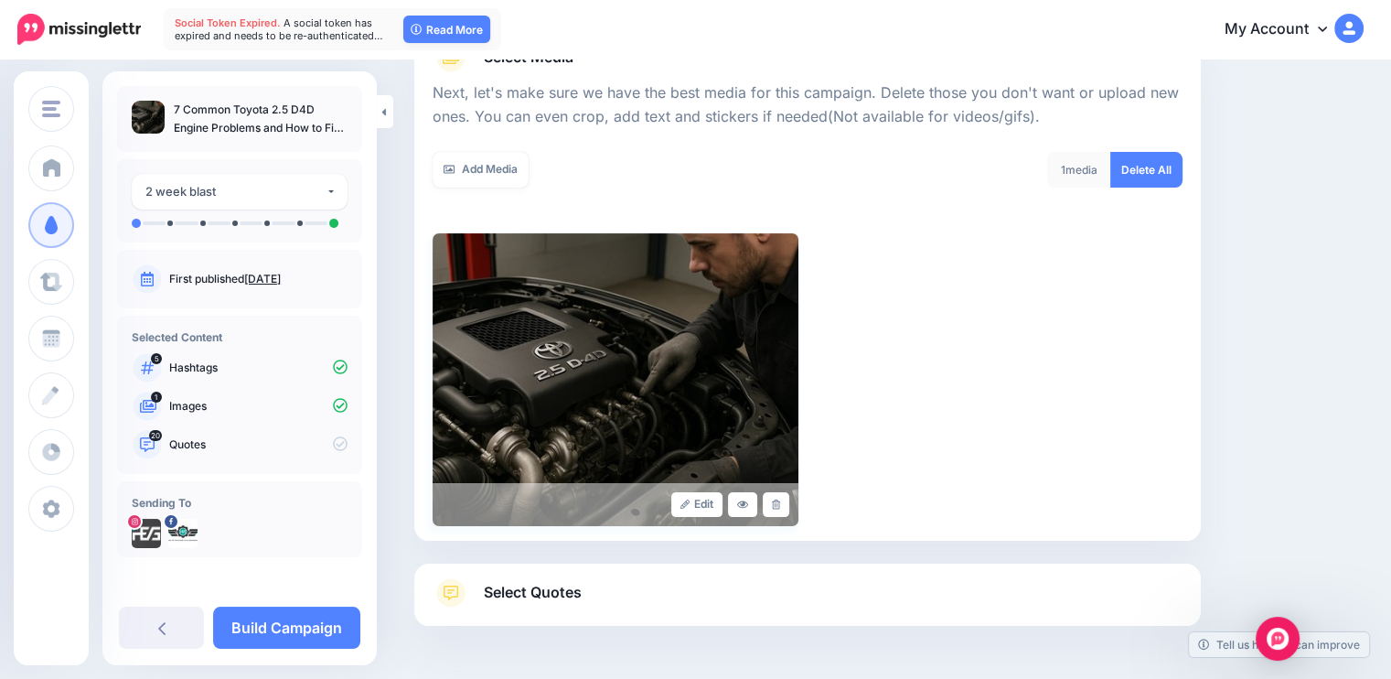
scroll to position [333, 0]
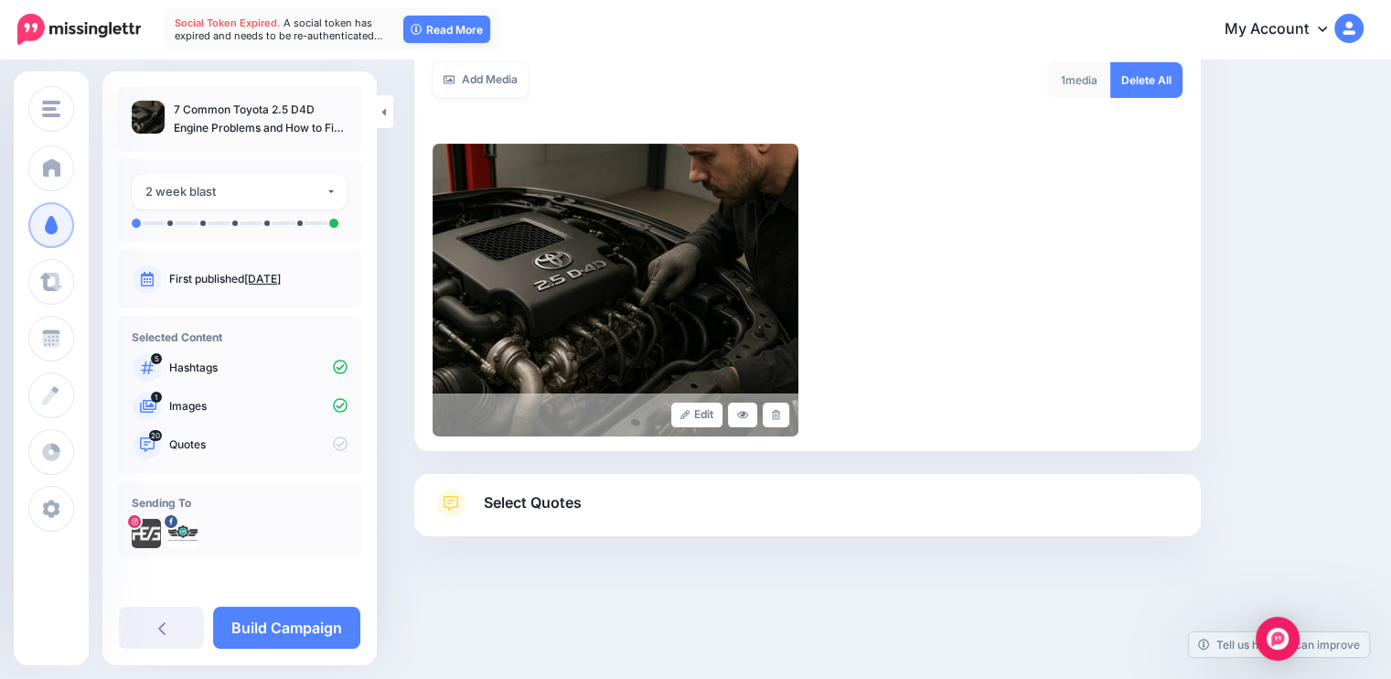
click at [628, 509] on link "Select Quotes" at bounding box center [808, 512] width 750 height 48
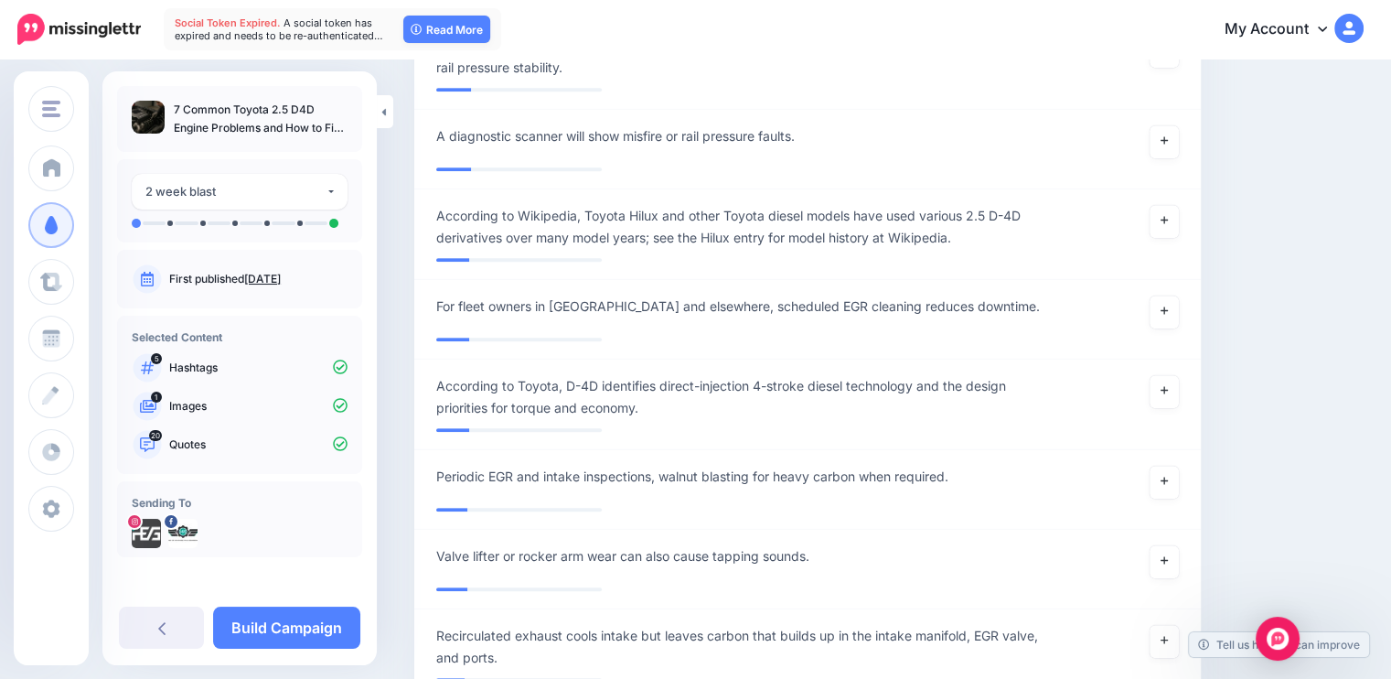
scroll to position [8298, 0]
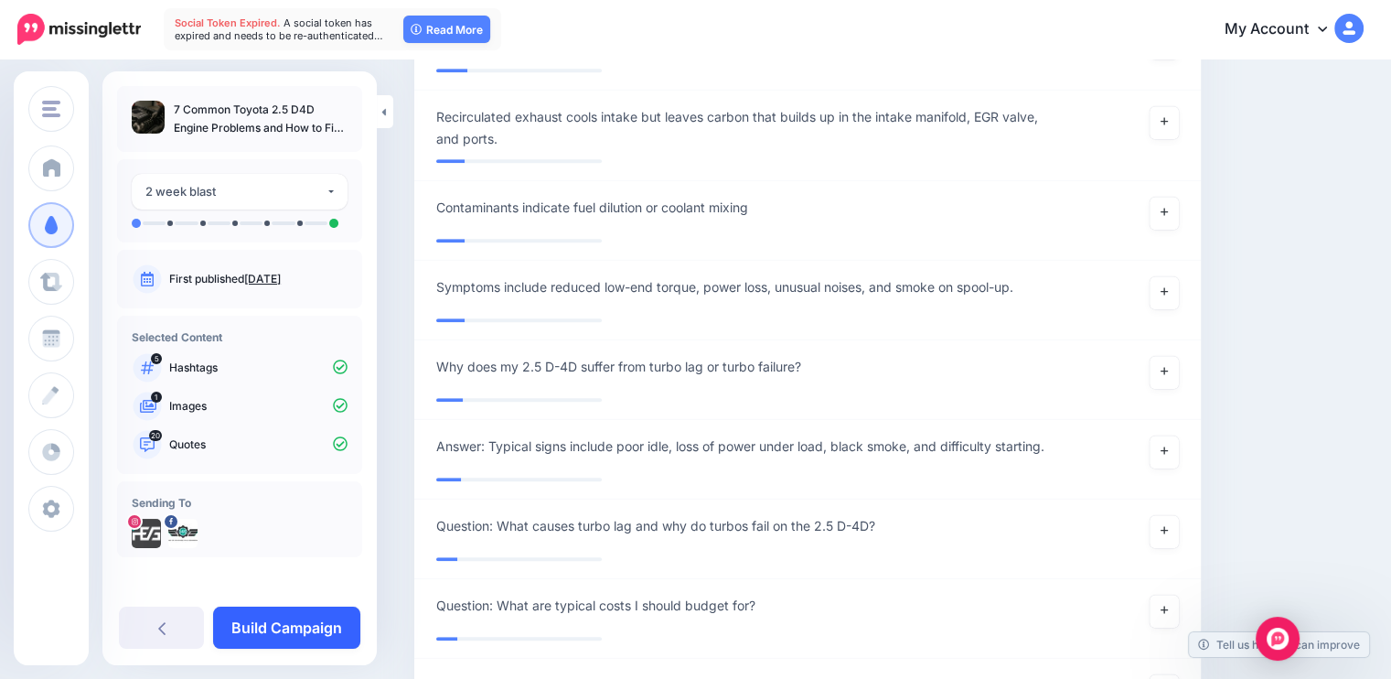
click at [269, 628] on link "Build Campaign" at bounding box center [286, 627] width 147 height 42
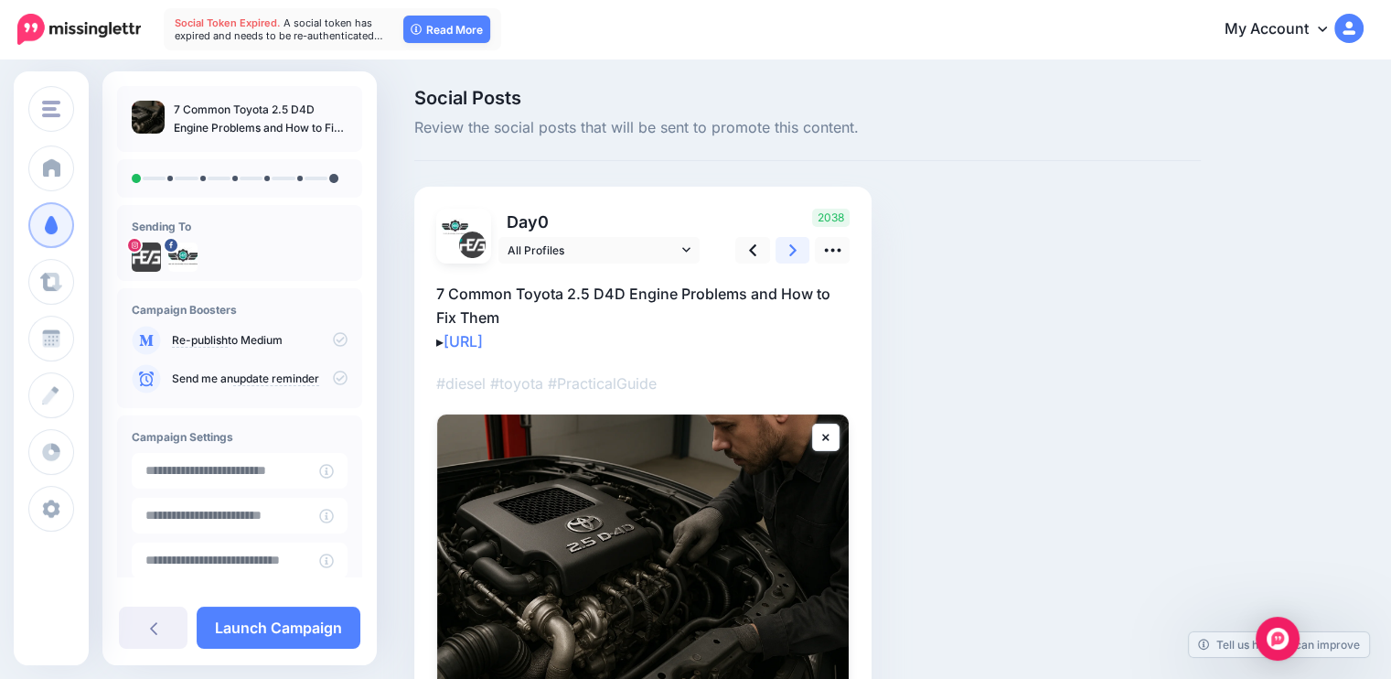
click at [801, 251] on link at bounding box center [793, 250] width 35 height 27
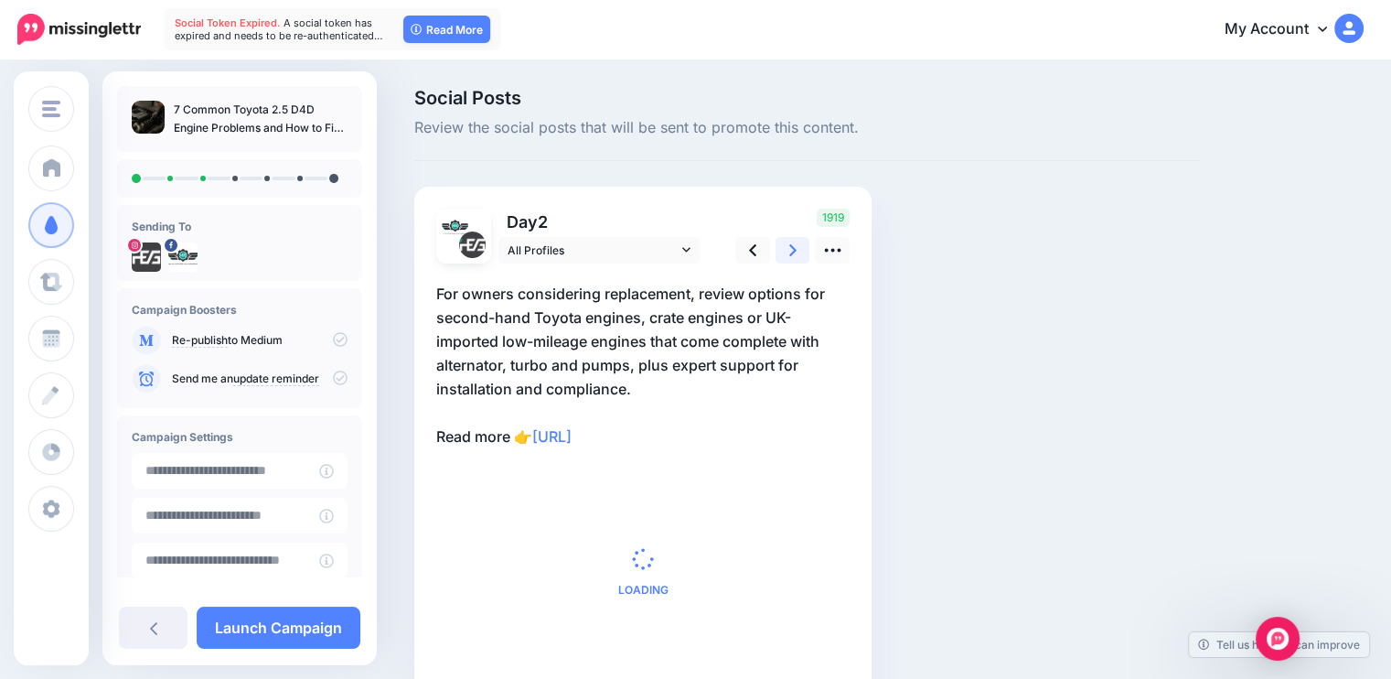
click at [801, 251] on link at bounding box center [793, 250] width 35 height 27
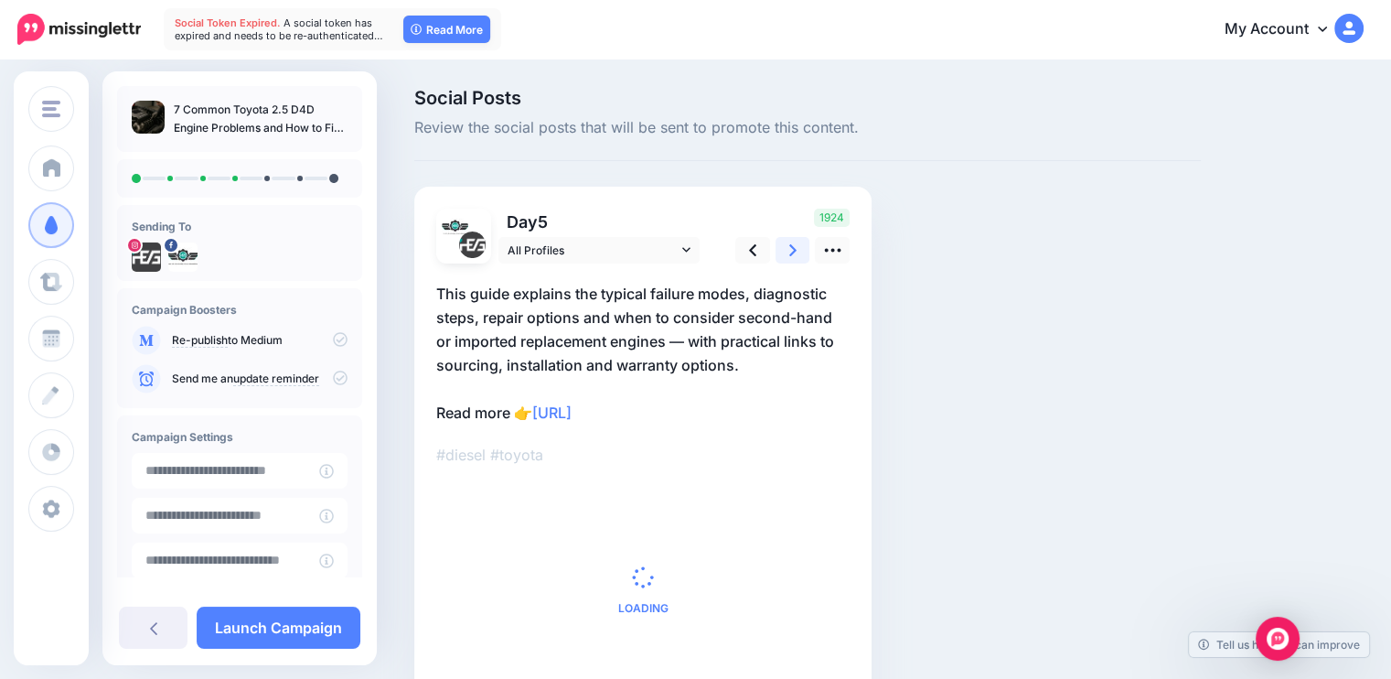
click at [801, 251] on link at bounding box center [793, 250] width 35 height 27
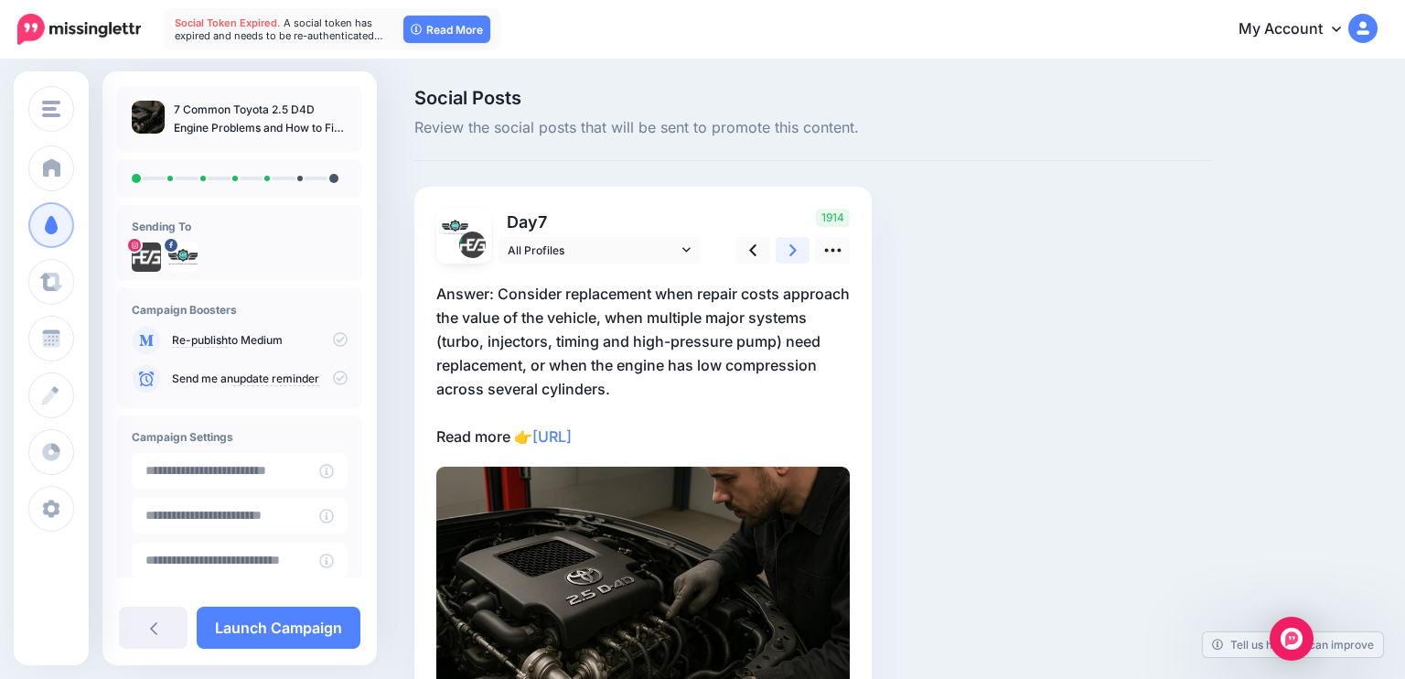
click at [801, 251] on link at bounding box center [793, 250] width 35 height 27
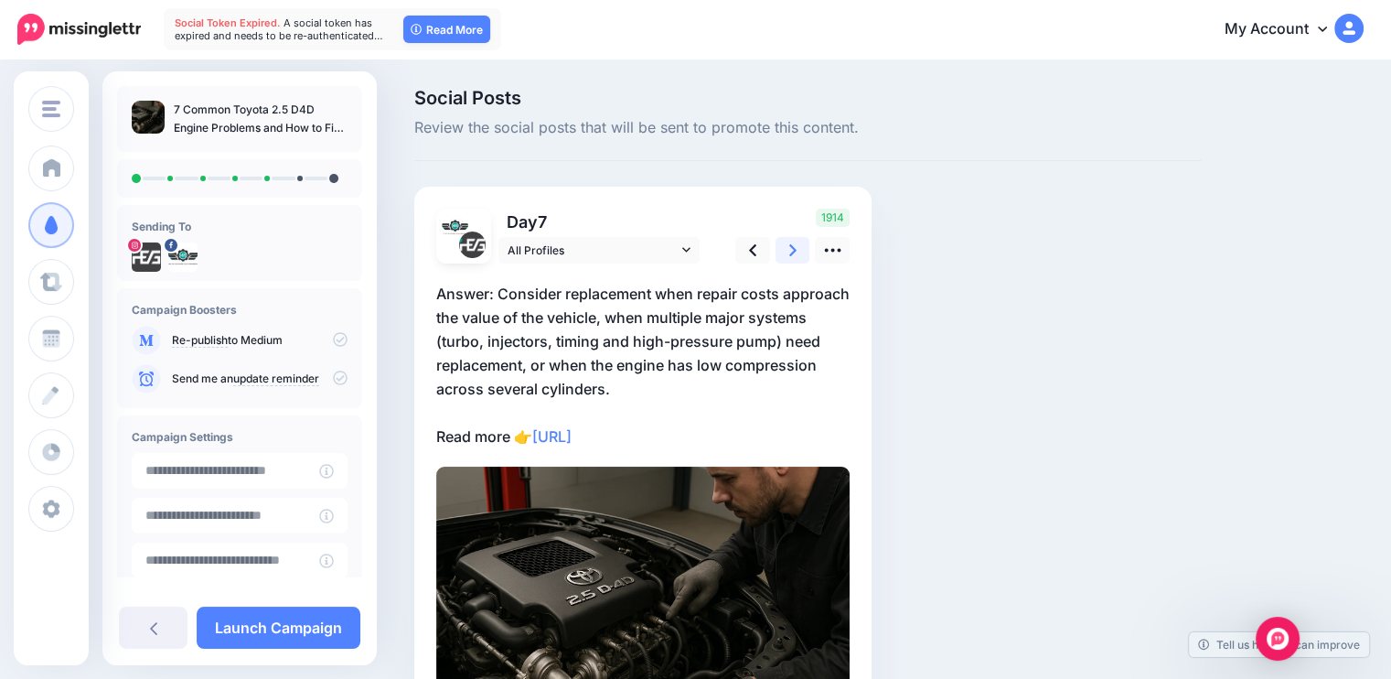
click at [801, 251] on link at bounding box center [793, 250] width 35 height 27
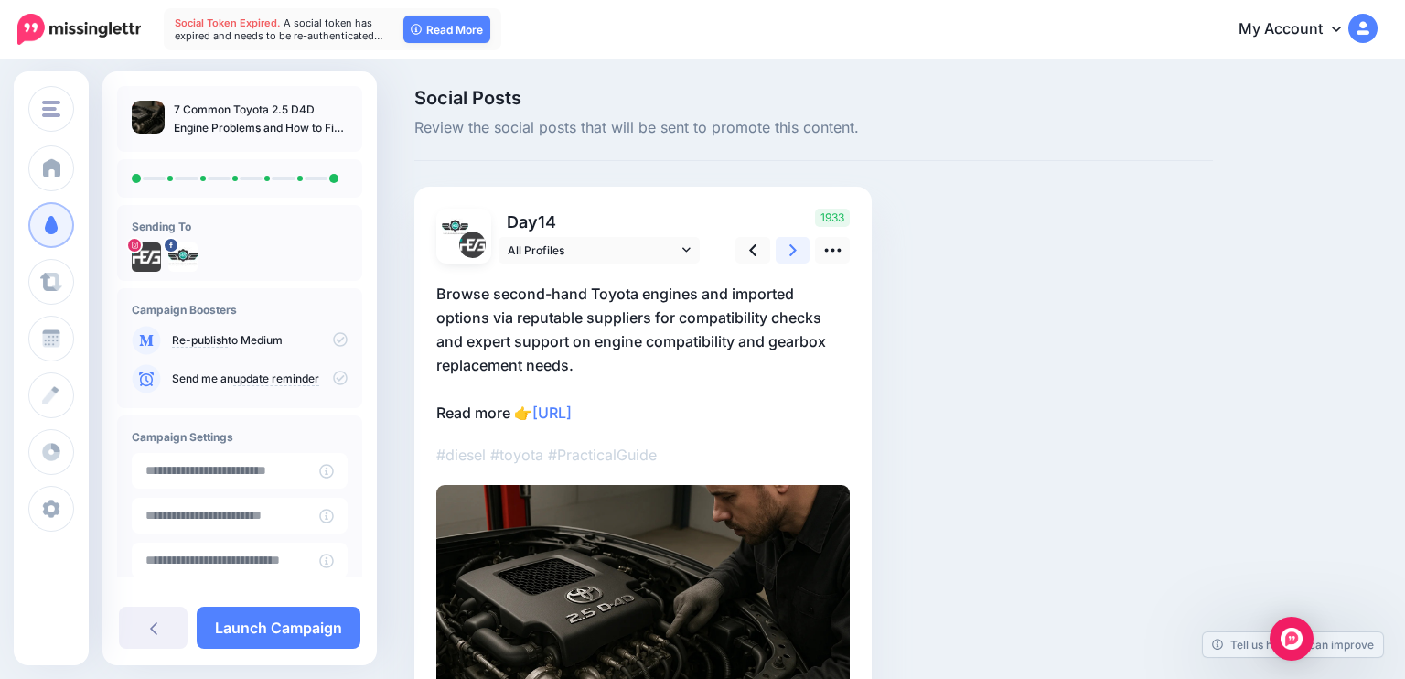
click at [801, 251] on link at bounding box center [793, 250] width 35 height 27
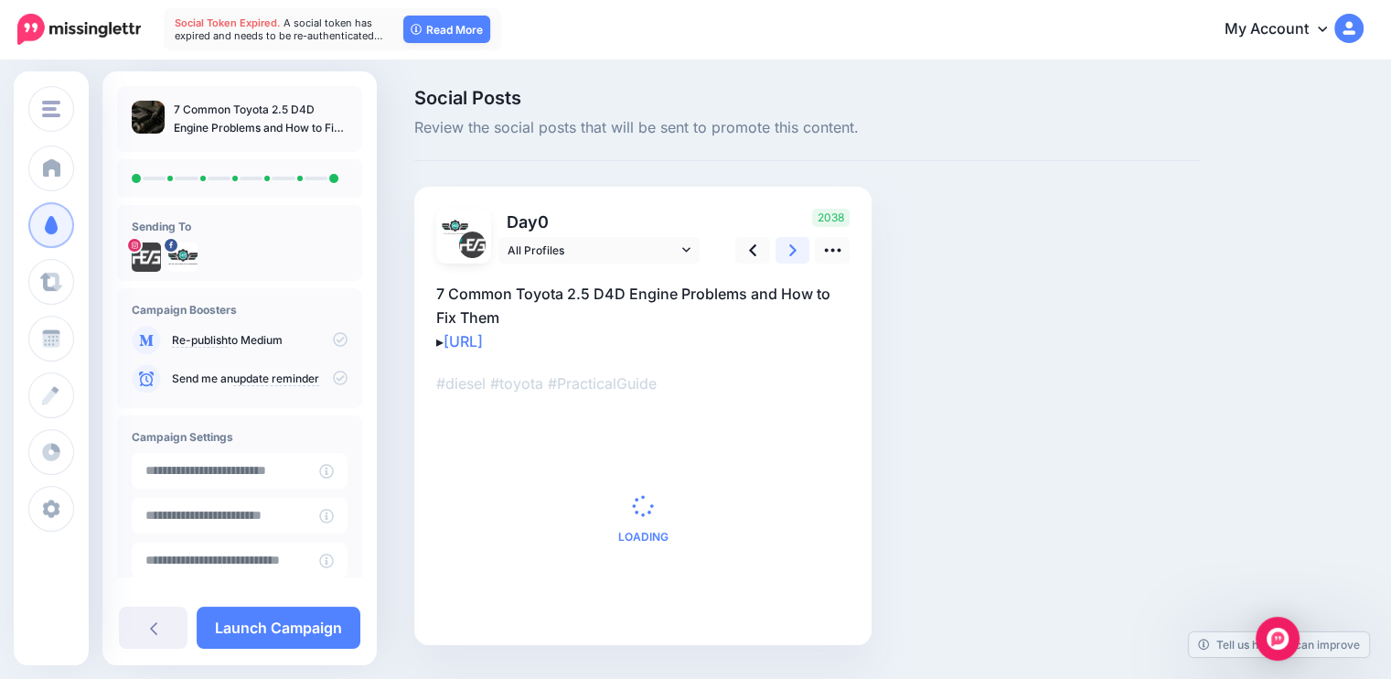
click at [801, 251] on link at bounding box center [793, 250] width 35 height 27
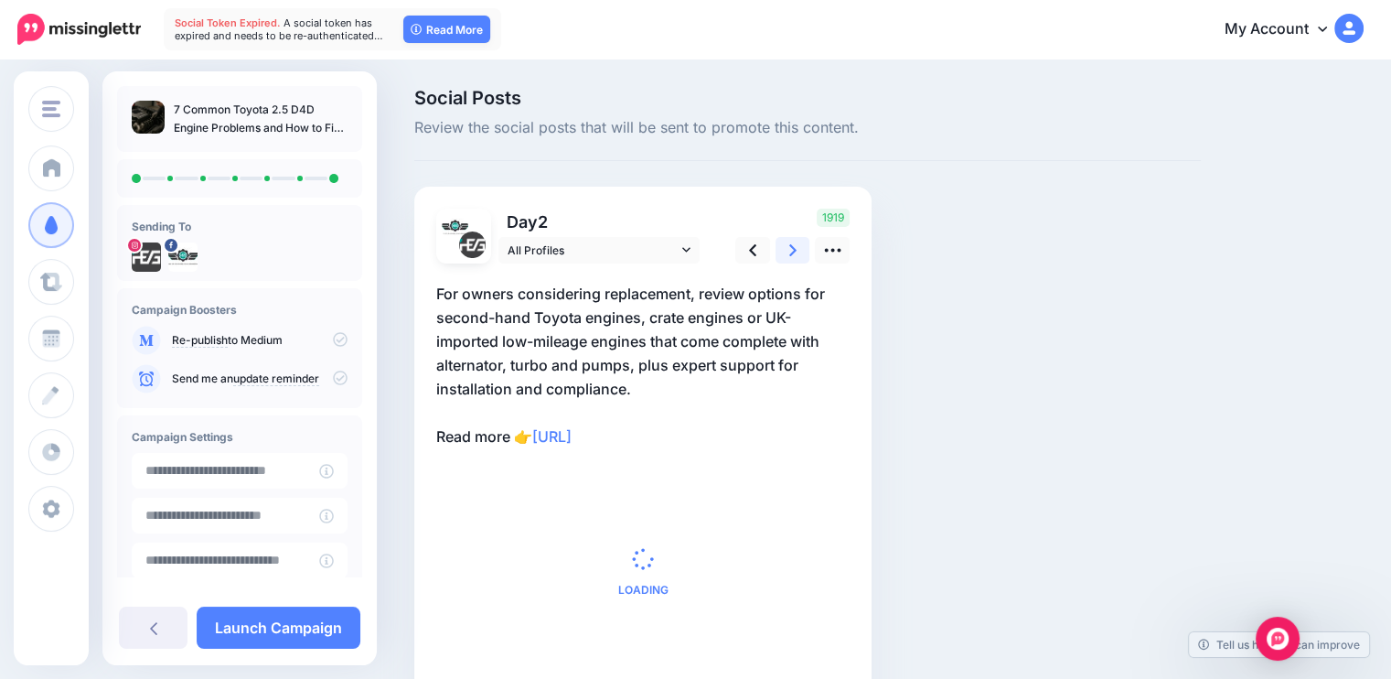
click at [801, 251] on link at bounding box center [793, 250] width 35 height 27
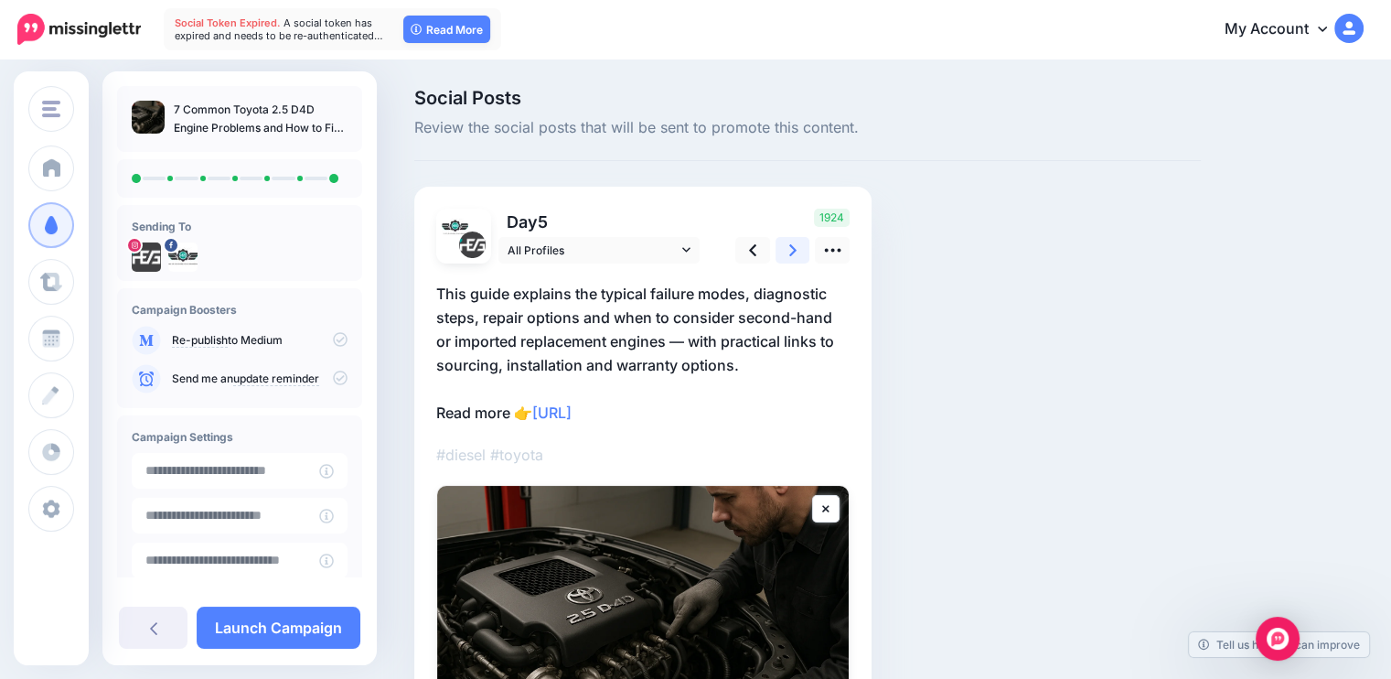
scroll to position [102, 0]
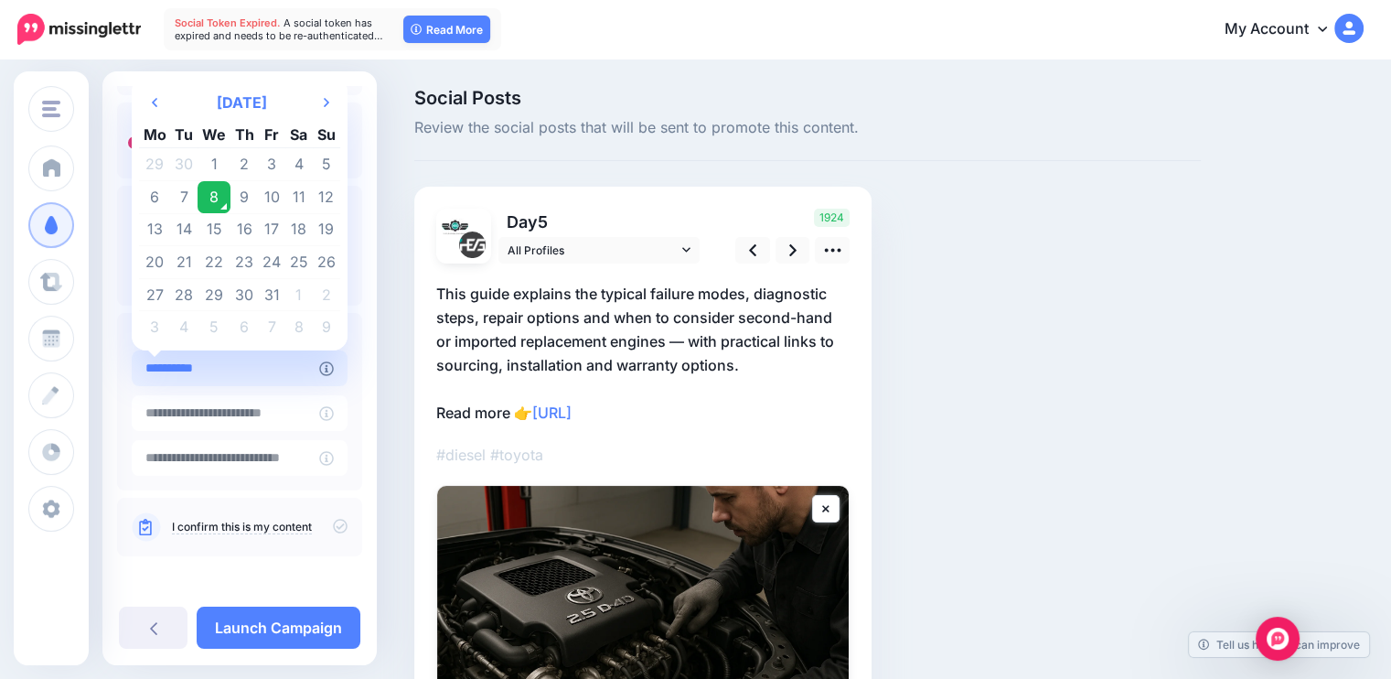
click at [241, 370] on input "**********" at bounding box center [226, 368] width 188 height 36
click at [212, 263] on td "22" at bounding box center [214, 262] width 33 height 33
type input "**********"
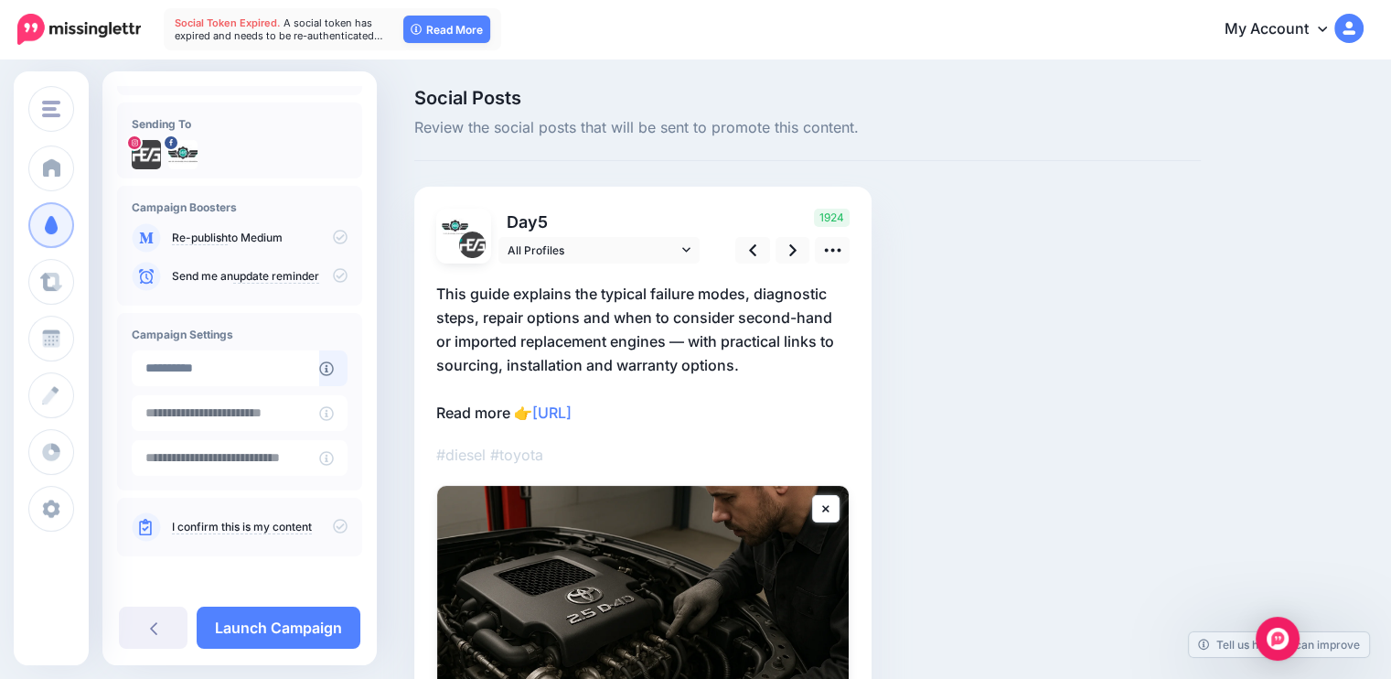
click at [301, 531] on link "I confirm this is my content" at bounding box center [242, 527] width 140 height 15
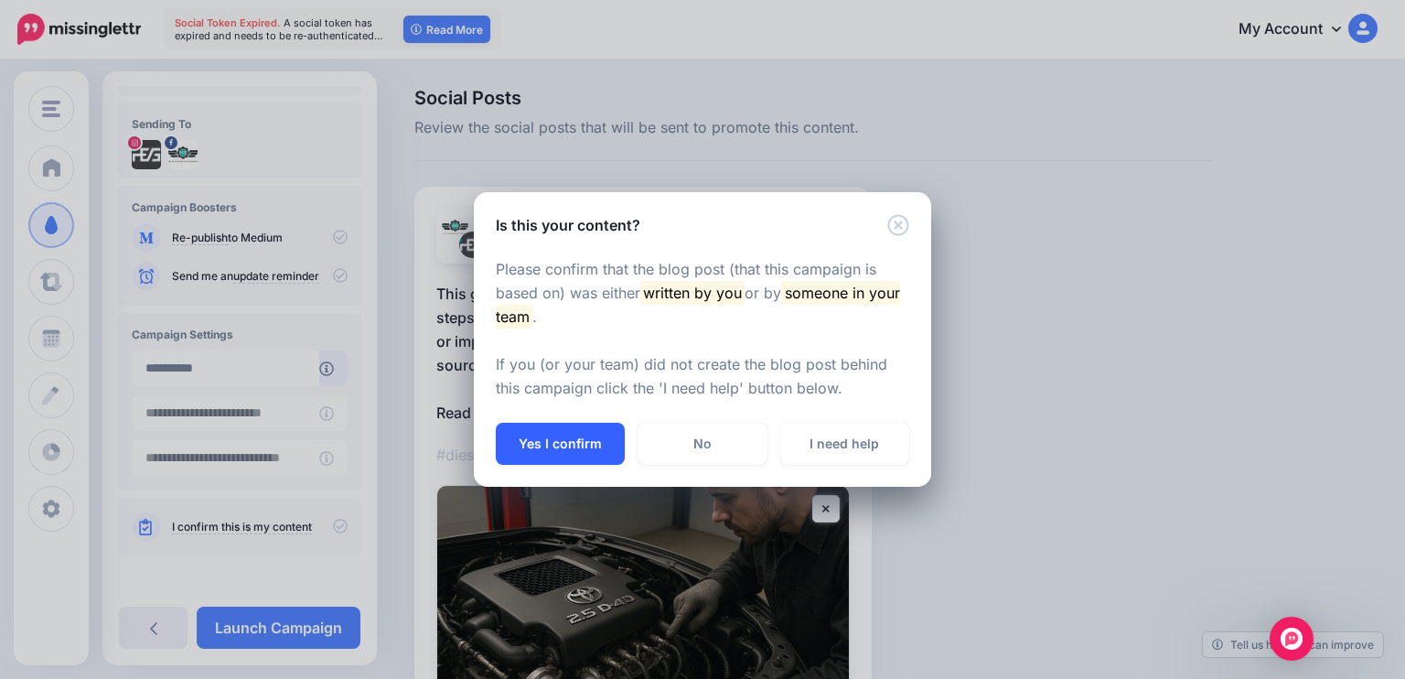
click at [568, 432] on button "Yes I confirm" at bounding box center [560, 444] width 129 height 42
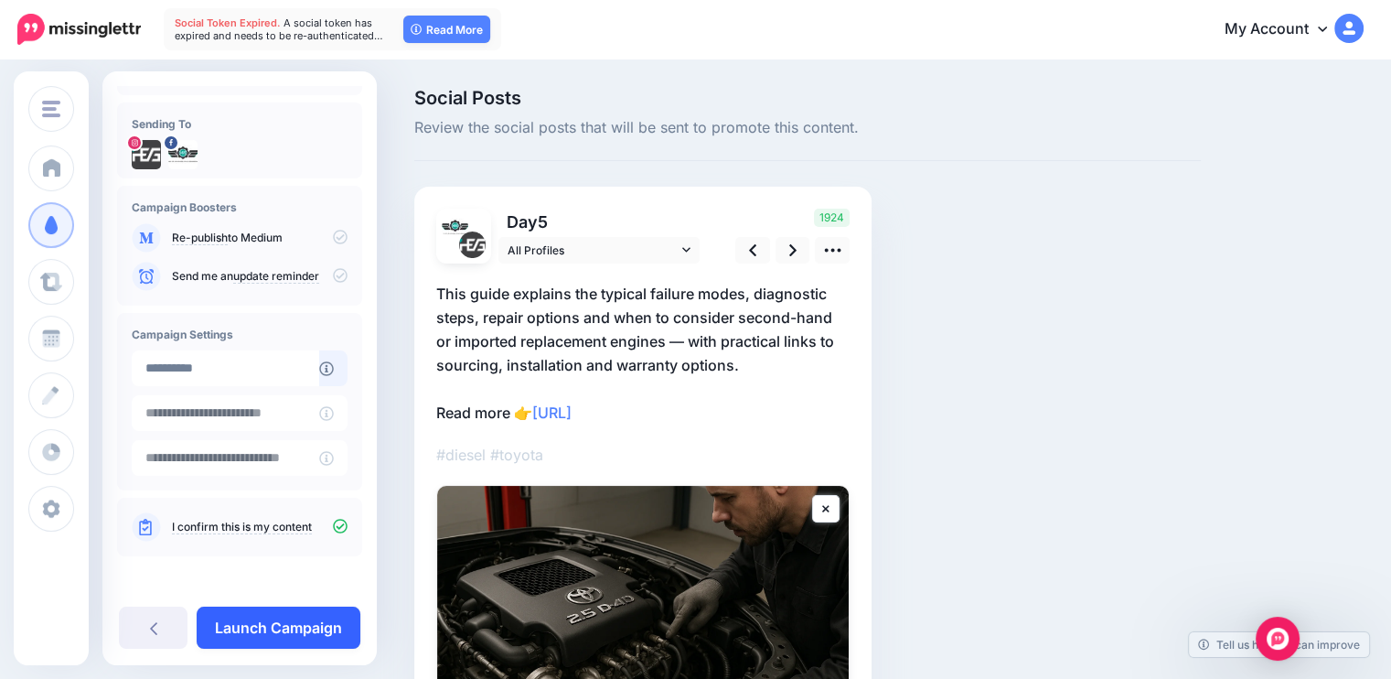
click at [265, 636] on link "Launch Campaign" at bounding box center [279, 627] width 164 height 42
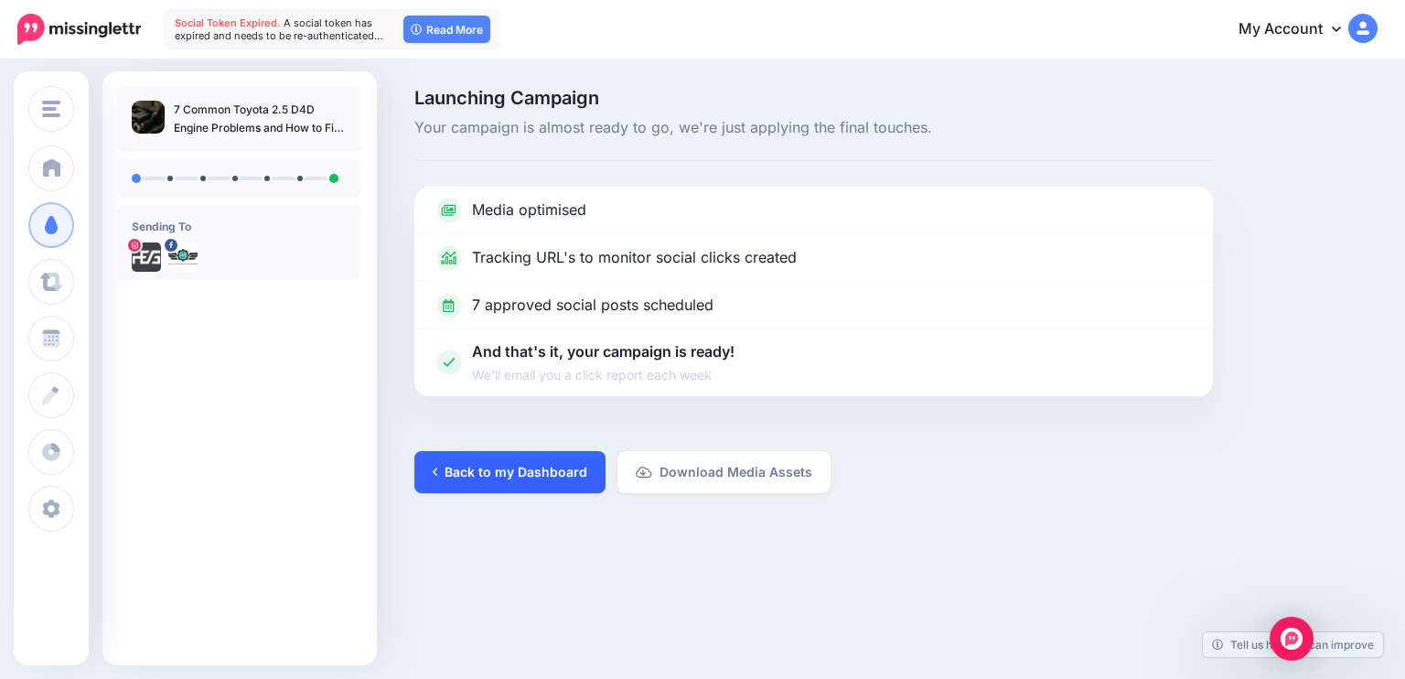
click at [528, 467] on link "Back to my Dashboard" at bounding box center [509, 472] width 191 height 42
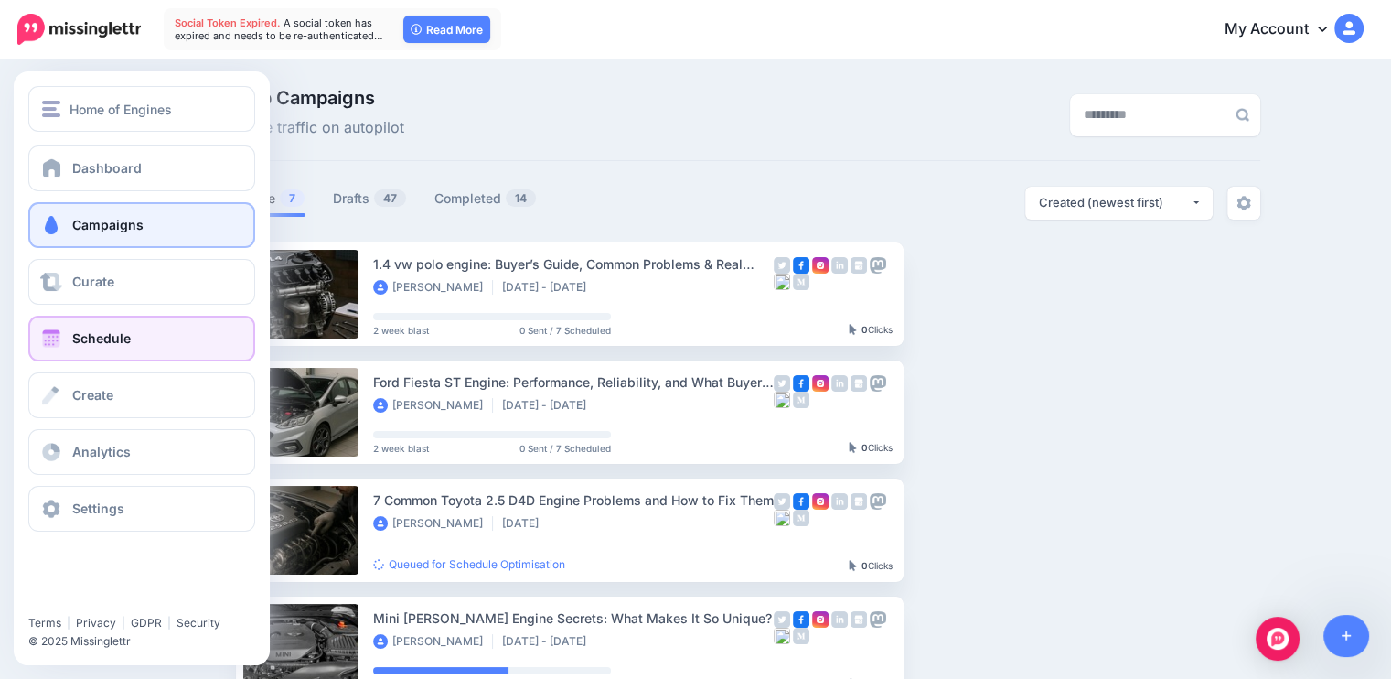
click at [86, 334] on span "Schedule" at bounding box center [101, 338] width 59 height 16
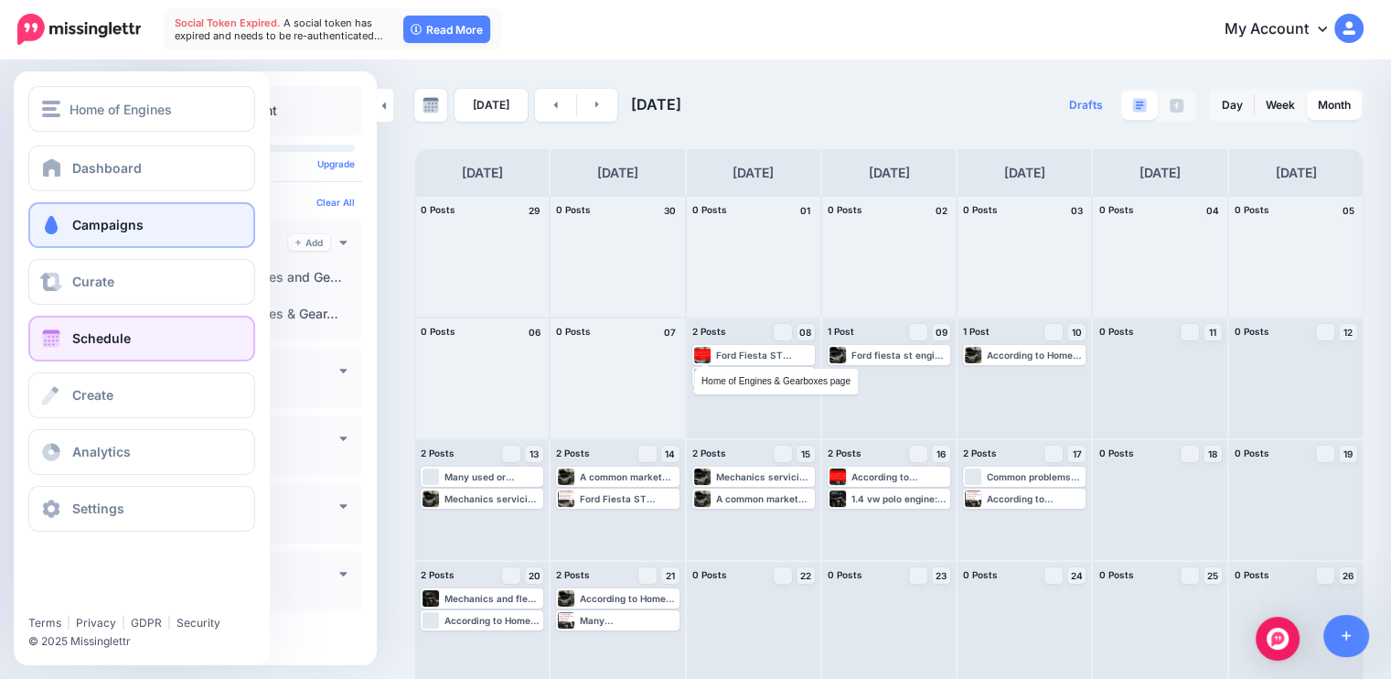
click at [73, 230] on span "Campaigns" at bounding box center [107, 225] width 71 height 16
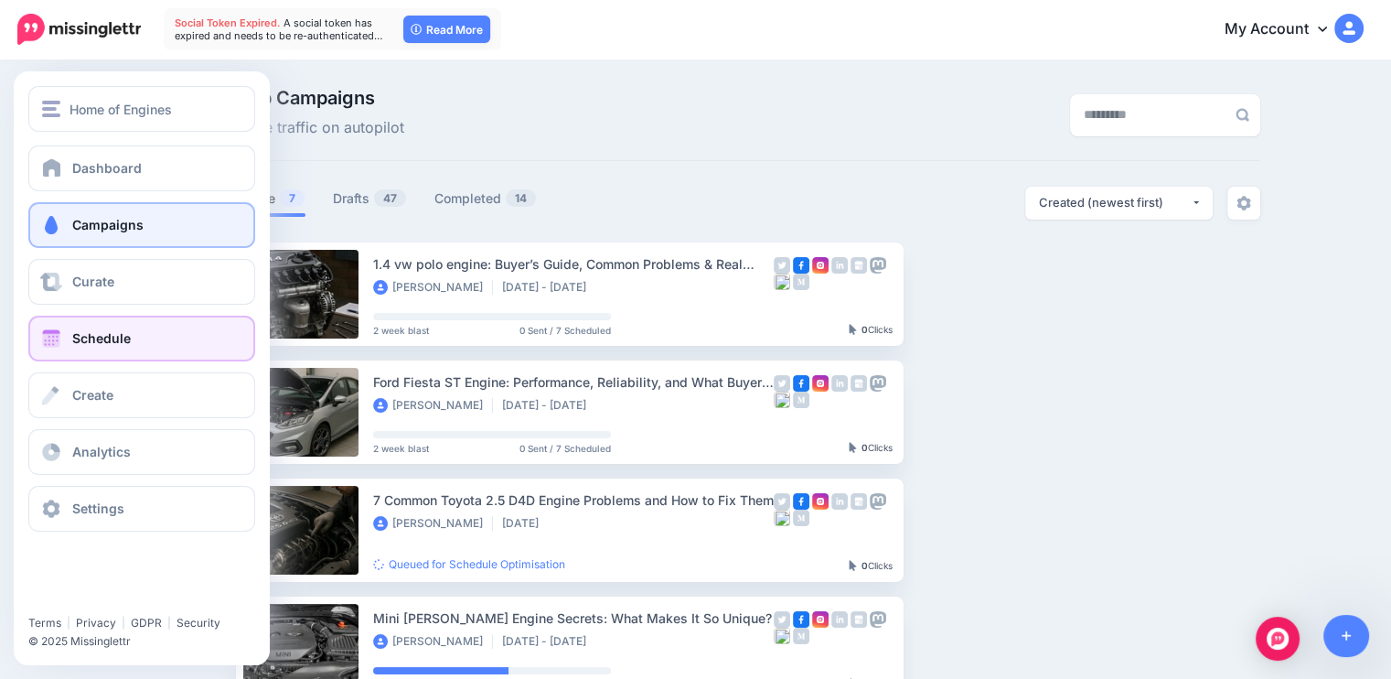
click at [109, 343] on span "Schedule" at bounding box center [101, 338] width 59 height 16
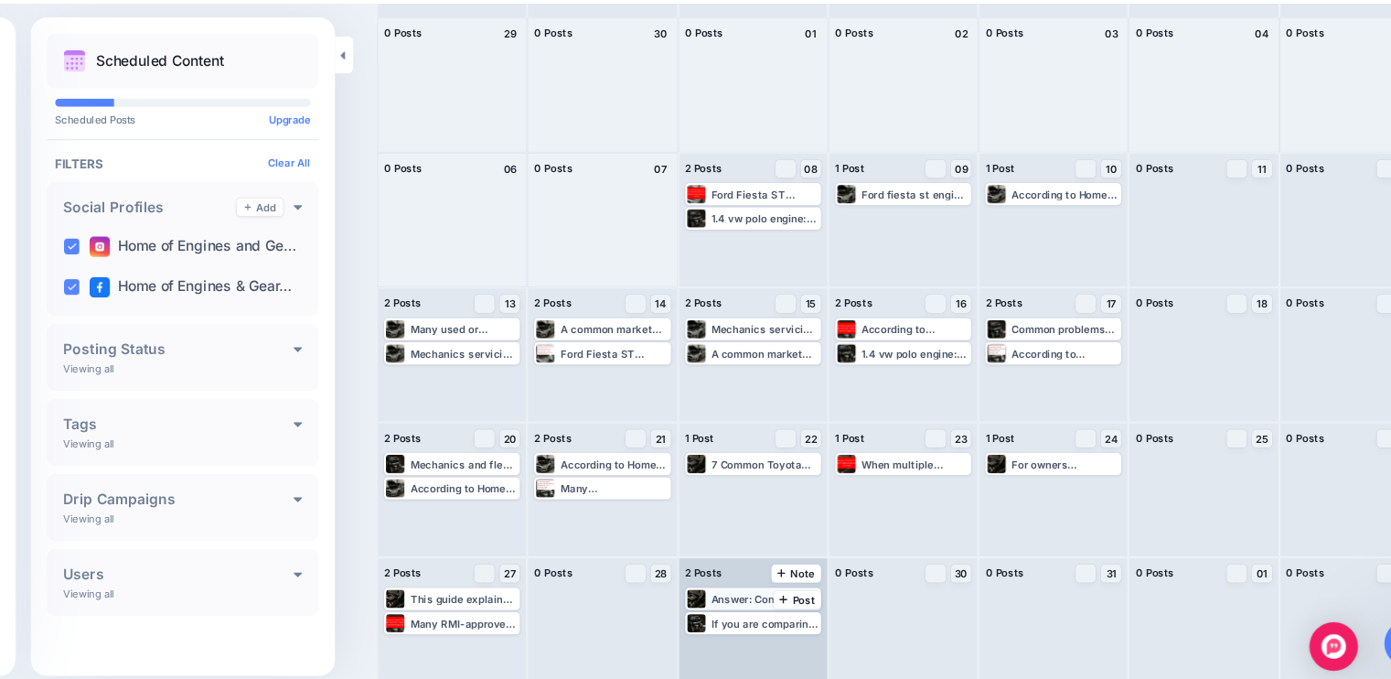
scroll to position [124, 0]
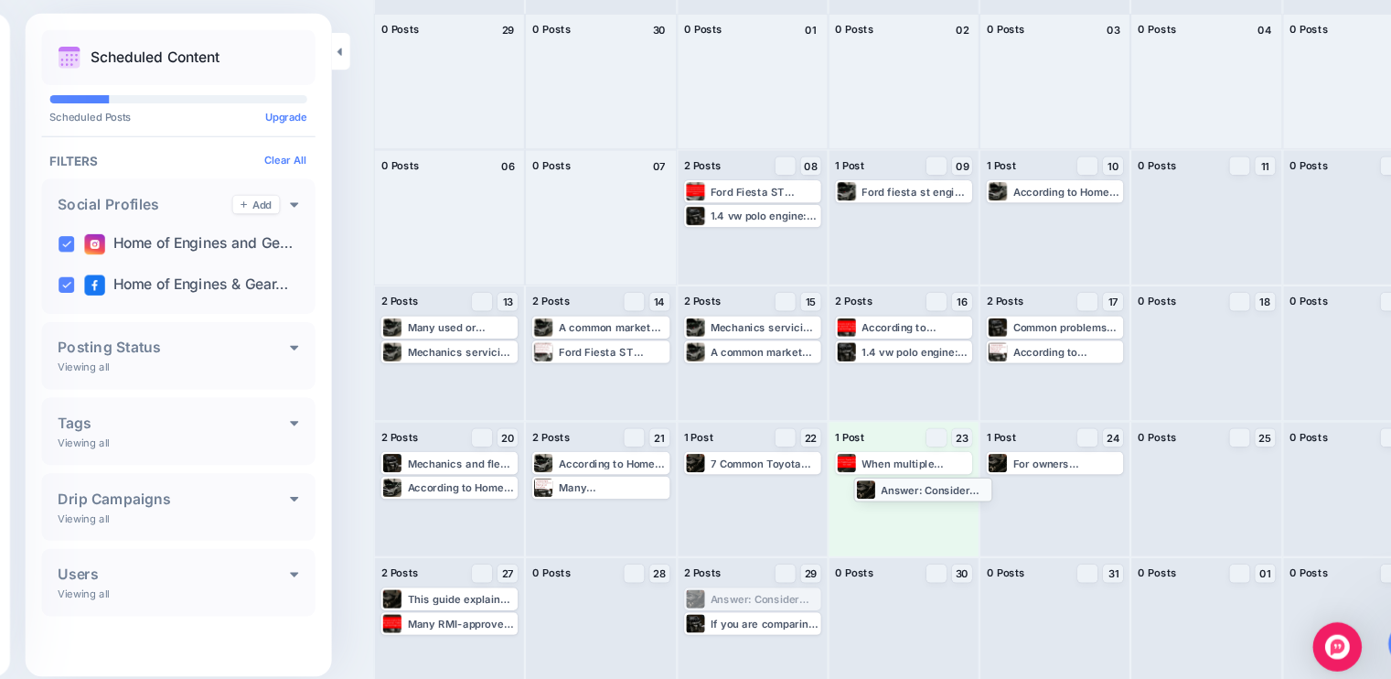
drag, startPoint x: 762, startPoint y: 594, endPoint x: 909, endPoint y: 495, distance: 177.3
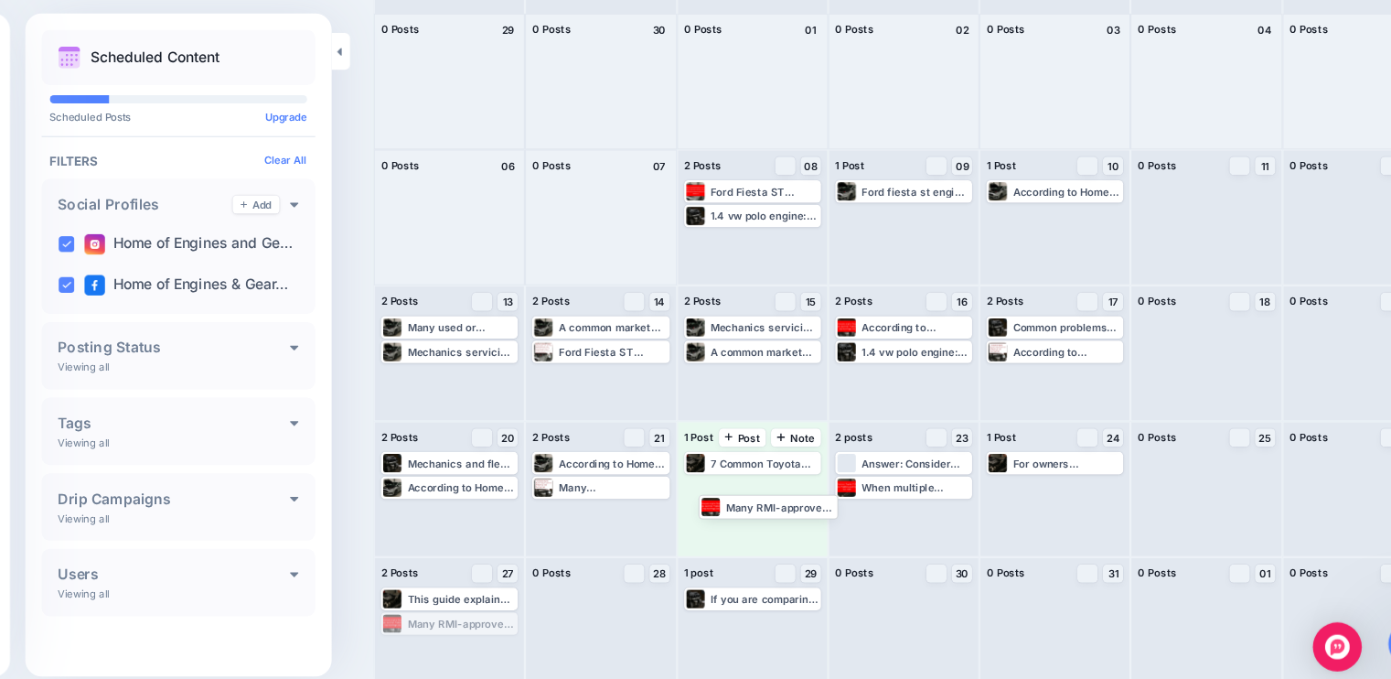
drag, startPoint x: 476, startPoint y: 614, endPoint x: 760, endPoint y: 509, distance: 303.3
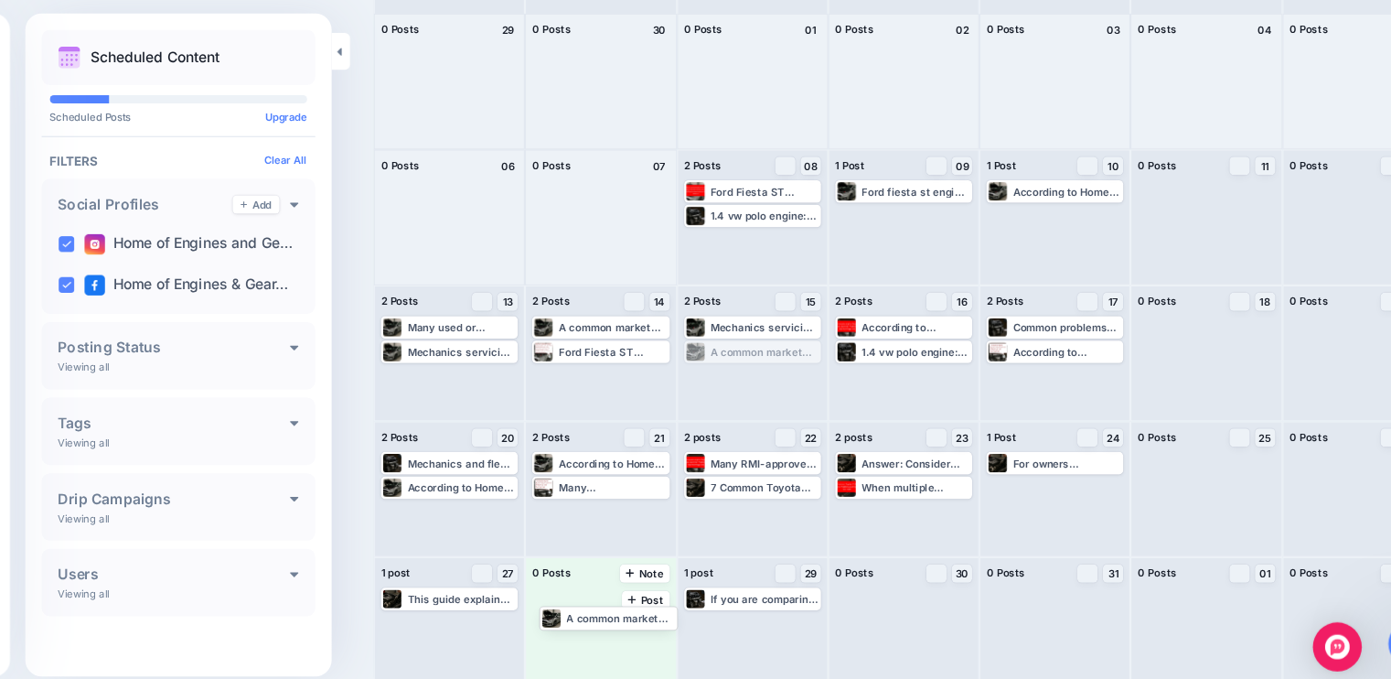
drag, startPoint x: 770, startPoint y: 376, endPoint x: 637, endPoint y: 604, distance: 264.0
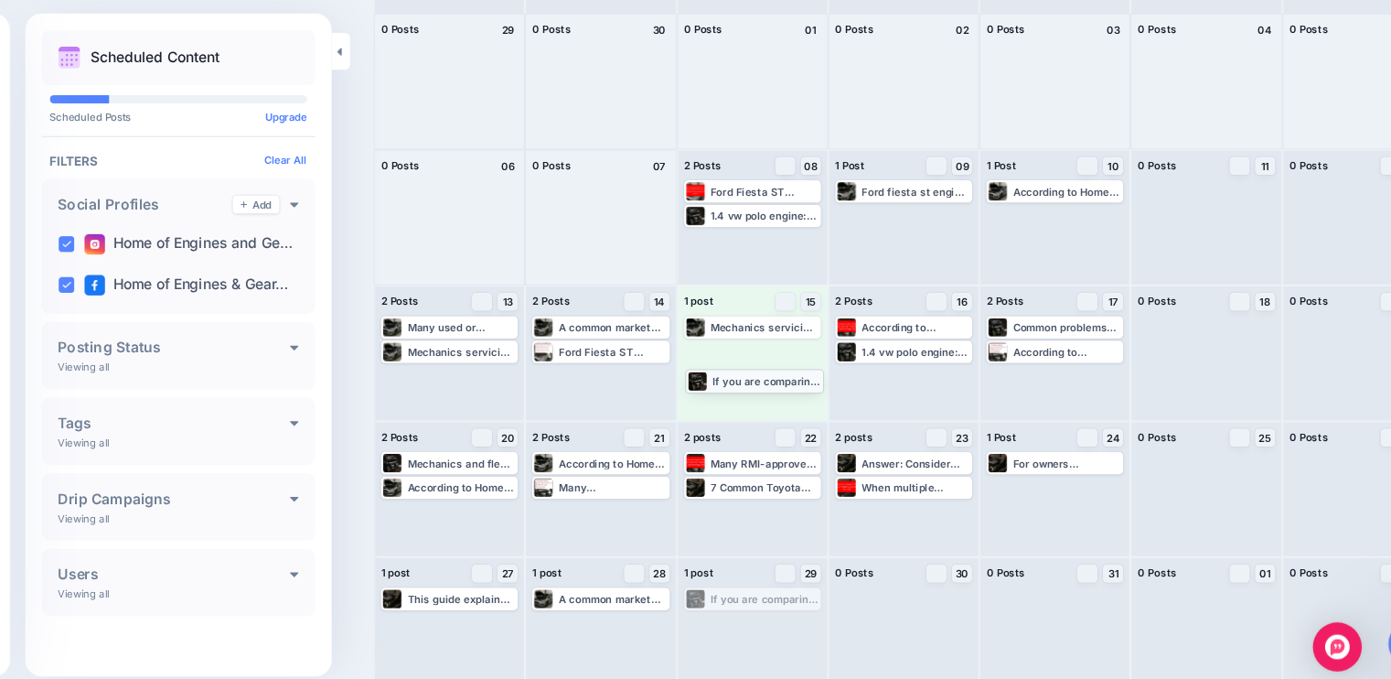
drag, startPoint x: 731, startPoint y: 594, endPoint x: 728, endPoint y: 395, distance: 198.5
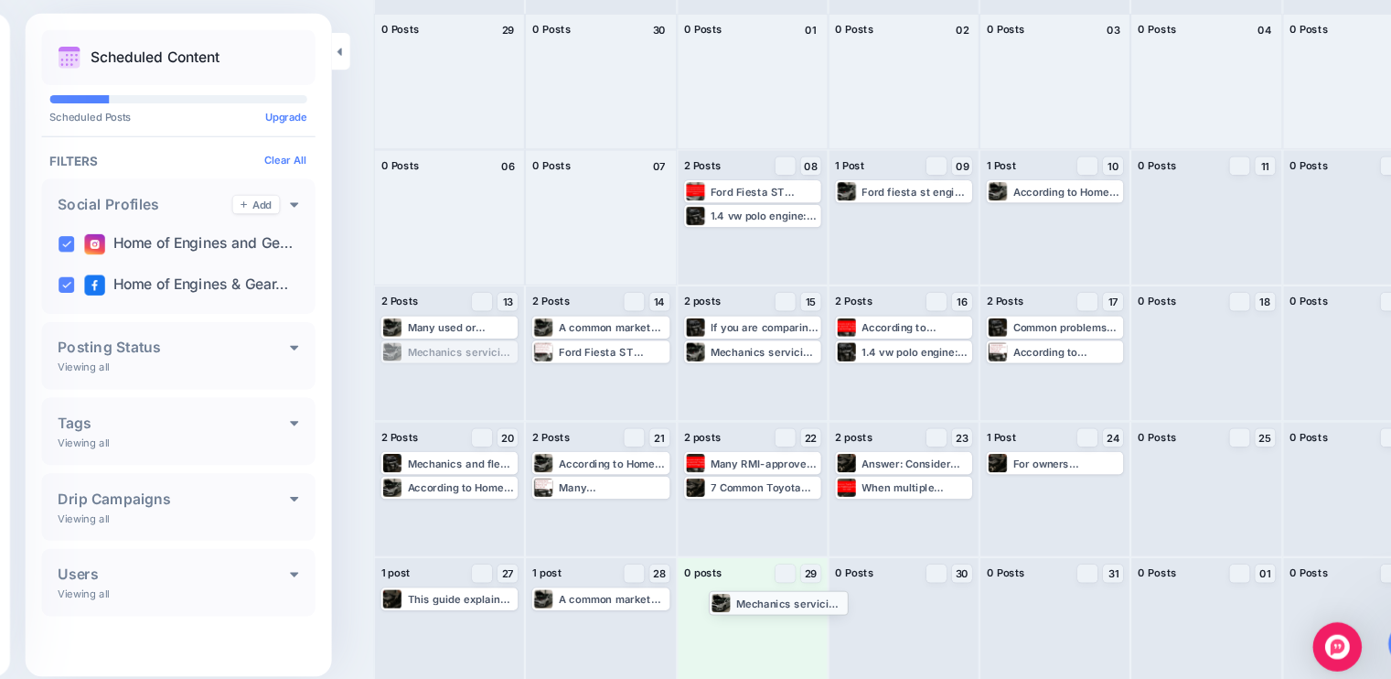
drag, startPoint x: 480, startPoint y: 370, endPoint x: 774, endPoint y: 594, distance: 369.4
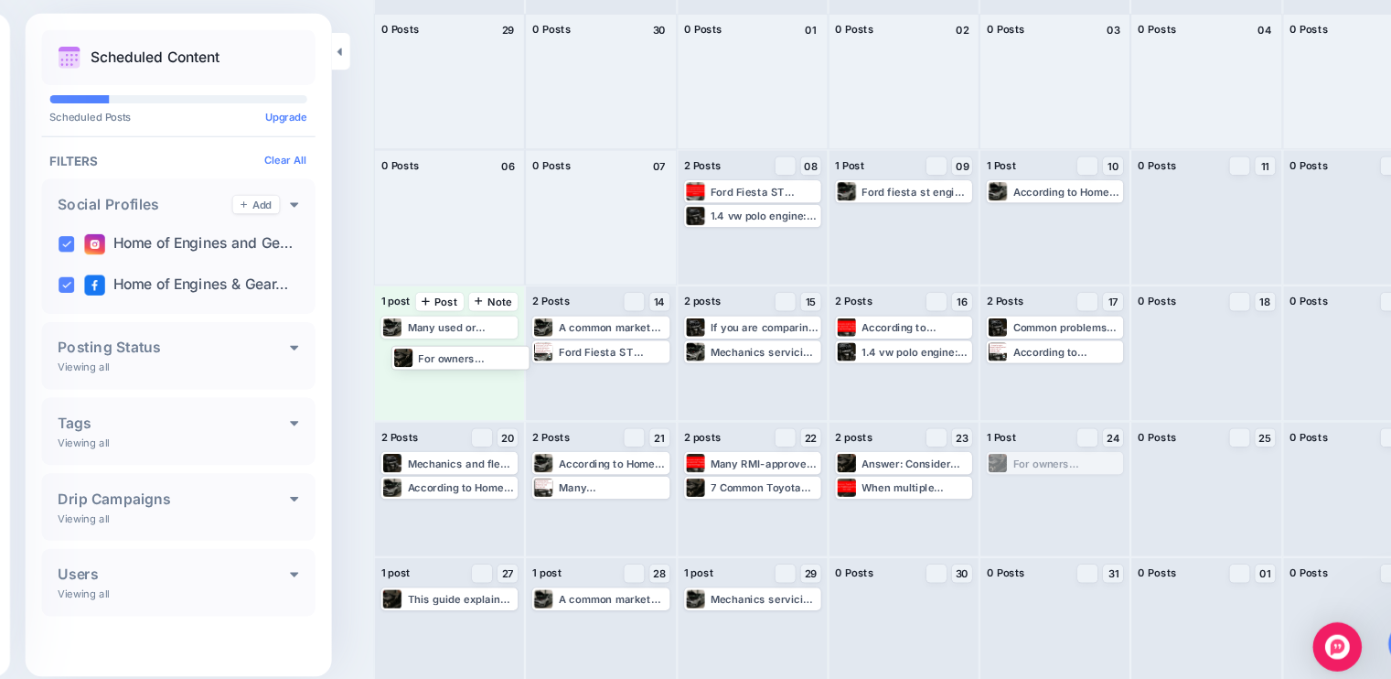
drag, startPoint x: 1019, startPoint y: 474, endPoint x: 477, endPoint y: 380, distance: 549.6
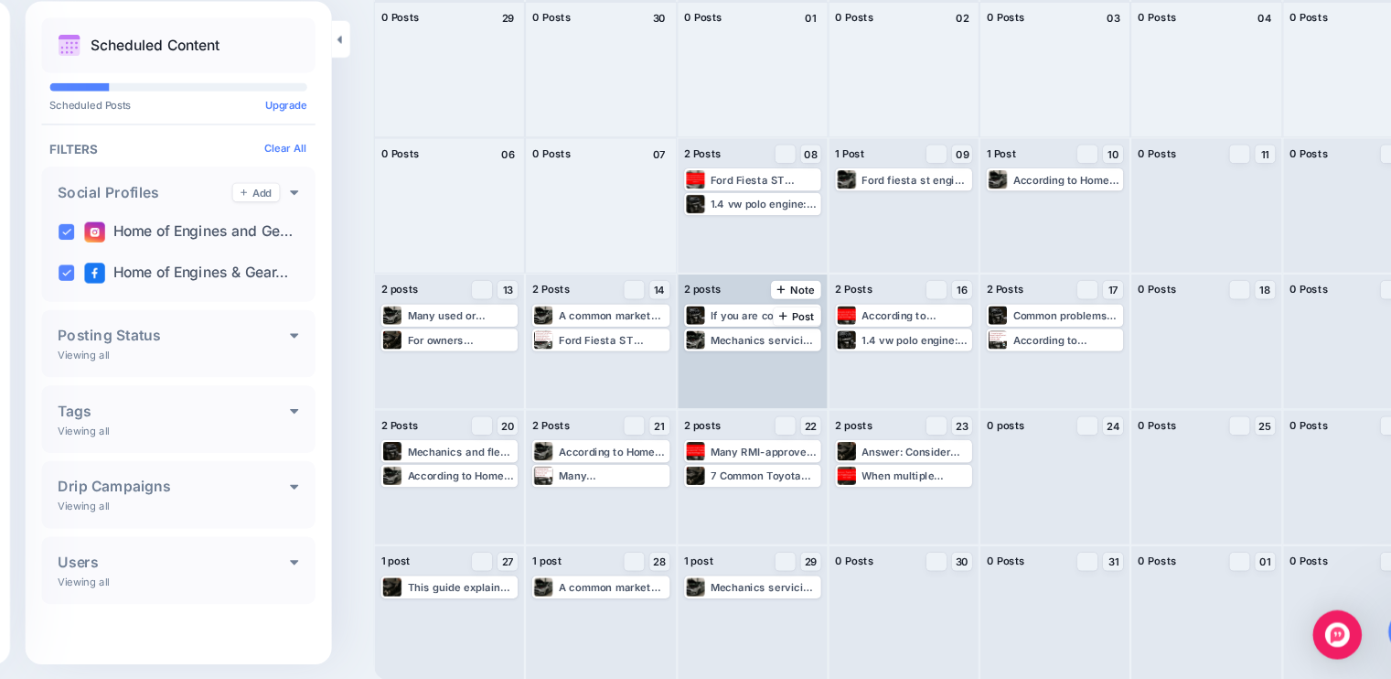
scroll to position [0, 0]
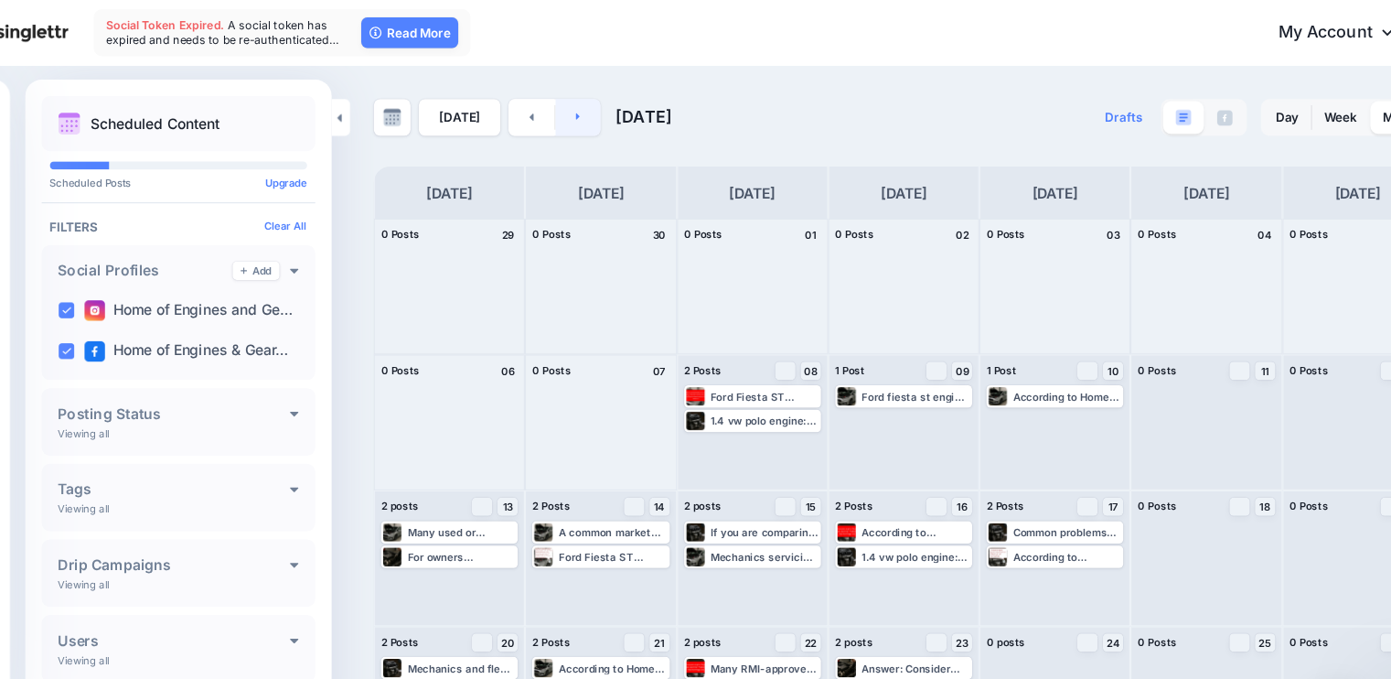
click at [599, 99] on link at bounding box center [597, 105] width 41 height 33
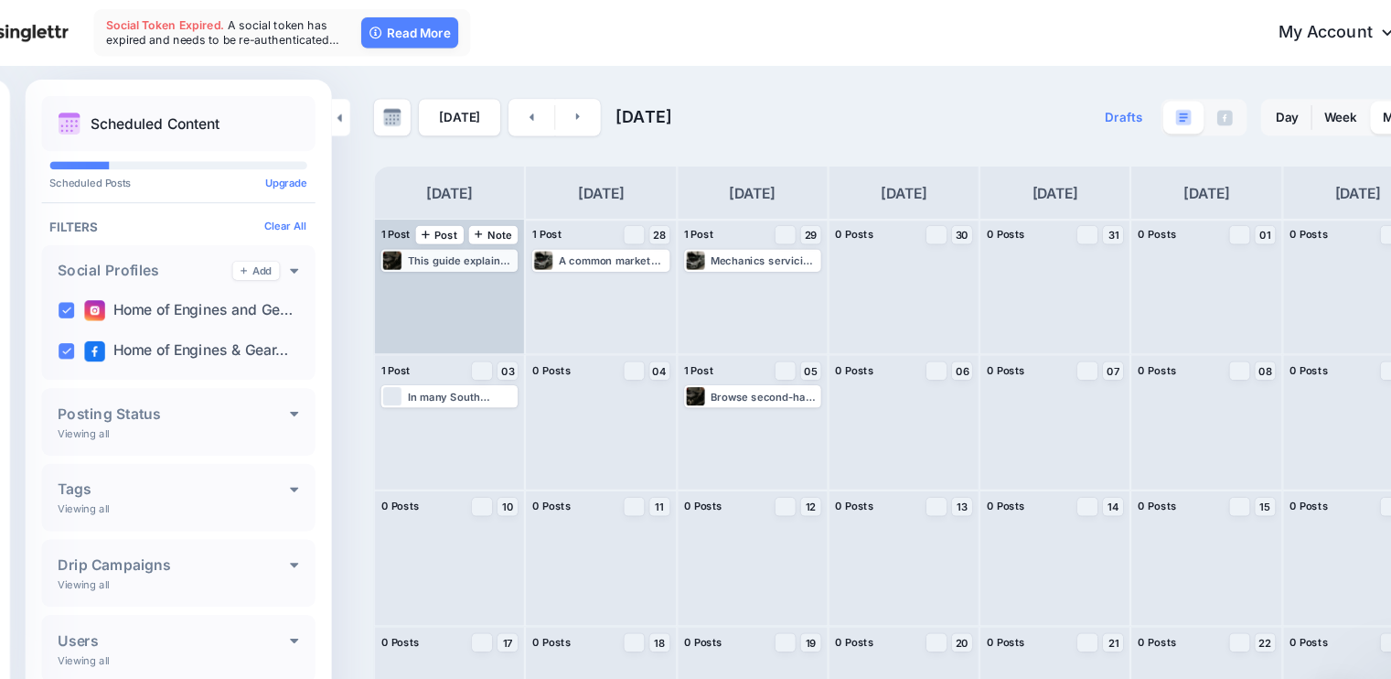
click at [501, 232] on div "This guide explains the typical failure modes, diagnostic steps, repair options…" at bounding box center [493, 233] width 97 height 11
click at [506, 260] on link "Manage Dates" at bounding box center [501, 255] width 24 height 16
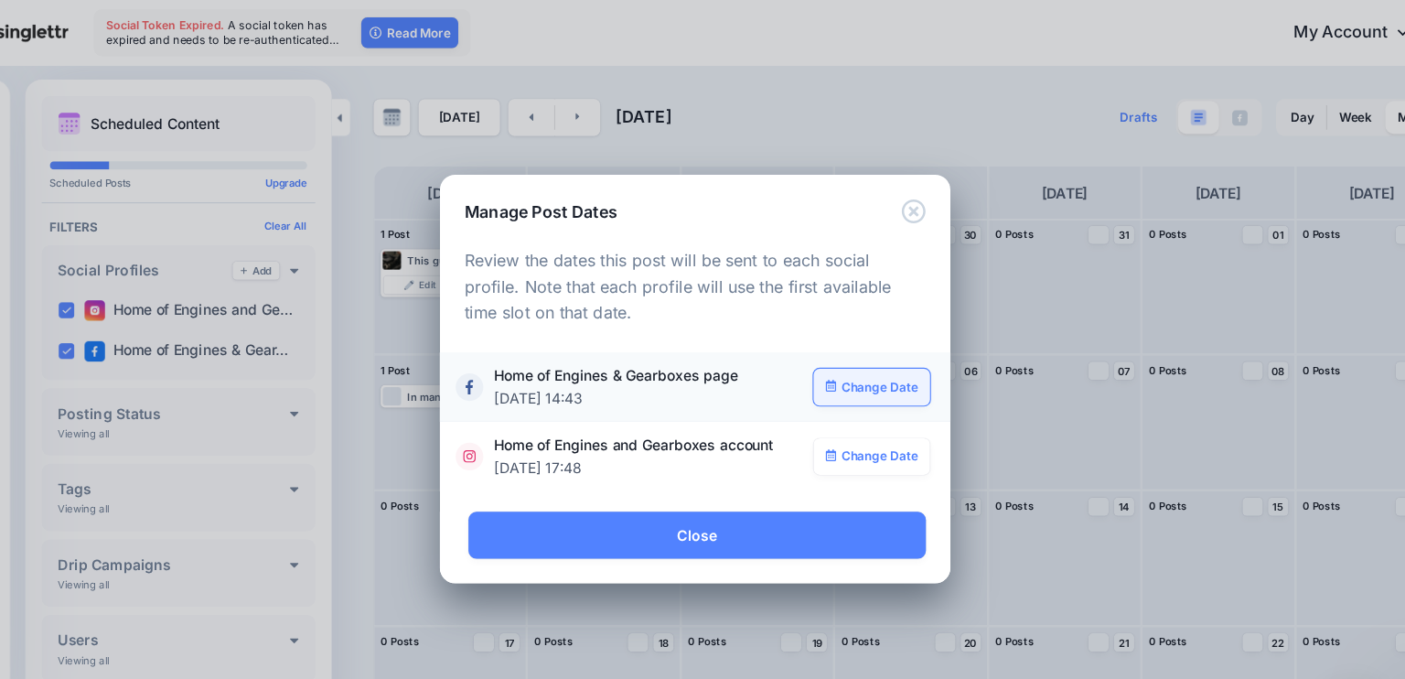
click at [851, 349] on link "Change Date" at bounding box center [861, 346] width 105 height 33
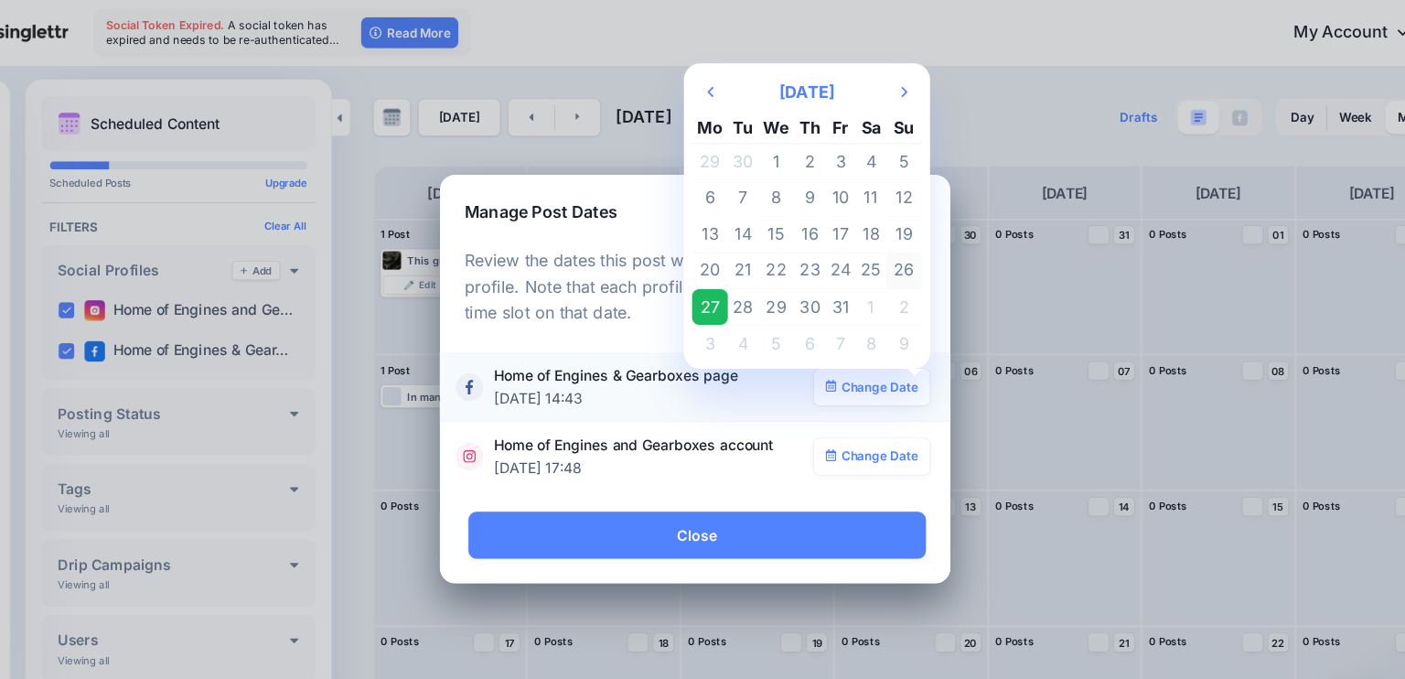
click at [886, 242] on td "26" at bounding box center [890, 242] width 32 height 33
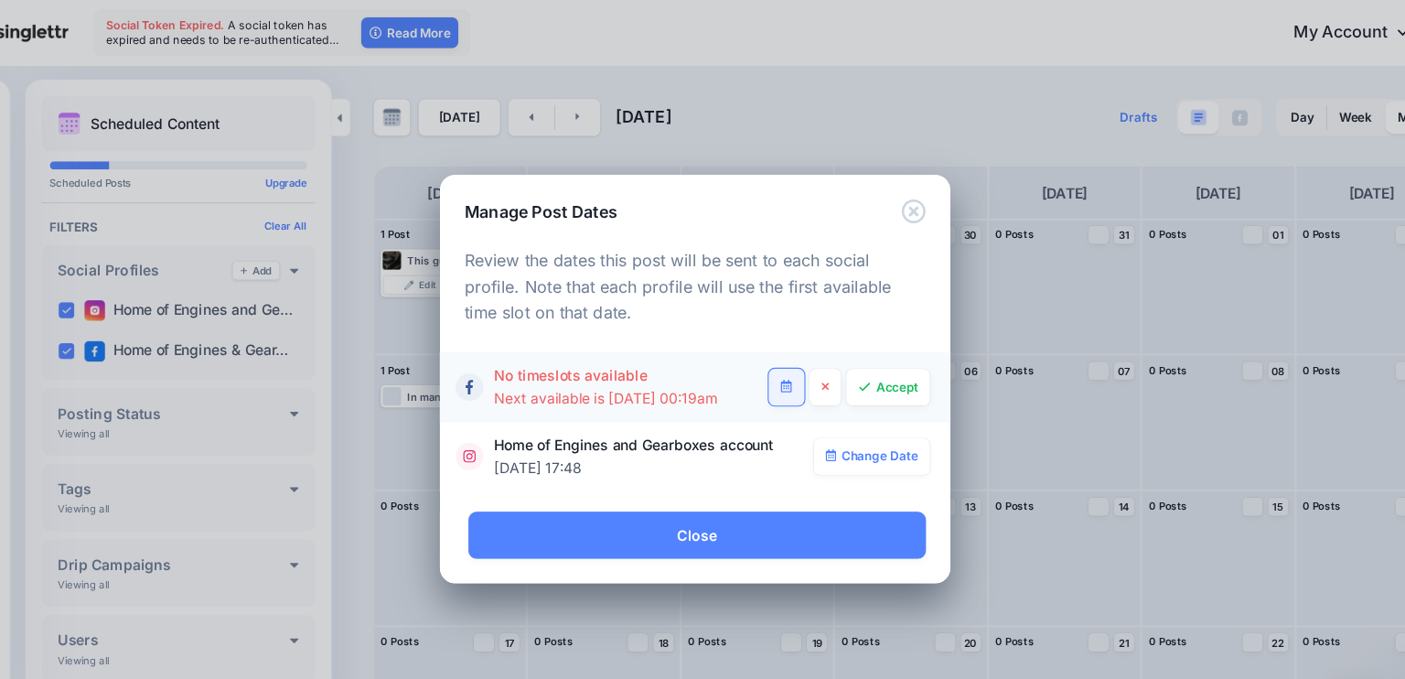
click at [784, 349] on icon at bounding box center [784, 345] width 10 height 11
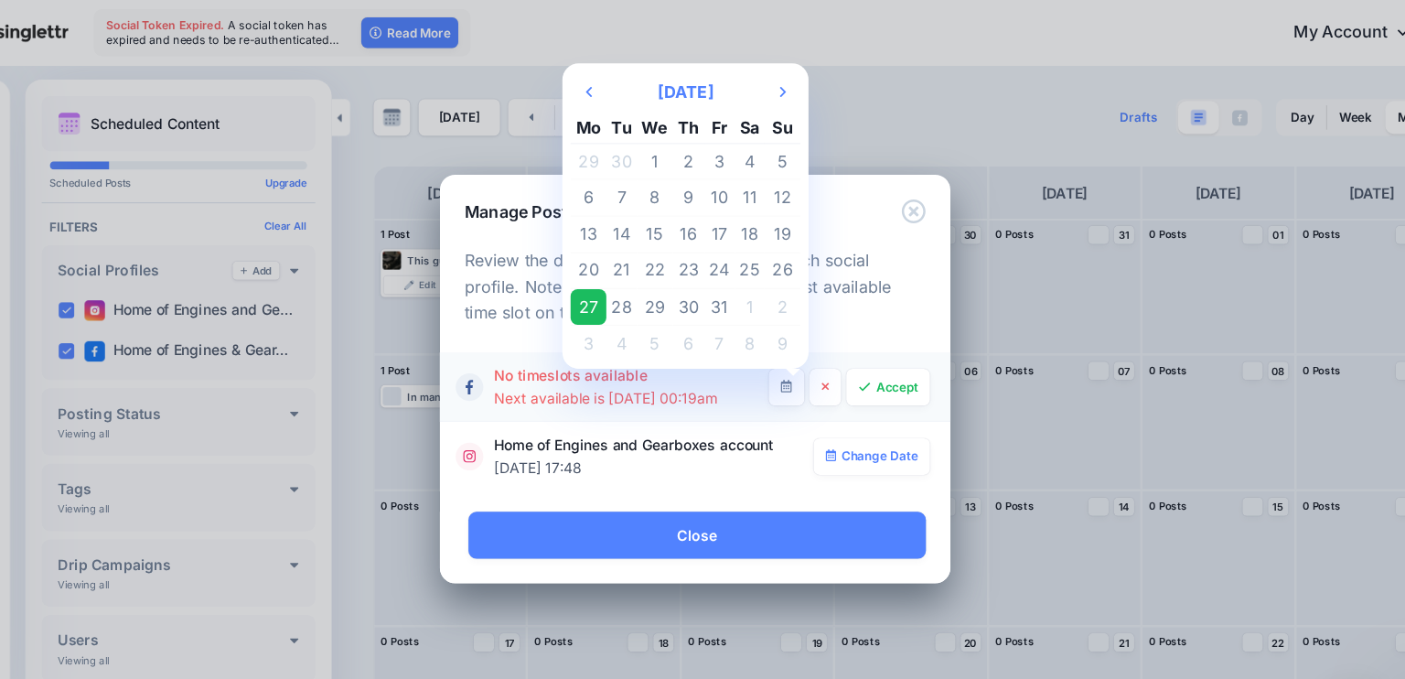
click at [607, 276] on td "27" at bounding box center [607, 275] width 32 height 33
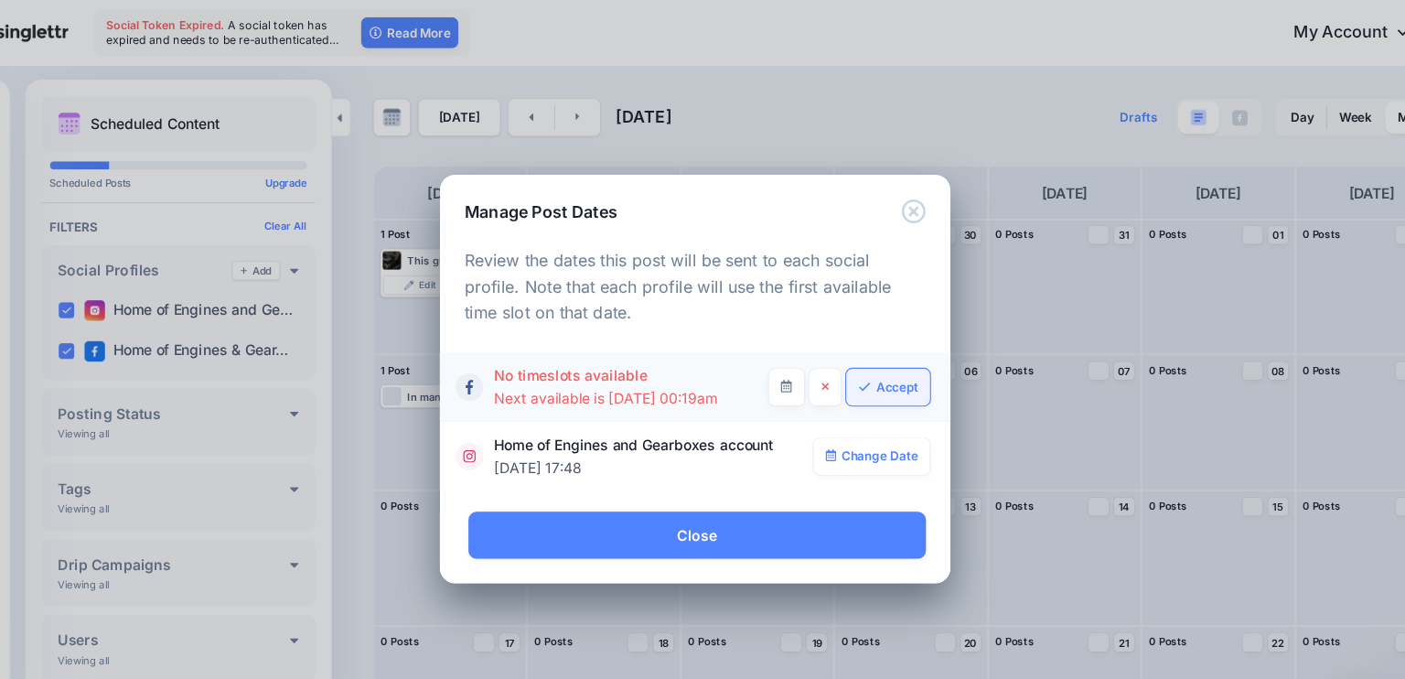
click at [874, 355] on link "Accept" at bounding box center [875, 346] width 75 height 33
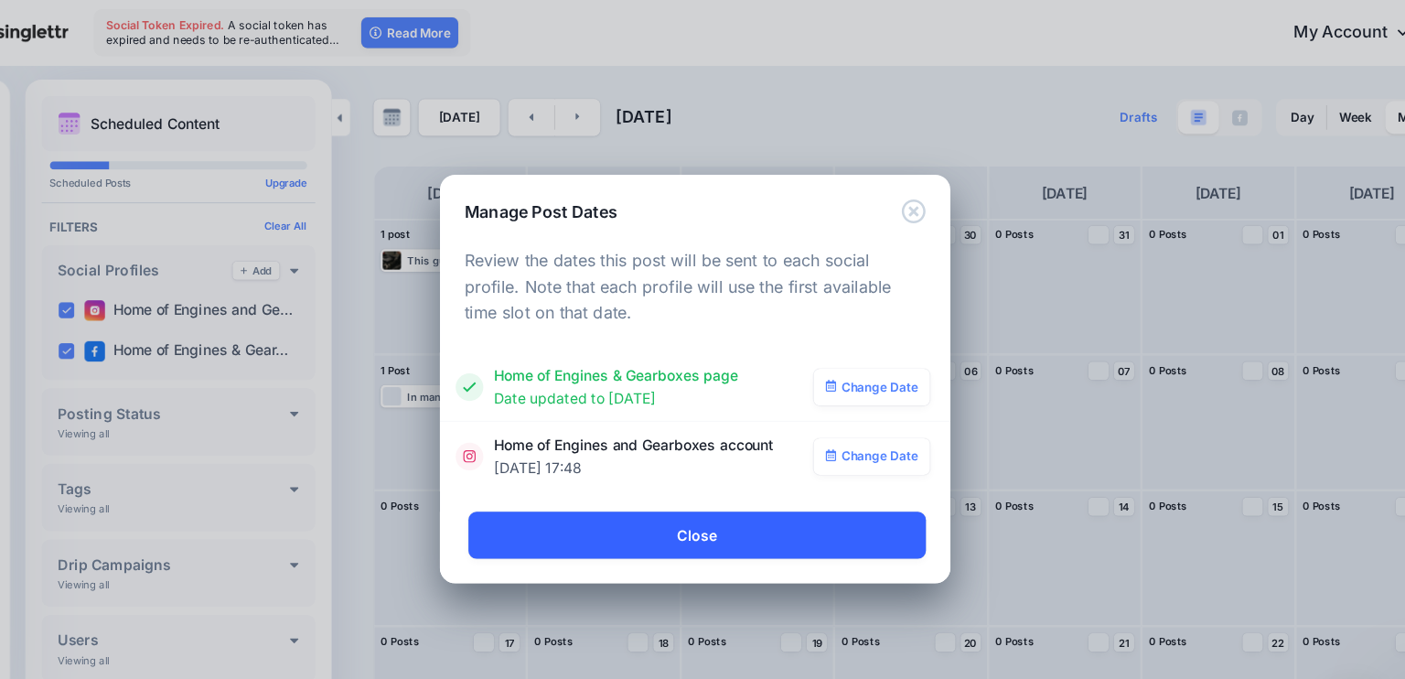
click at [672, 477] on link "Close" at bounding box center [704, 479] width 410 height 42
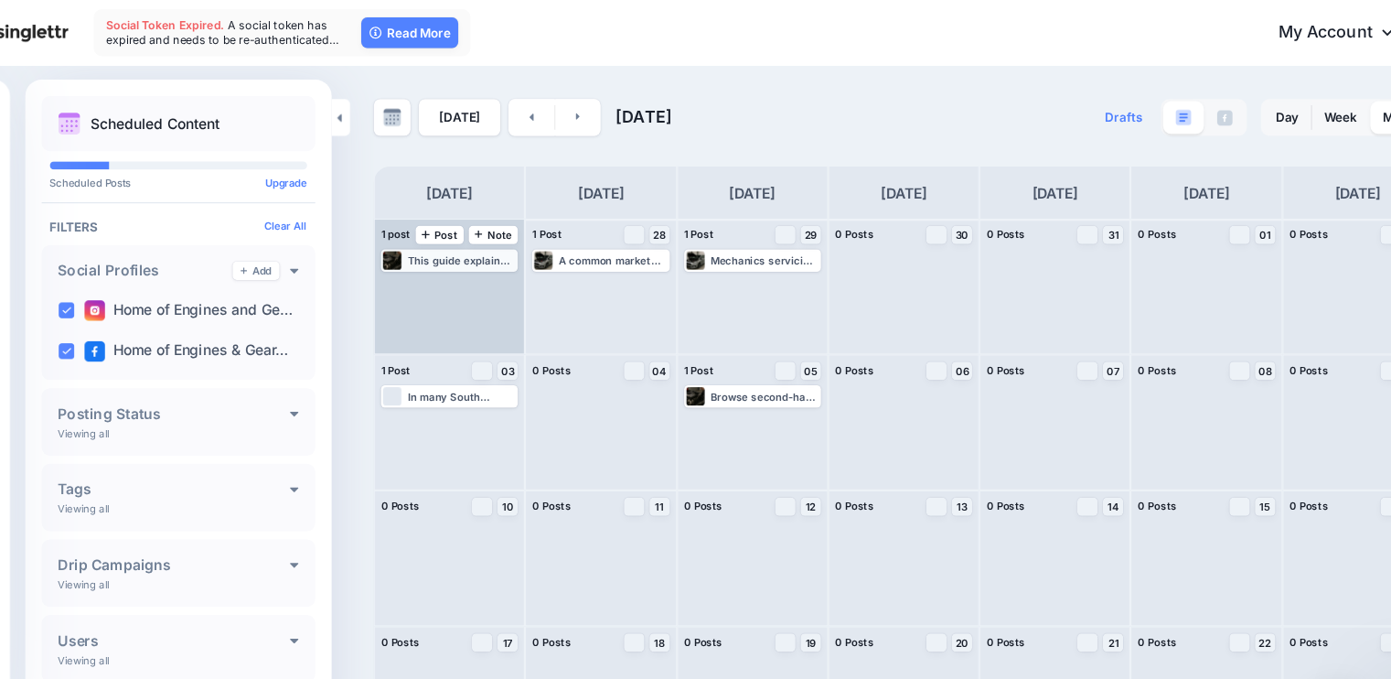
click at [515, 230] on div "This guide explains the typical failure modes, diagnostic steps, repair options…" at bounding box center [493, 233] width 97 height 11
click at [499, 228] on div "This guide explains the typical failure modes, diagnostic steps, repair options…" at bounding box center [493, 233] width 97 height 11
click at [503, 255] on img at bounding box center [501, 255] width 9 height 9
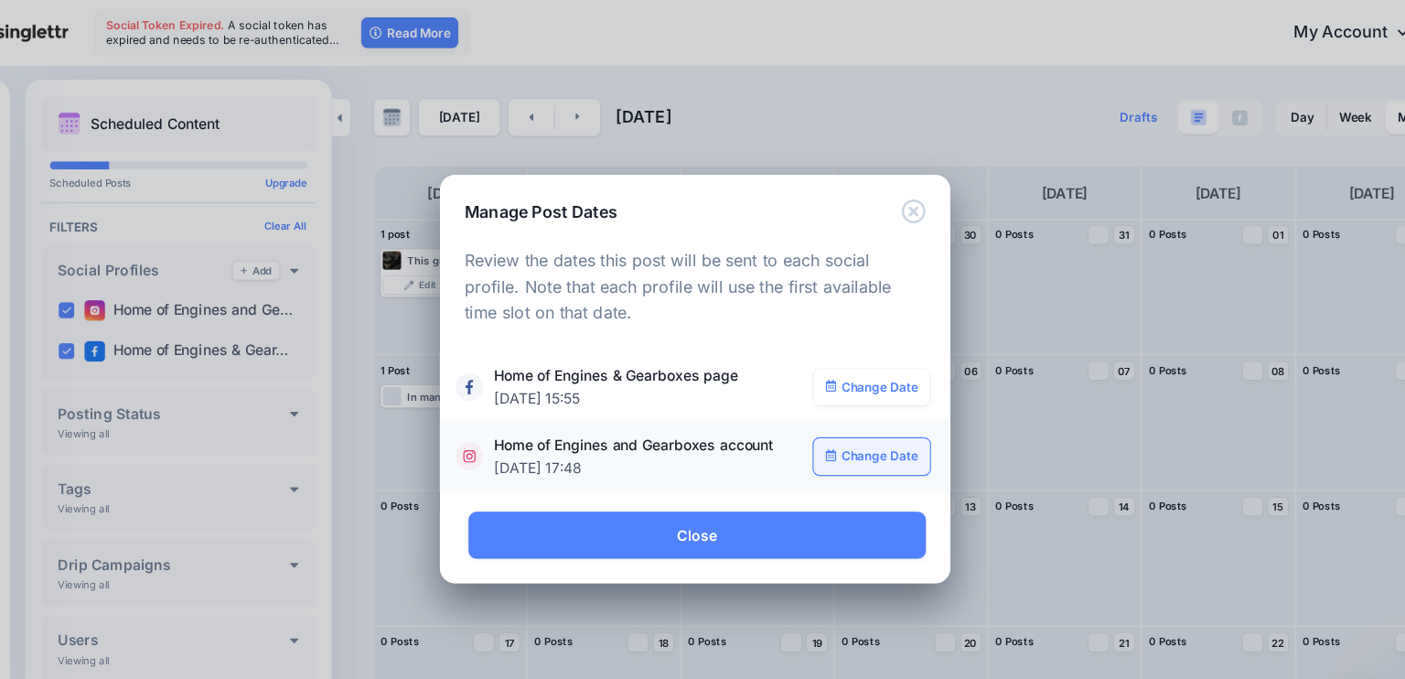
click at [869, 407] on link "Change Date" at bounding box center [861, 408] width 105 height 33
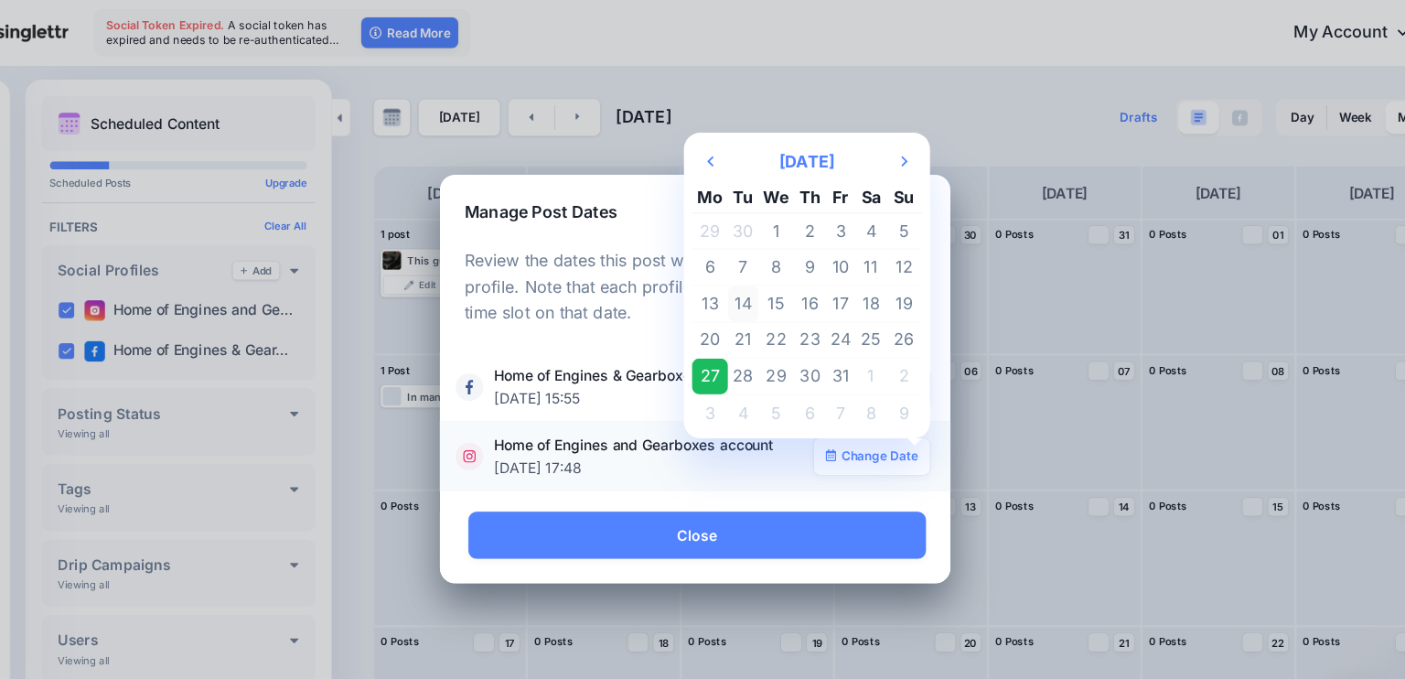
click at [748, 279] on td "14" at bounding box center [745, 272] width 27 height 33
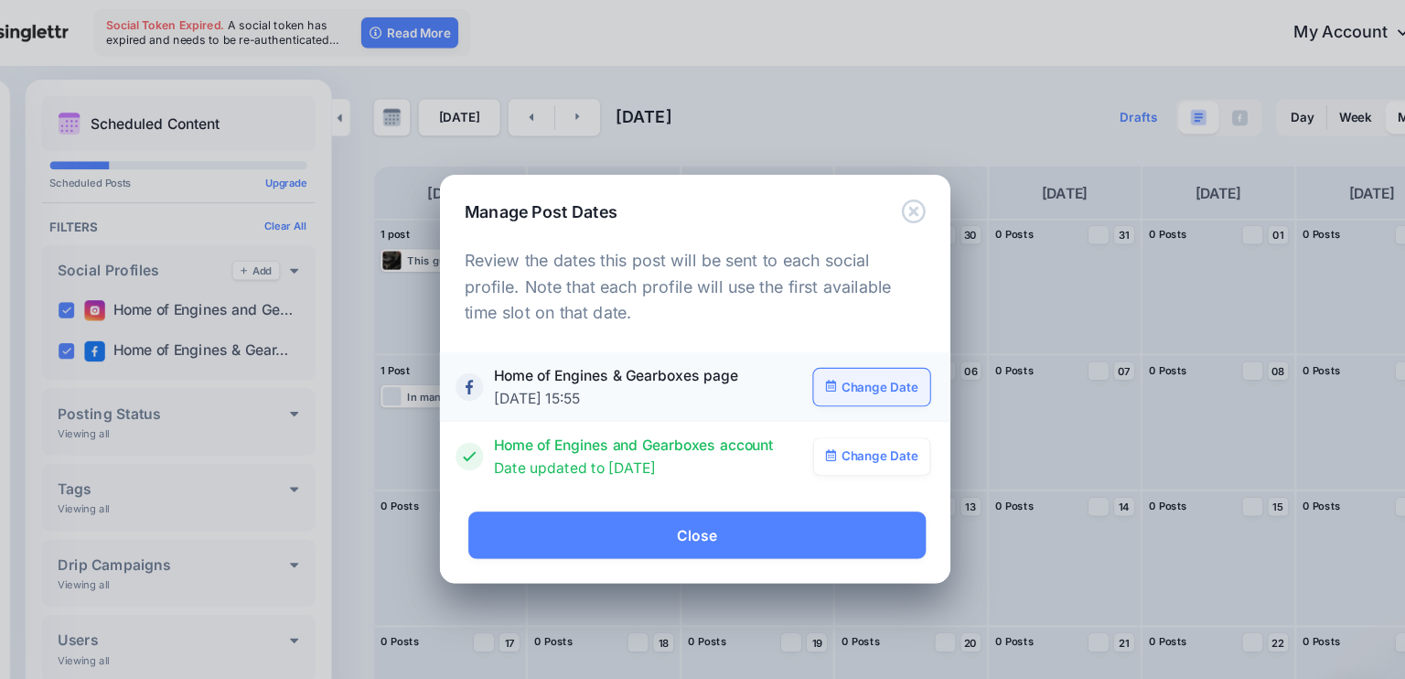
click at [866, 349] on link "Change Date" at bounding box center [861, 346] width 105 height 33
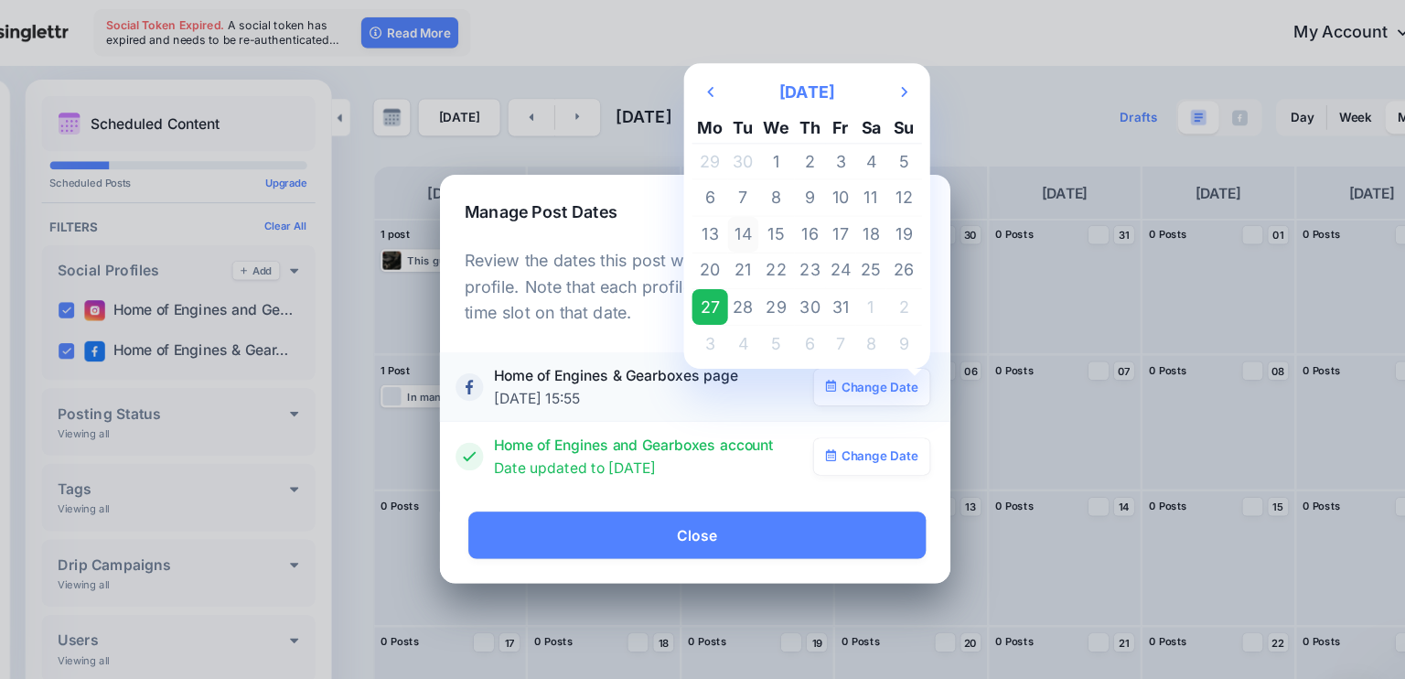
click at [746, 209] on td "14" at bounding box center [745, 210] width 27 height 33
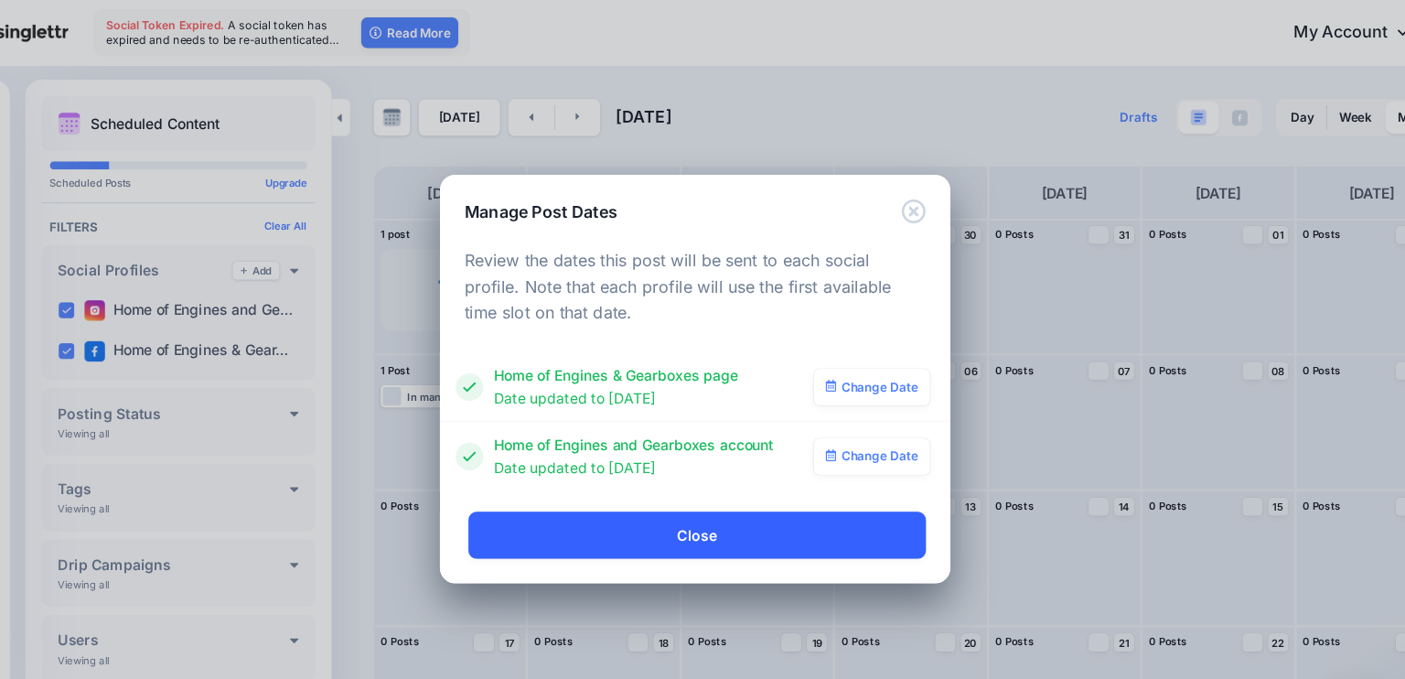
click at [721, 481] on link "Close" at bounding box center [704, 479] width 410 height 42
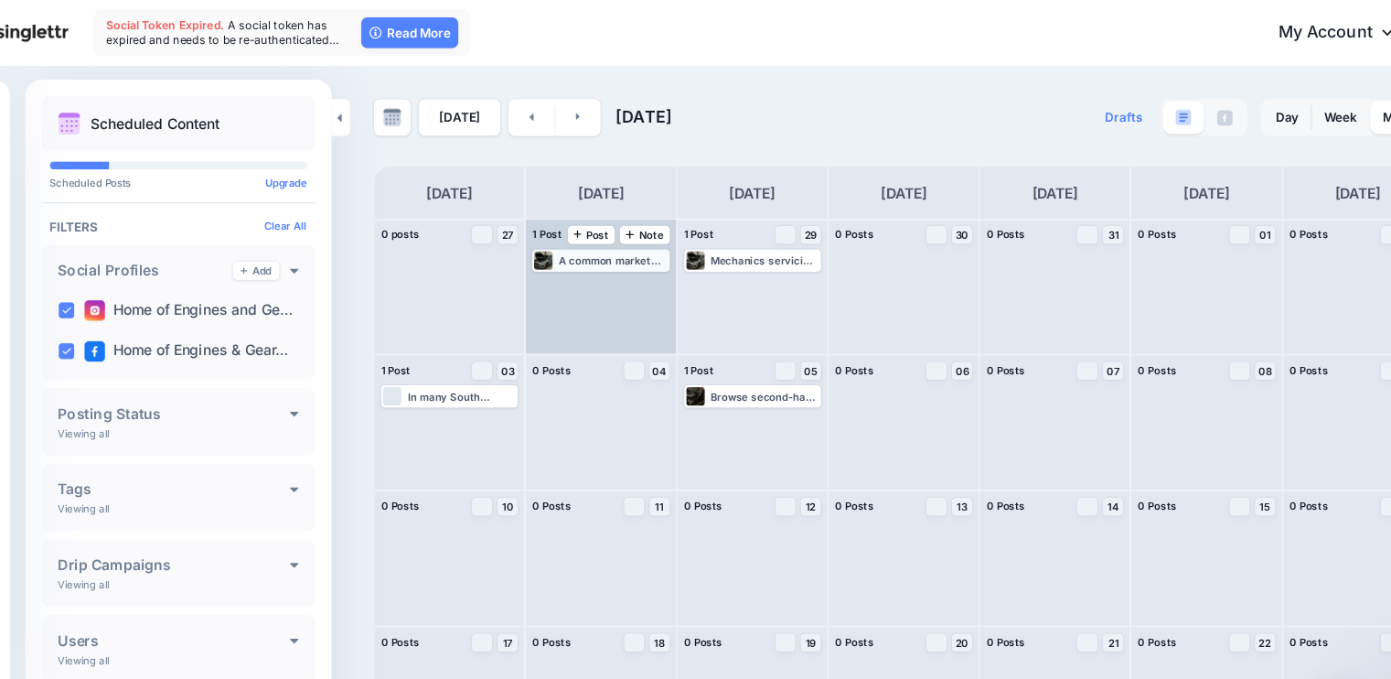
click at [630, 231] on div "A common market standard for second-hand engines and gearboxes is a three-month…" at bounding box center [628, 233] width 97 height 11
click at [636, 251] on img at bounding box center [637, 255] width 9 height 9
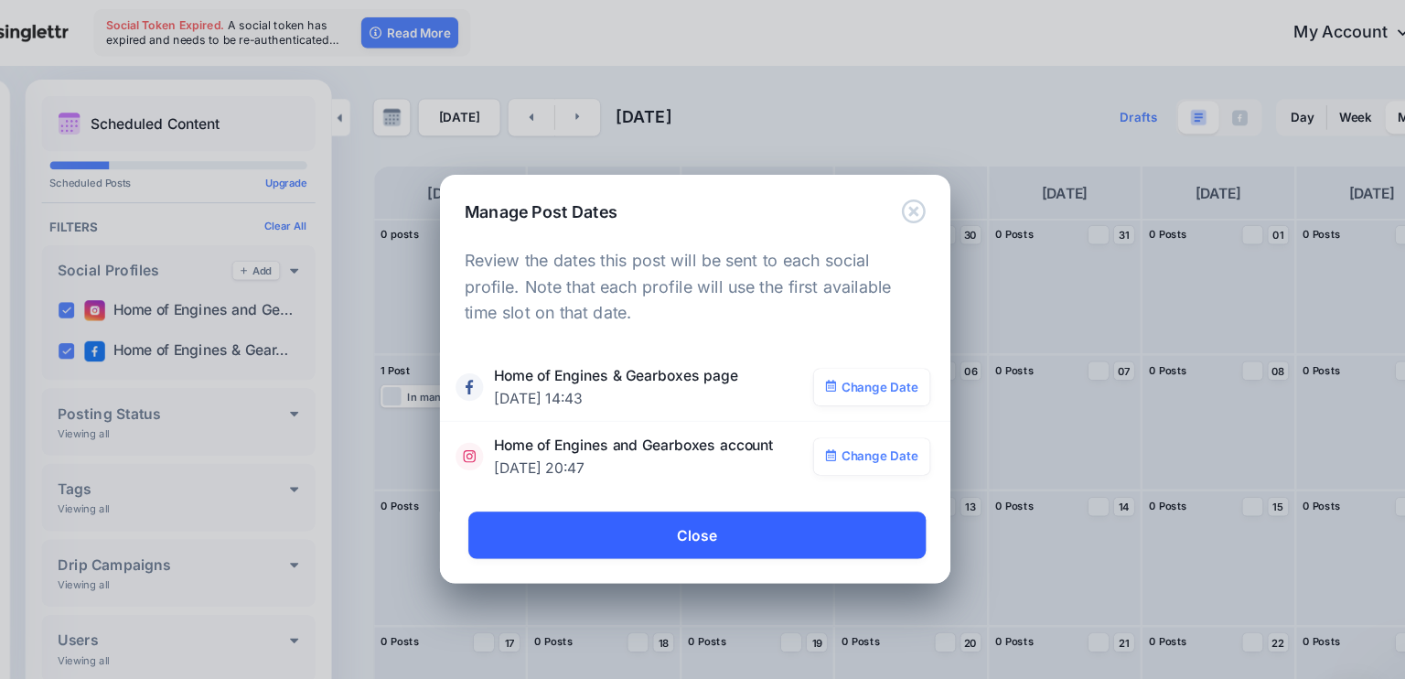
click at [739, 467] on link "Close" at bounding box center [704, 479] width 410 height 42
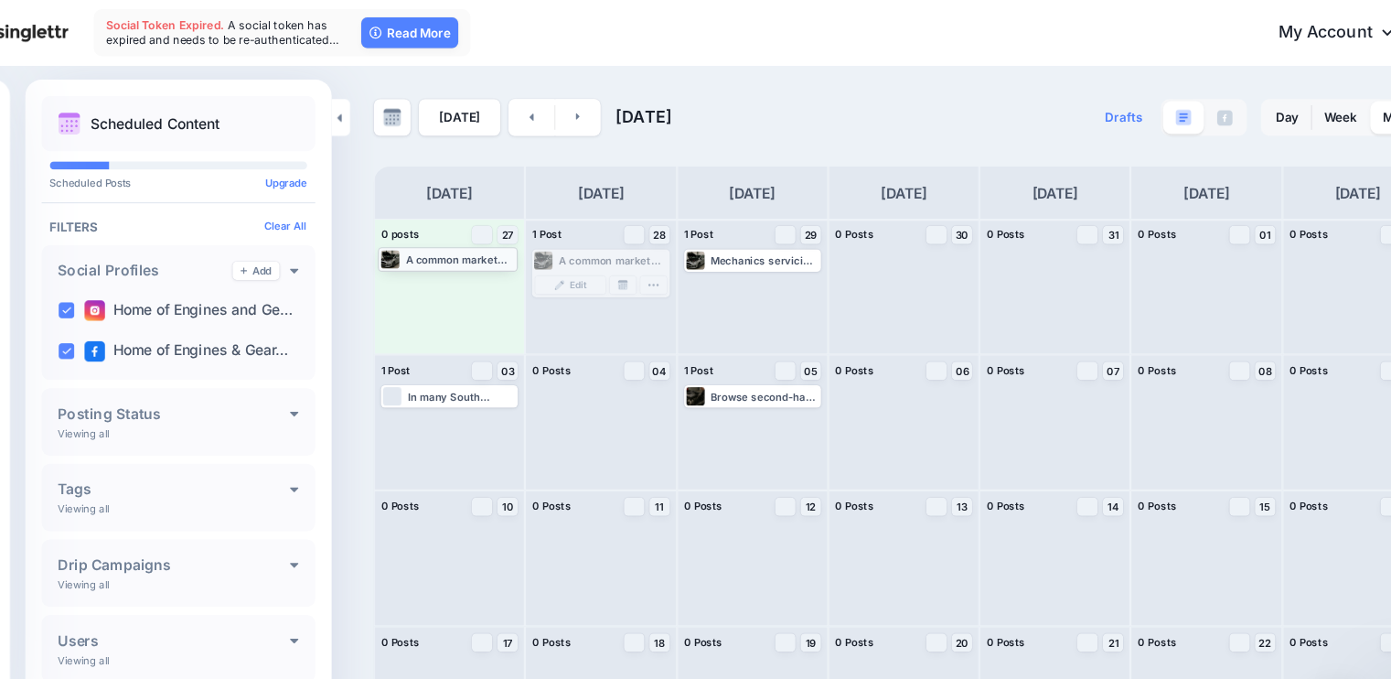
drag, startPoint x: 646, startPoint y: 232, endPoint x: 506, endPoint y: 230, distance: 140.0
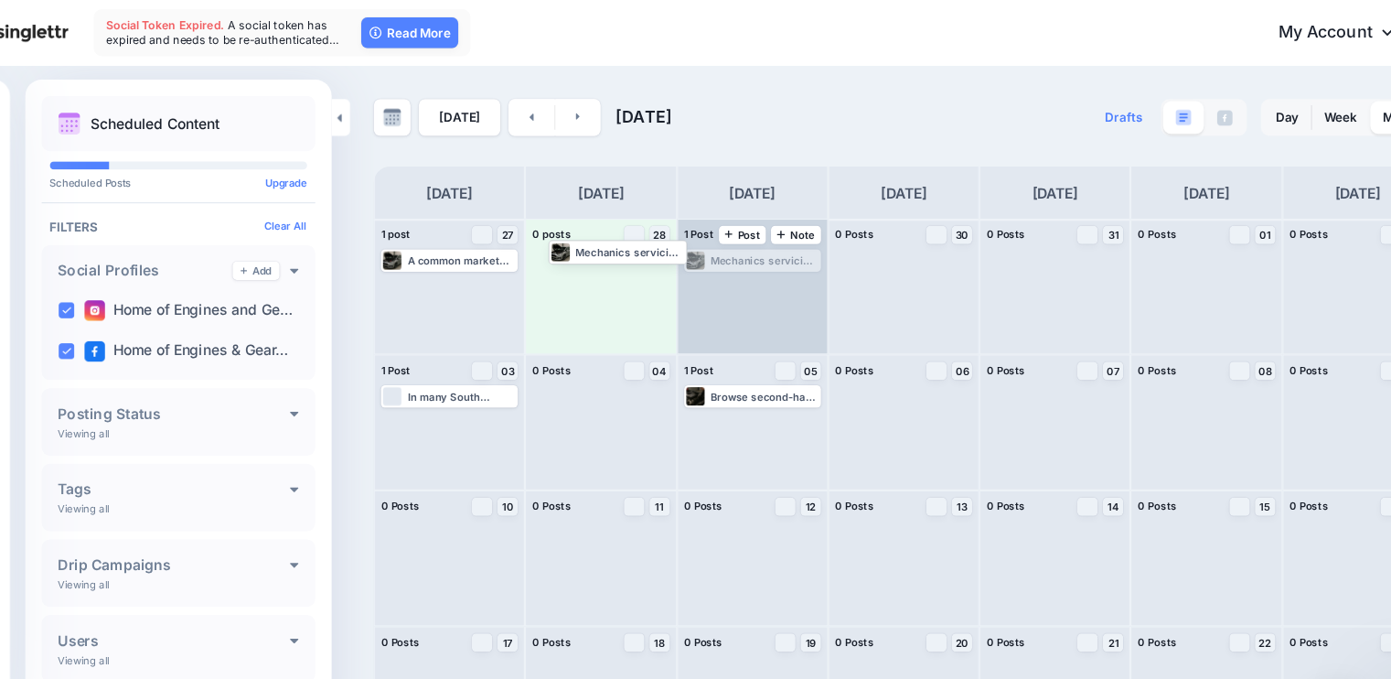
drag, startPoint x: 735, startPoint y: 231, endPoint x: 724, endPoint y: 235, distance: 10.7
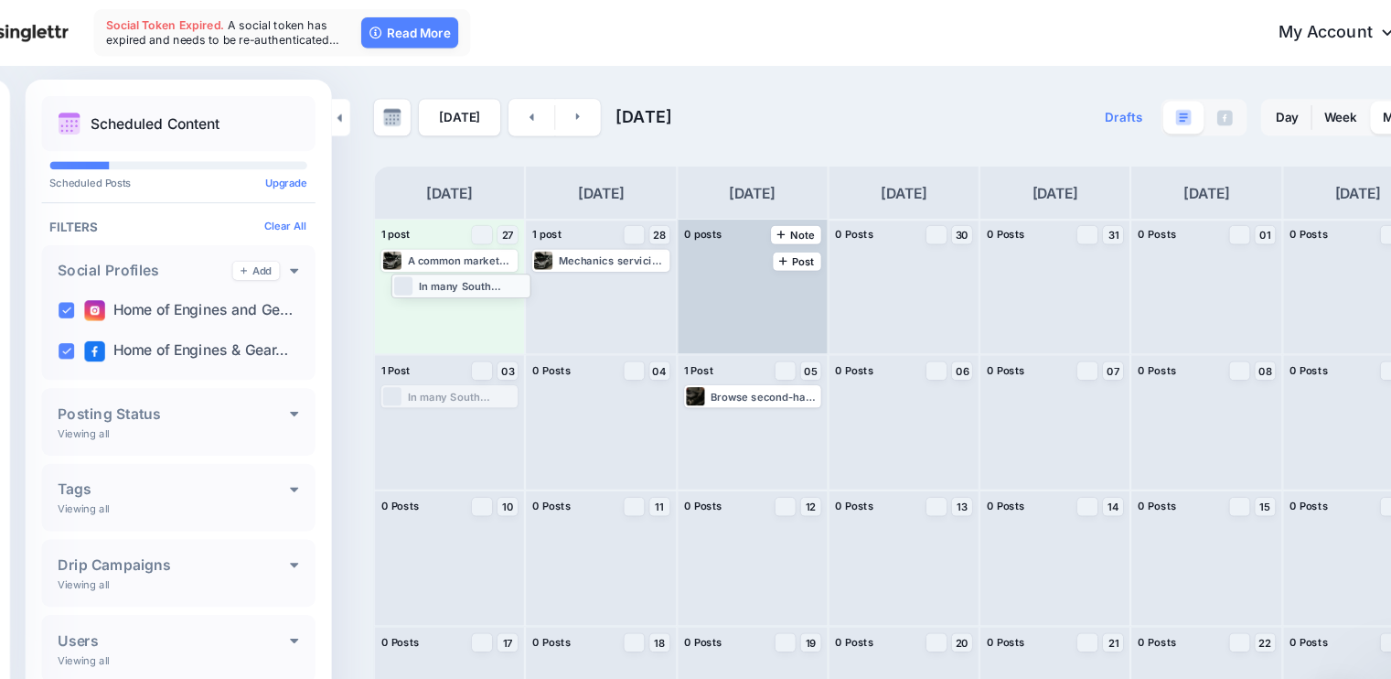
drag, startPoint x: 516, startPoint y: 354, endPoint x: 523, endPoint y: 256, distance: 98.1
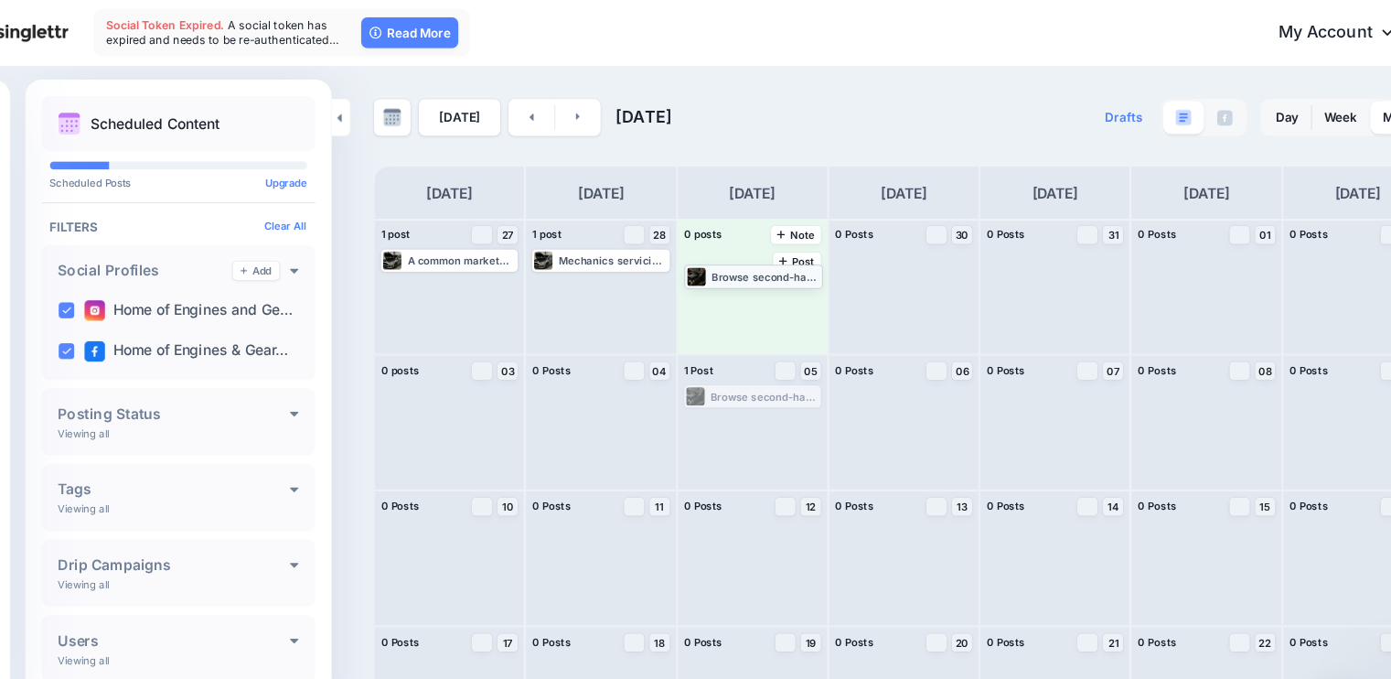
drag, startPoint x: 767, startPoint y: 355, endPoint x: 764, endPoint y: 247, distance: 108.0
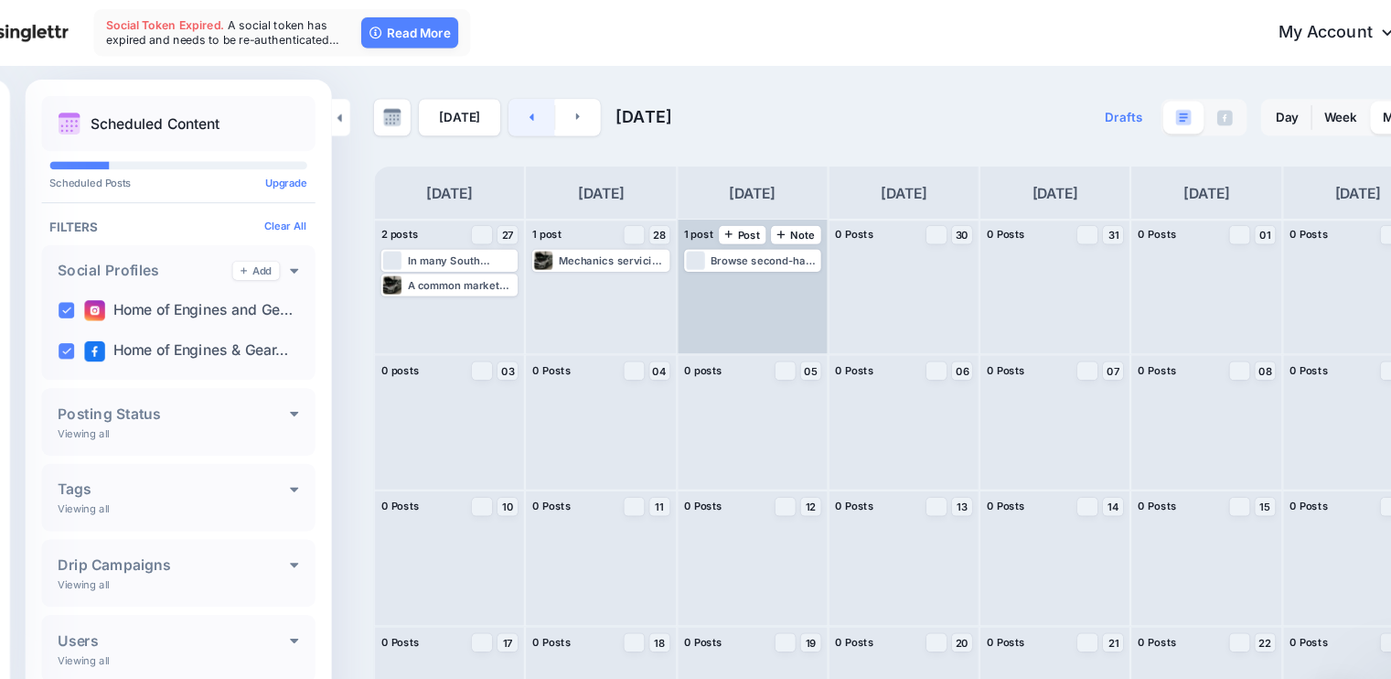
click at [543, 103] on link at bounding box center [555, 105] width 41 height 33
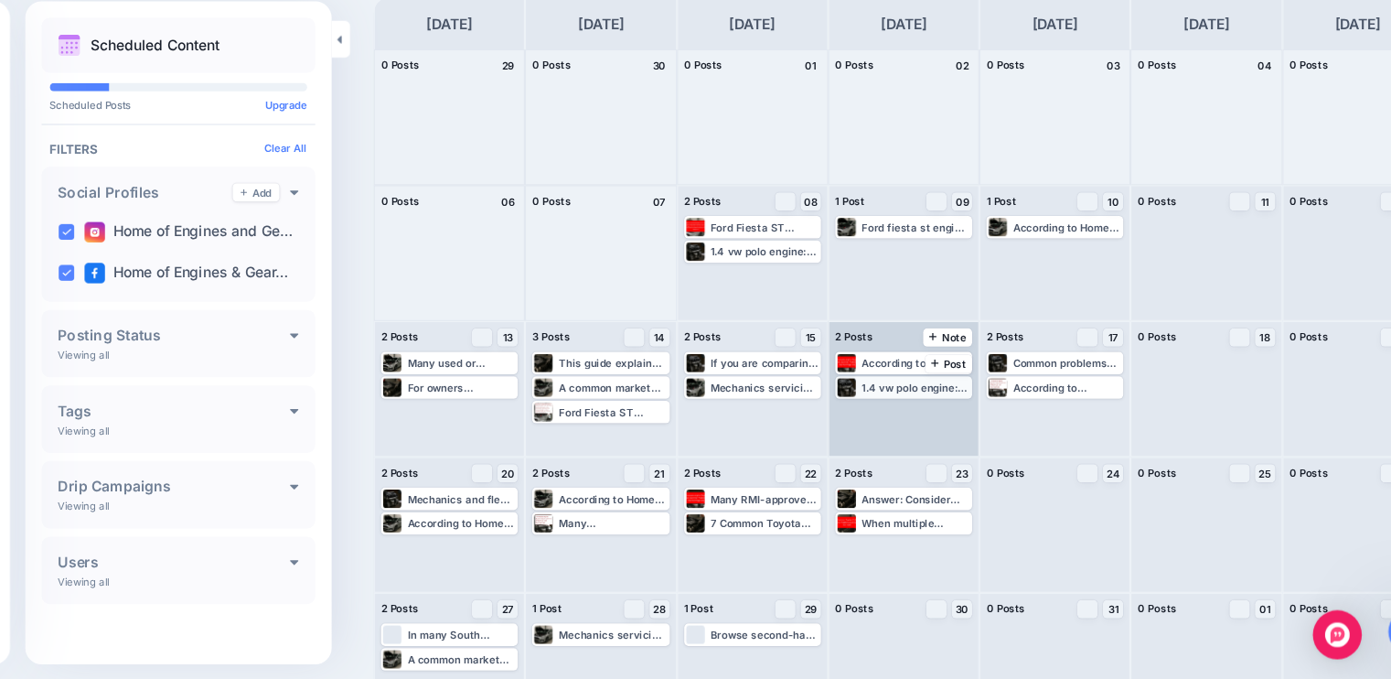
scroll to position [84, 0]
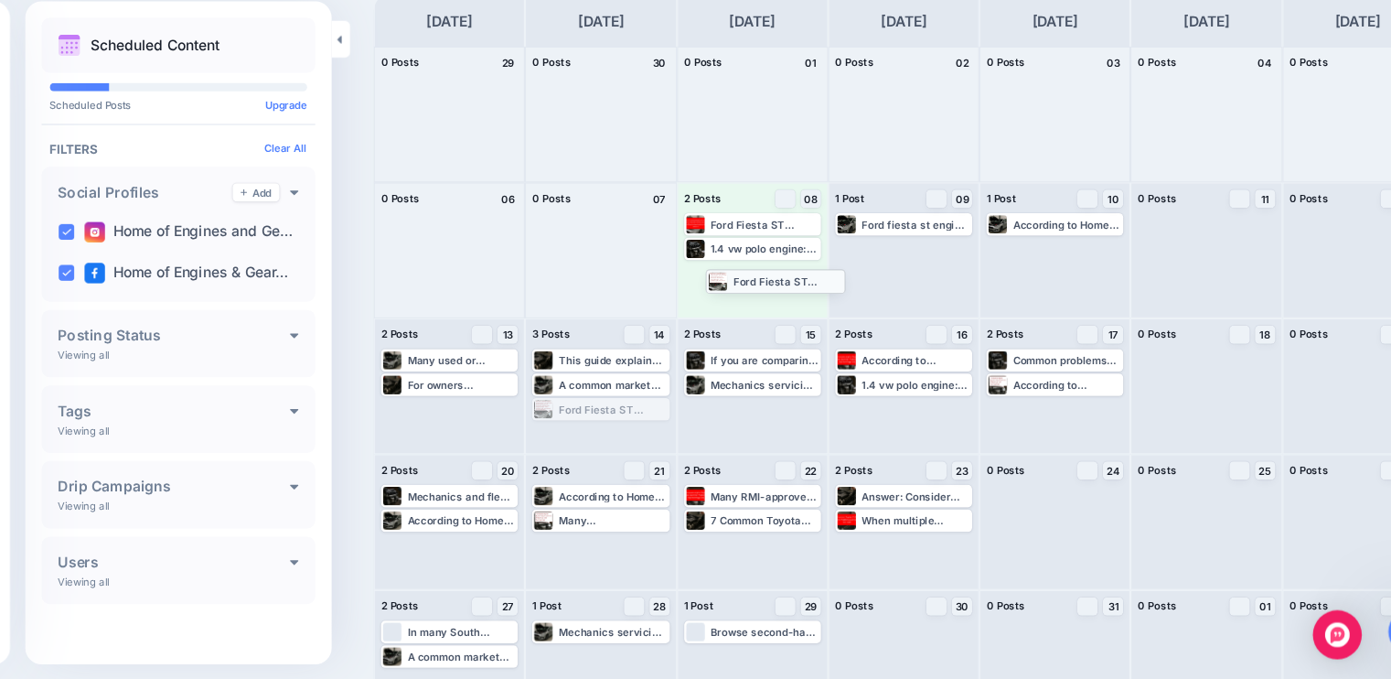
drag, startPoint x: 653, startPoint y: 434, endPoint x: 807, endPoint y: 318, distance: 192.1
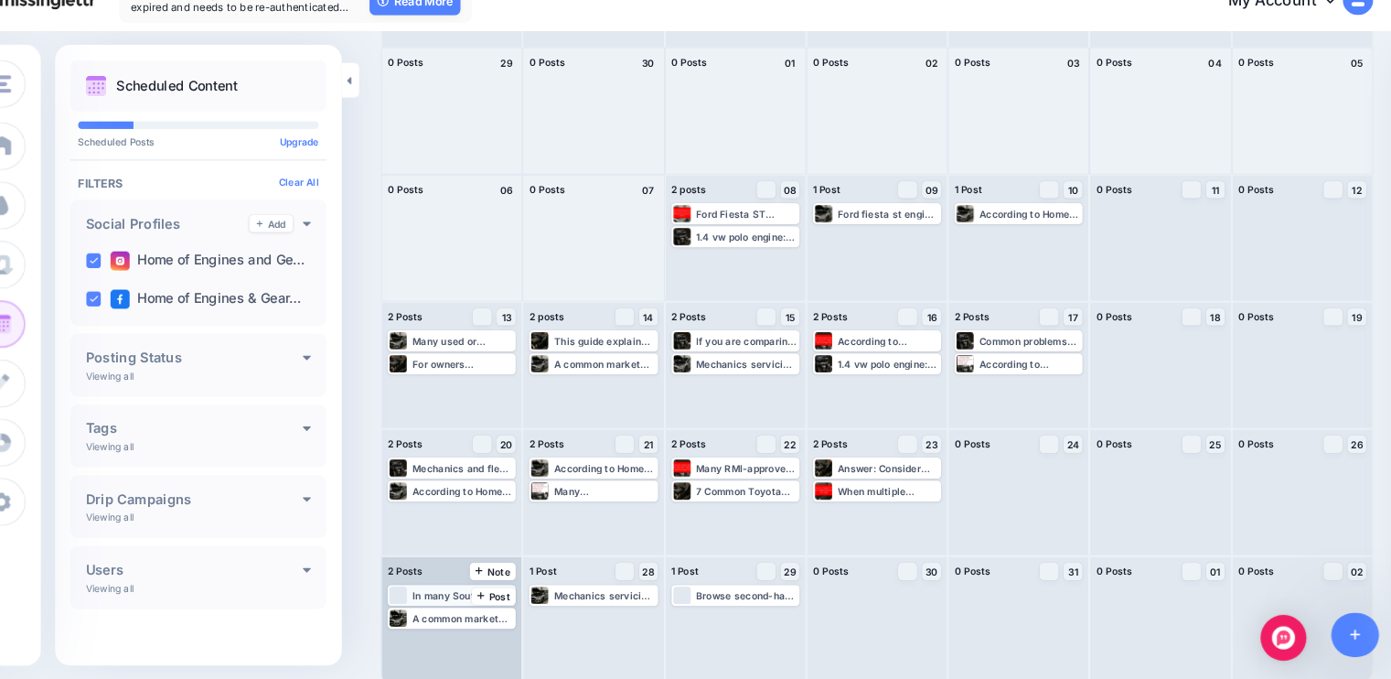
scroll to position [124, 0]
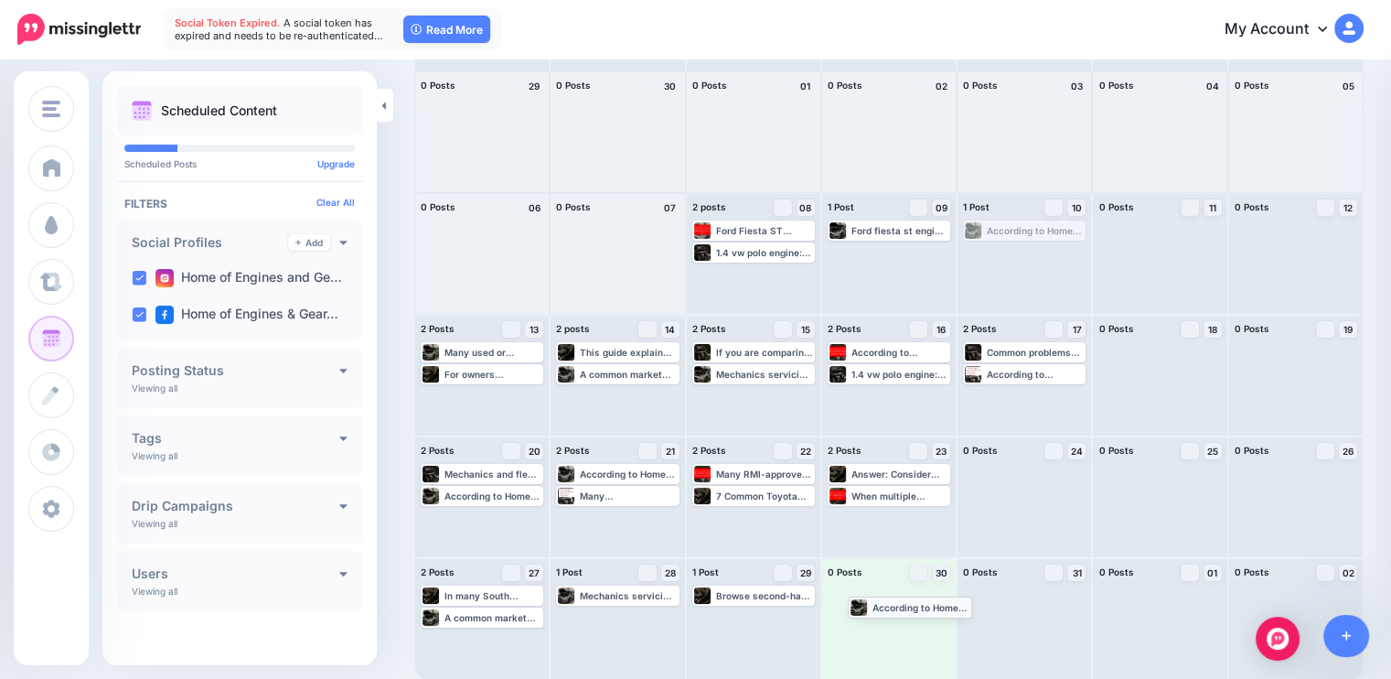
drag, startPoint x: 998, startPoint y: 225, endPoint x: 874, endPoint y: 601, distance: 395.7
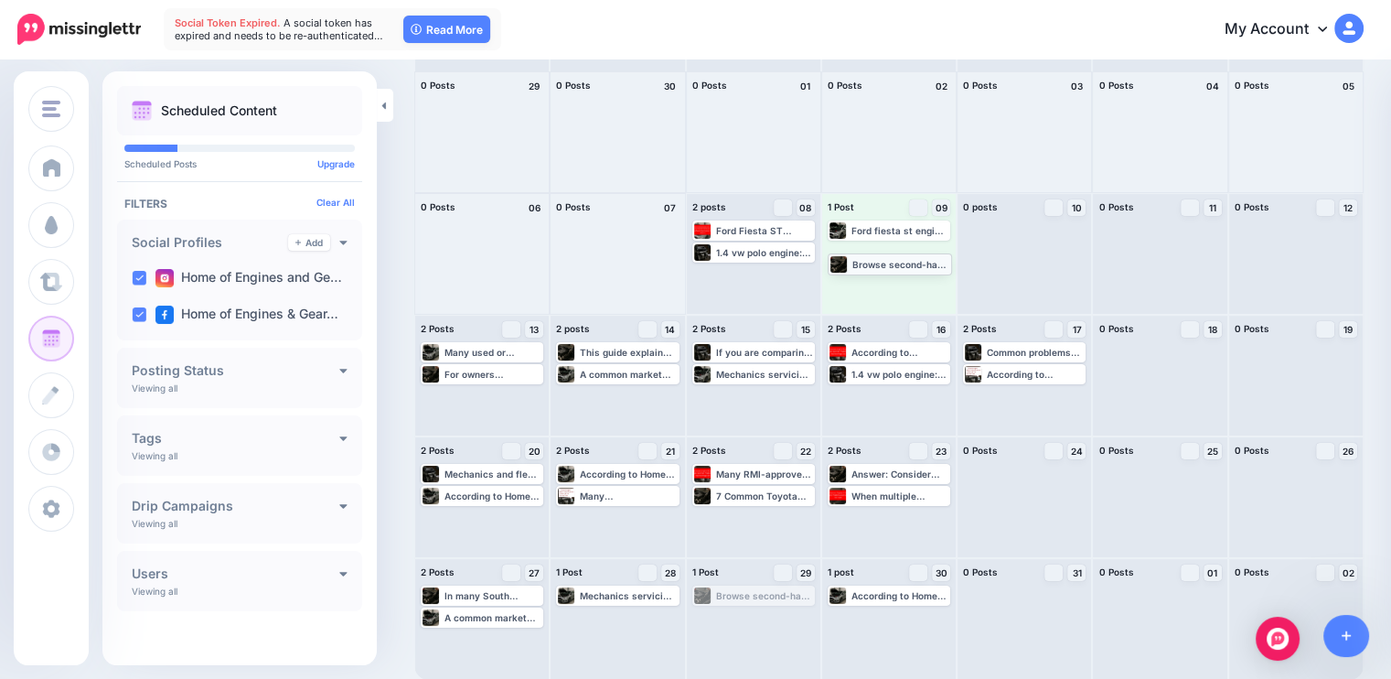
drag, startPoint x: 765, startPoint y: 597, endPoint x: 896, endPoint y: 265, distance: 356.9
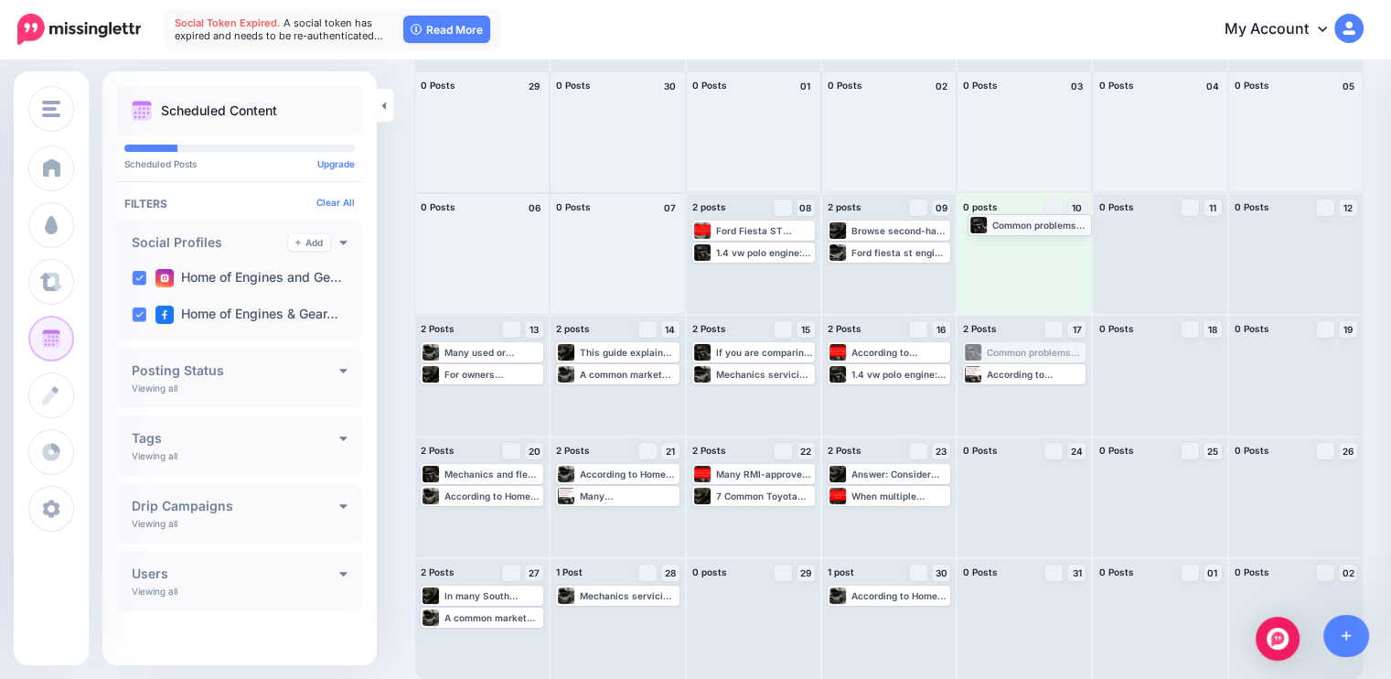
drag, startPoint x: 1039, startPoint y: 350, endPoint x: 1038, endPoint y: 231, distance: 118.9
drag, startPoint x: 902, startPoint y: 591, endPoint x: 1041, endPoint y: 273, distance: 346.5
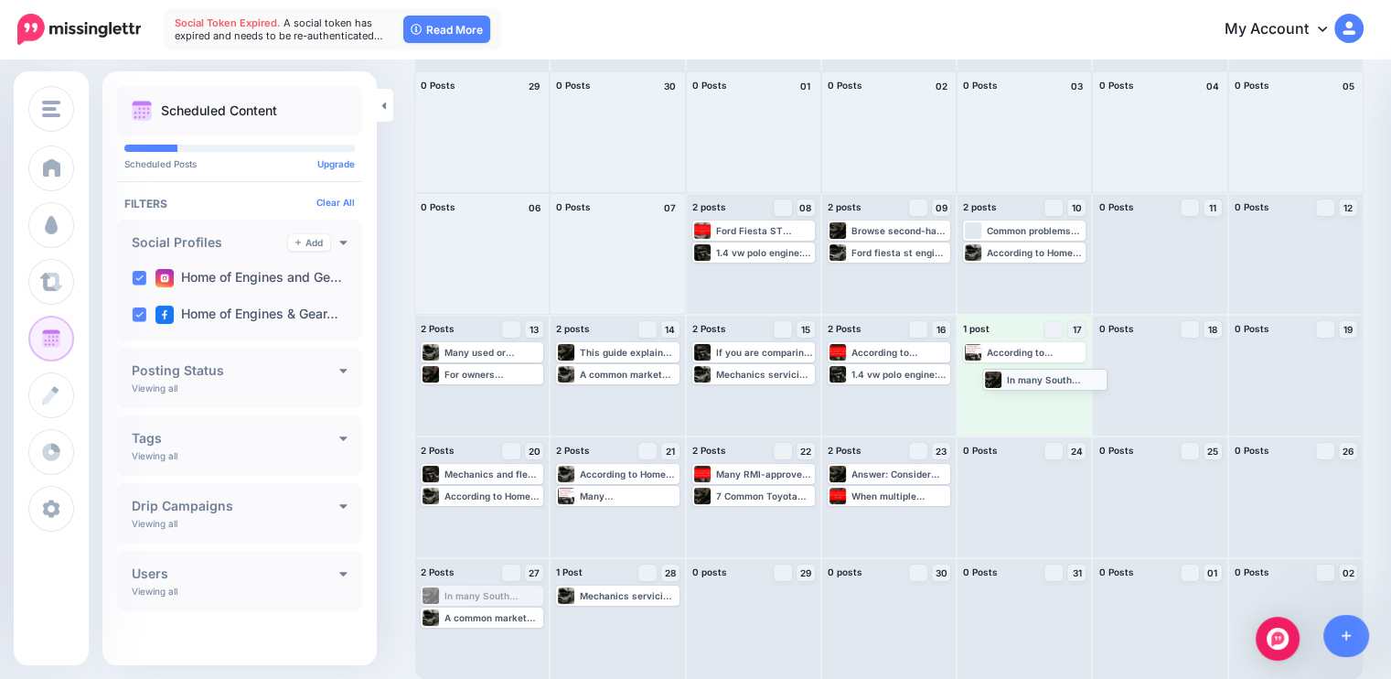
drag, startPoint x: 485, startPoint y: 592, endPoint x: 1044, endPoint y: 372, distance: 600.5
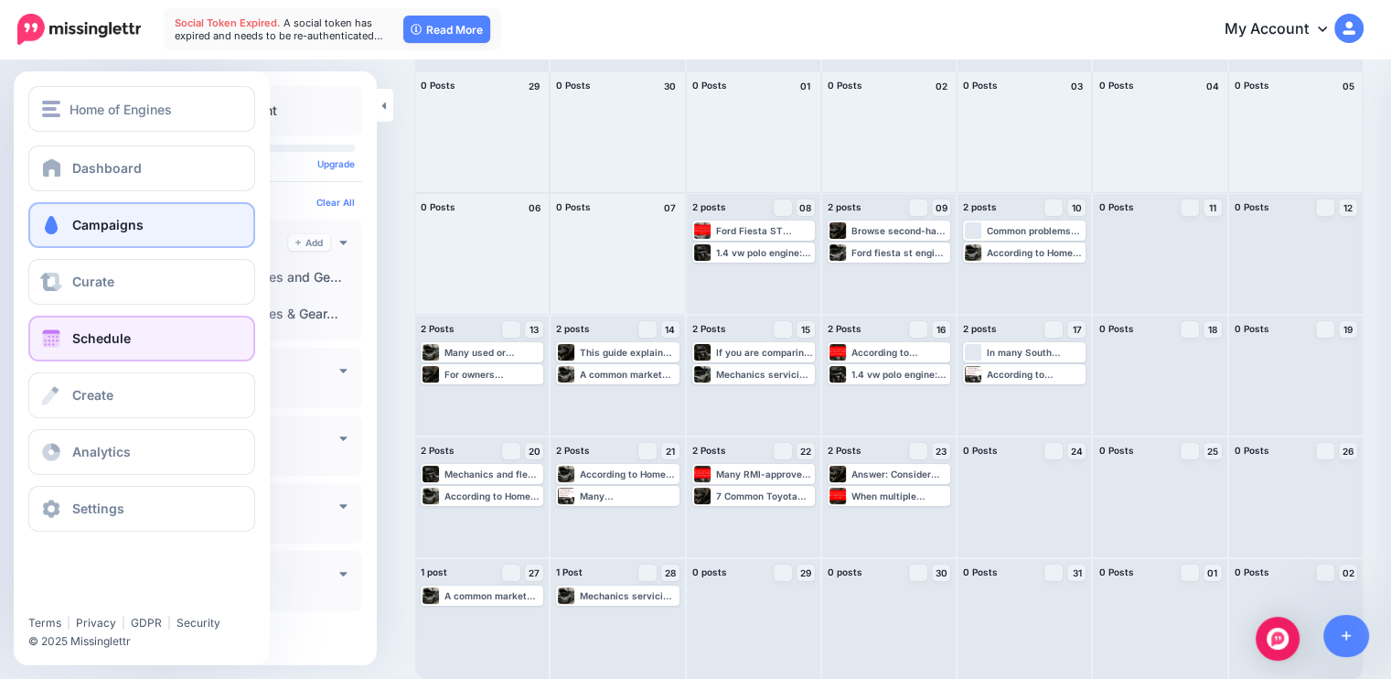
click at [109, 231] on span "Campaigns" at bounding box center [107, 225] width 71 height 16
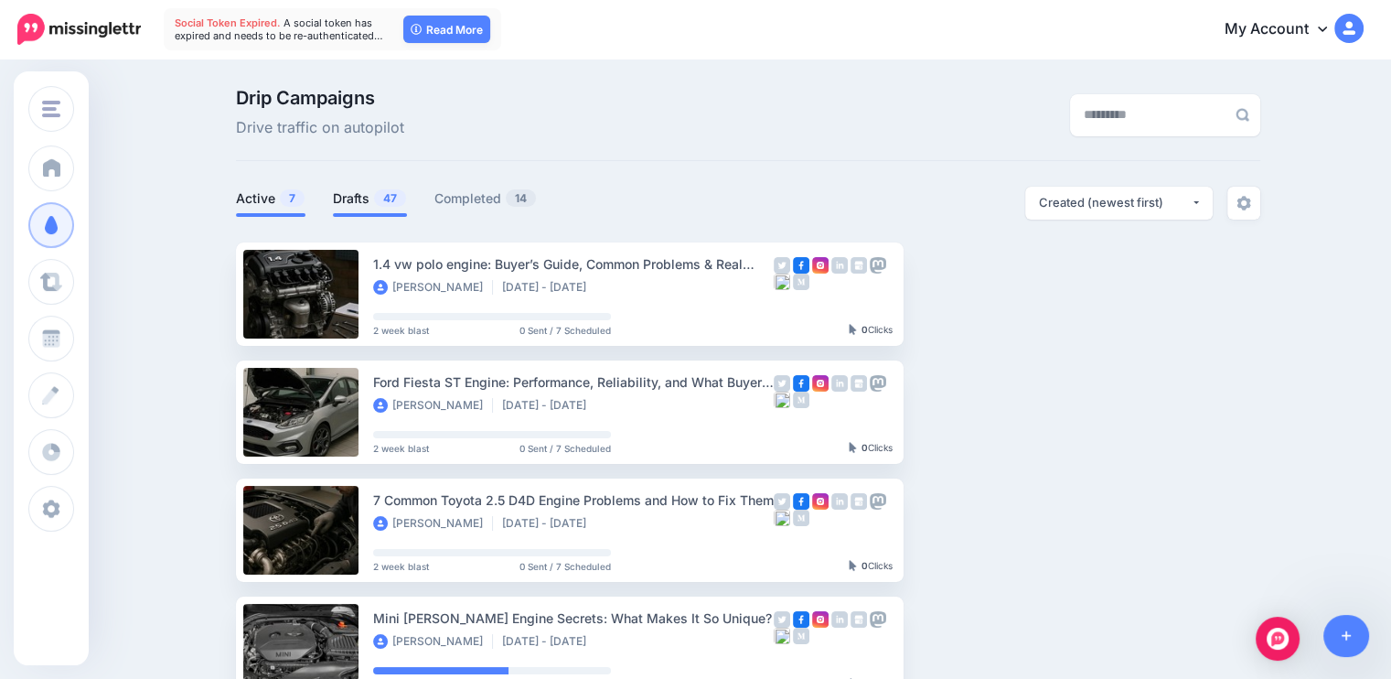
click at [368, 207] on link "Drafts 47" at bounding box center [370, 199] width 74 height 22
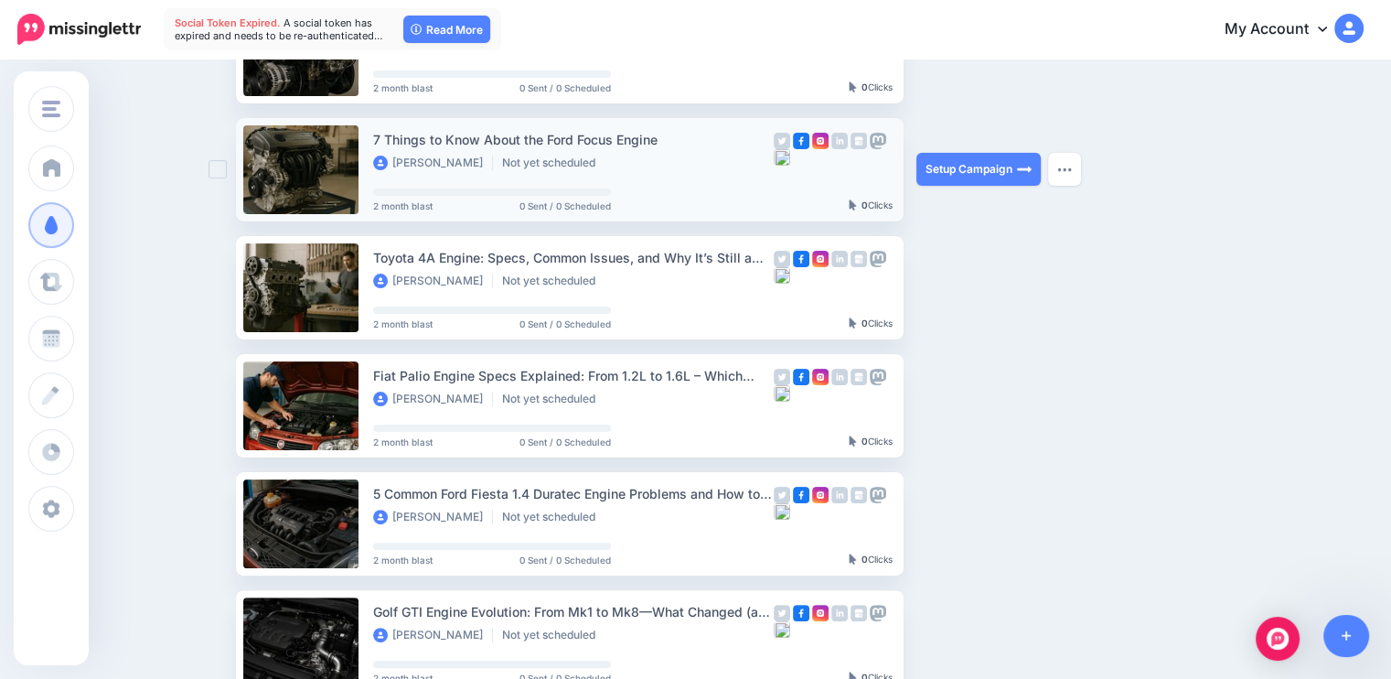
scroll to position [366, 0]
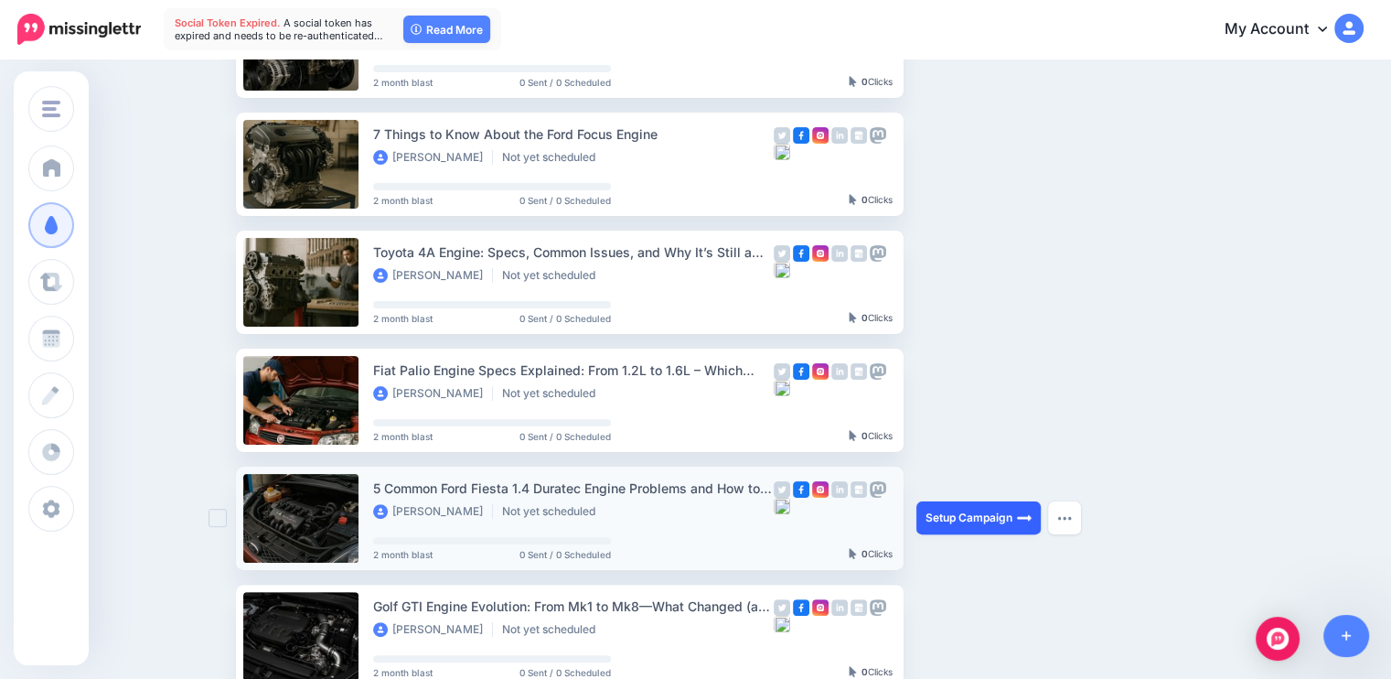
click at [971, 525] on link "Setup Campaign" at bounding box center [979, 517] width 124 height 33
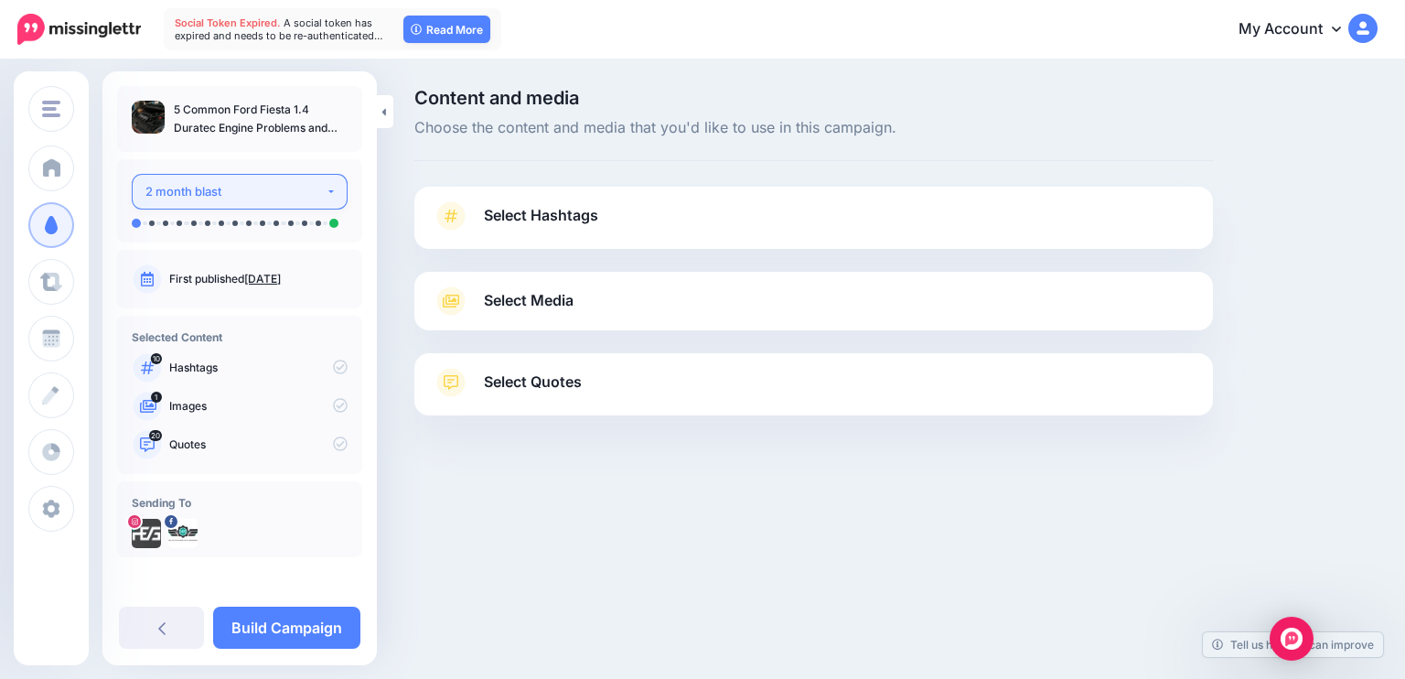
click at [307, 193] on div "2 month blast" at bounding box center [235, 191] width 180 height 21
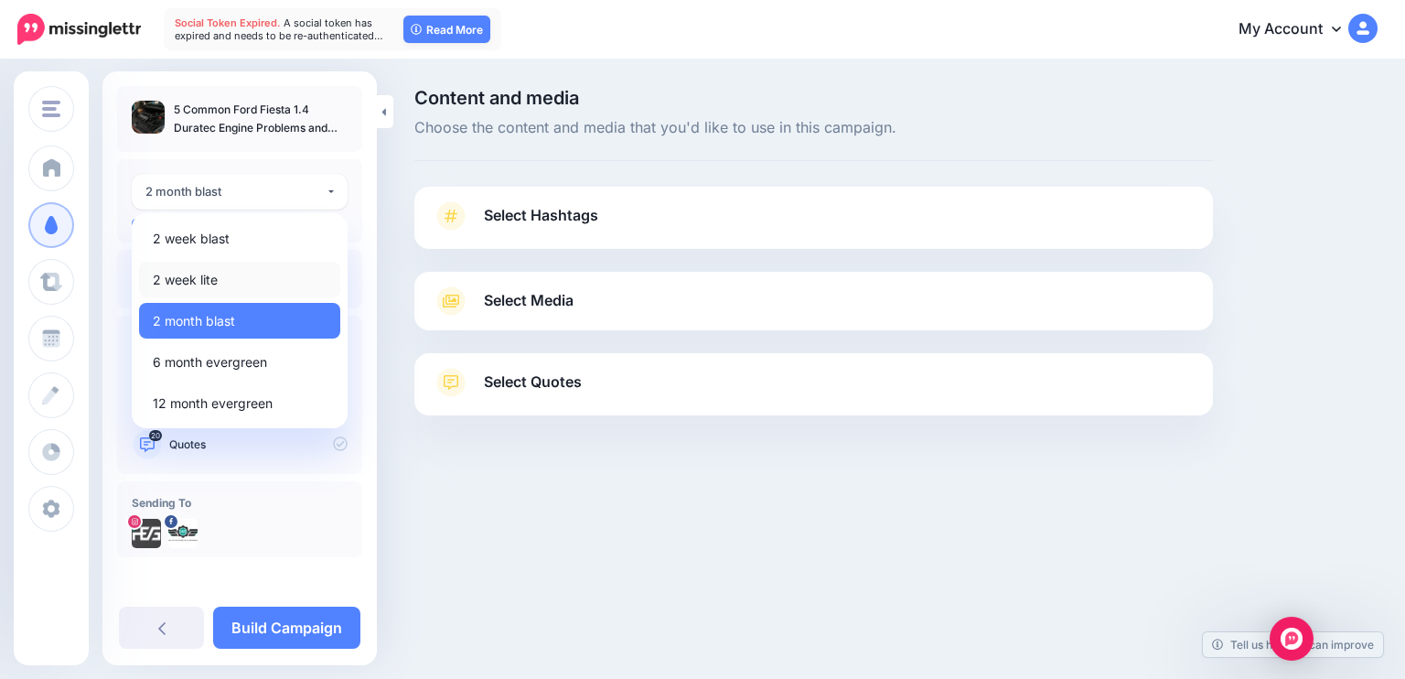
click at [220, 281] on link "2 week lite" at bounding box center [239, 280] width 201 height 36
select select "******"
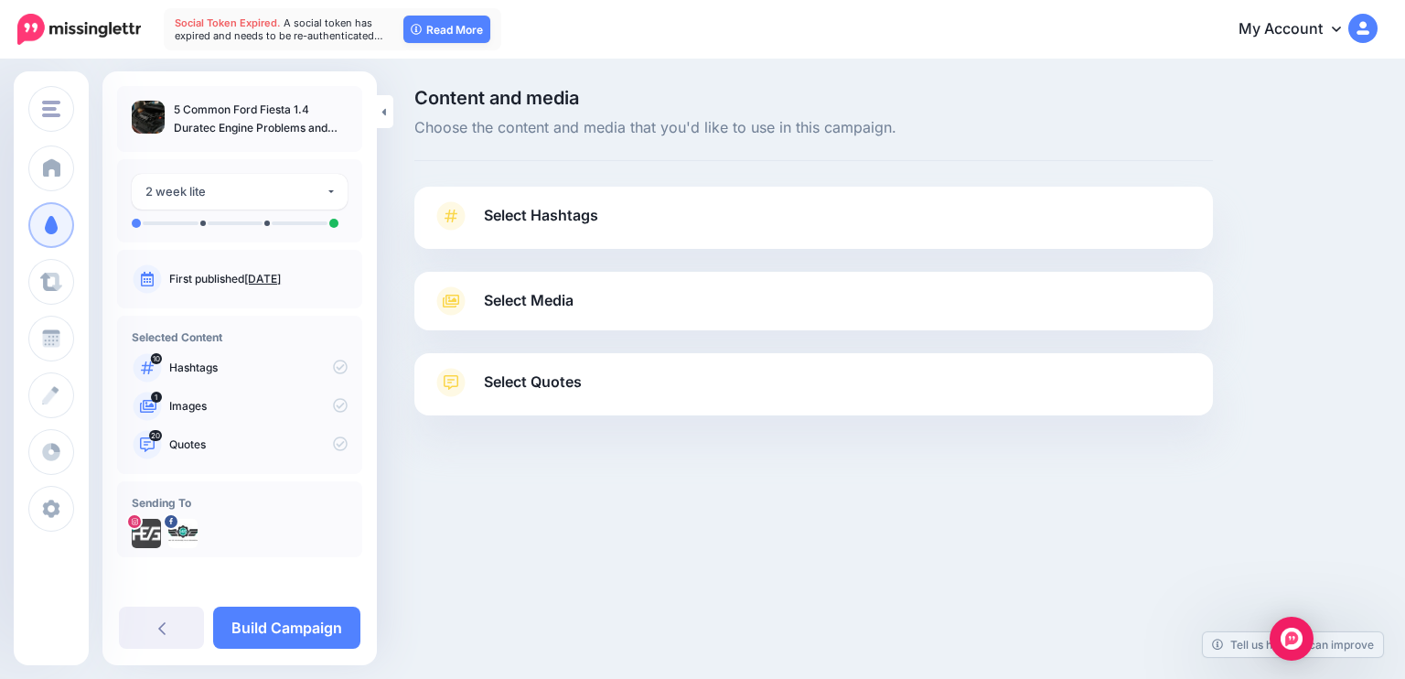
click at [148, 278] on icon at bounding box center [147, 279] width 13 height 15
click at [296, 192] on div "2 week lite" at bounding box center [235, 191] width 180 height 21
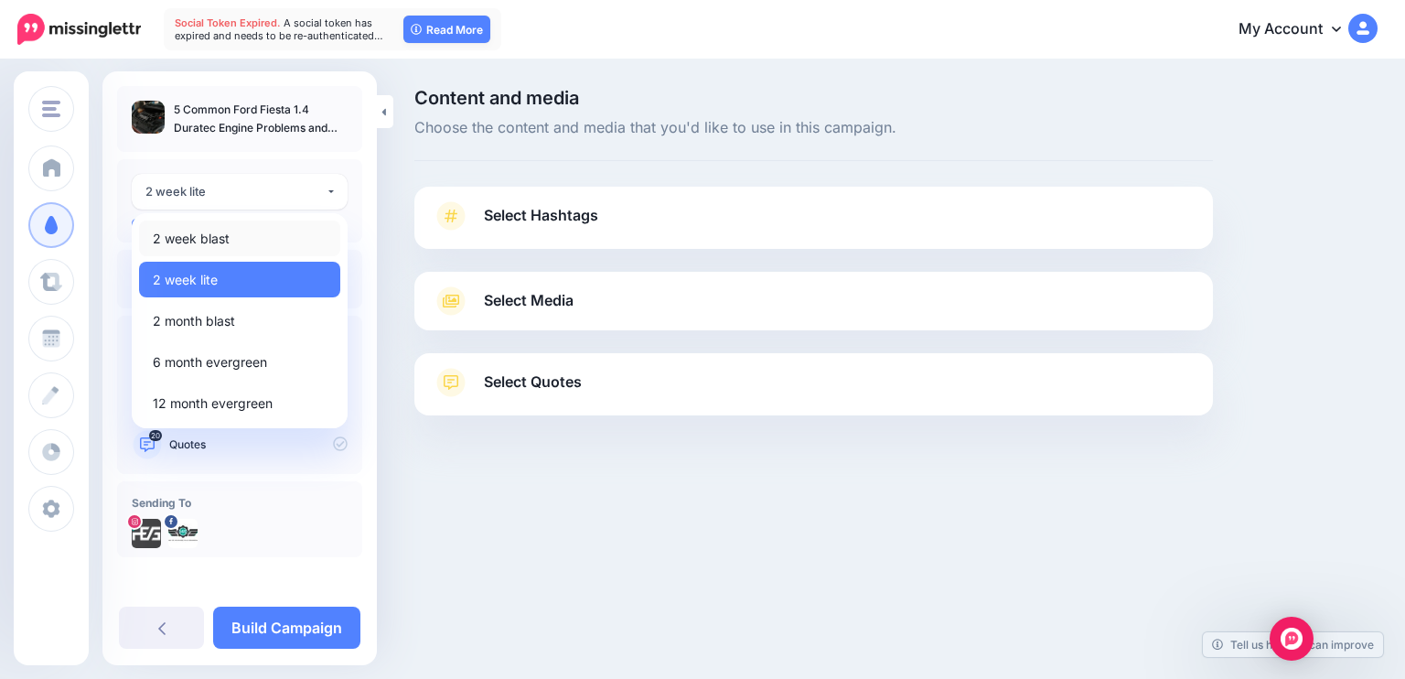
click at [235, 244] on link "2 week blast" at bounding box center [239, 238] width 201 height 36
select select "******"
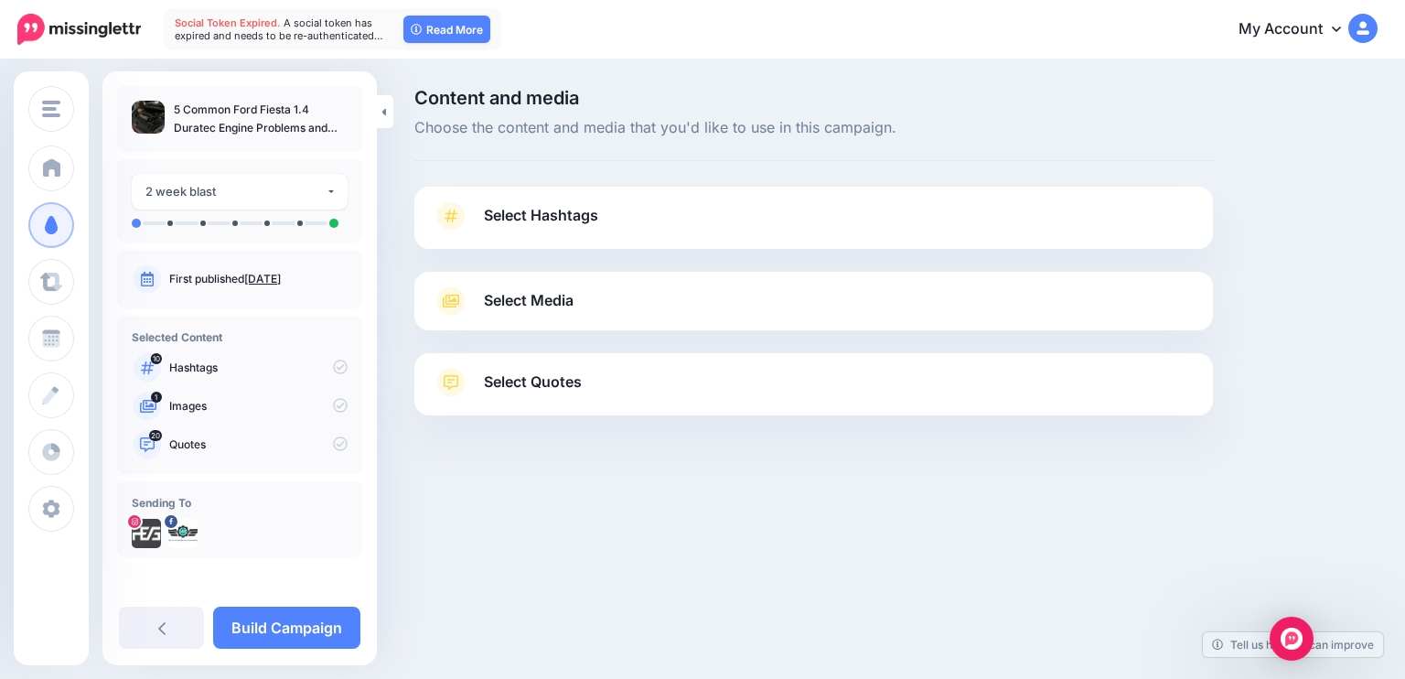
click at [566, 239] on link "Select Hashtags" at bounding box center [814, 225] width 762 height 48
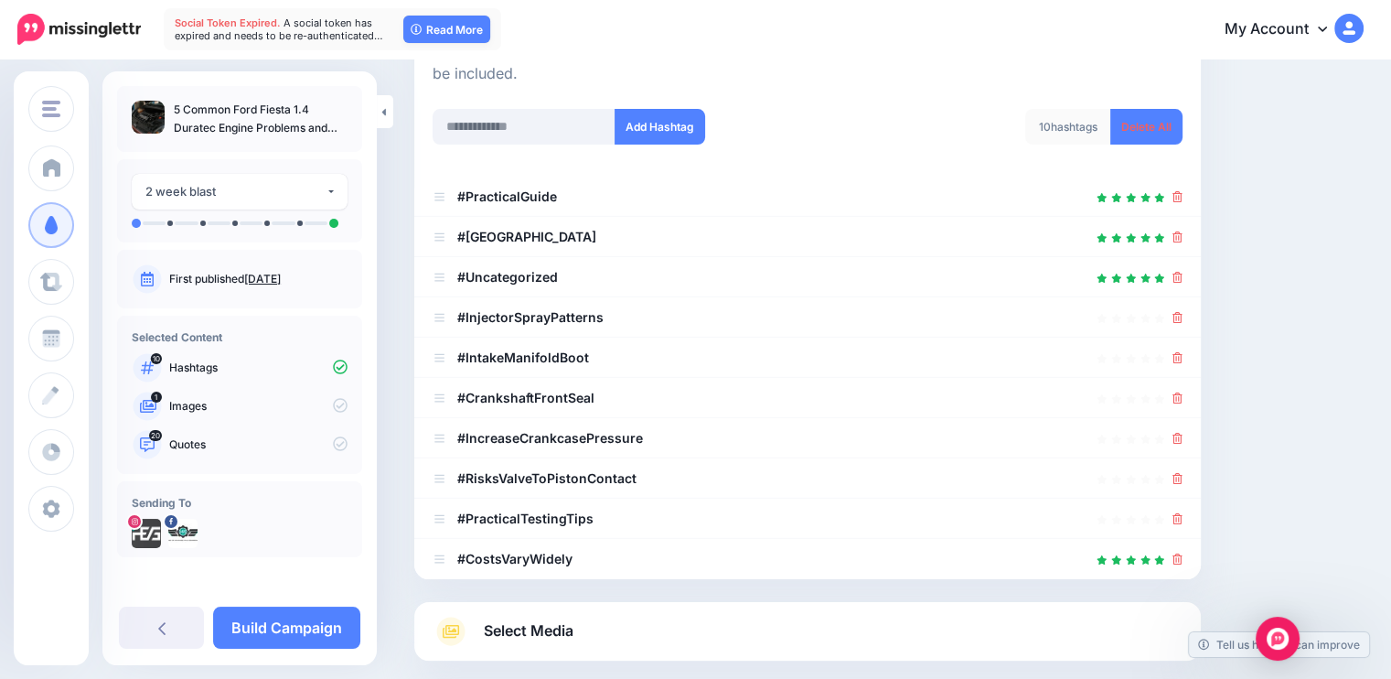
scroll to position [262, 0]
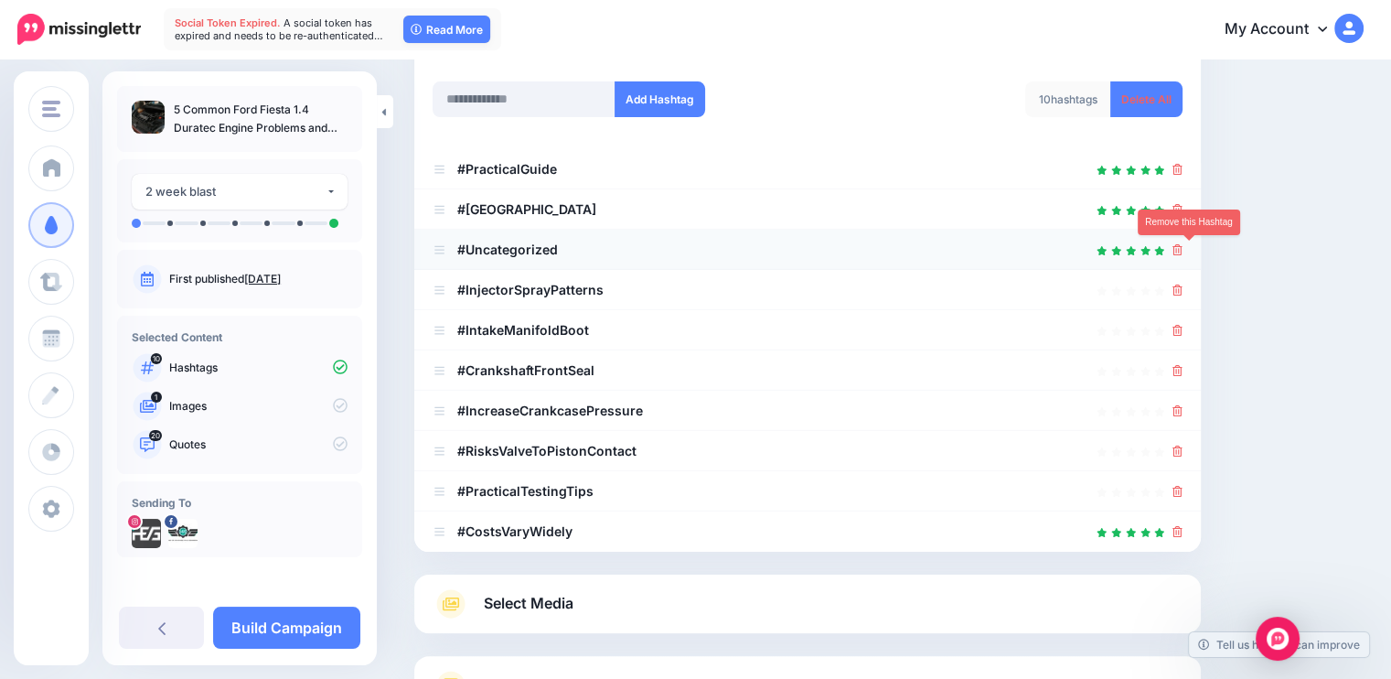
click at [1183, 247] on icon at bounding box center [1178, 249] width 10 height 11
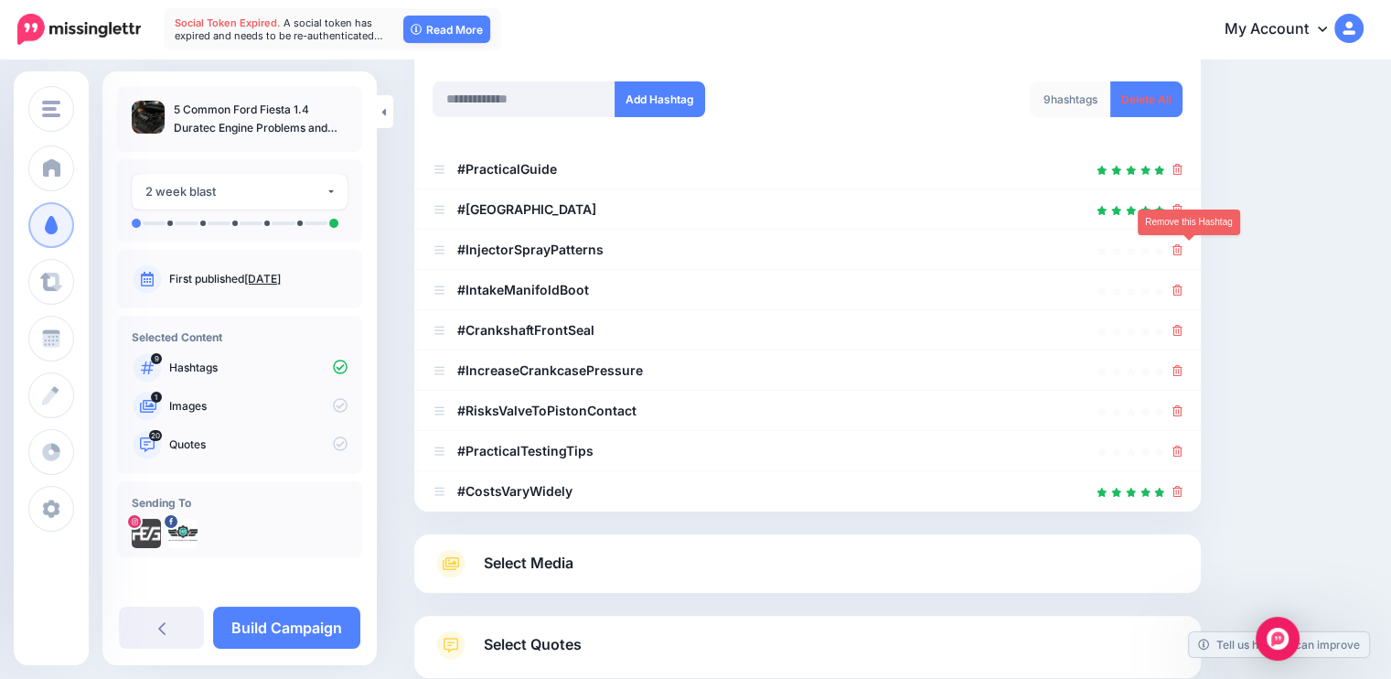
click at [1183, 247] on icon at bounding box center [1178, 249] width 10 height 11
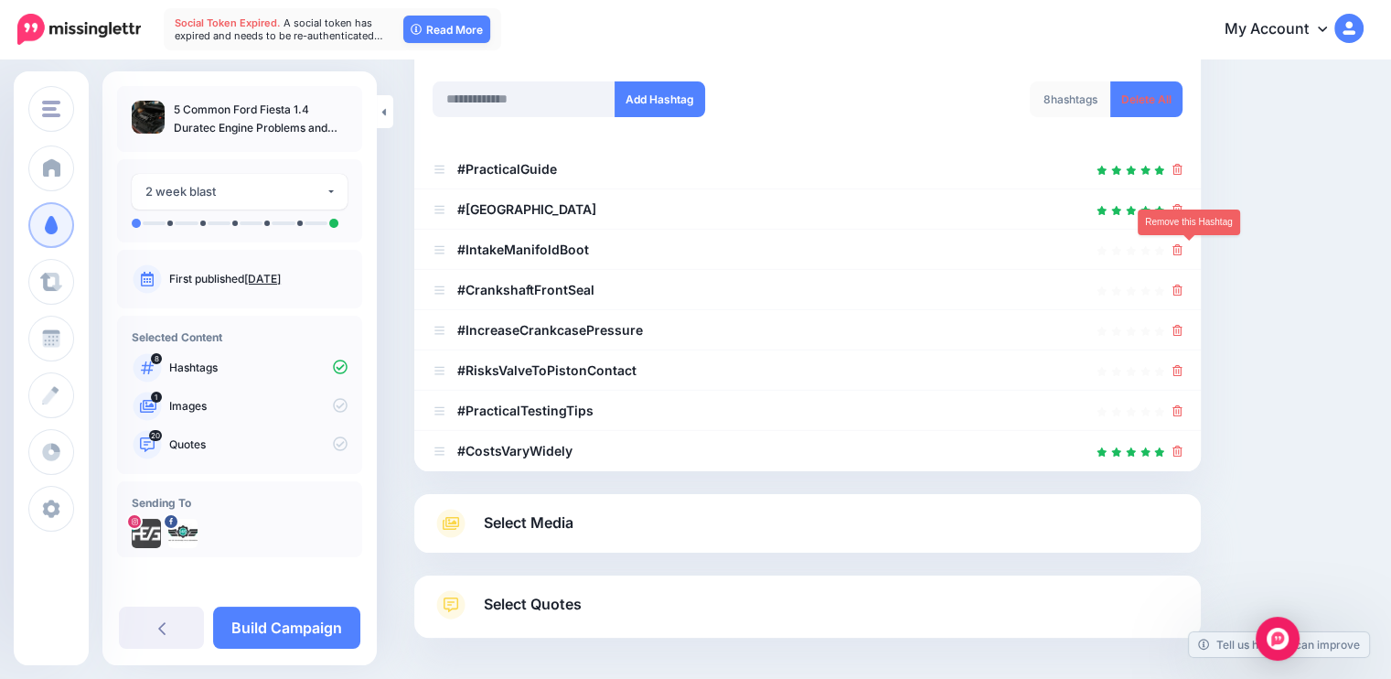
click at [1183, 247] on icon at bounding box center [1178, 249] width 10 height 11
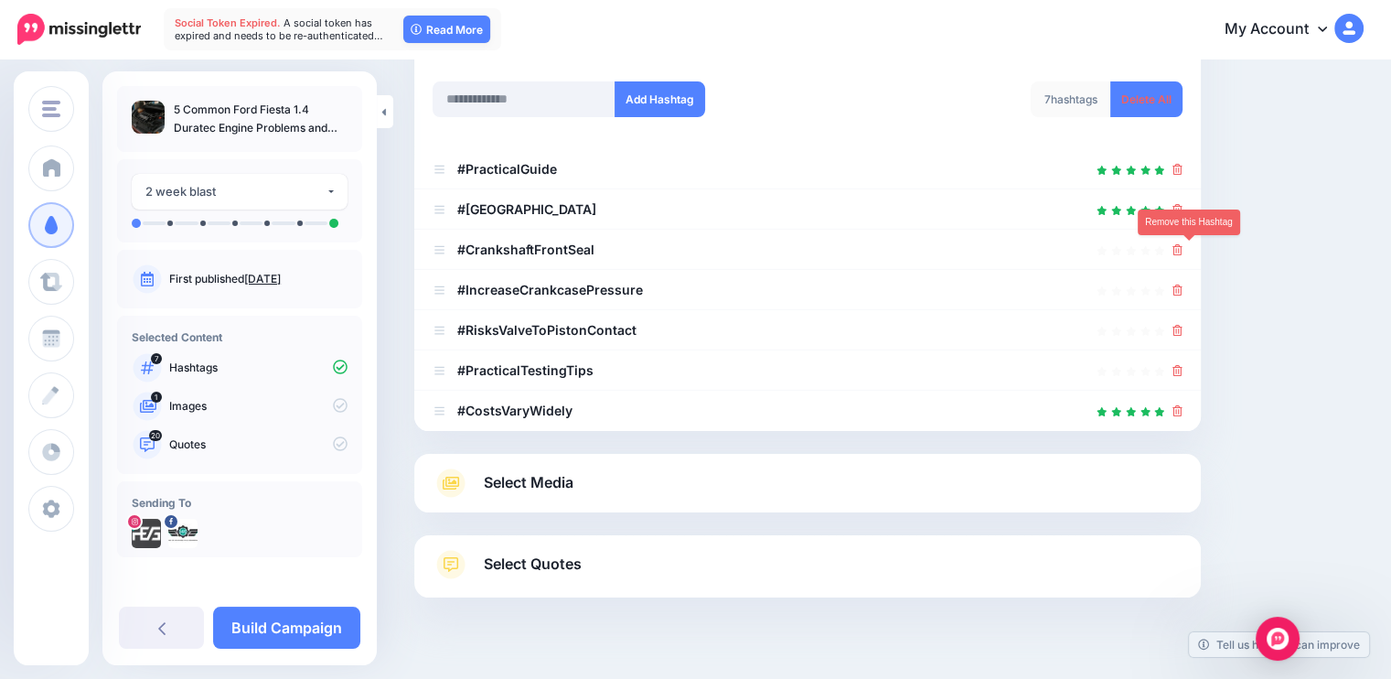
click at [1183, 247] on icon at bounding box center [1178, 249] width 10 height 11
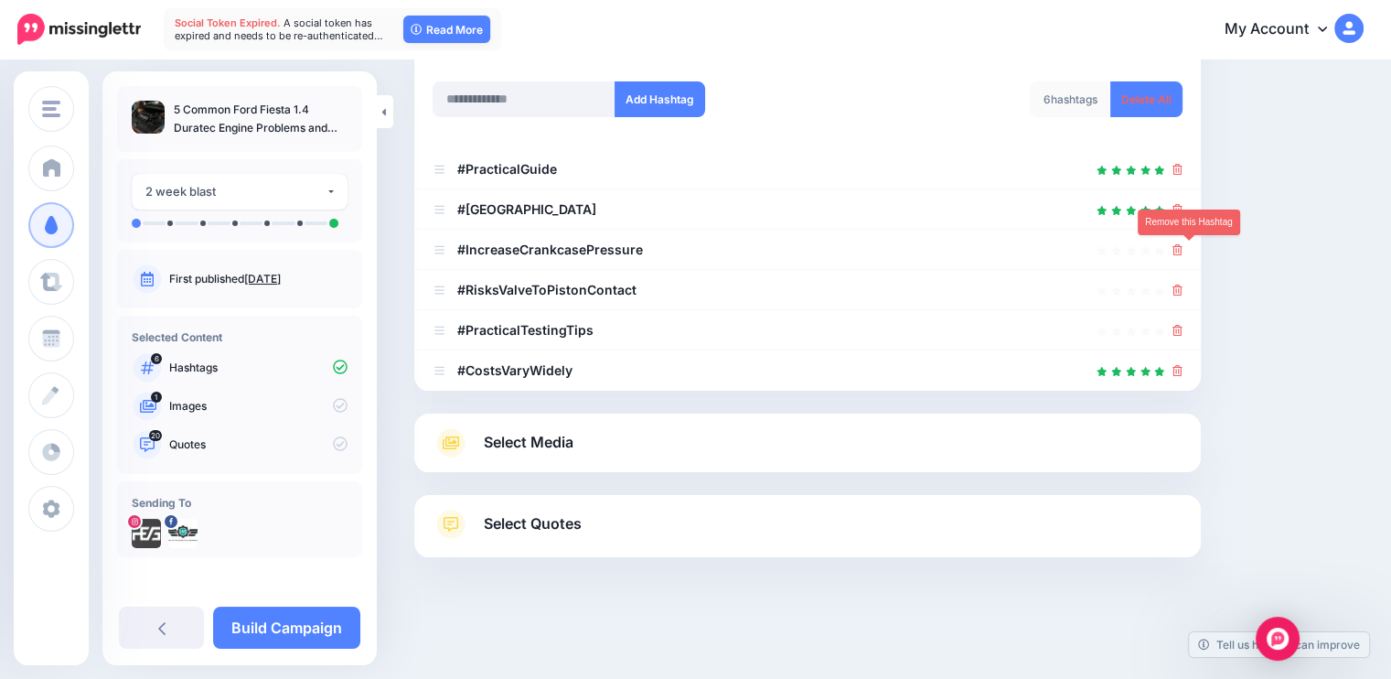
click at [1183, 247] on icon at bounding box center [1178, 249] width 10 height 11
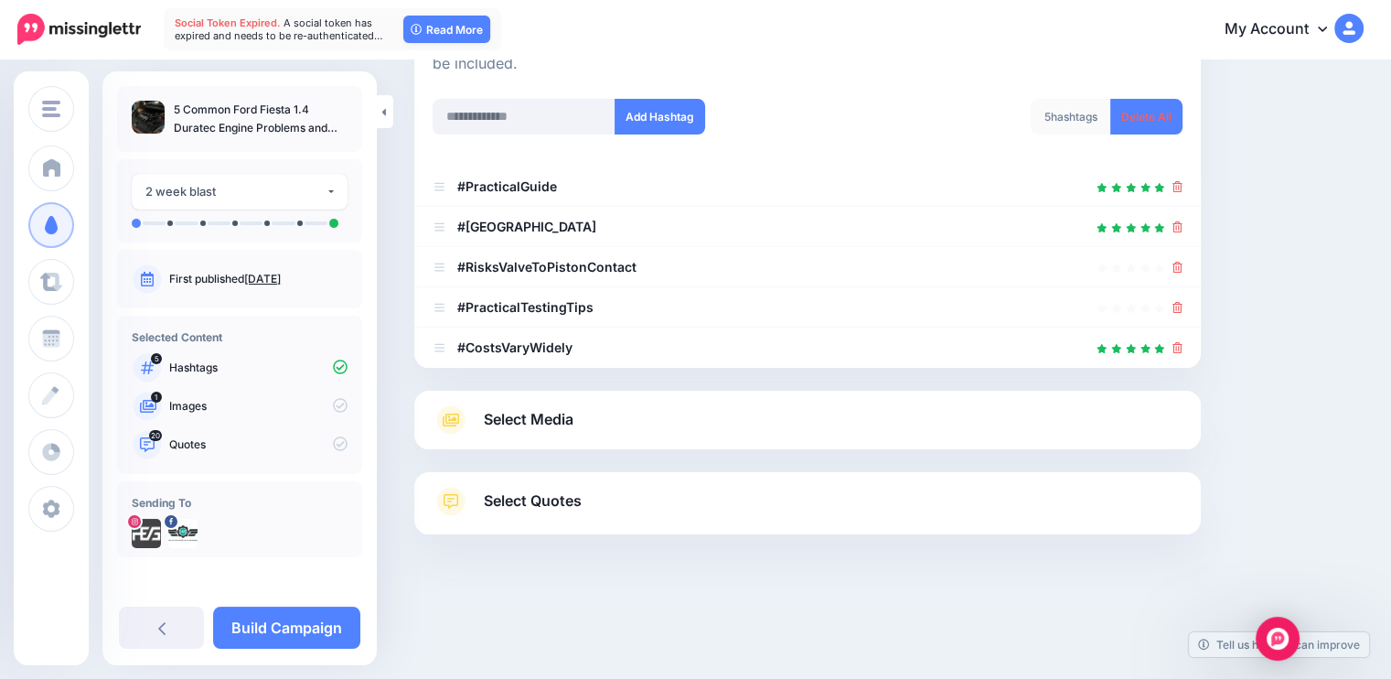
scroll to position [243, 0]
click at [1183, 269] on icon at bounding box center [1178, 268] width 10 height 11
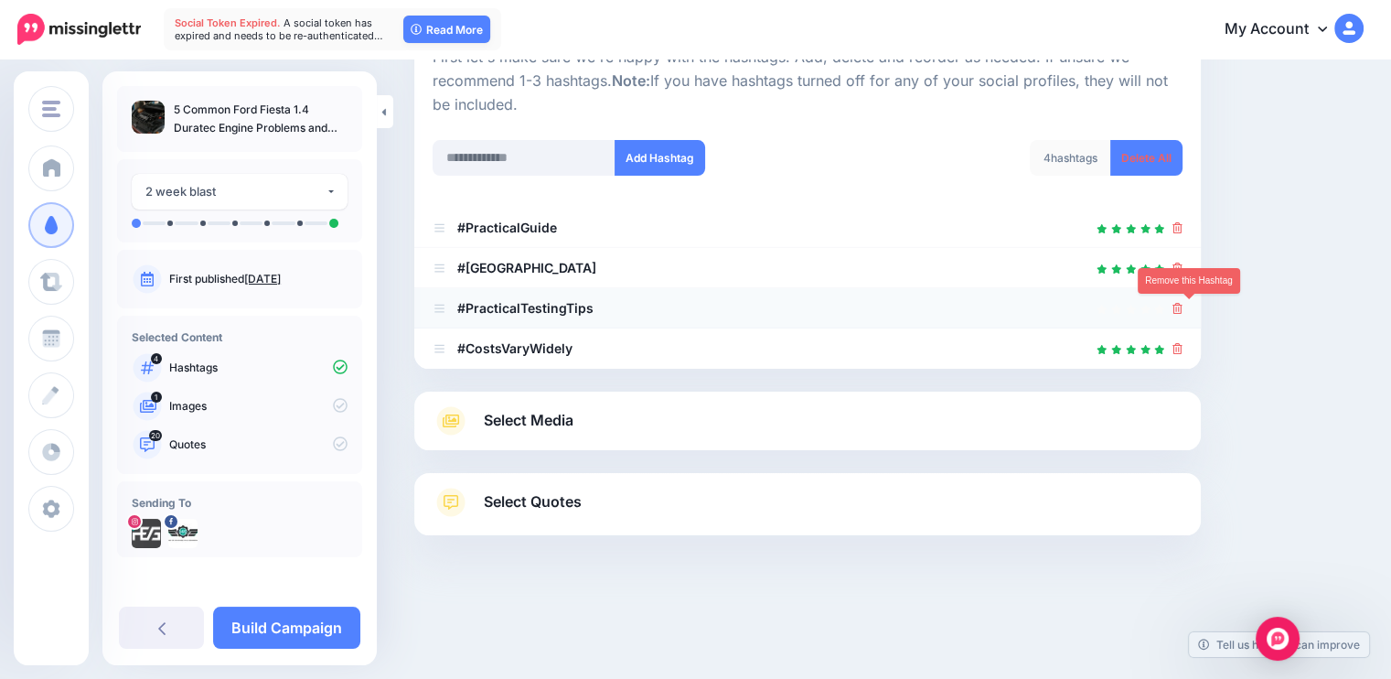
click at [1183, 303] on icon at bounding box center [1178, 308] width 10 height 11
click at [1183, 349] on icon at bounding box center [1178, 348] width 10 height 11
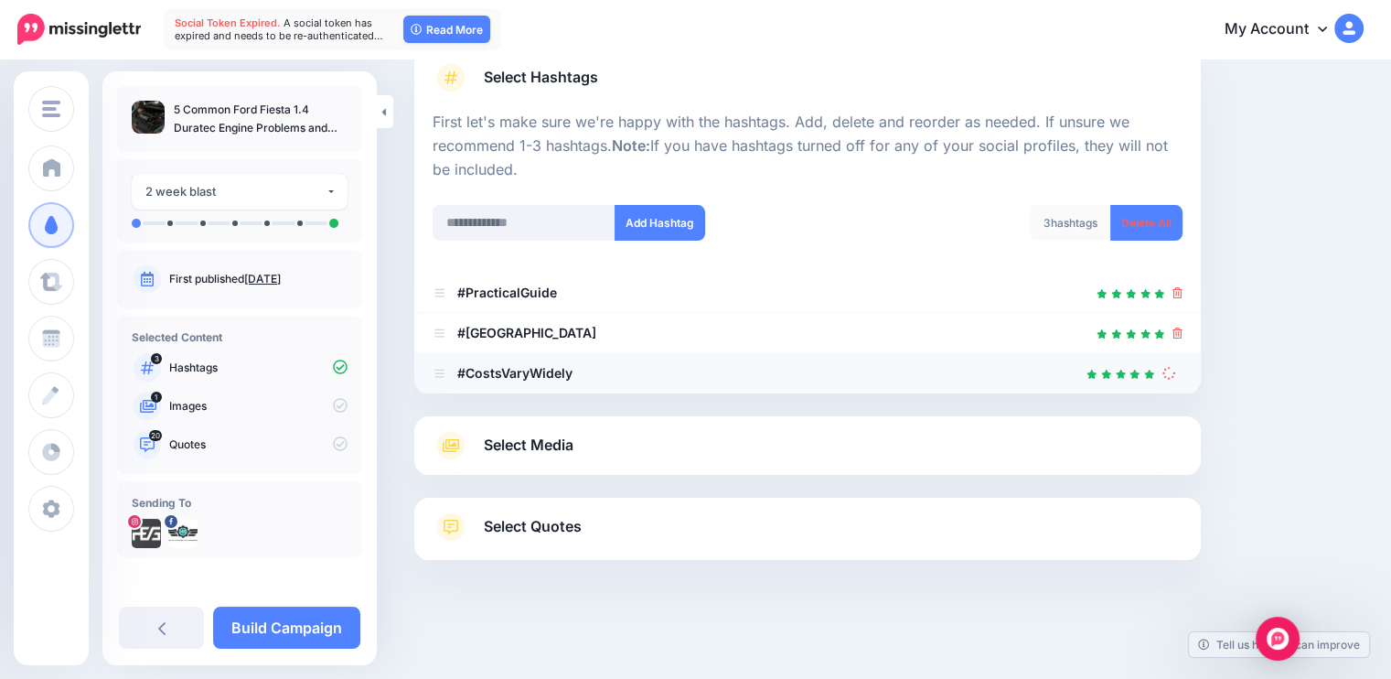
scroll to position [137, 0]
click at [565, 236] on input "text" at bounding box center [524, 224] width 183 height 36
type input "****"
click at [692, 228] on button "Add Hashtag" at bounding box center [660, 224] width 91 height 36
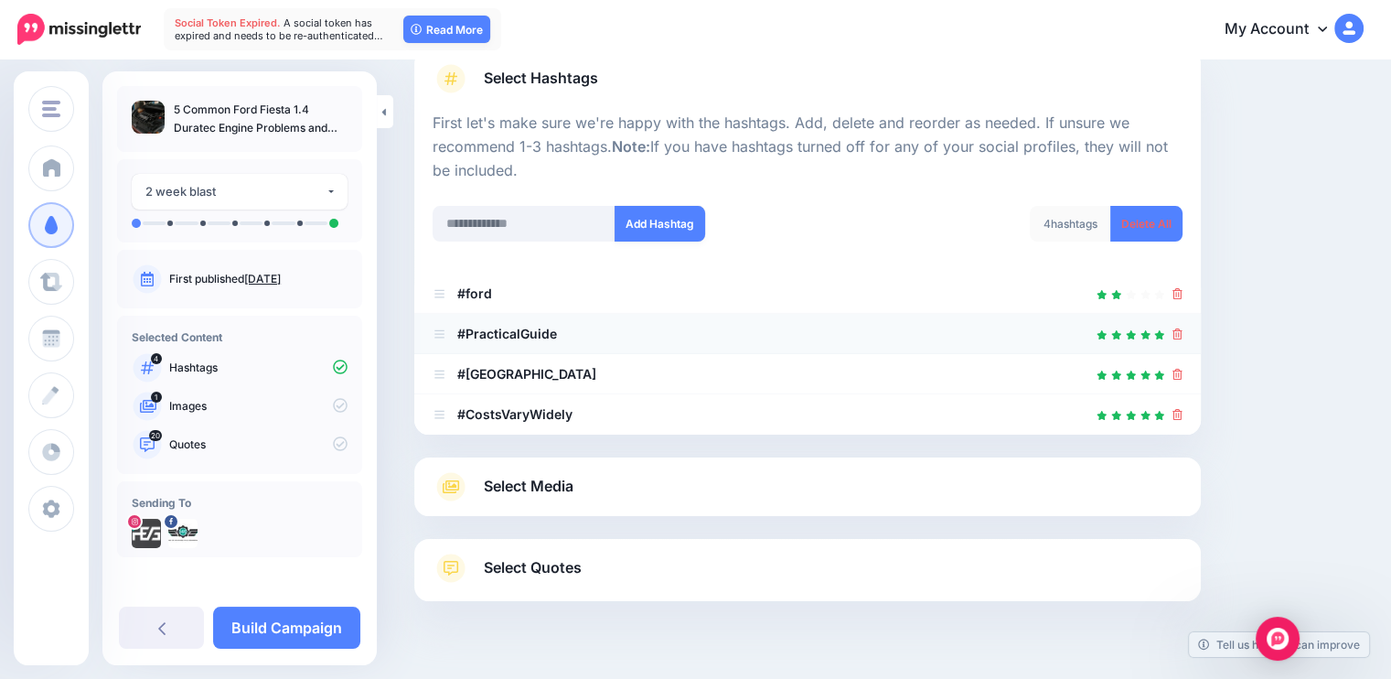
scroll to position [177, 0]
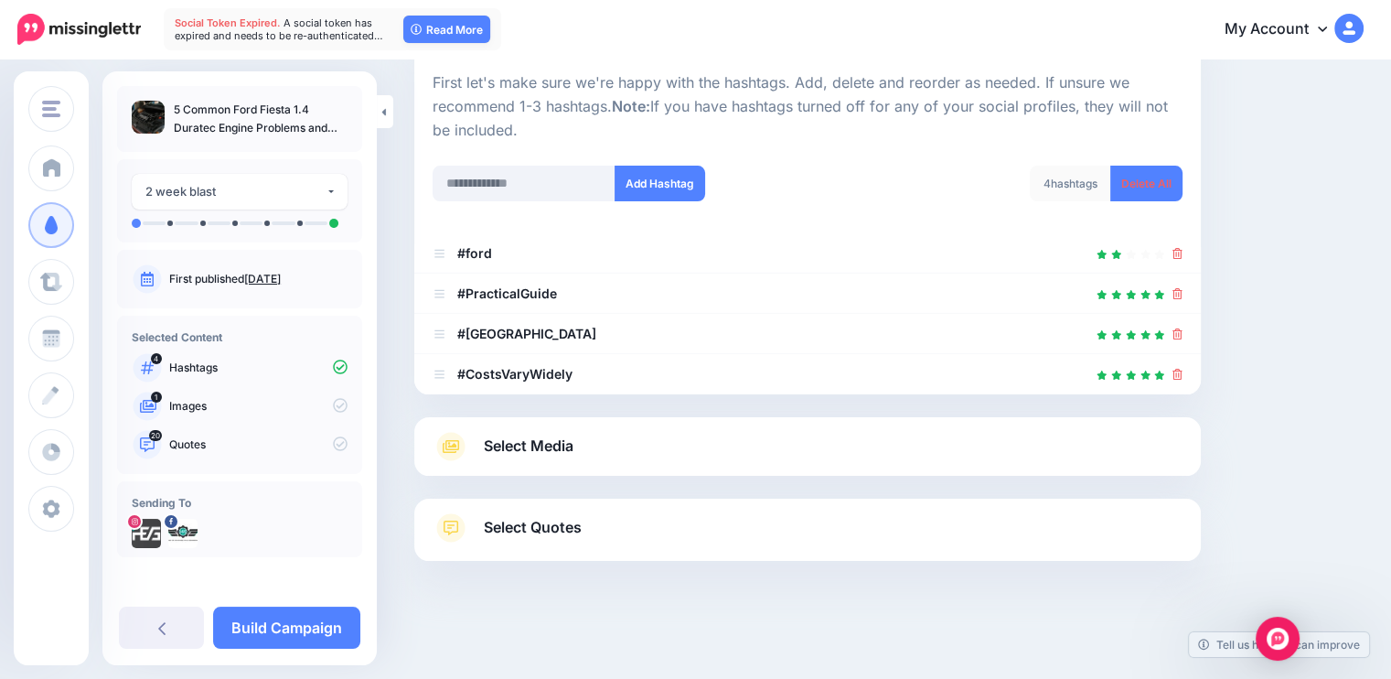
click at [621, 443] on link "Select Media" at bounding box center [808, 446] width 750 height 29
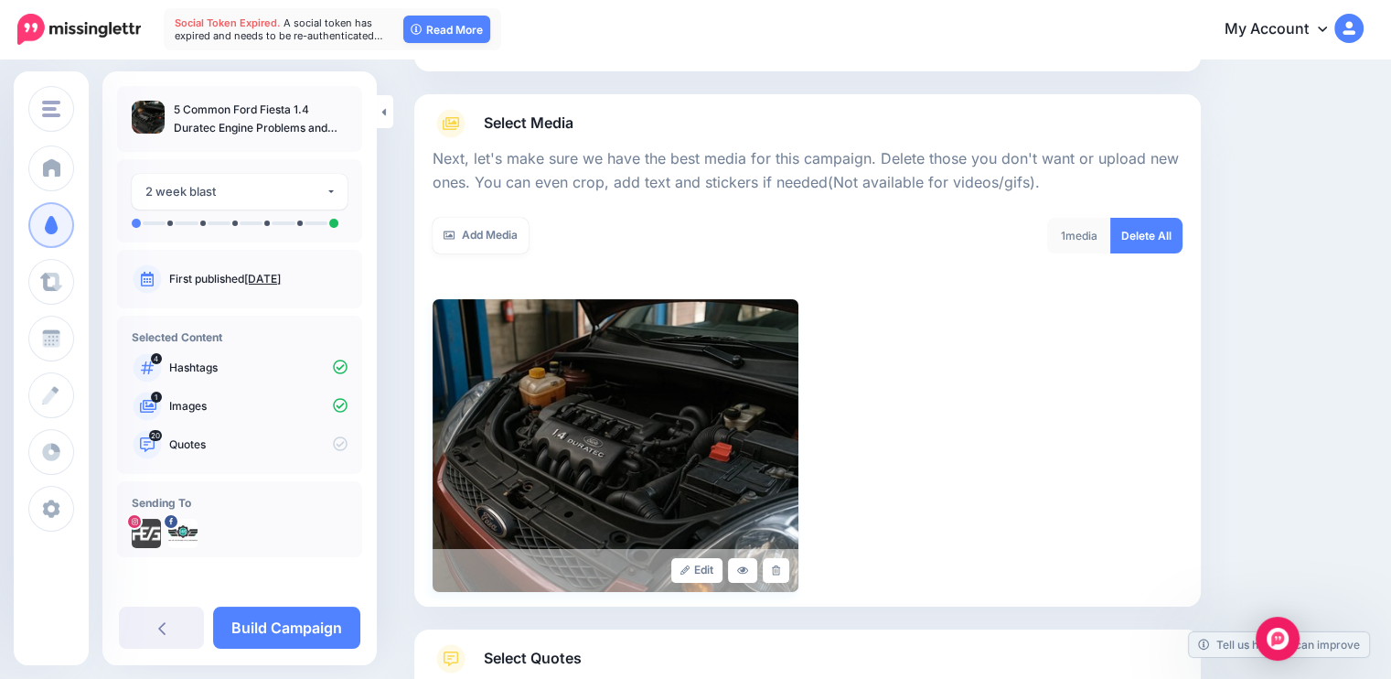
scroll to position [307, 0]
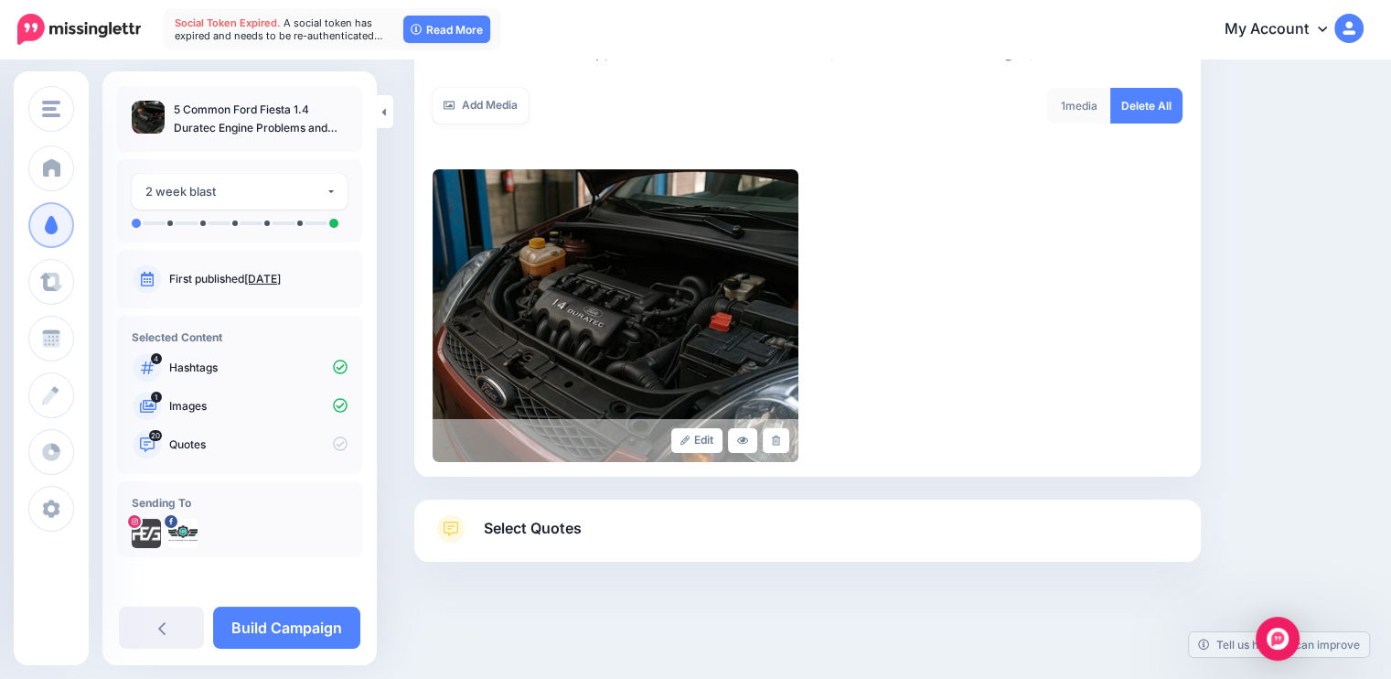
click at [556, 517] on span "Select Quotes" at bounding box center [533, 528] width 98 height 25
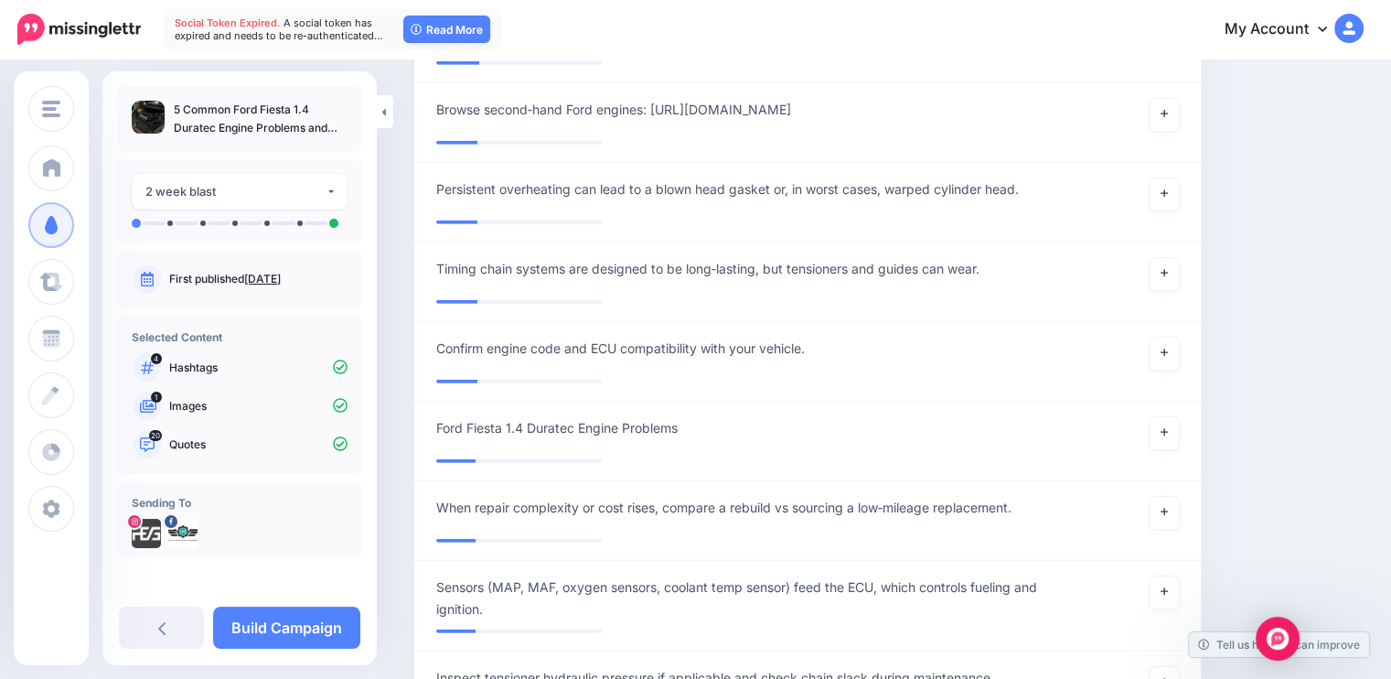
scroll to position [5310, 0]
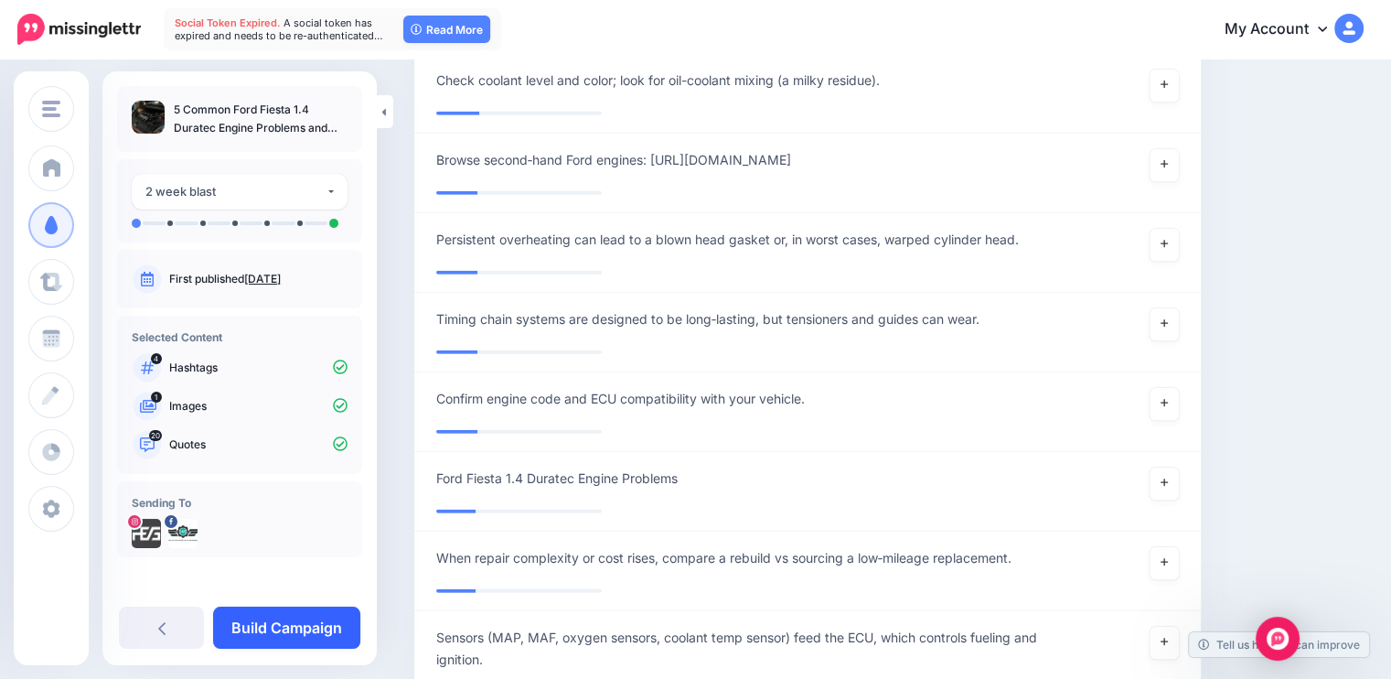
click at [307, 634] on link "Build Campaign" at bounding box center [286, 627] width 147 height 42
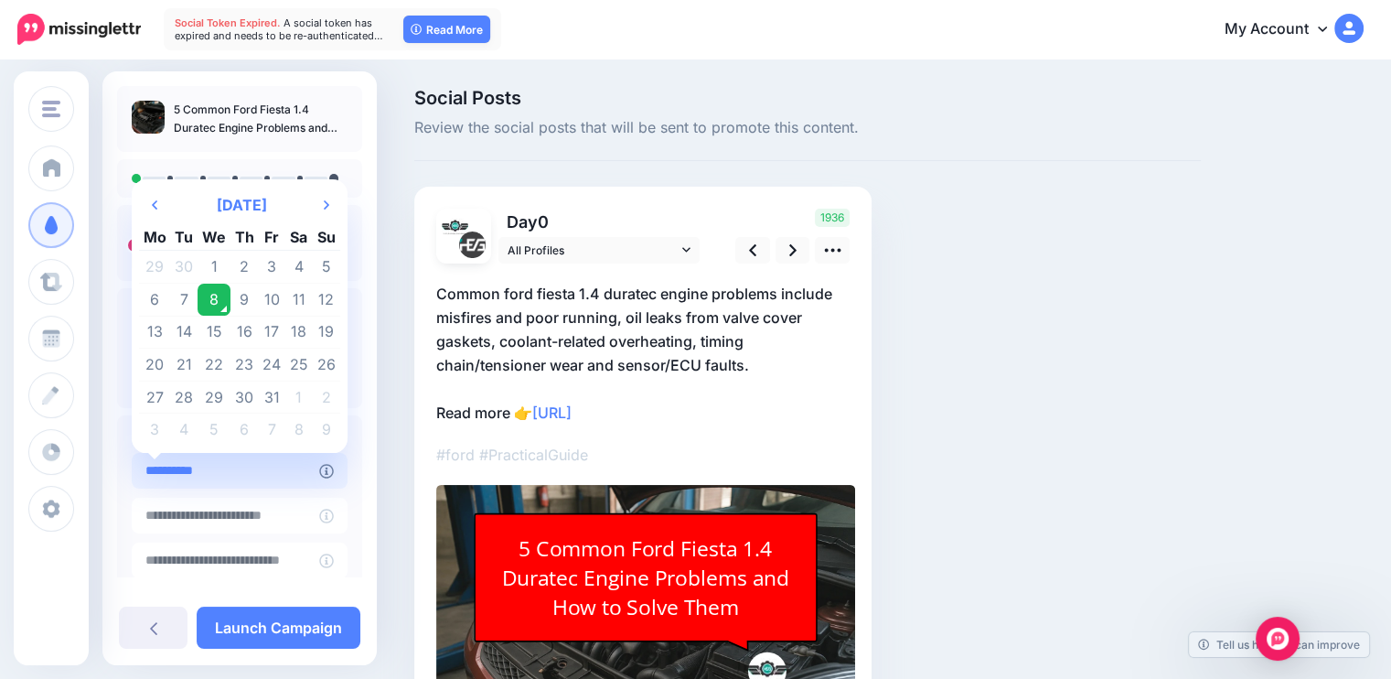
click at [253, 467] on input "**********" at bounding box center [226, 471] width 188 height 36
click at [220, 365] on td "22" at bounding box center [214, 365] width 33 height 33
type input "**********"
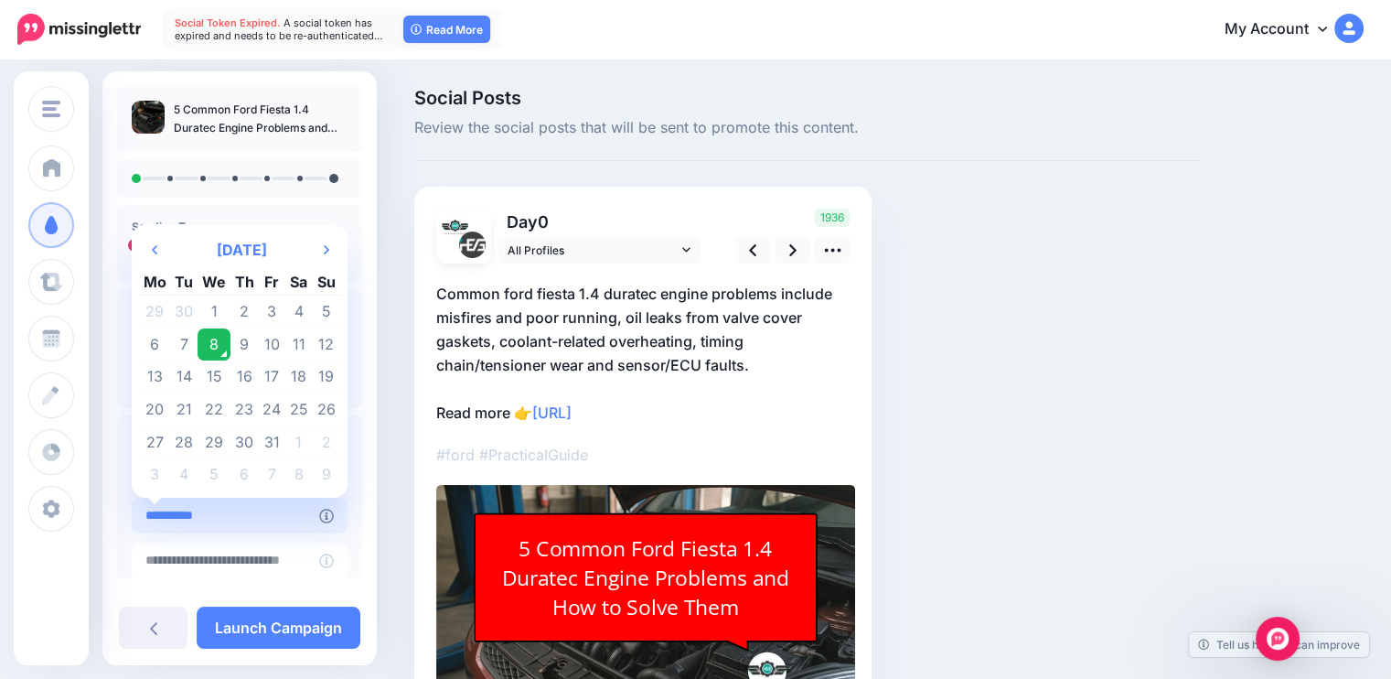
click at [241, 519] on input "**********" at bounding box center [226, 516] width 188 height 36
click at [271, 445] on td "31" at bounding box center [271, 441] width 27 height 33
type input "**********"
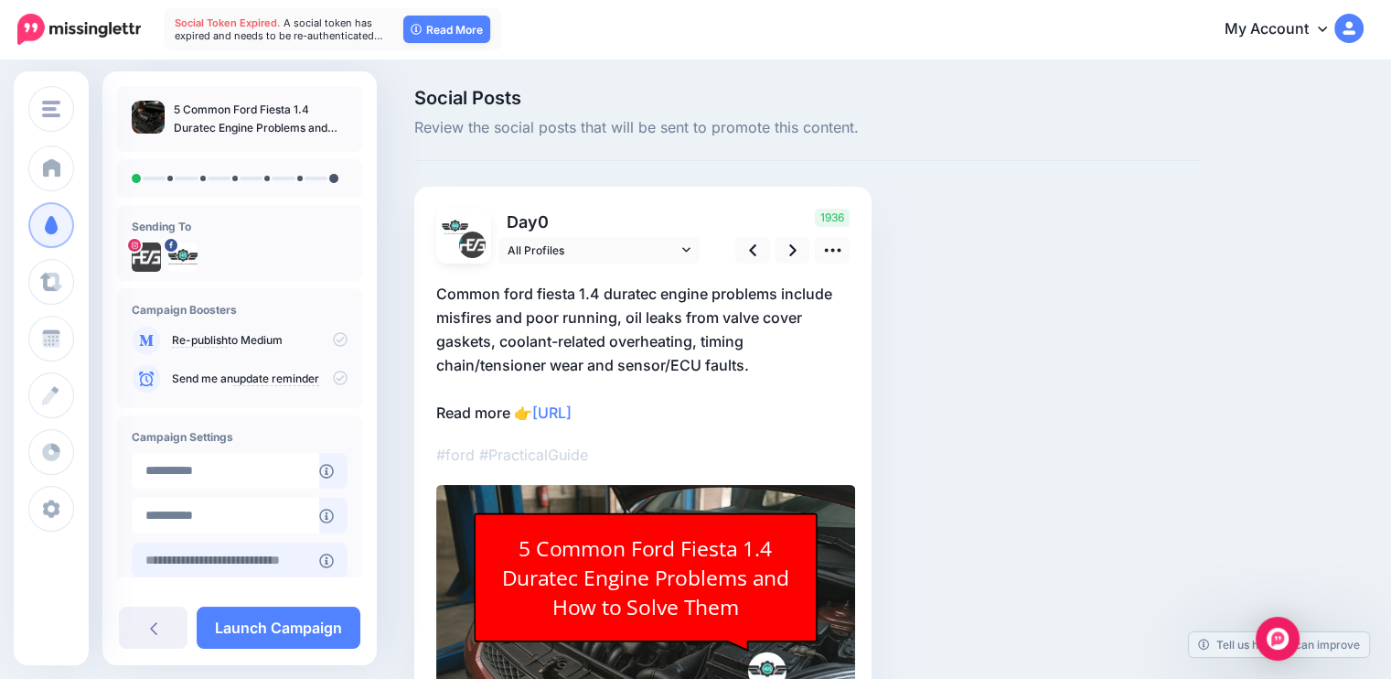
scroll to position [102, 0]
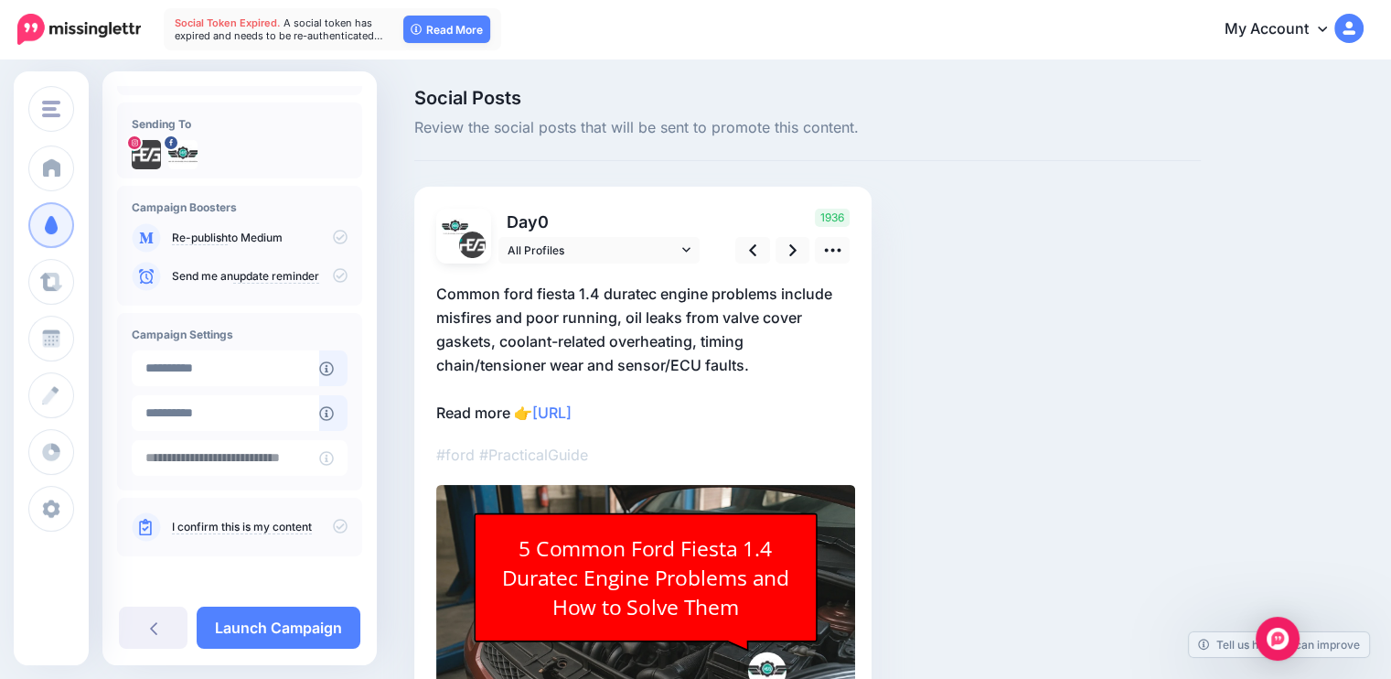
click at [269, 527] on link "I confirm this is my content" at bounding box center [242, 527] width 140 height 15
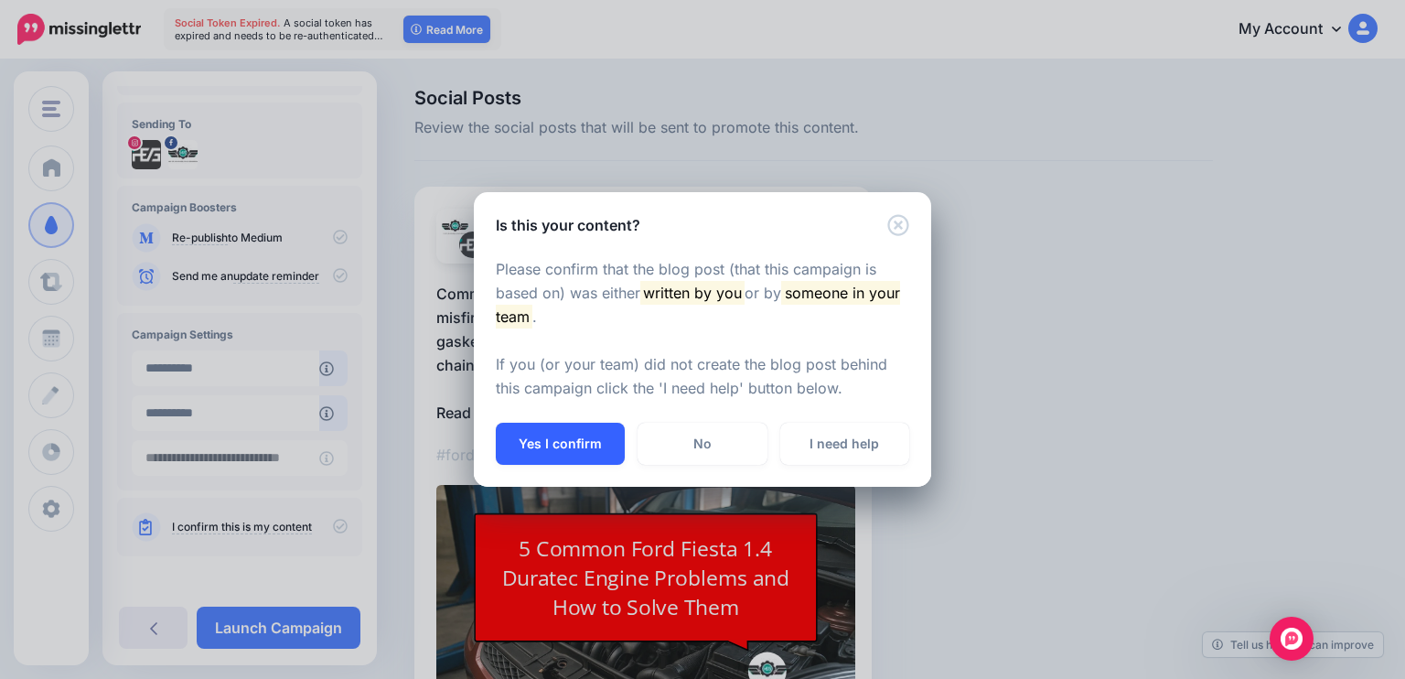
click at [544, 449] on button "Yes I confirm" at bounding box center [560, 444] width 129 height 42
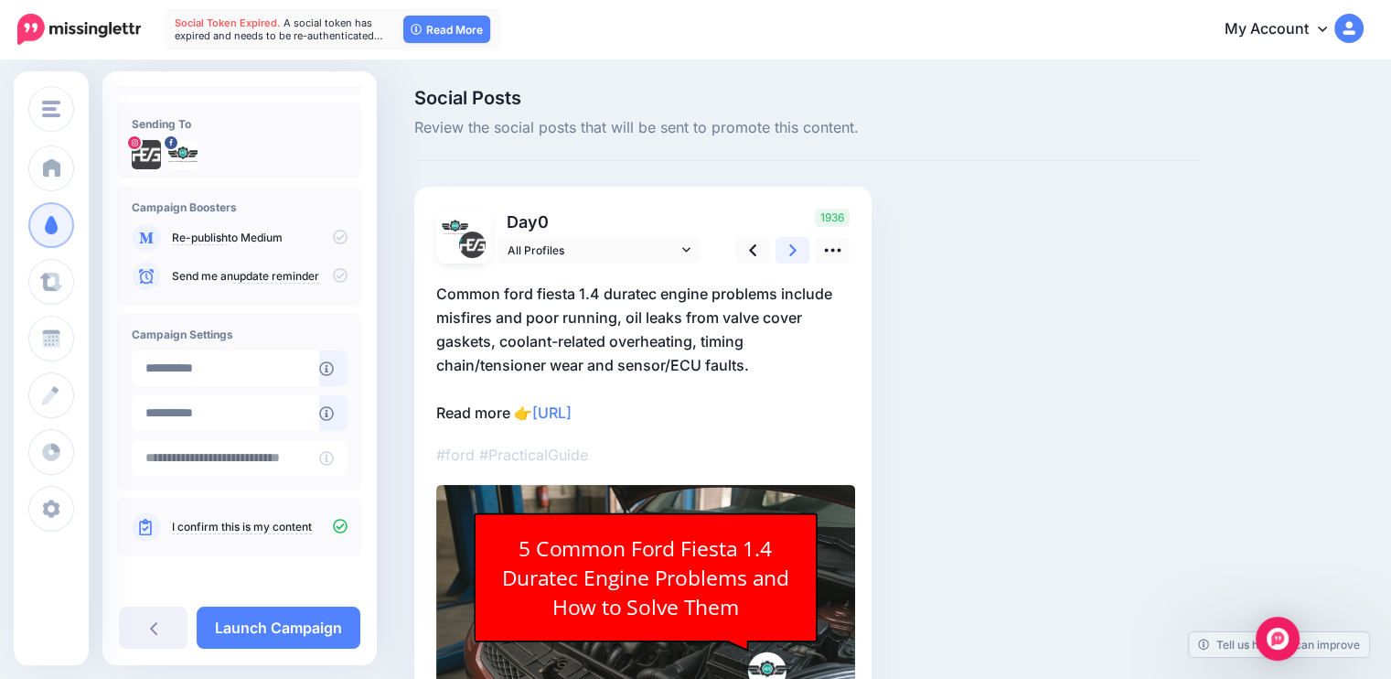
click at [783, 253] on link at bounding box center [793, 250] width 35 height 27
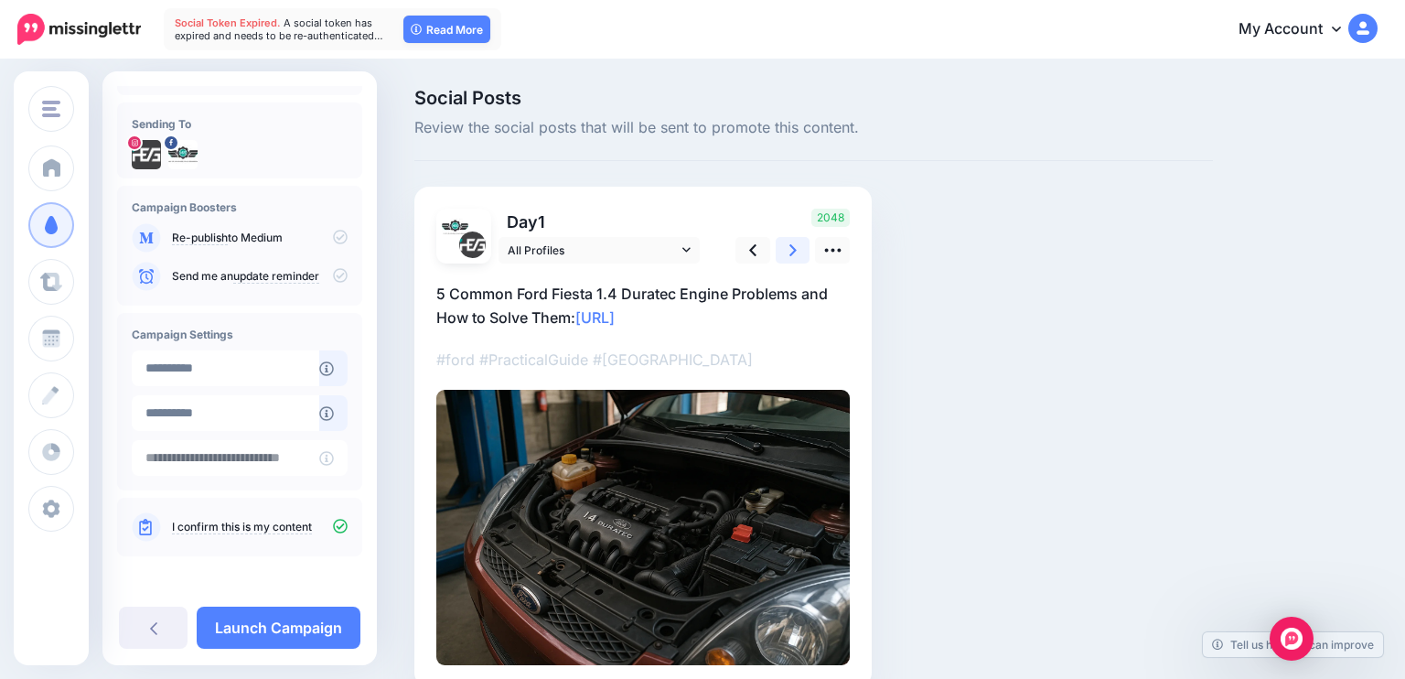
click at [783, 253] on link at bounding box center [793, 250] width 35 height 27
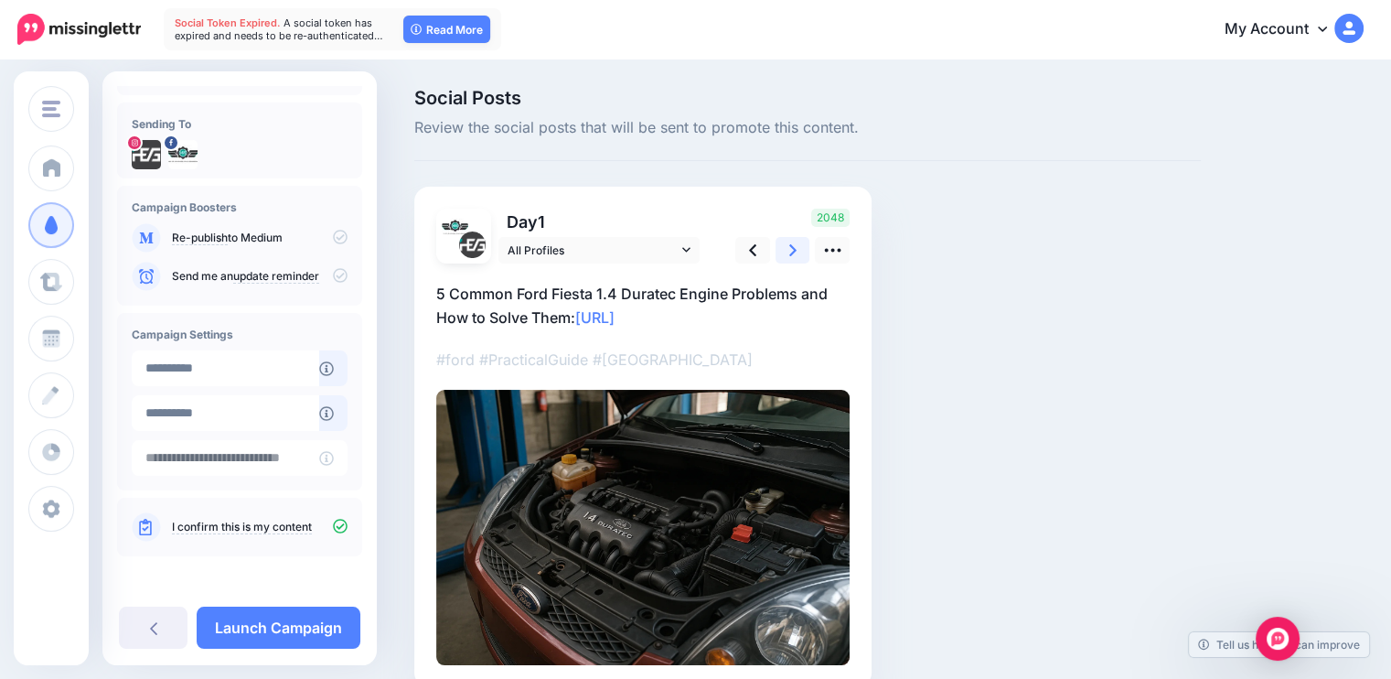
click at [783, 253] on link at bounding box center [793, 250] width 35 height 27
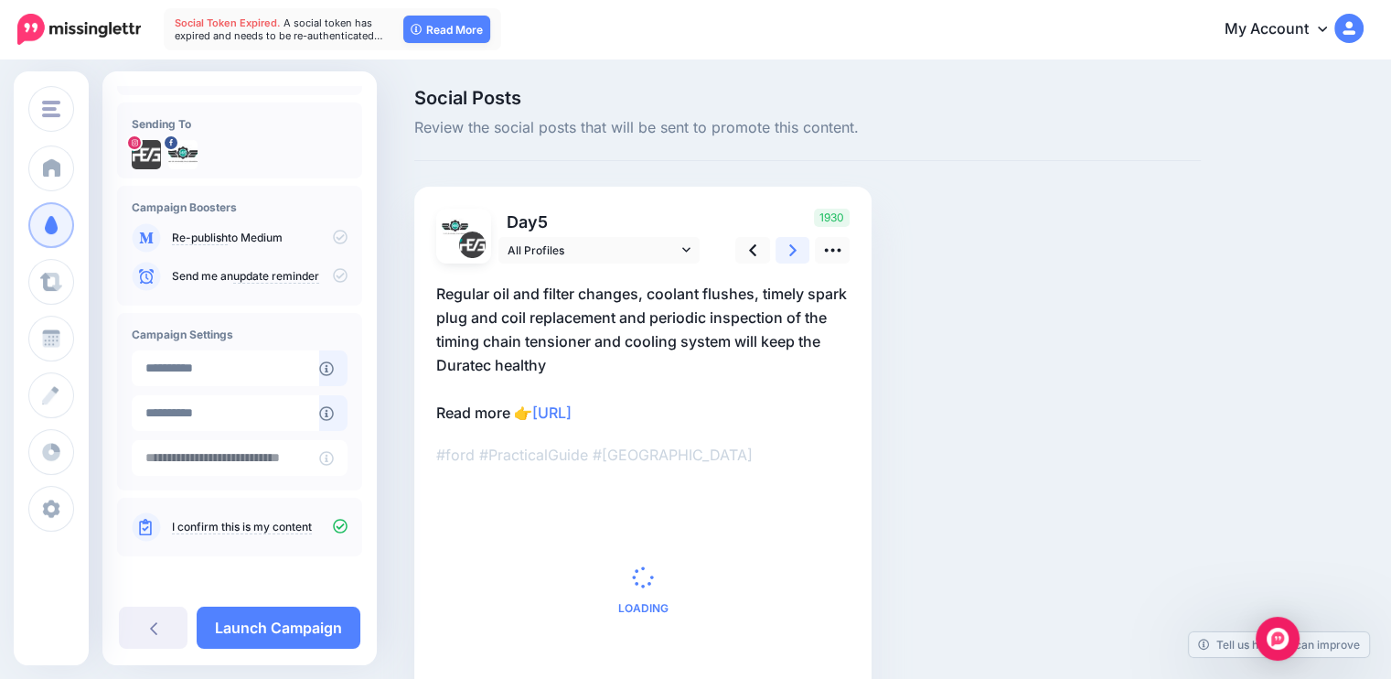
click at [783, 253] on link at bounding box center [793, 250] width 35 height 27
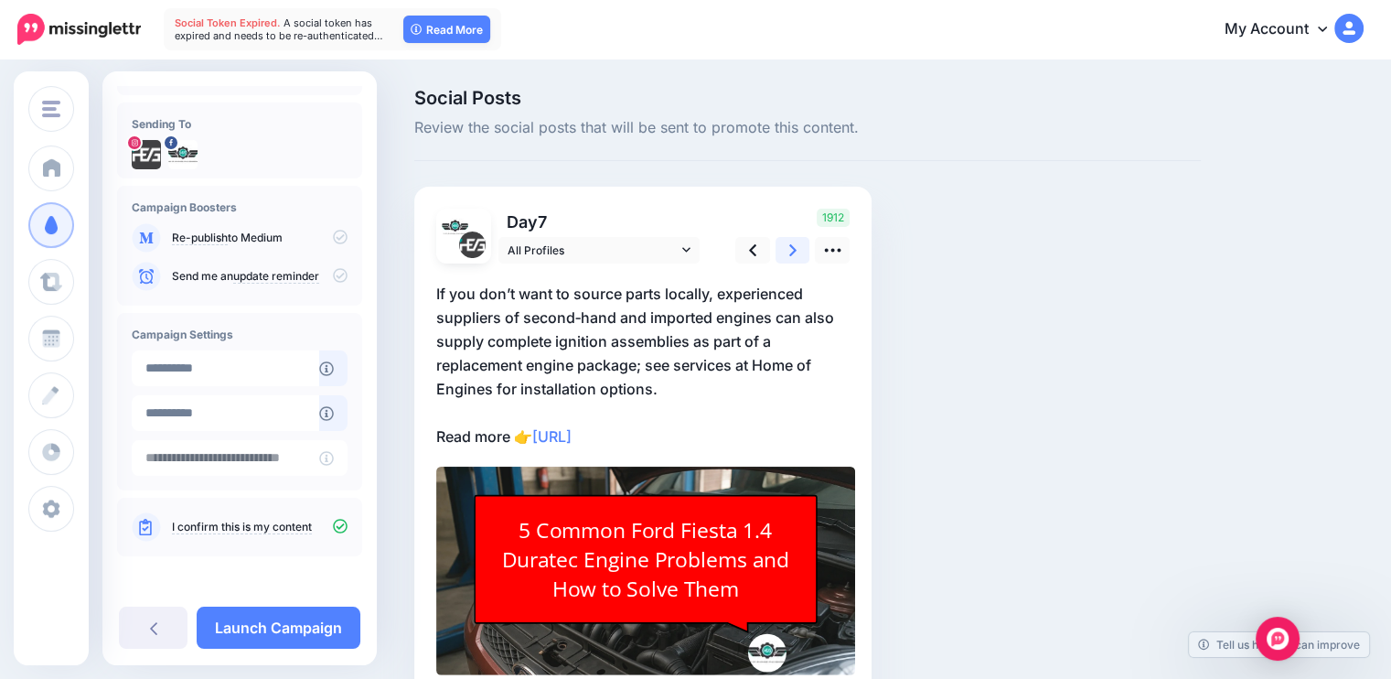
click at [783, 253] on link at bounding box center [793, 250] width 35 height 27
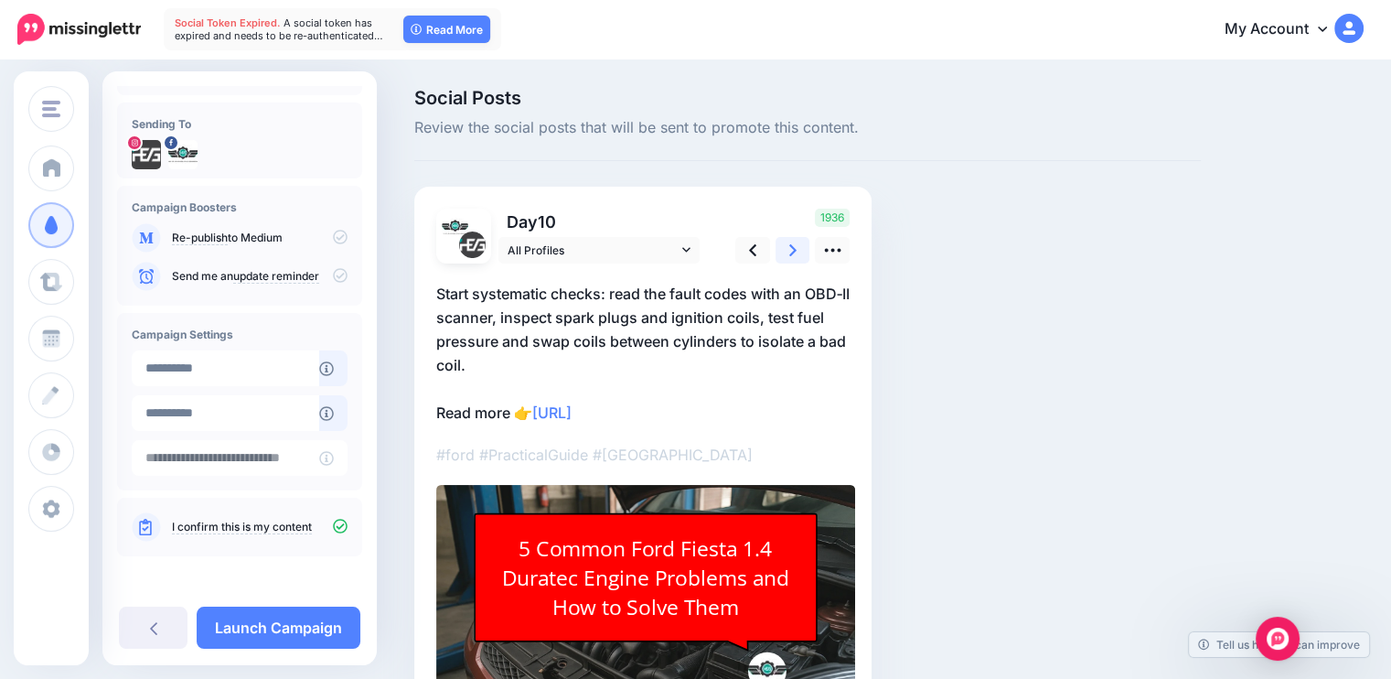
click at [783, 253] on link at bounding box center [793, 250] width 35 height 27
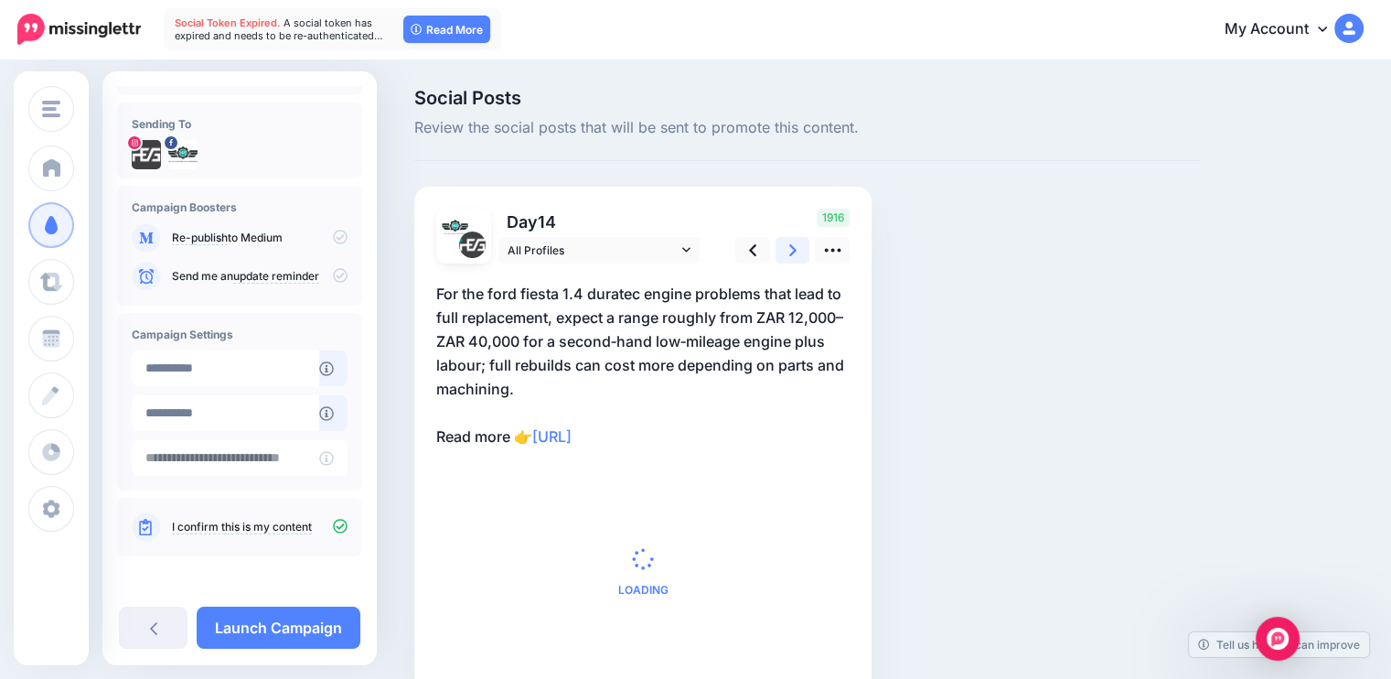
click at [783, 253] on link at bounding box center [793, 250] width 35 height 27
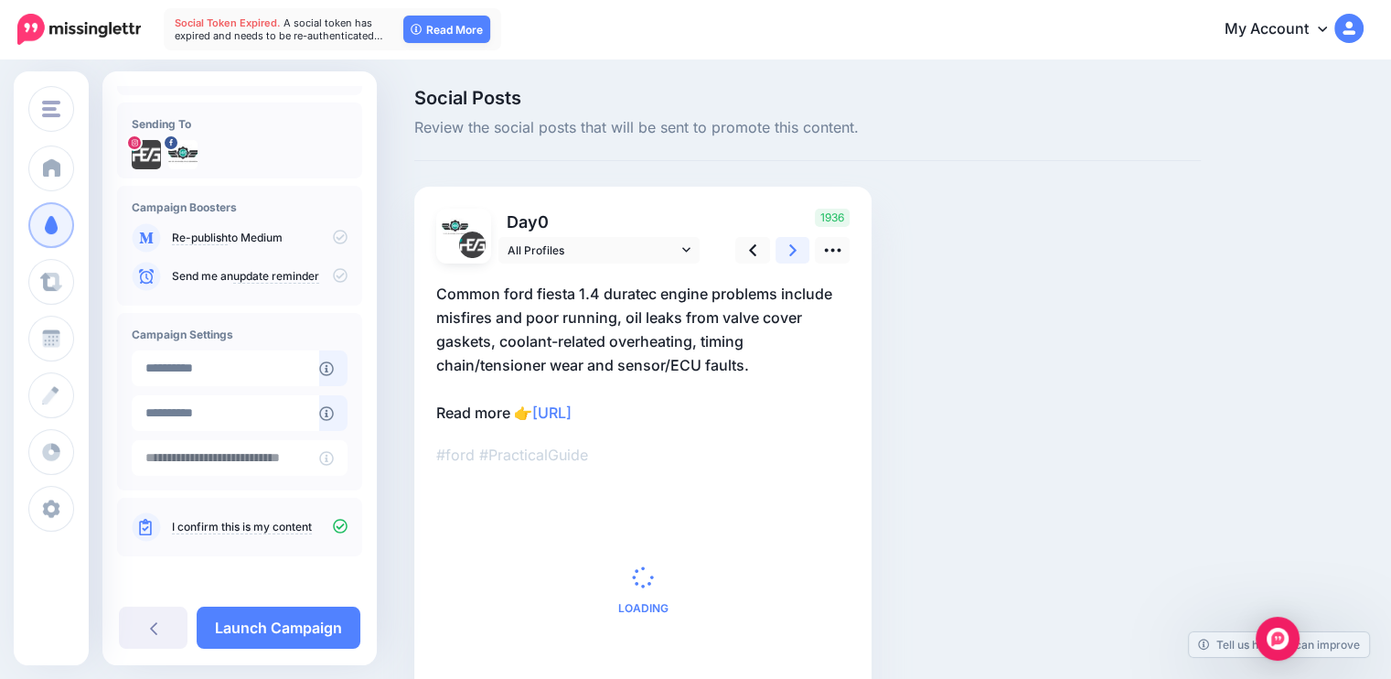
click at [783, 253] on link at bounding box center [793, 250] width 35 height 27
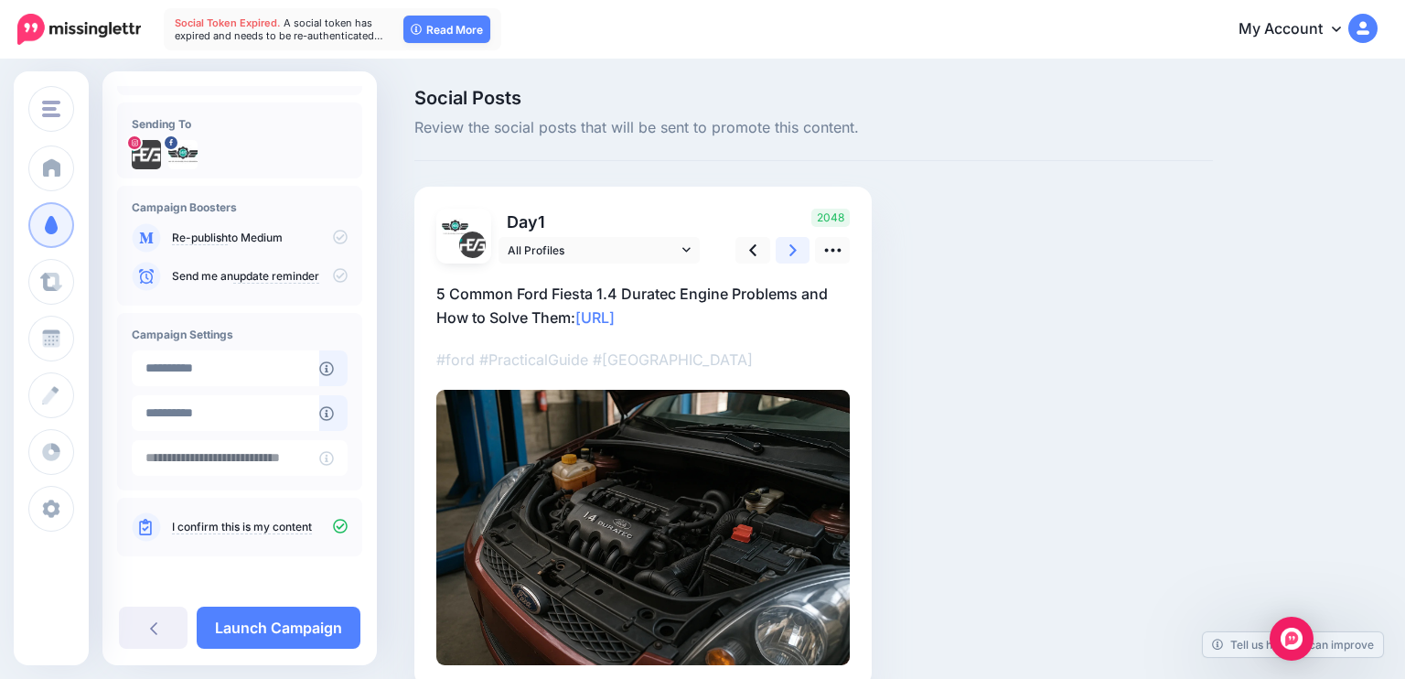
click at [783, 253] on link at bounding box center [793, 250] width 35 height 27
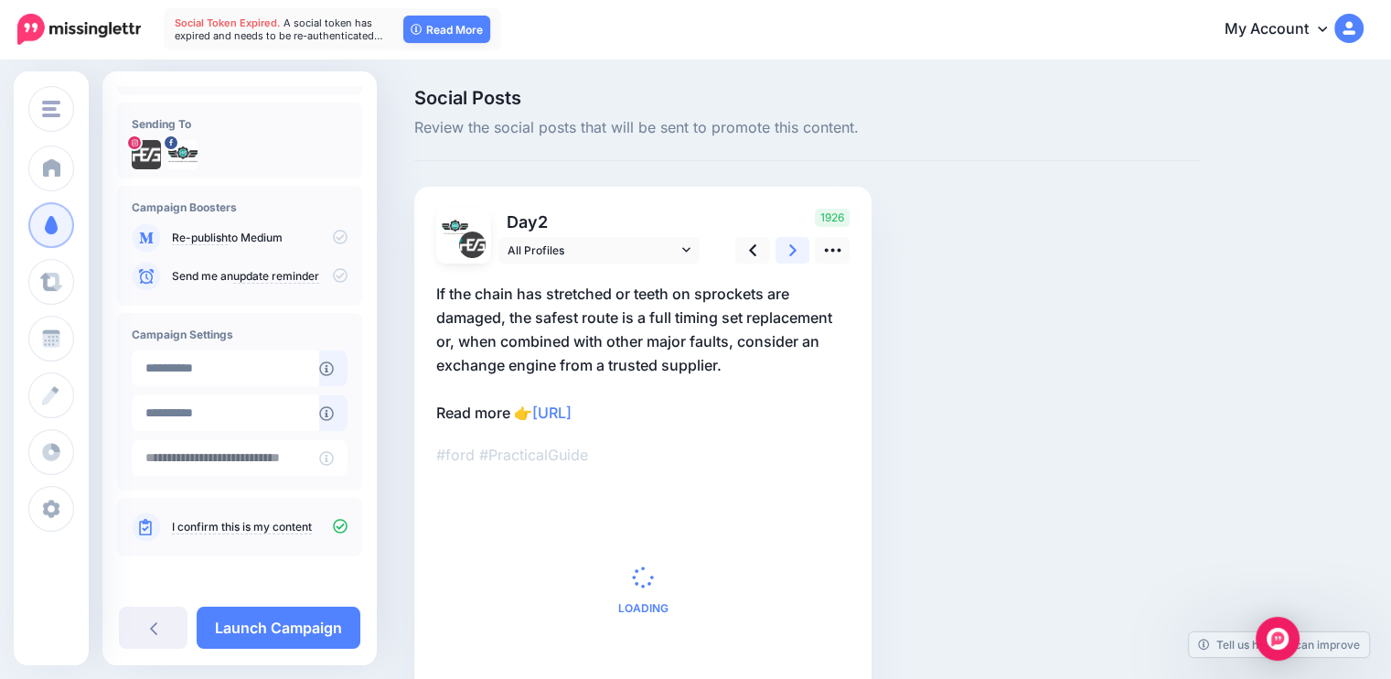
click at [783, 253] on link at bounding box center [793, 250] width 35 height 27
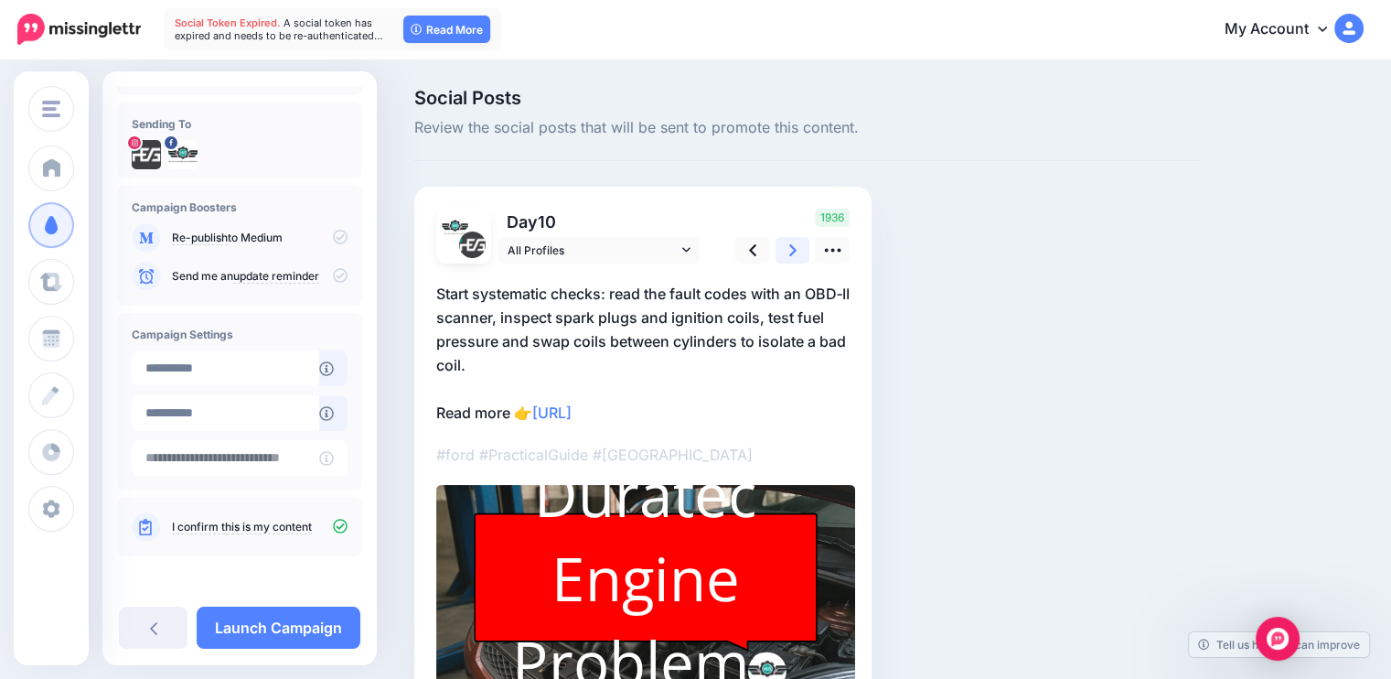
click at [783, 253] on link at bounding box center [793, 250] width 35 height 27
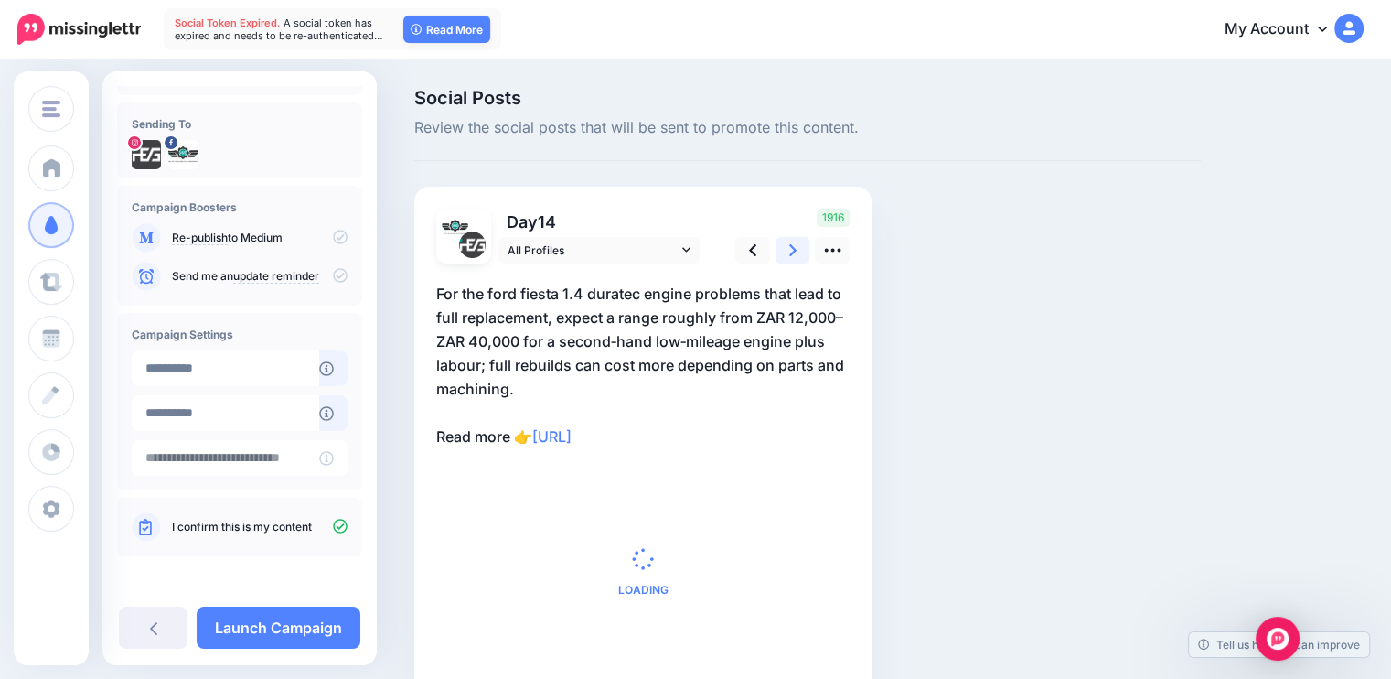
click at [783, 253] on link at bounding box center [793, 250] width 35 height 27
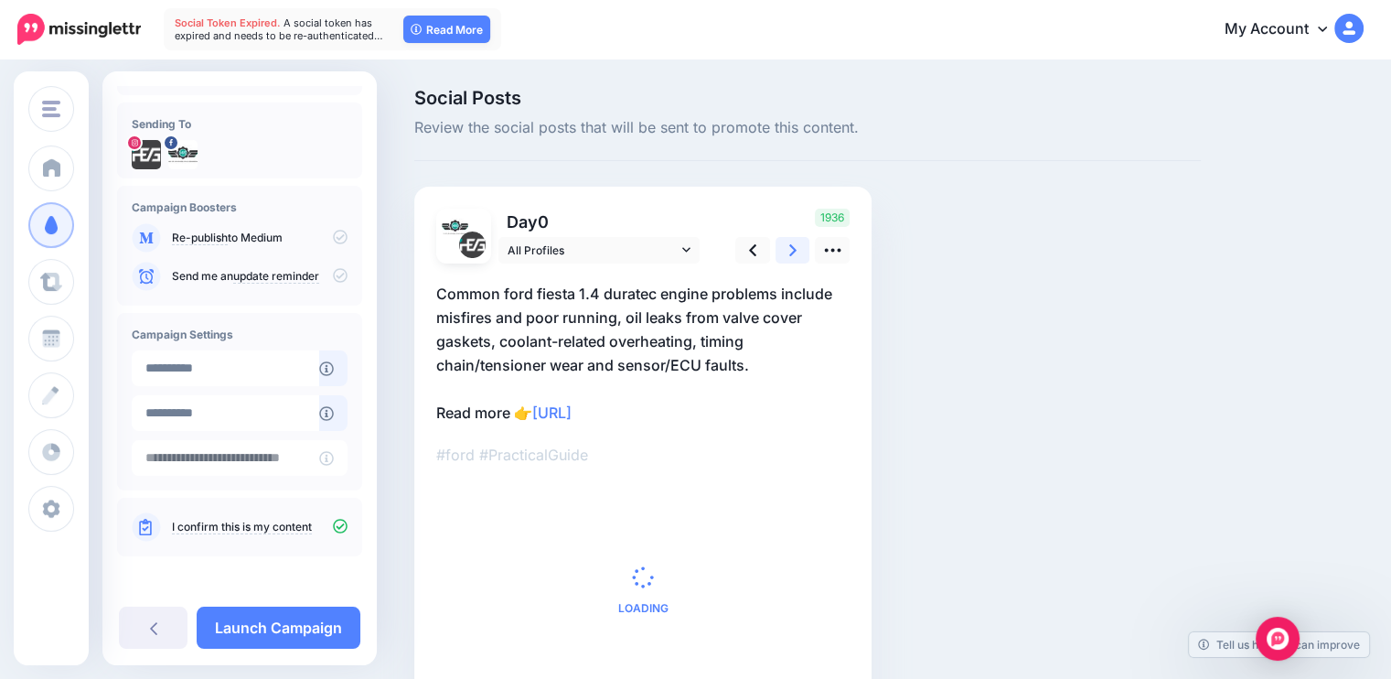
click at [783, 253] on link at bounding box center [793, 250] width 35 height 27
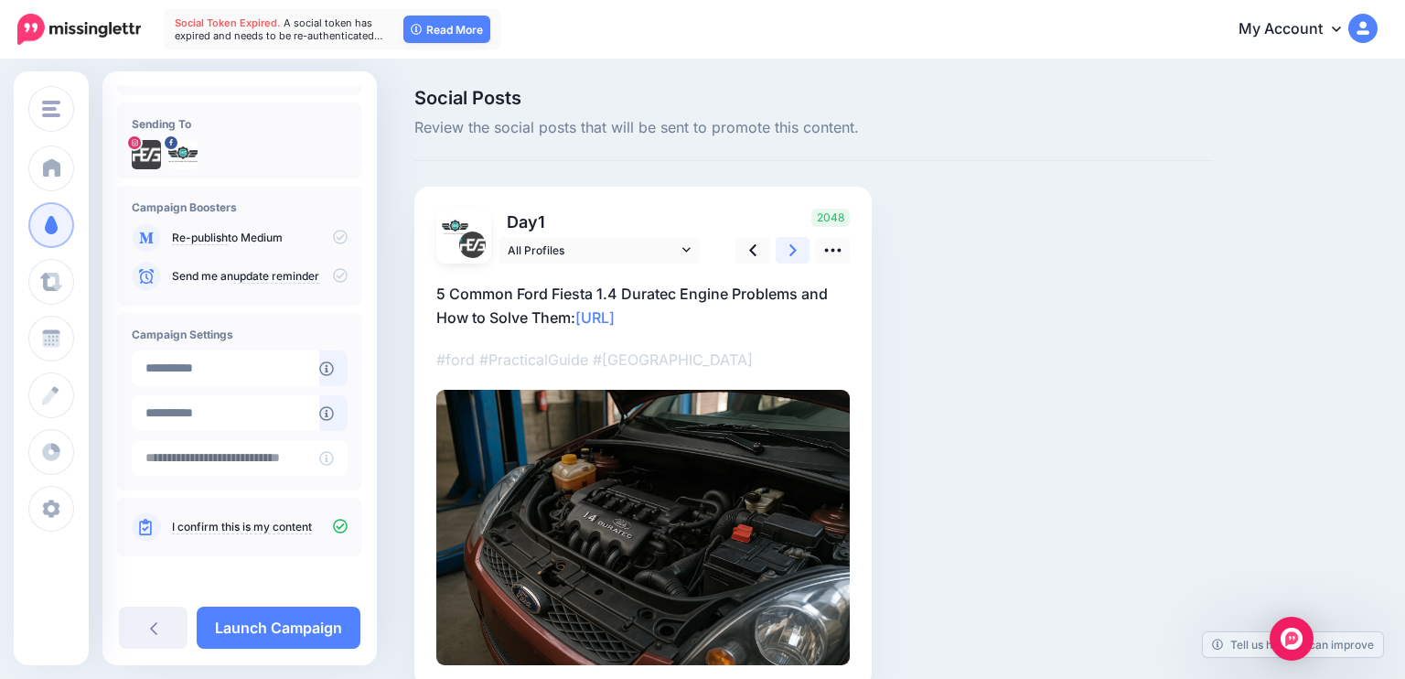
click at [783, 253] on link at bounding box center [793, 250] width 35 height 27
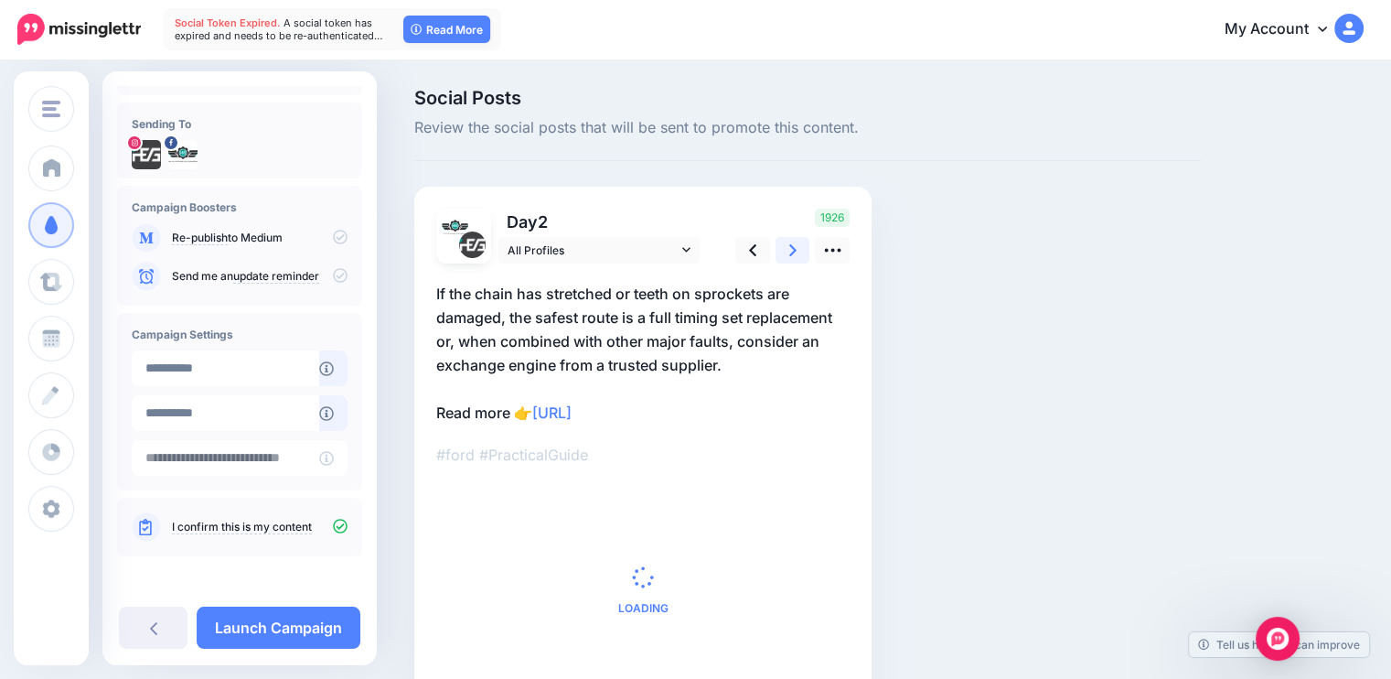
click at [783, 253] on link at bounding box center [793, 250] width 35 height 27
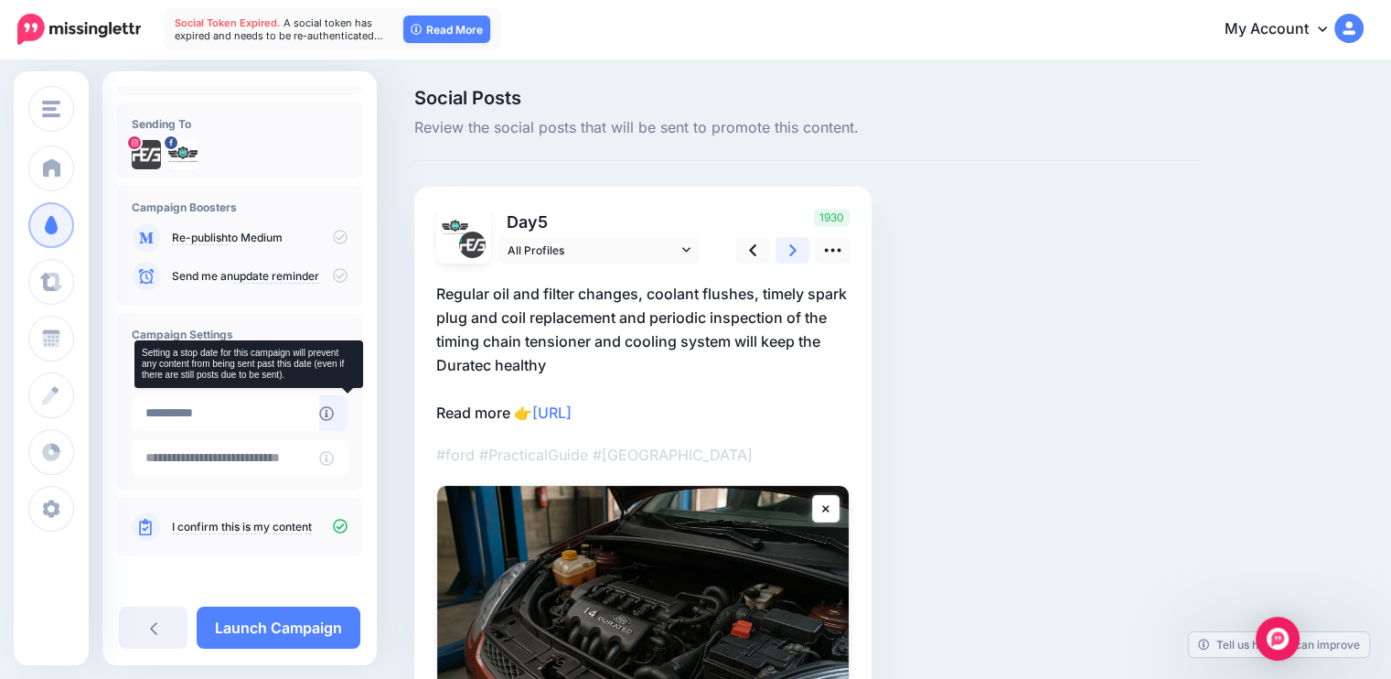
scroll to position [238, 0]
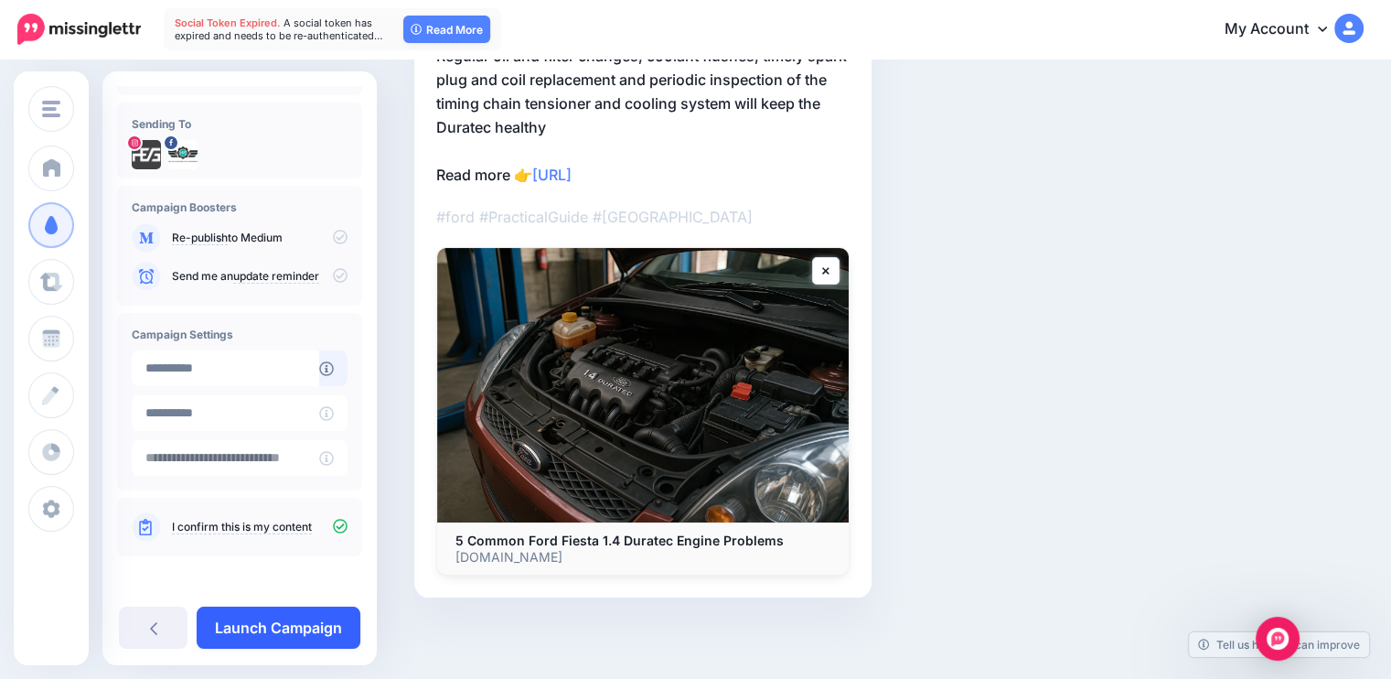
click at [296, 638] on link "Launch Campaign" at bounding box center [279, 627] width 164 height 42
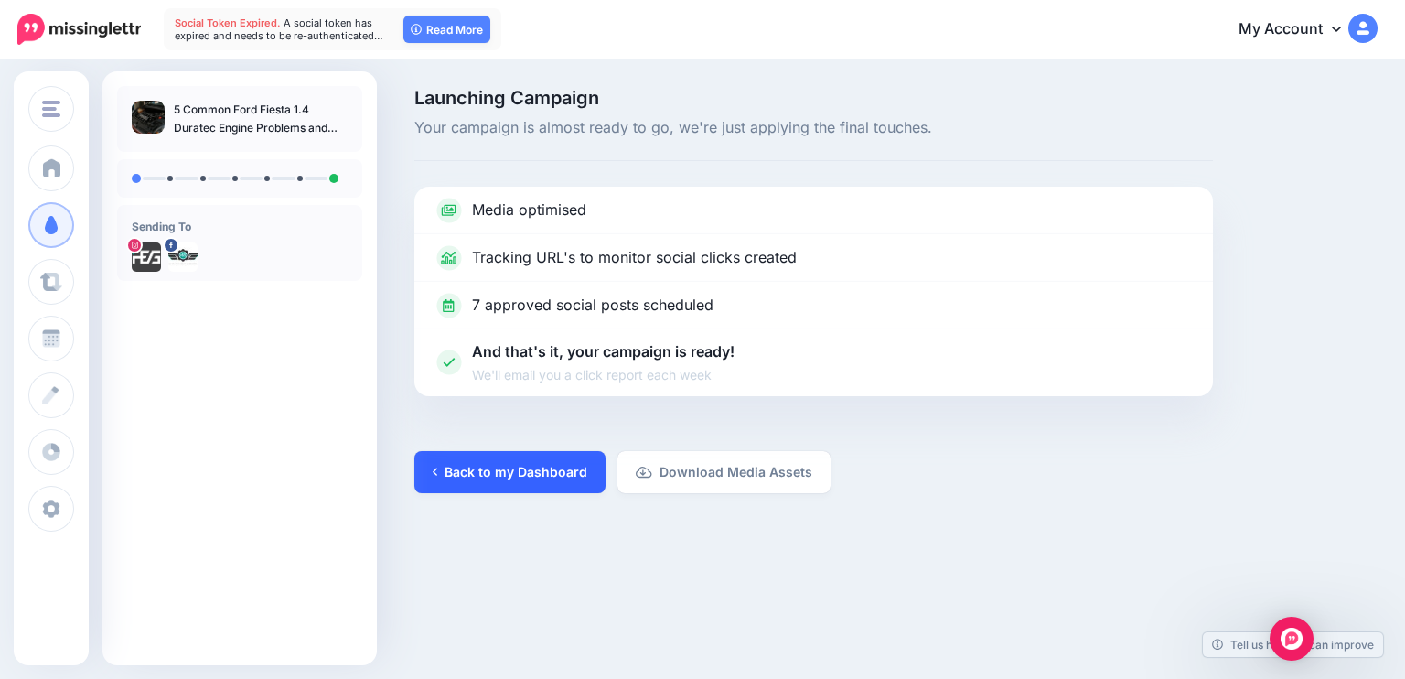
click at [492, 475] on link "Back to my Dashboard" at bounding box center [509, 472] width 191 height 42
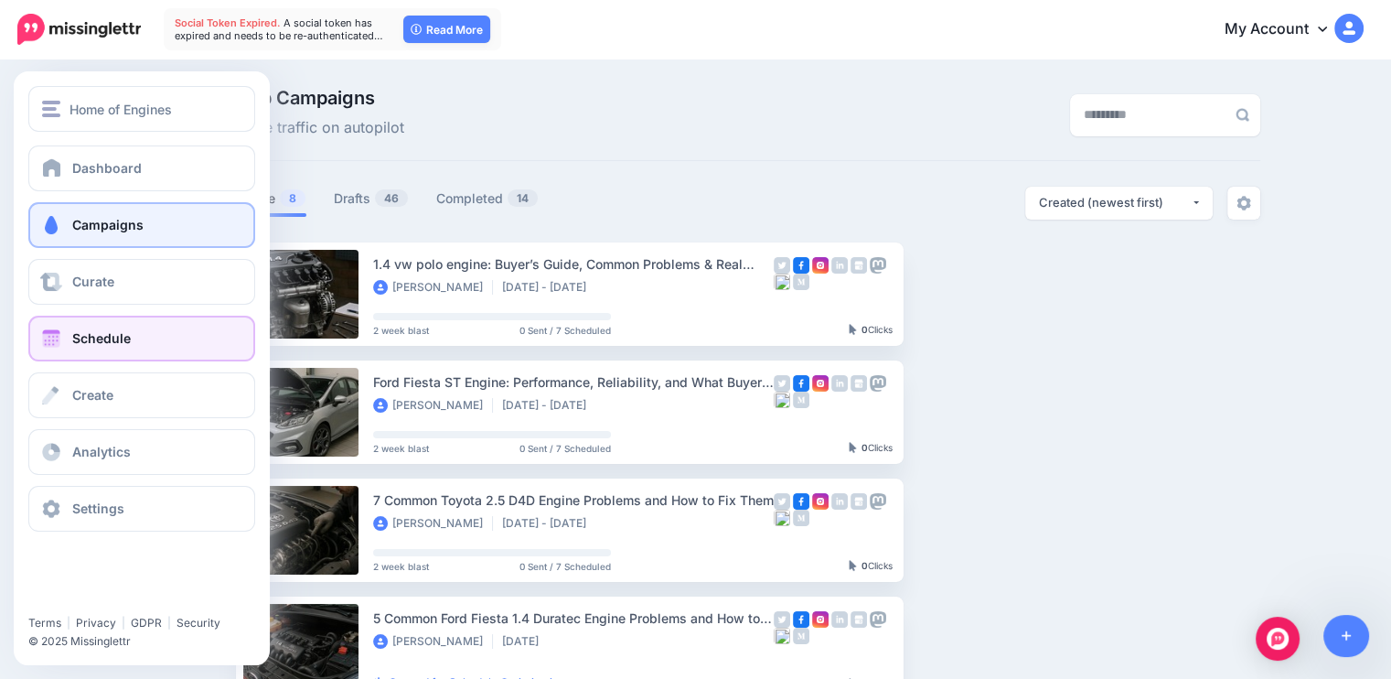
click at [91, 332] on span "Schedule" at bounding box center [101, 338] width 59 height 16
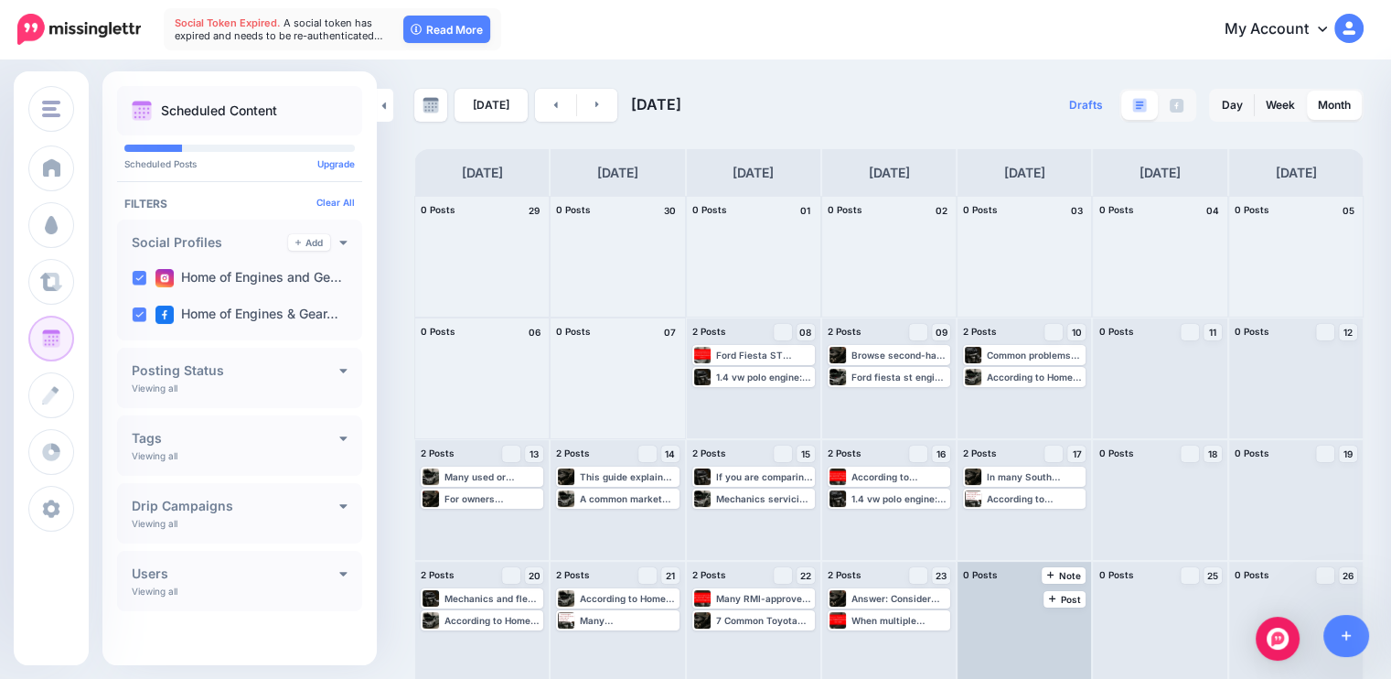
scroll to position [124, 0]
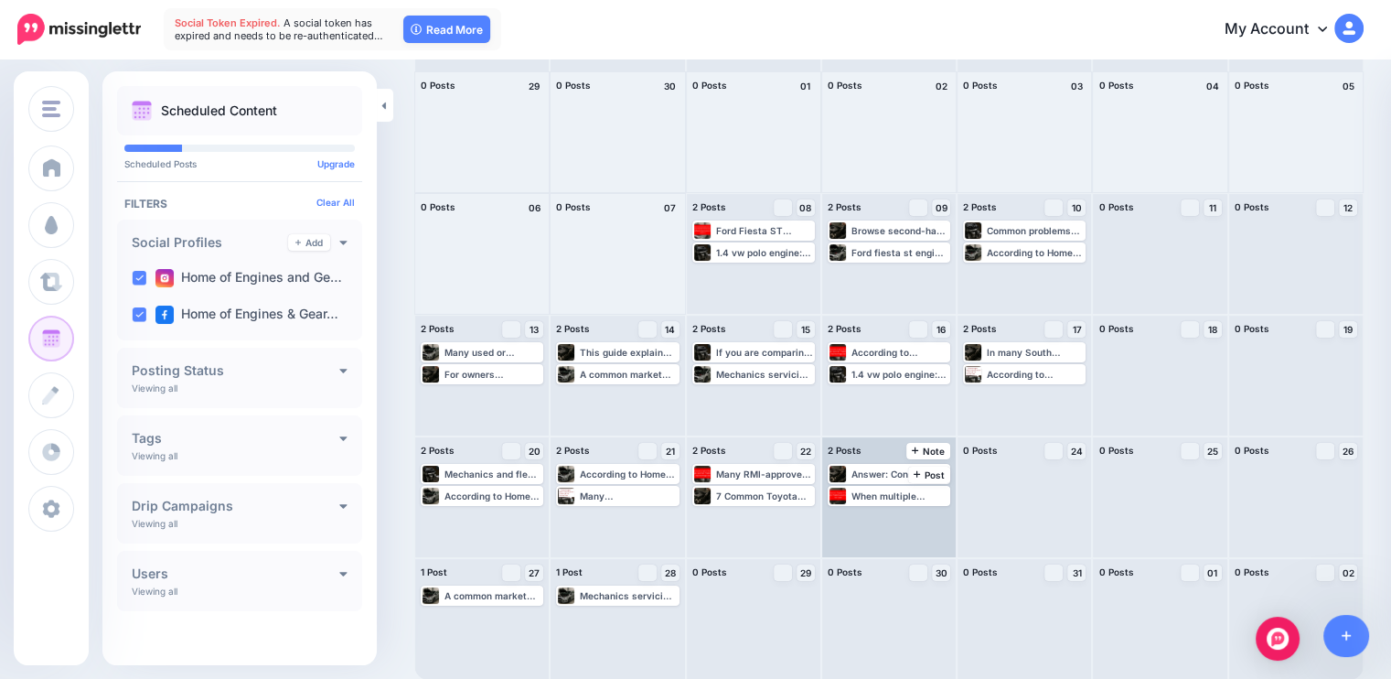
click at [867, 506] on div "Answer: Consider replacement when repair costs approach the value of the vehicl…" at bounding box center [889, 497] width 134 height 120
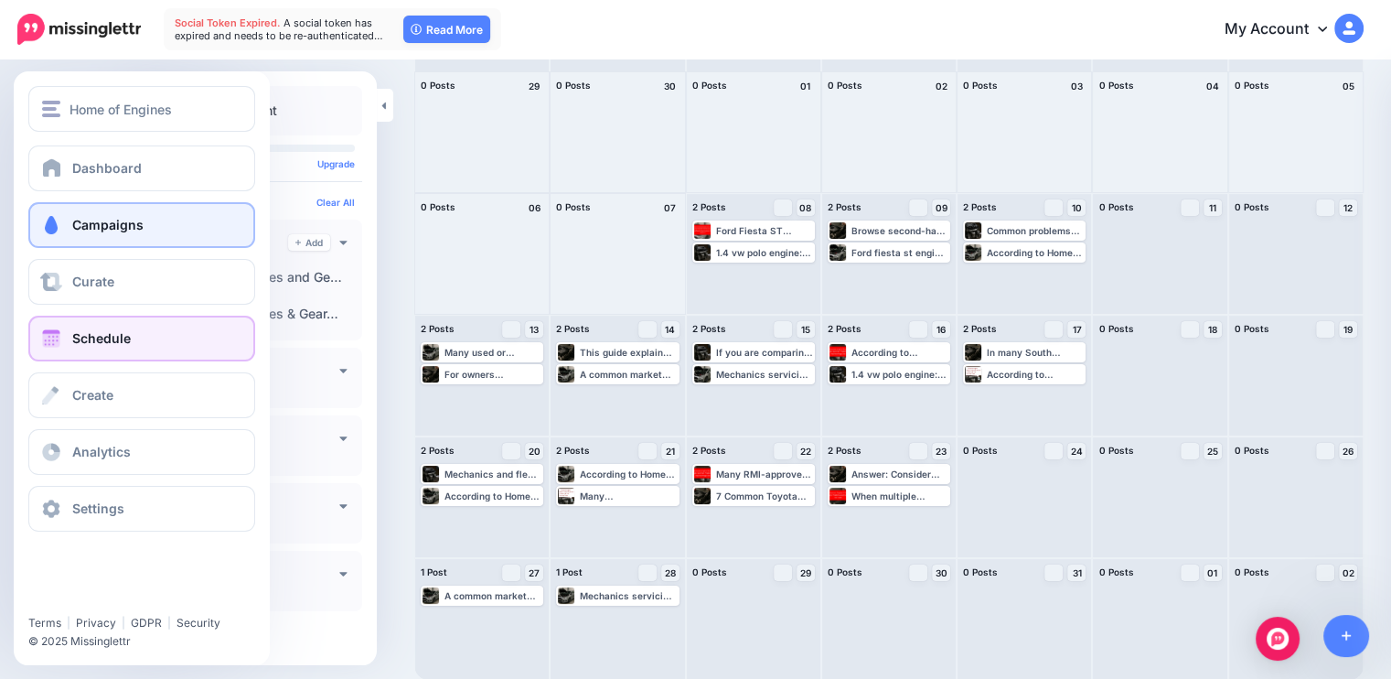
click at [128, 222] on span "Campaigns" at bounding box center [107, 225] width 71 height 16
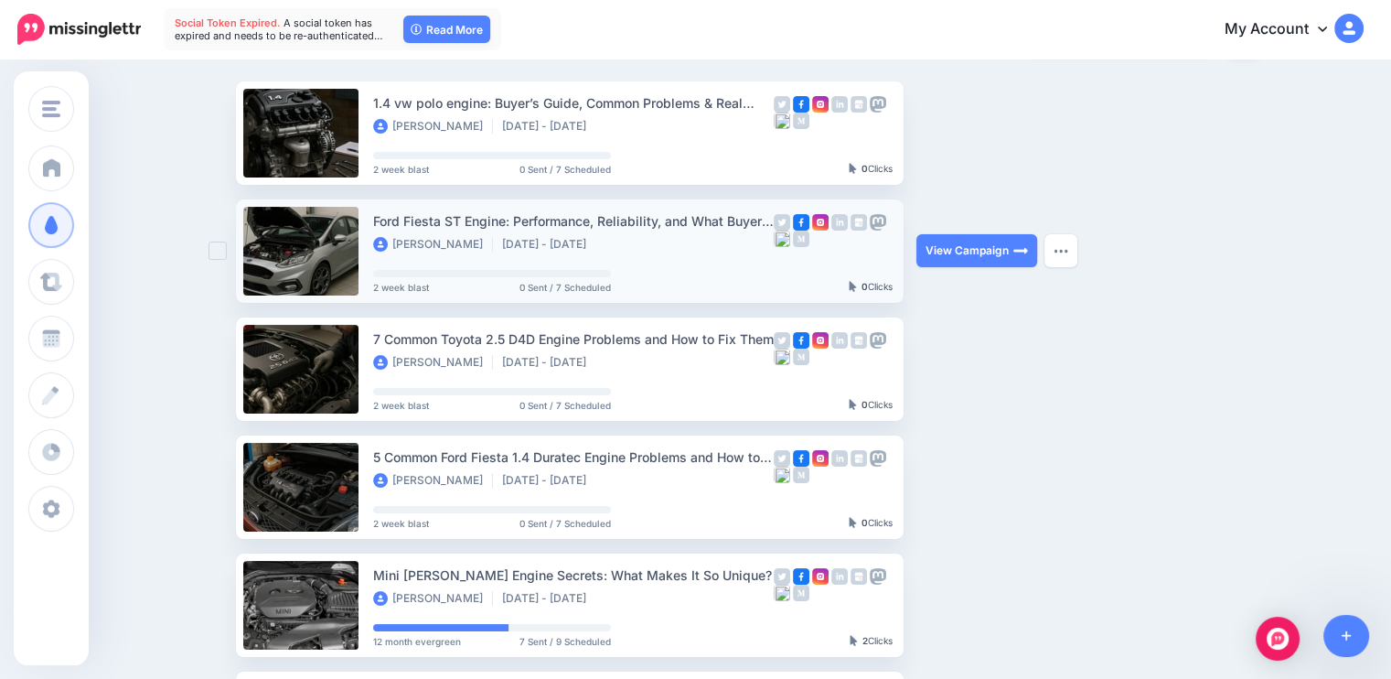
scroll to position [161, 0]
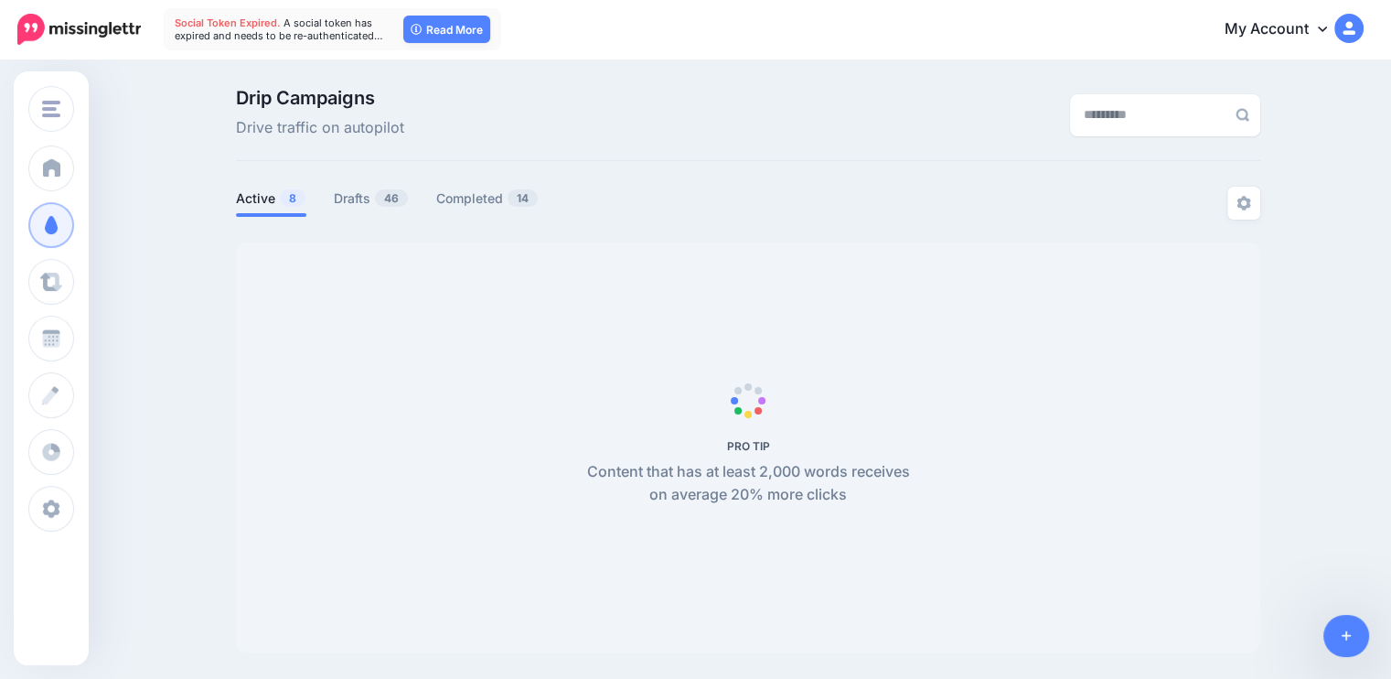
scroll to position [157, 0]
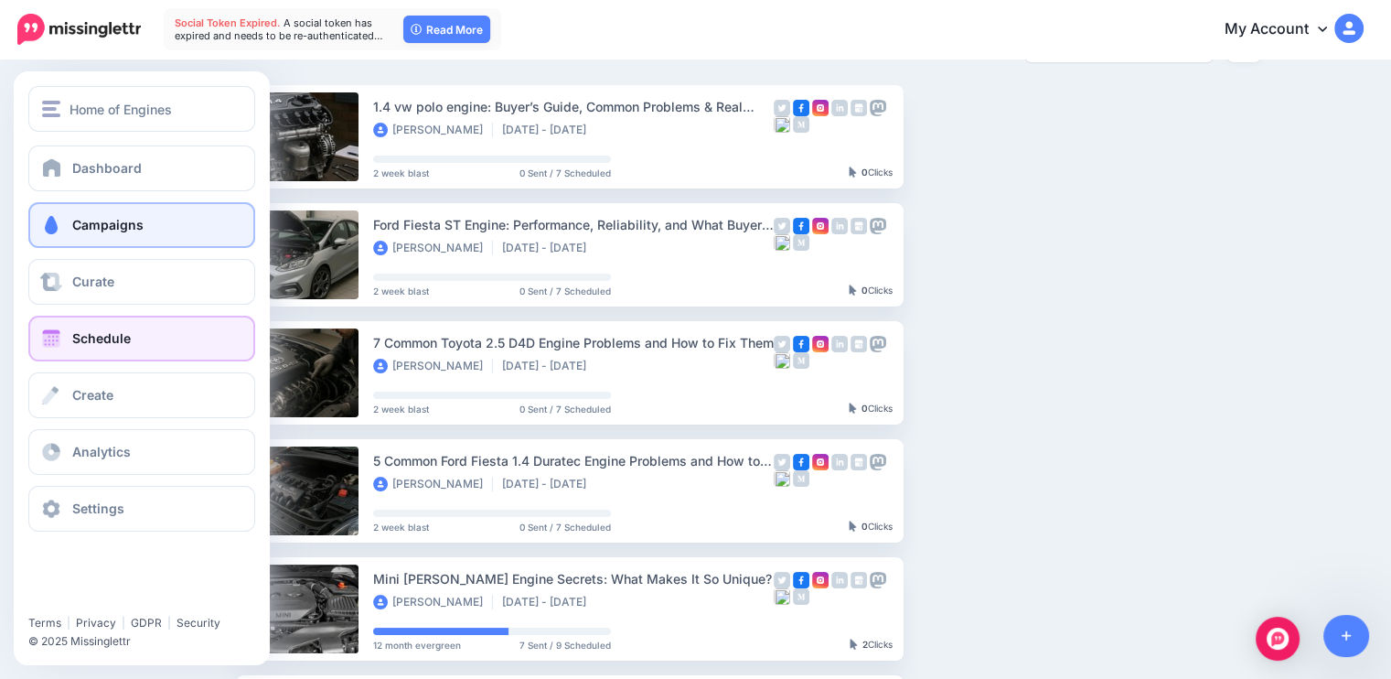
click at [134, 332] on link "Schedule" at bounding box center [141, 339] width 227 height 46
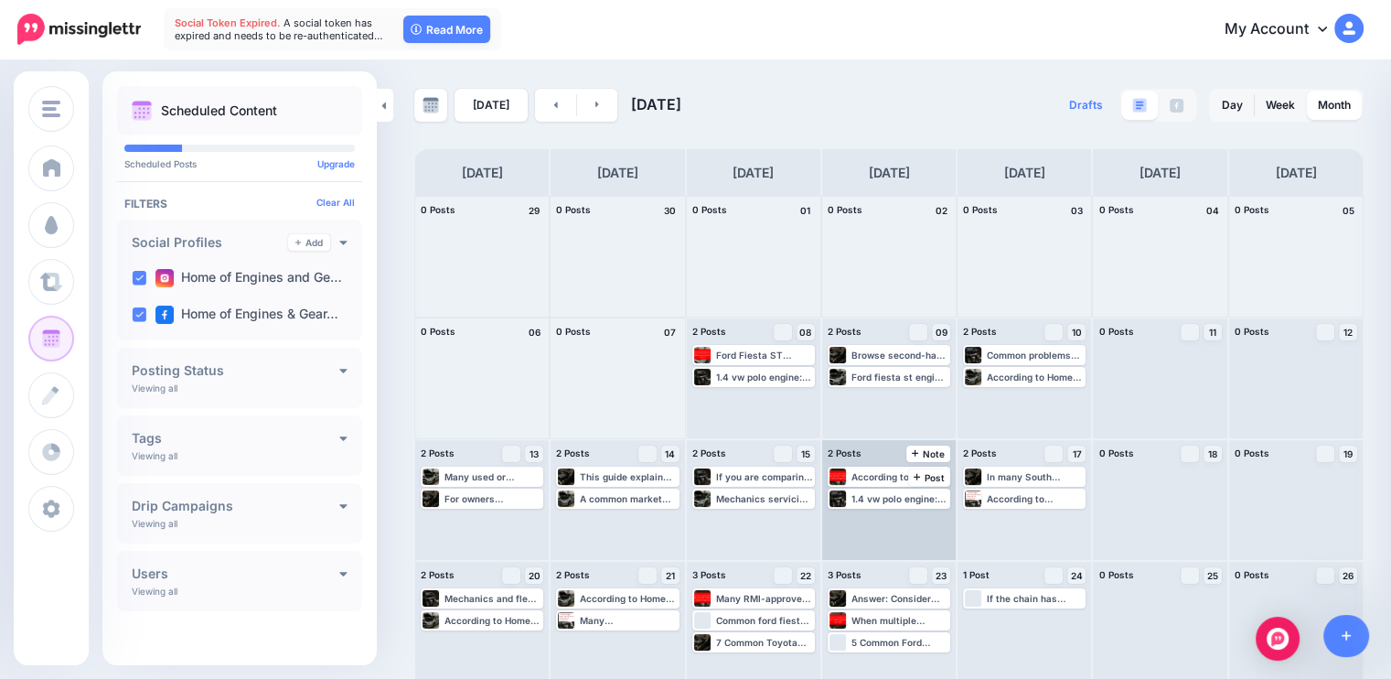
scroll to position [124, 0]
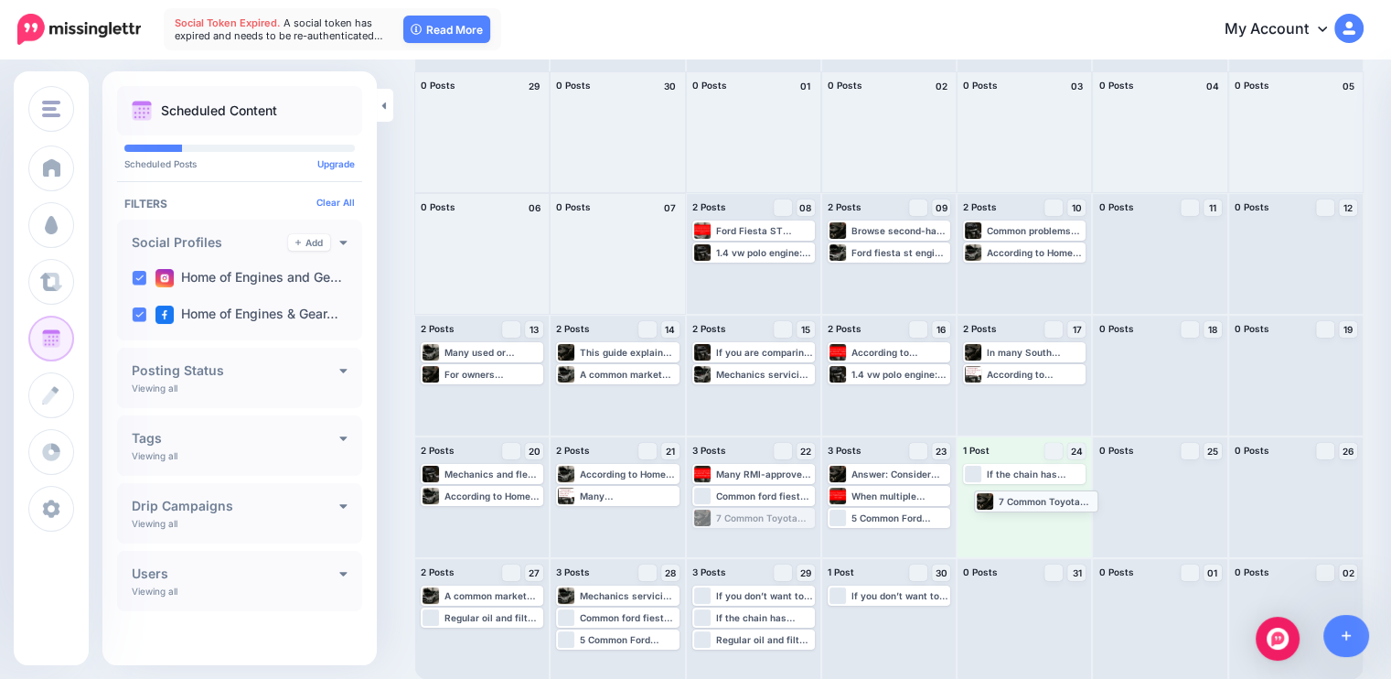
drag, startPoint x: 754, startPoint y: 513, endPoint x: 1032, endPoint y: 497, distance: 278.6
drag, startPoint x: 1039, startPoint y: 468, endPoint x: 1045, endPoint y: 503, distance: 35.2
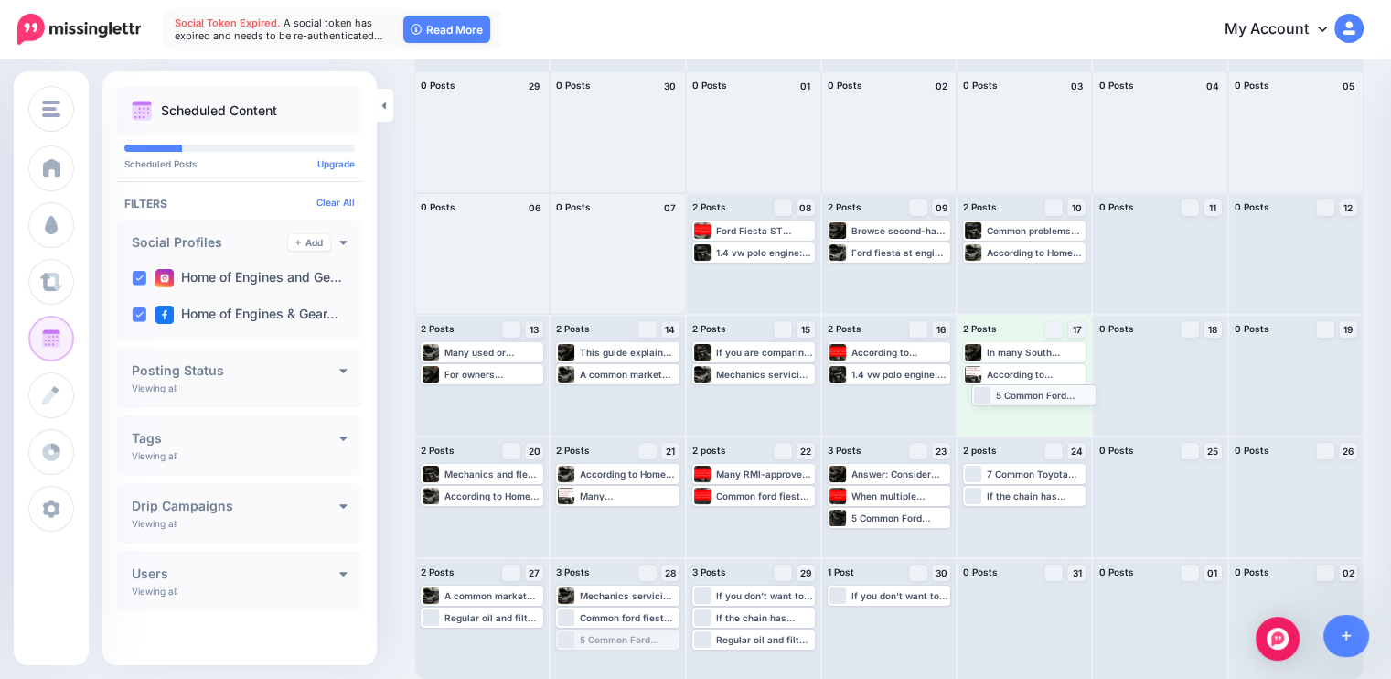
drag, startPoint x: 633, startPoint y: 638, endPoint x: 1046, endPoint y: 394, distance: 480.2
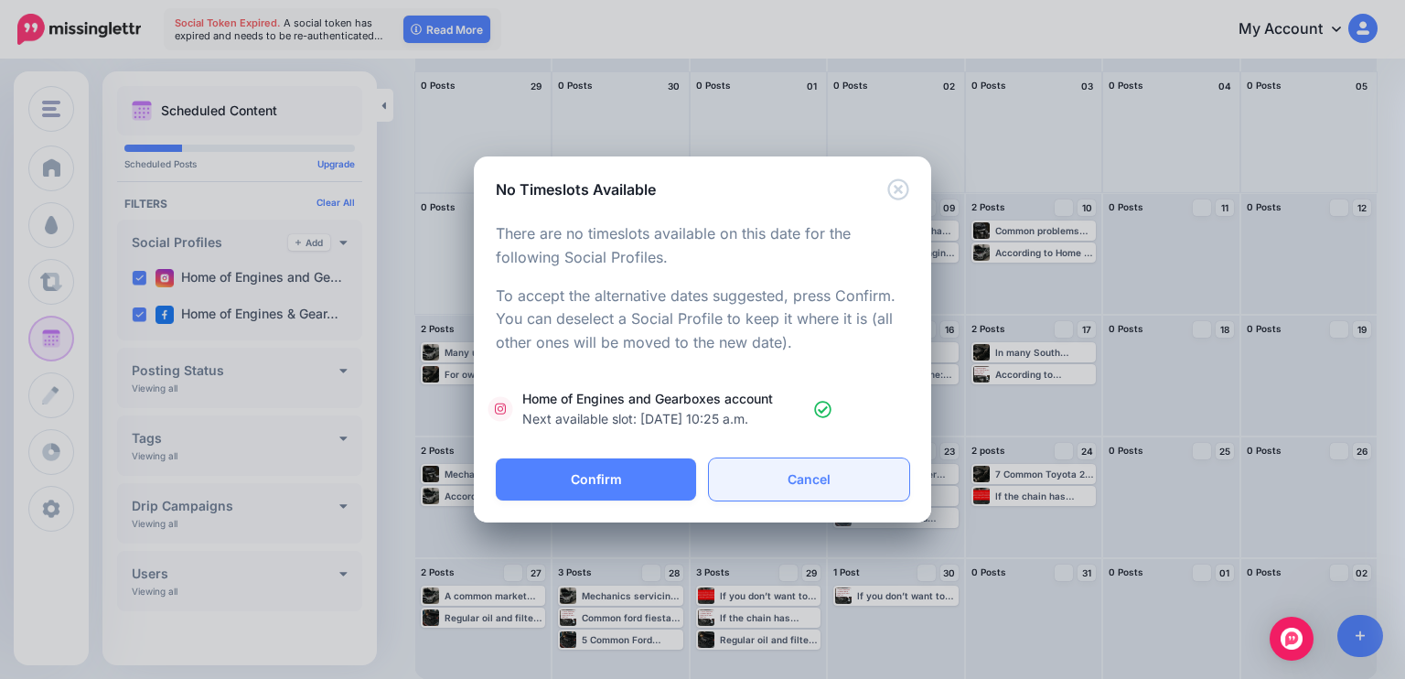
click at [798, 481] on link "Cancel" at bounding box center [809, 479] width 200 height 42
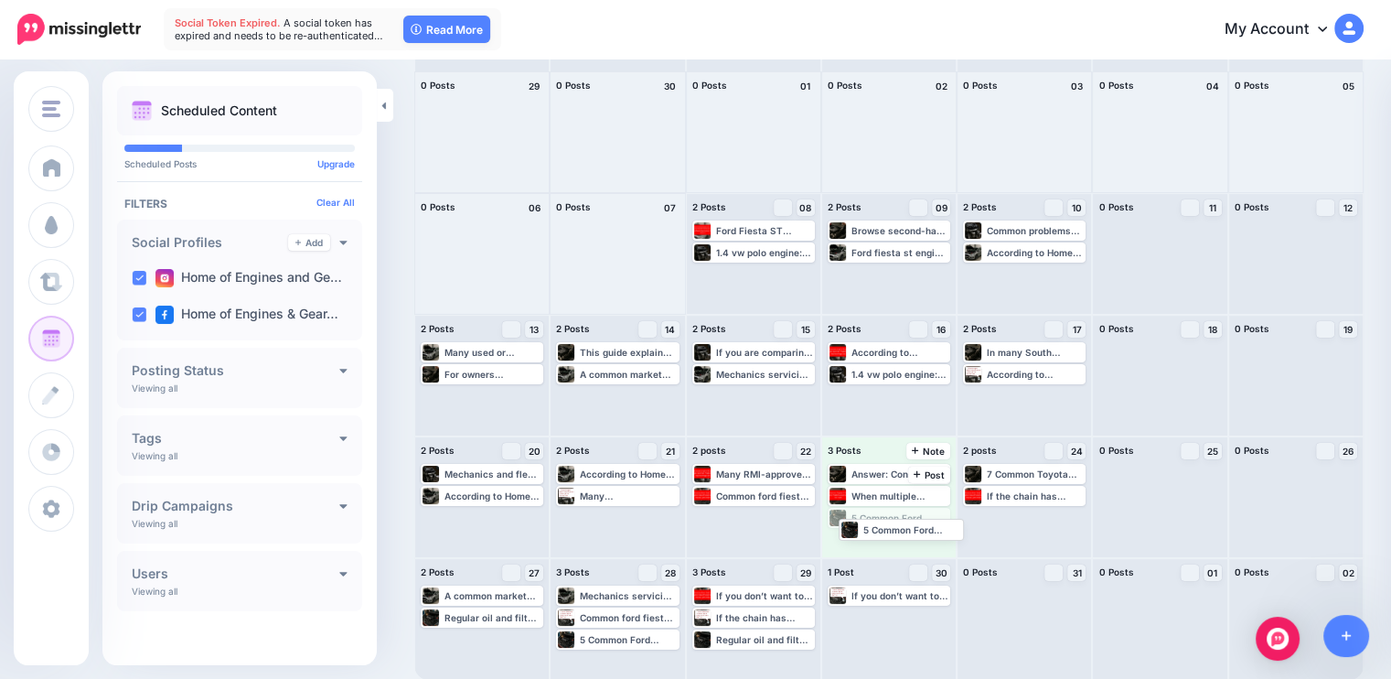
drag, startPoint x: 920, startPoint y: 520, endPoint x: 925, endPoint y: 529, distance: 9.4
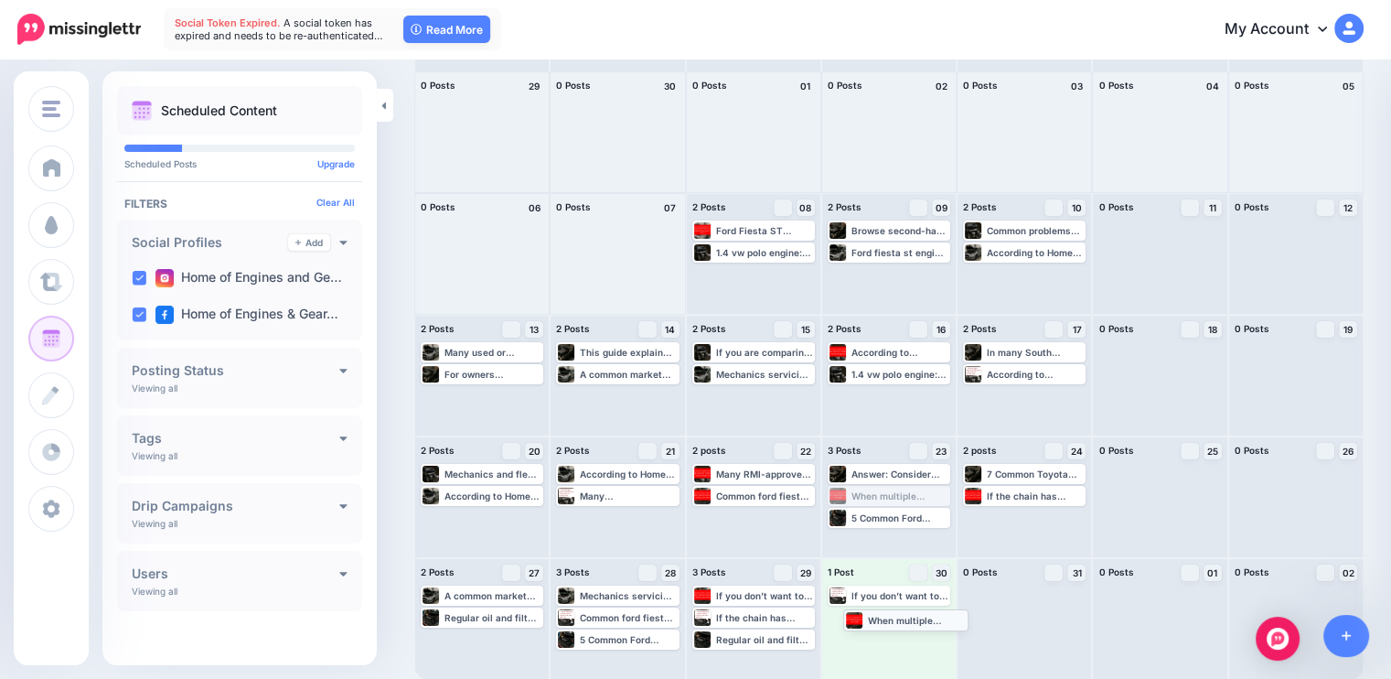
drag, startPoint x: 915, startPoint y: 489, endPoint x: 925, endPoint y: 613, distance: 123.9
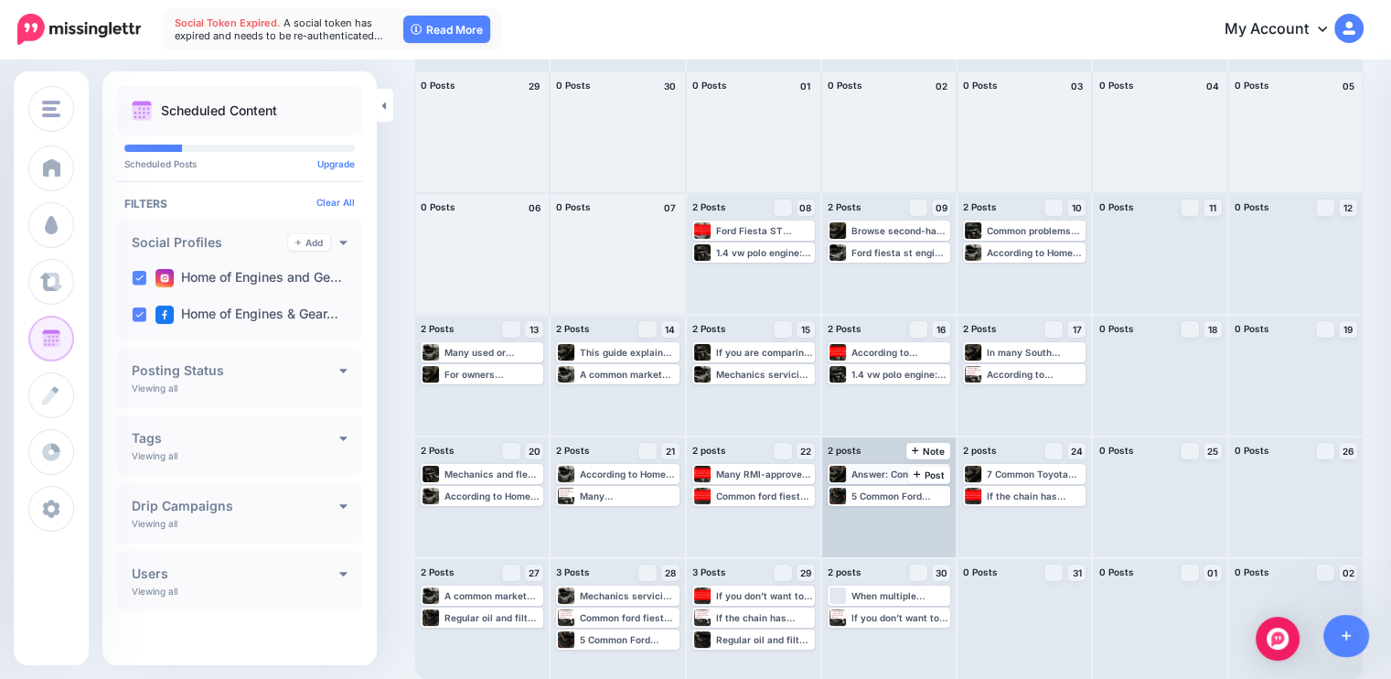
click at [917, 470] on div "Answer: Consider replacement when repair costs approach the value of the vehicl…" at bounding box center [900, 473] width 97 height 11
click at [926, 475] on div "Answer: Consider replacement when repair costs approach the value of the vehicl…" at bounding box center [900, 473] width 97 height 11
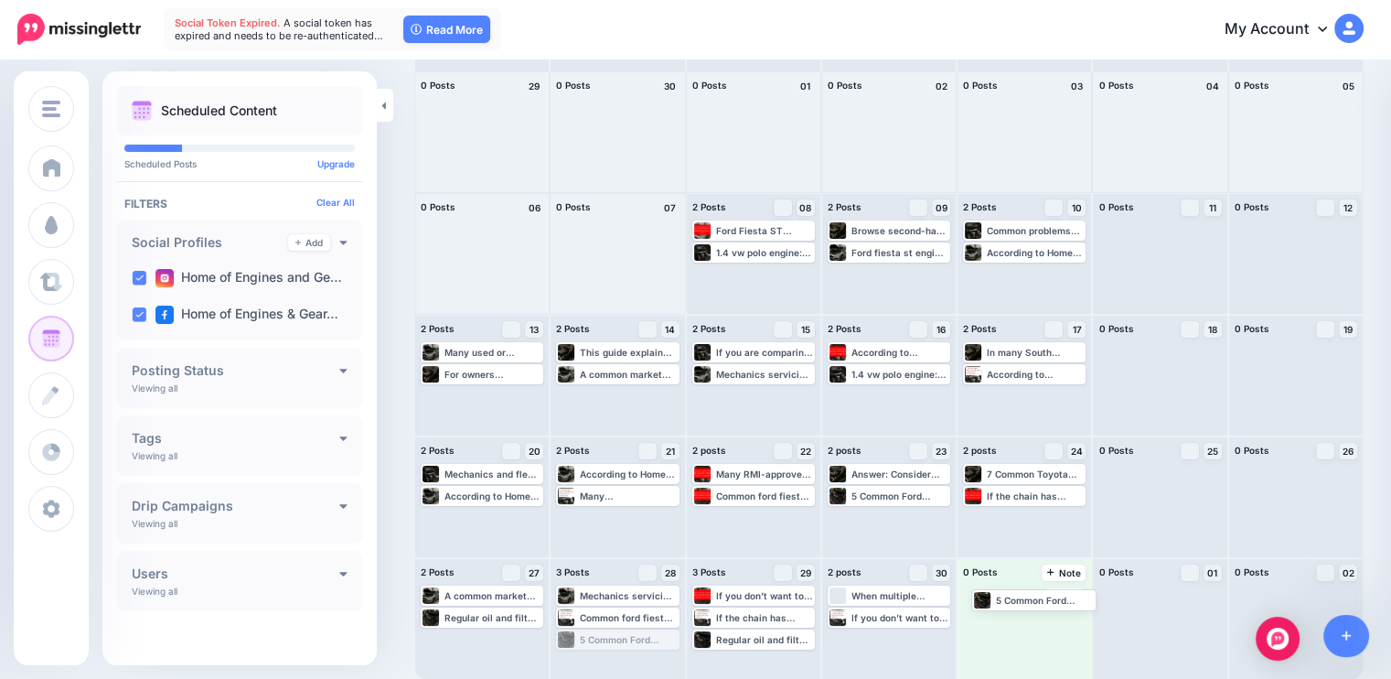
drag, startPoint x: 647, startPoint y: 635, endPoint x: 1061, endPoint y: 594, distance: 416.4
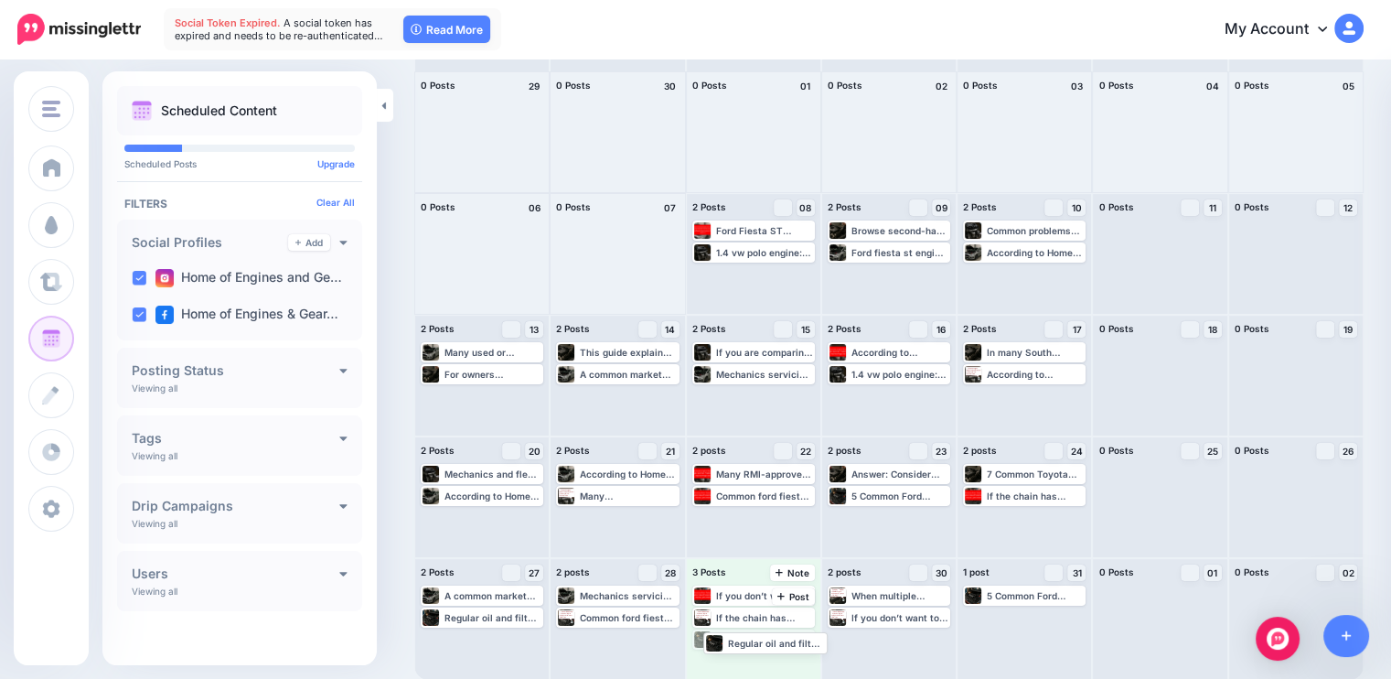
drag, startPoint x: 744, startPoint y: 641, endPoint x: 753, endPoint y: 644, distance: 9.5
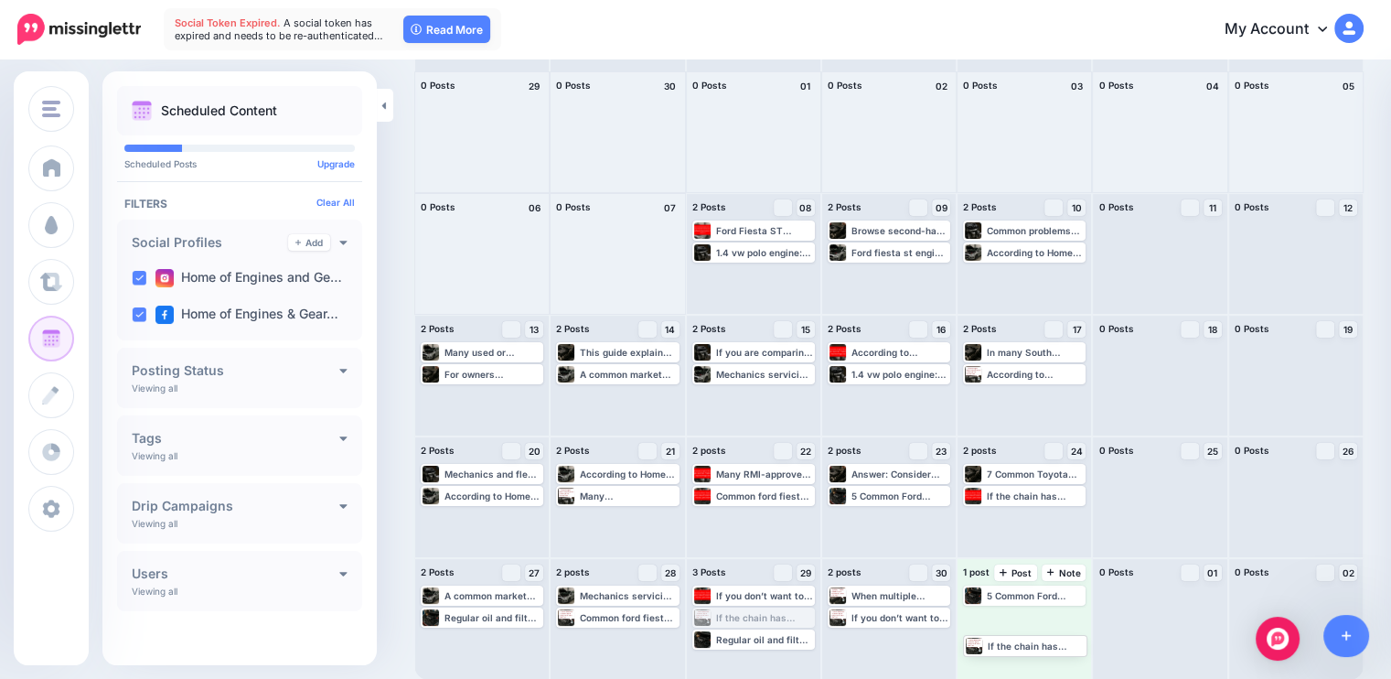
drag, startPoint x: 772, startPoint y: 611, endPoint x: 1042, endPoint y: 629, distance: 270.5
